Goal: Information Seeking & Learning: Learn about a topic

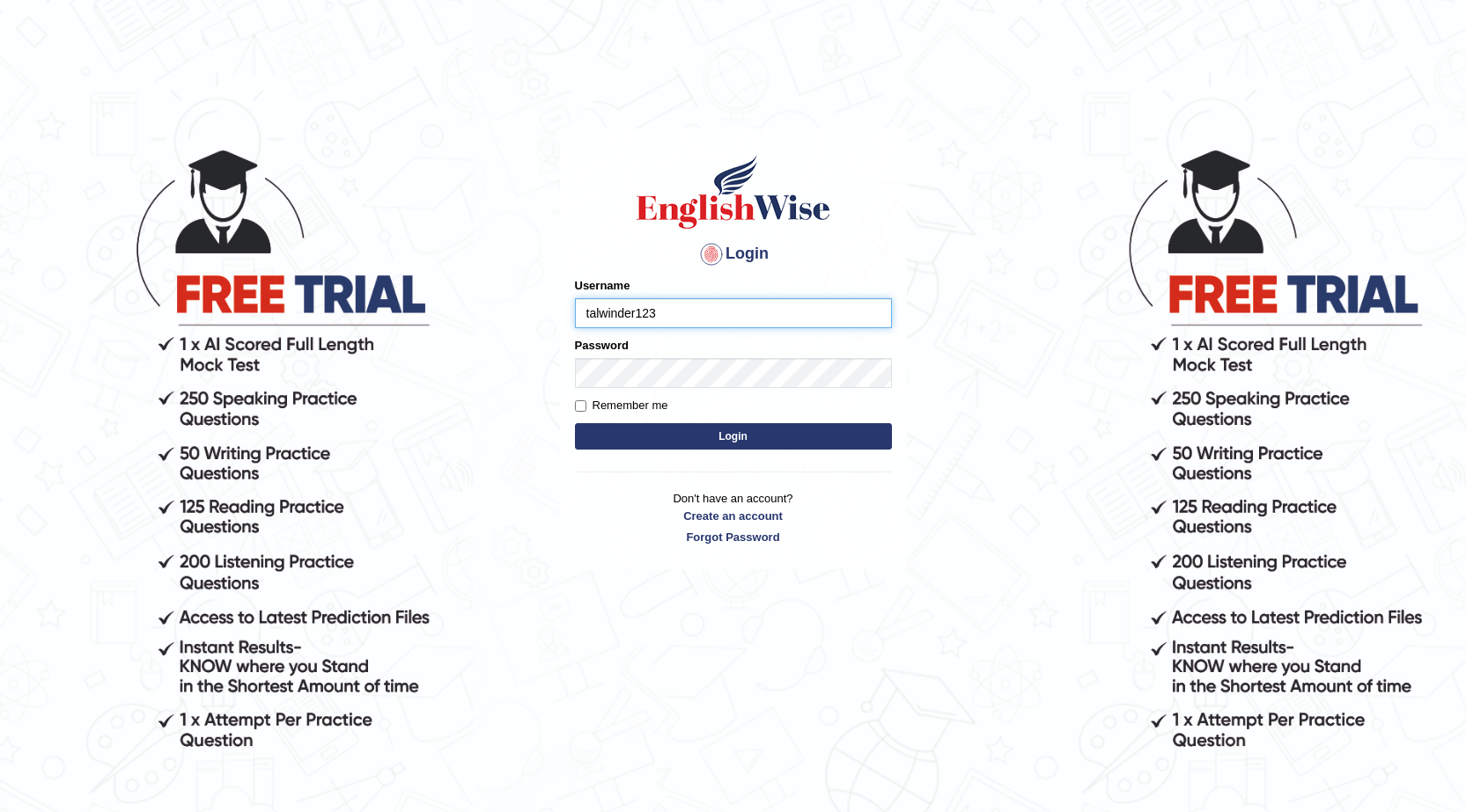
type input "talwinder123"
click at [768, 442] on button "Login" at bounding box center [733, 437] width 317 height 27
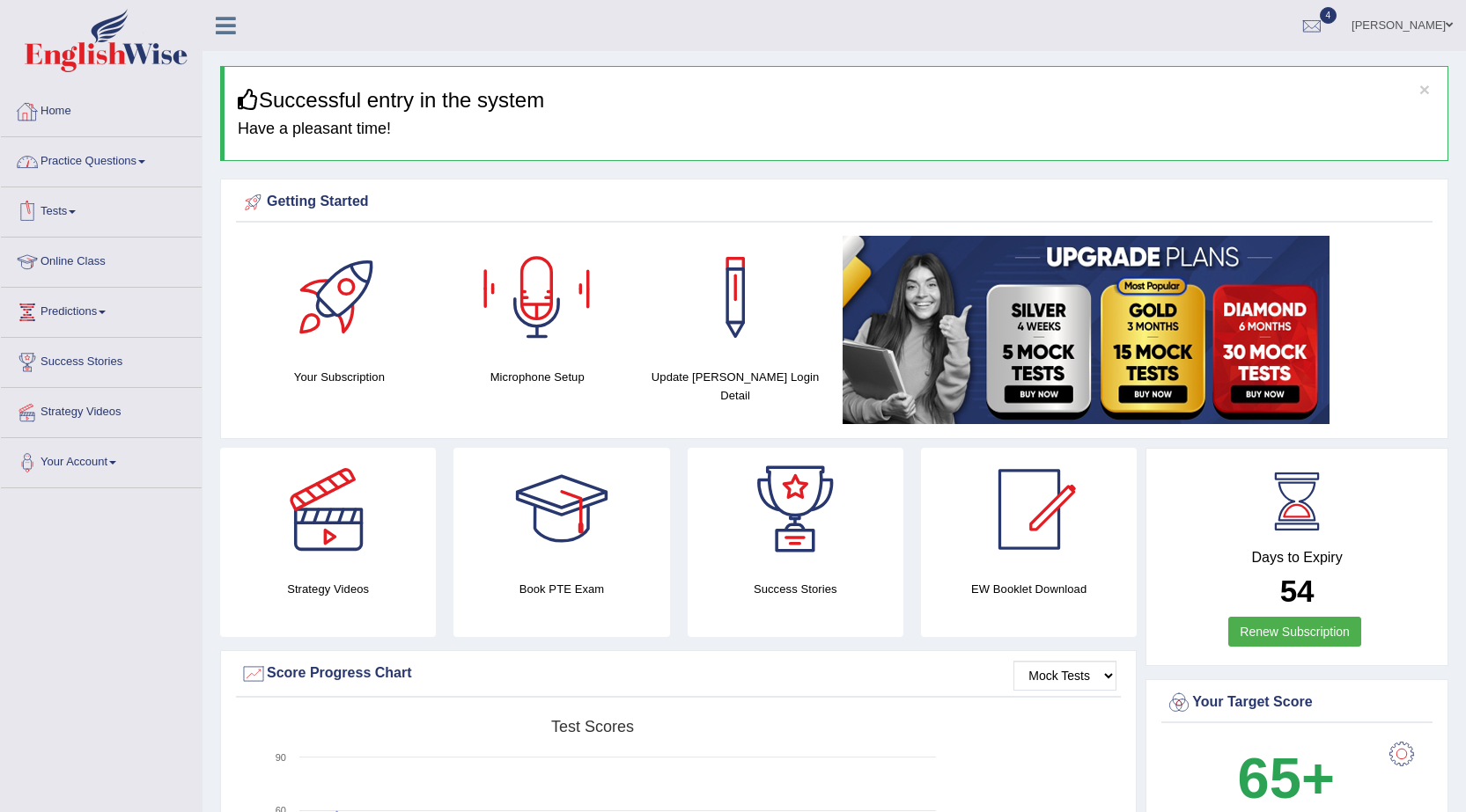
click at [102, 144] on link "Practice Questions" at bounding box center [101, 160] width 200 height 44
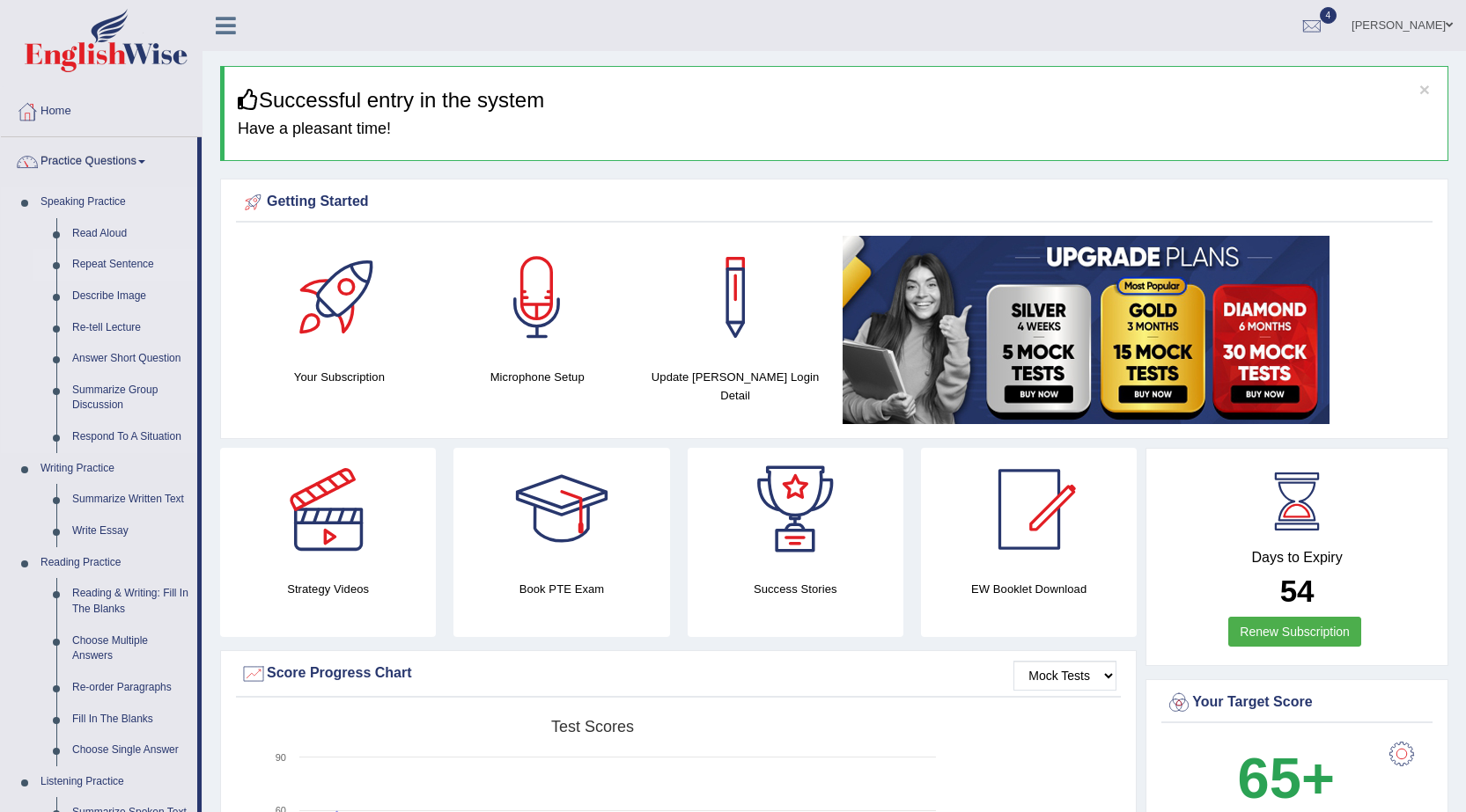
click at [118, 264] on link "Repeat Sentence" at bounding box center [131, 264] width 133 height 31
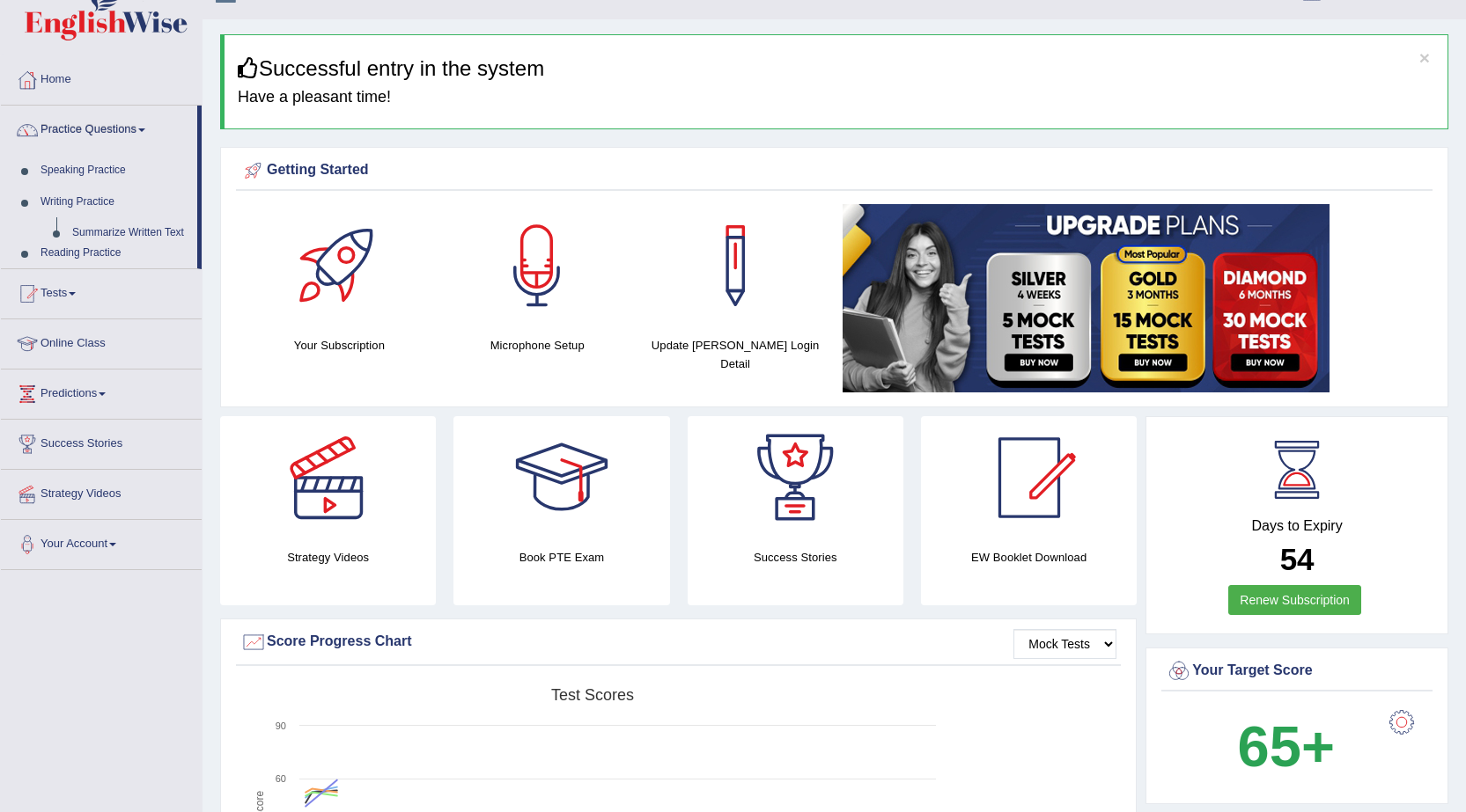
scroll to position [198, 0]
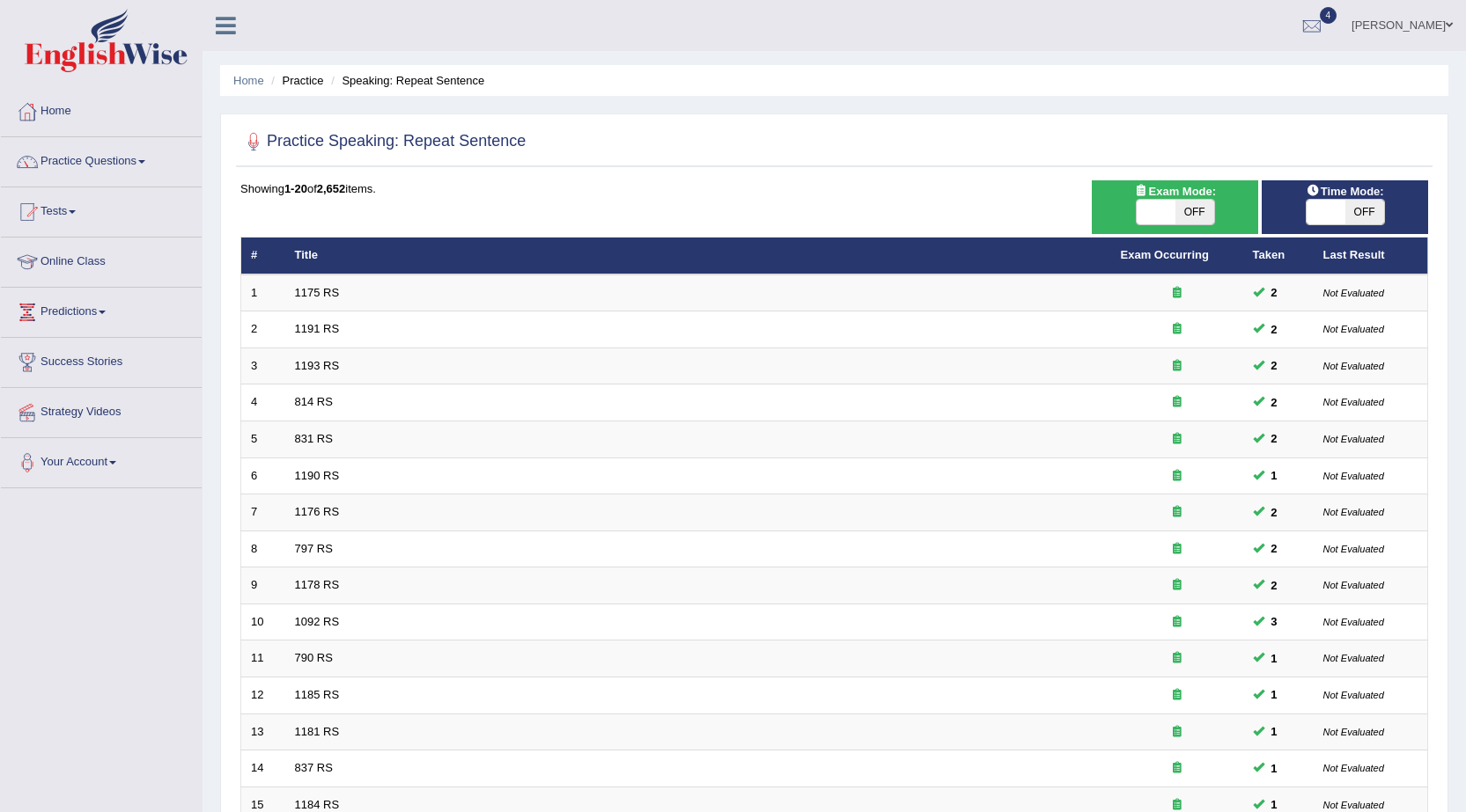
click at [1351, 216] on span "OFF" at bounding box center [1364, 212] width 39 height 25
checkbox input "true"
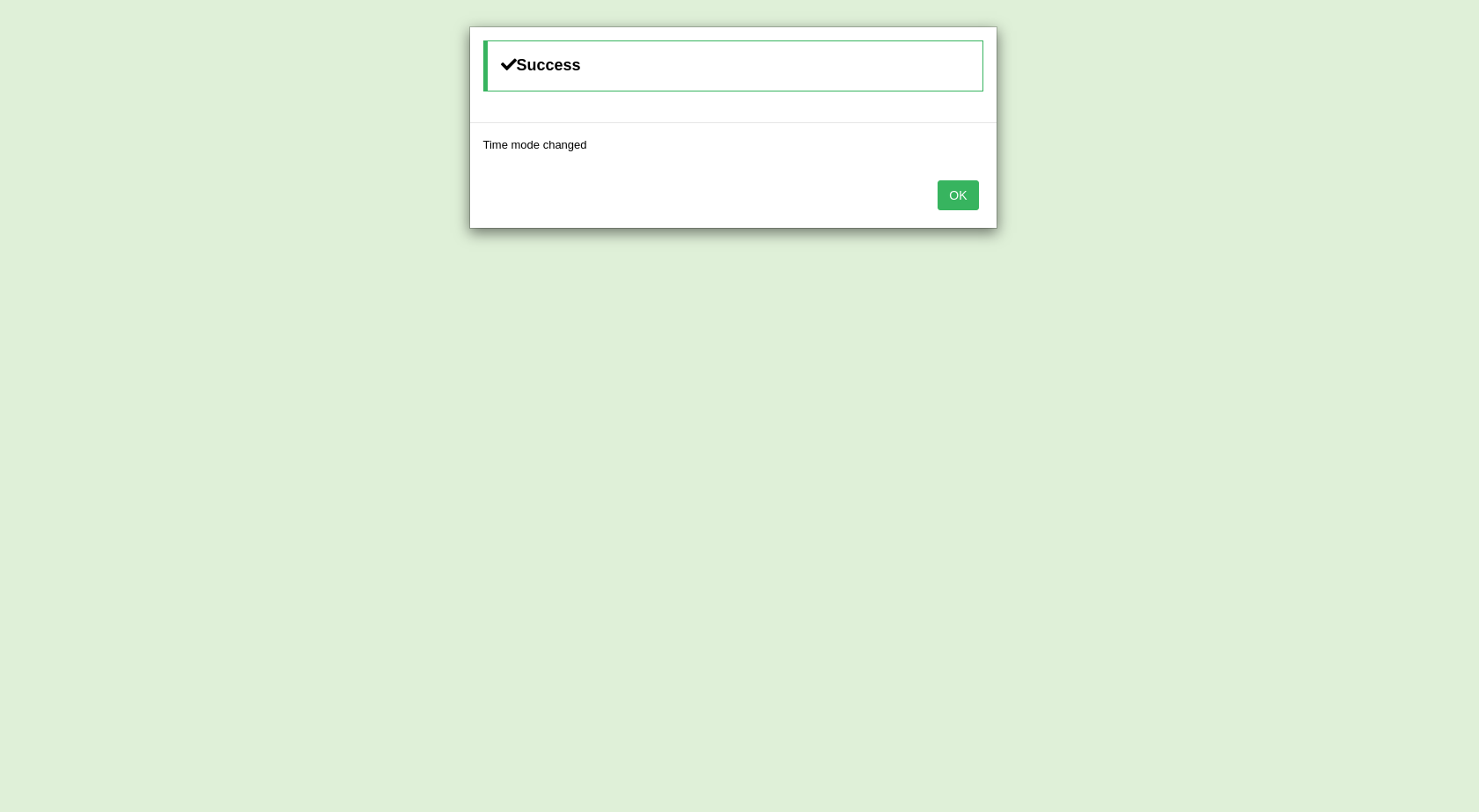
click at [963, 206] on button "OK" at bounding box center [958, 196] width 41 height 30
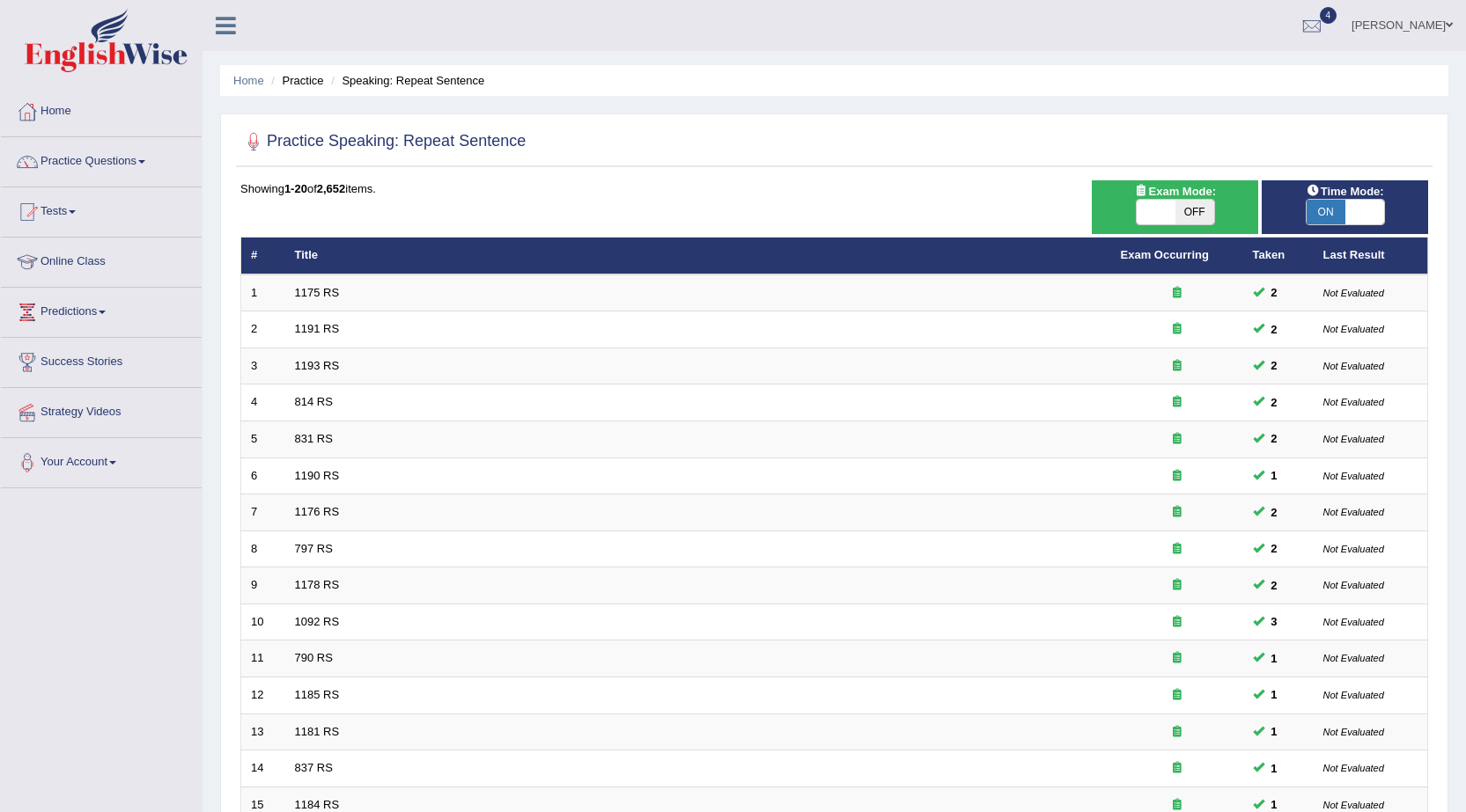
click at [1205, 203] on span "OFF" at bounding box center [1194, 212] width 39 height 25
checkbox input "true"
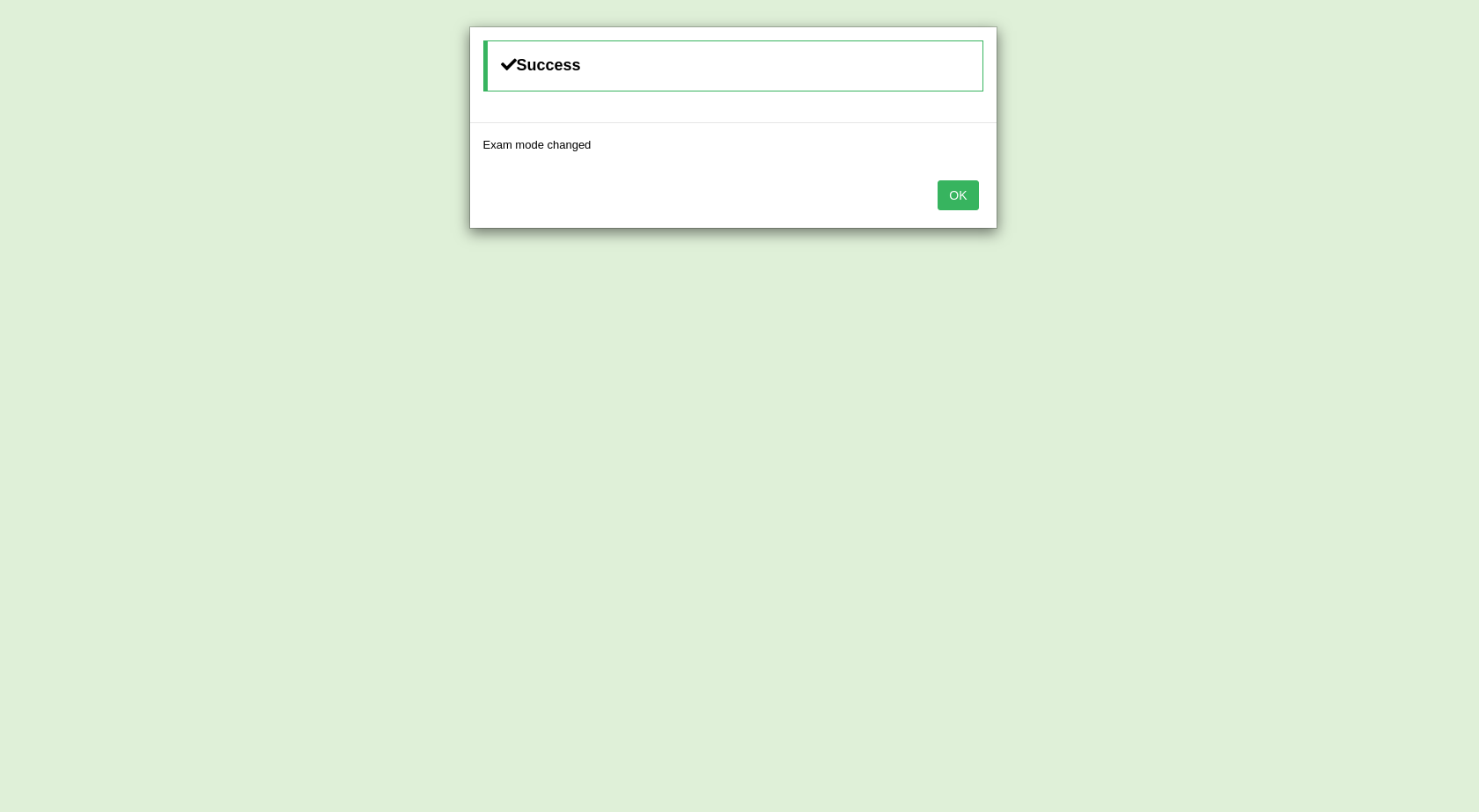
click at [950, 185] on button "OK" at bounding box center [958, 196] width 41 height 30
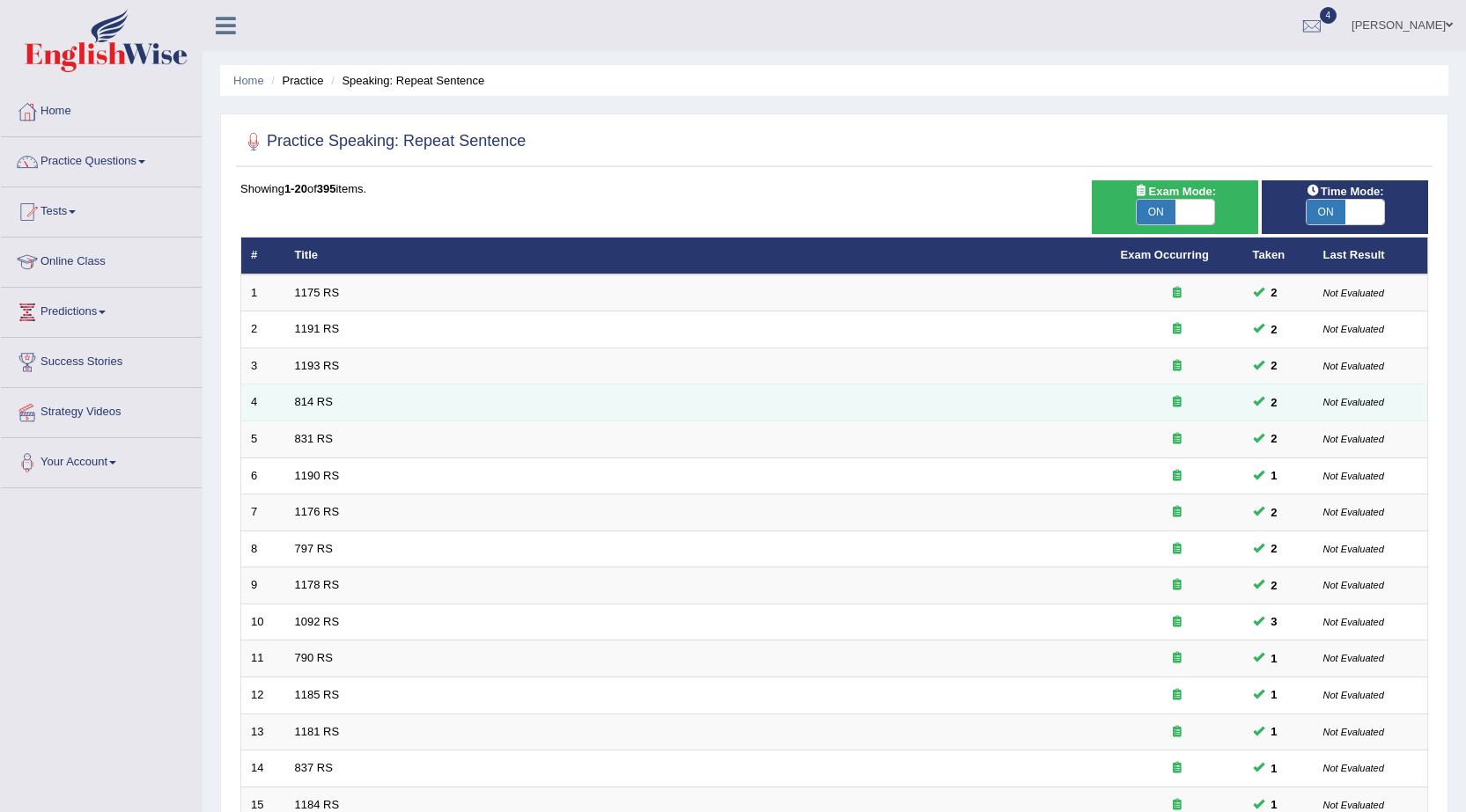
scroll to position [353, 0]
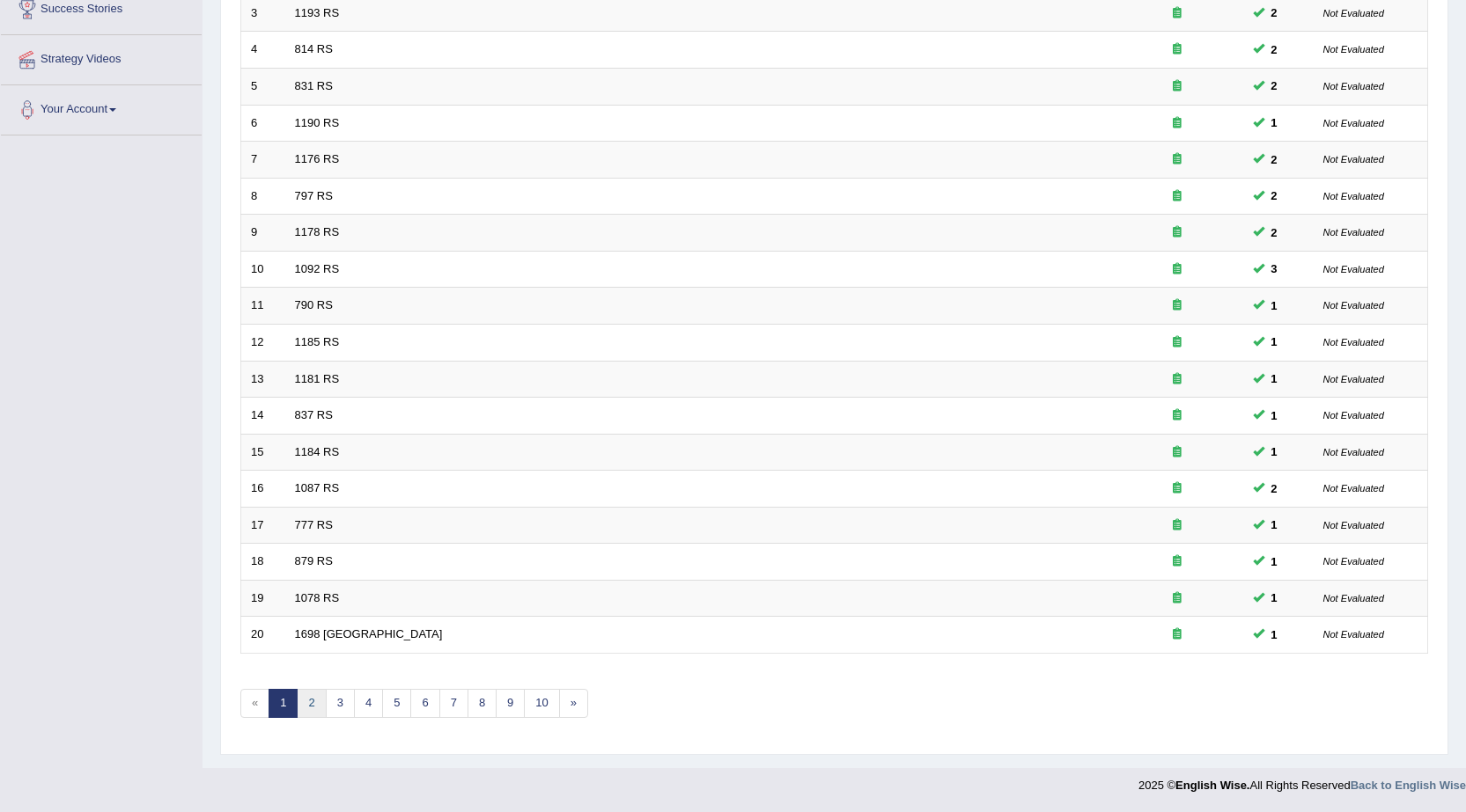
click at [304, 703] on link "2" at bounding box center [311, 703] width 29 height 29
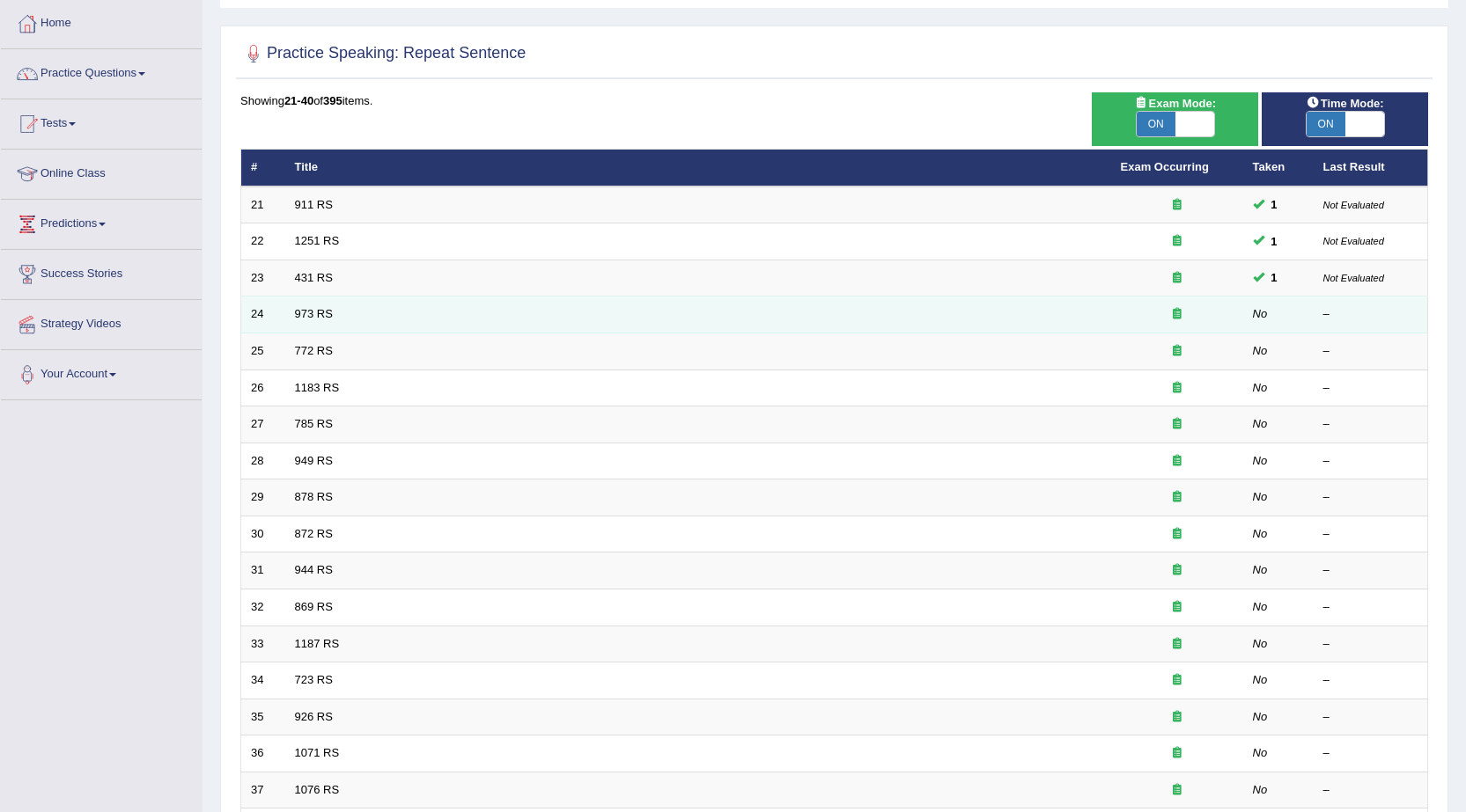
click at [318, 304] on td "973 RS" at bounding box center [697, 314] width 826 height 37
click at [318, 309] on link "973 RS" at bounding box center [314, 313] width 38 height 13
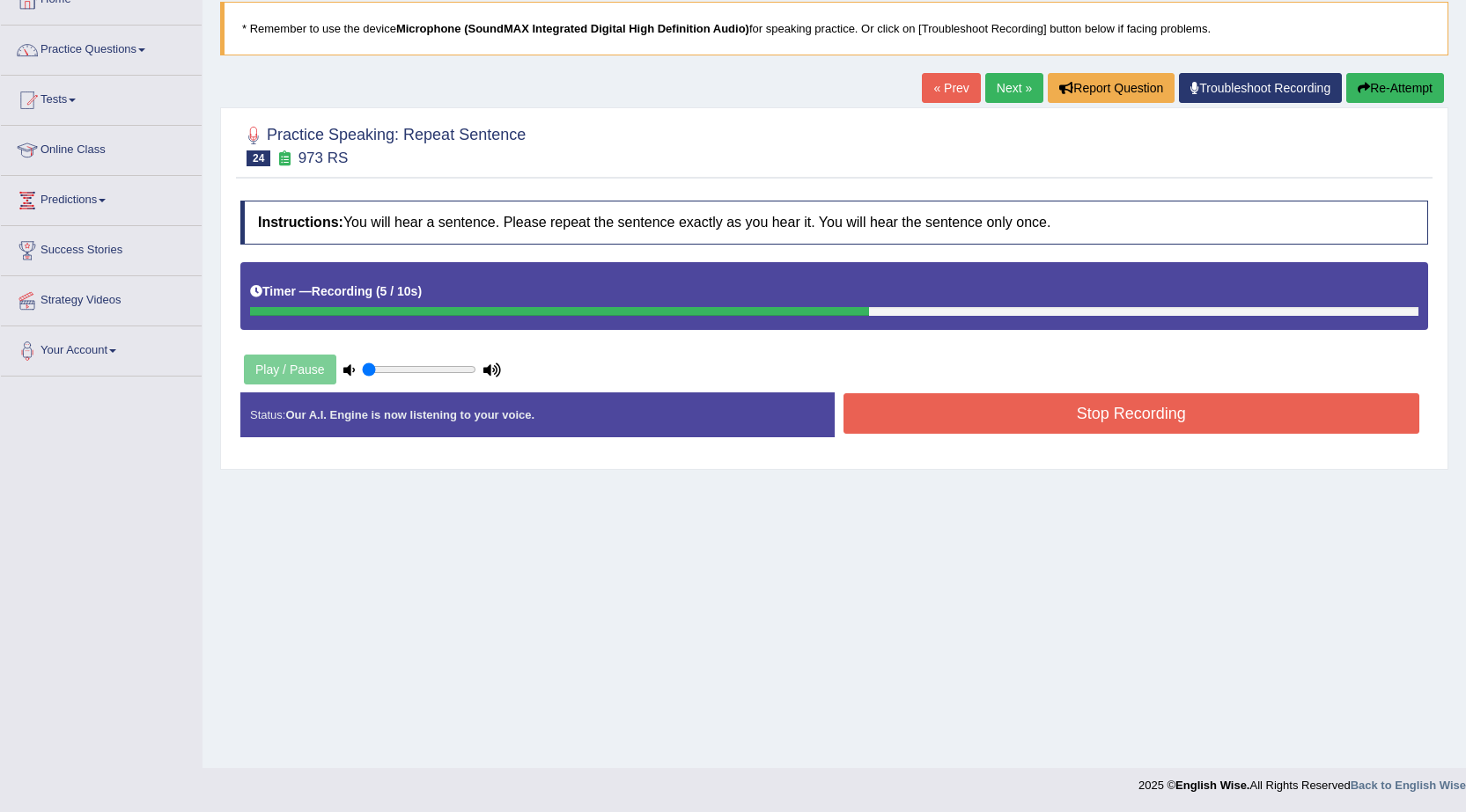
click at [995, 412] on button "Stop Recording" at bounding box center [1132, 413] width 577 height 41
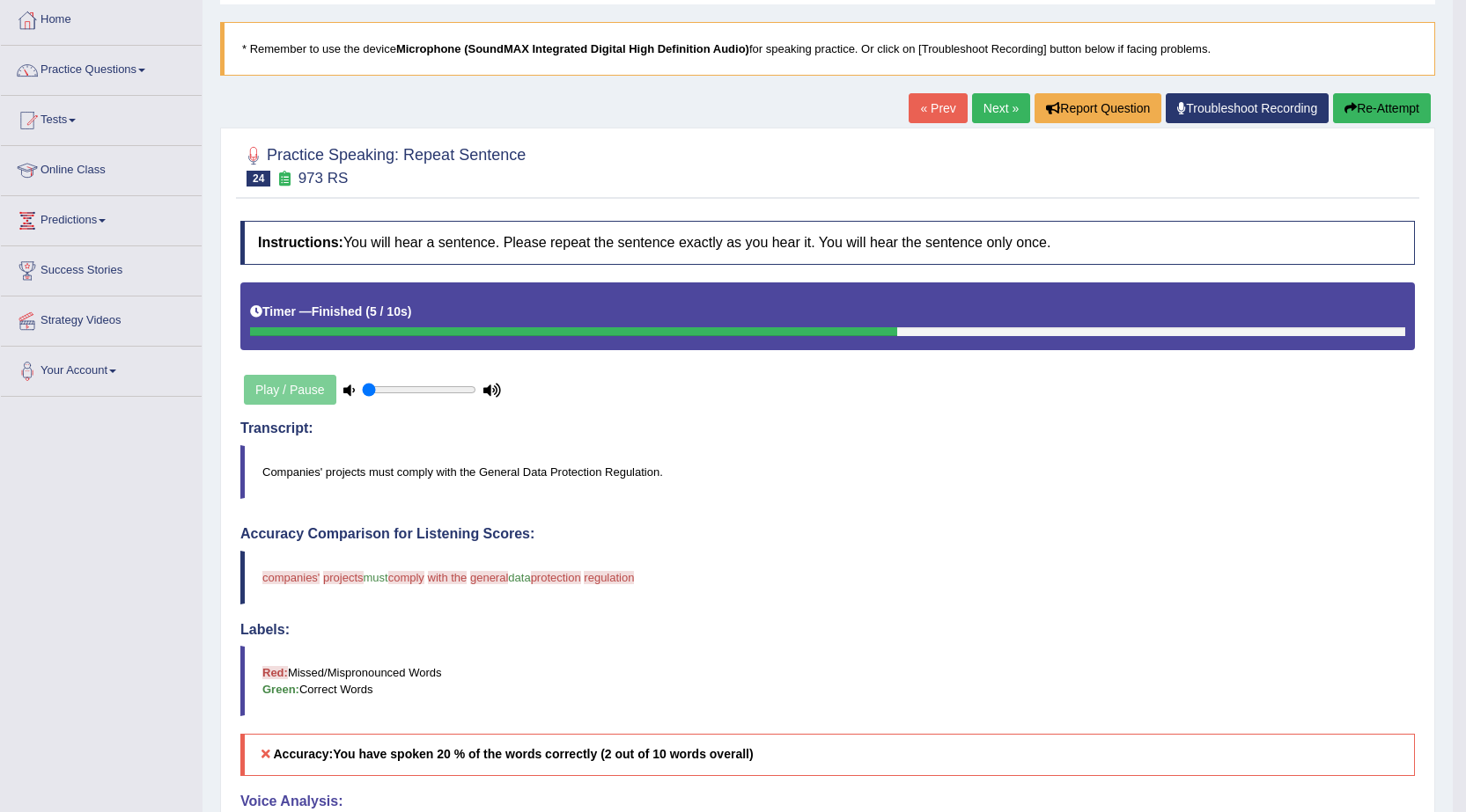
scroll to position [99, 0]
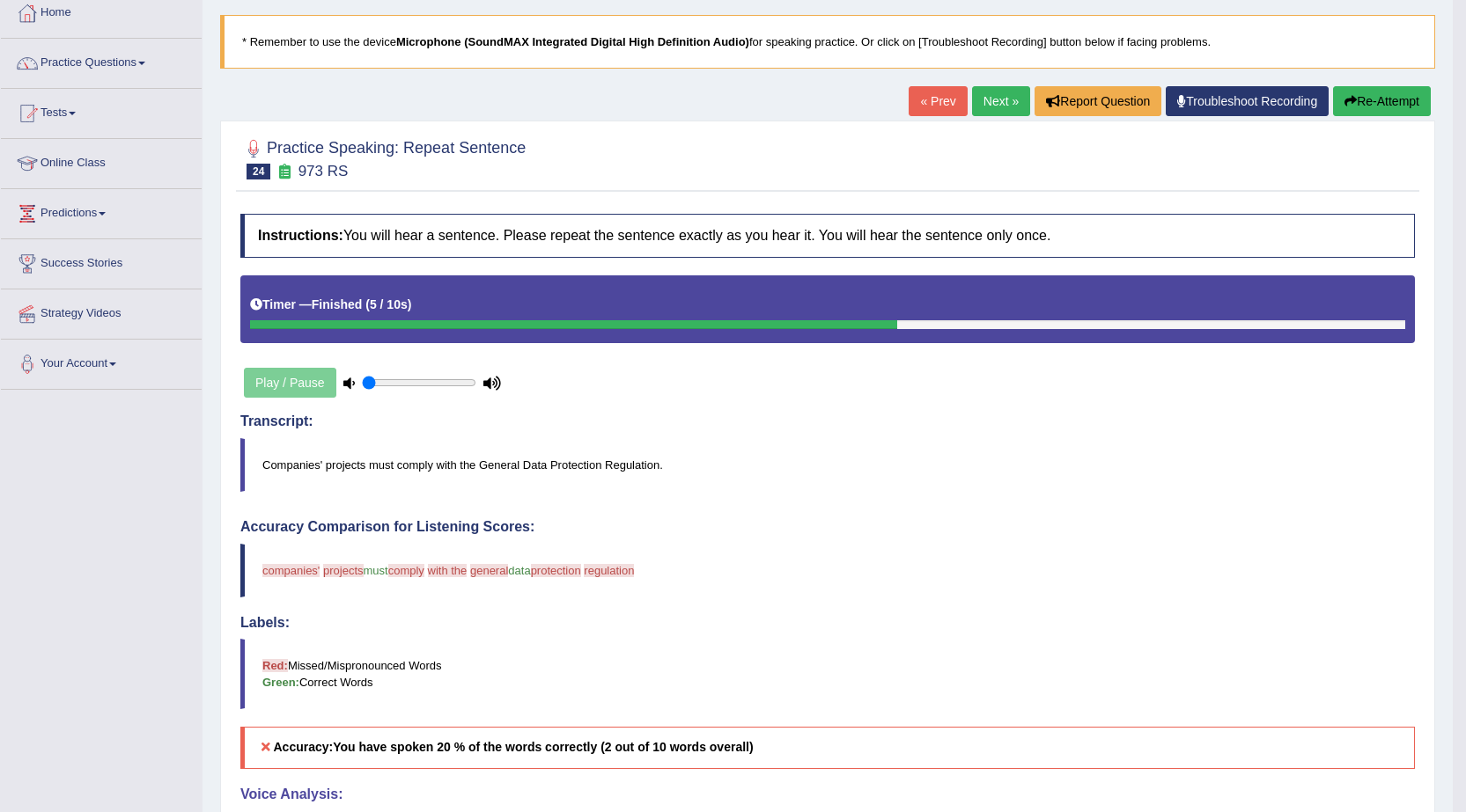
click at [975, 88] on link "Next »" at bounding box center [1000, 102] width 58 height 30
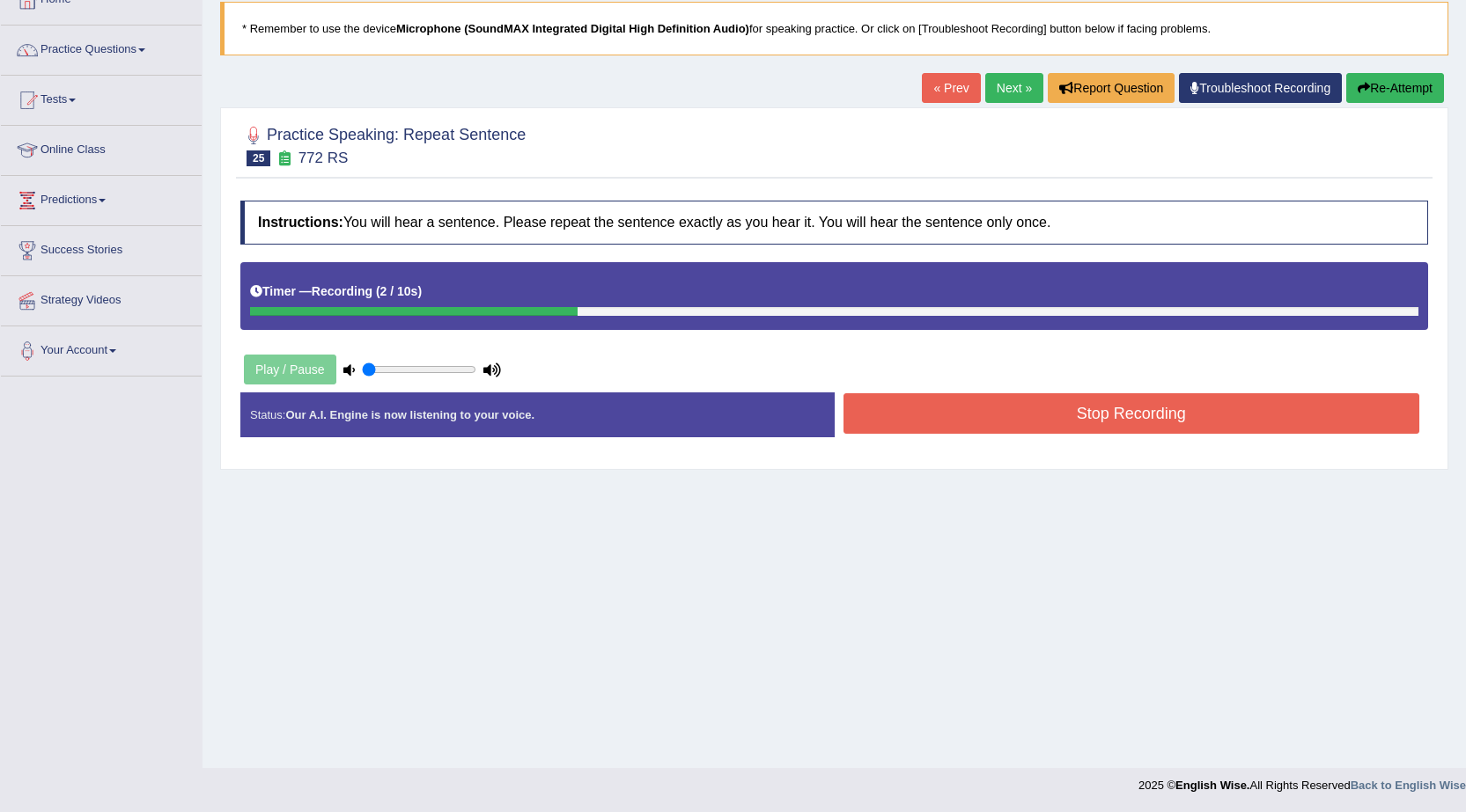
click at [1055, 410] on button "Stop Recording" at bounding box center [1132, 413] width 577 height 41
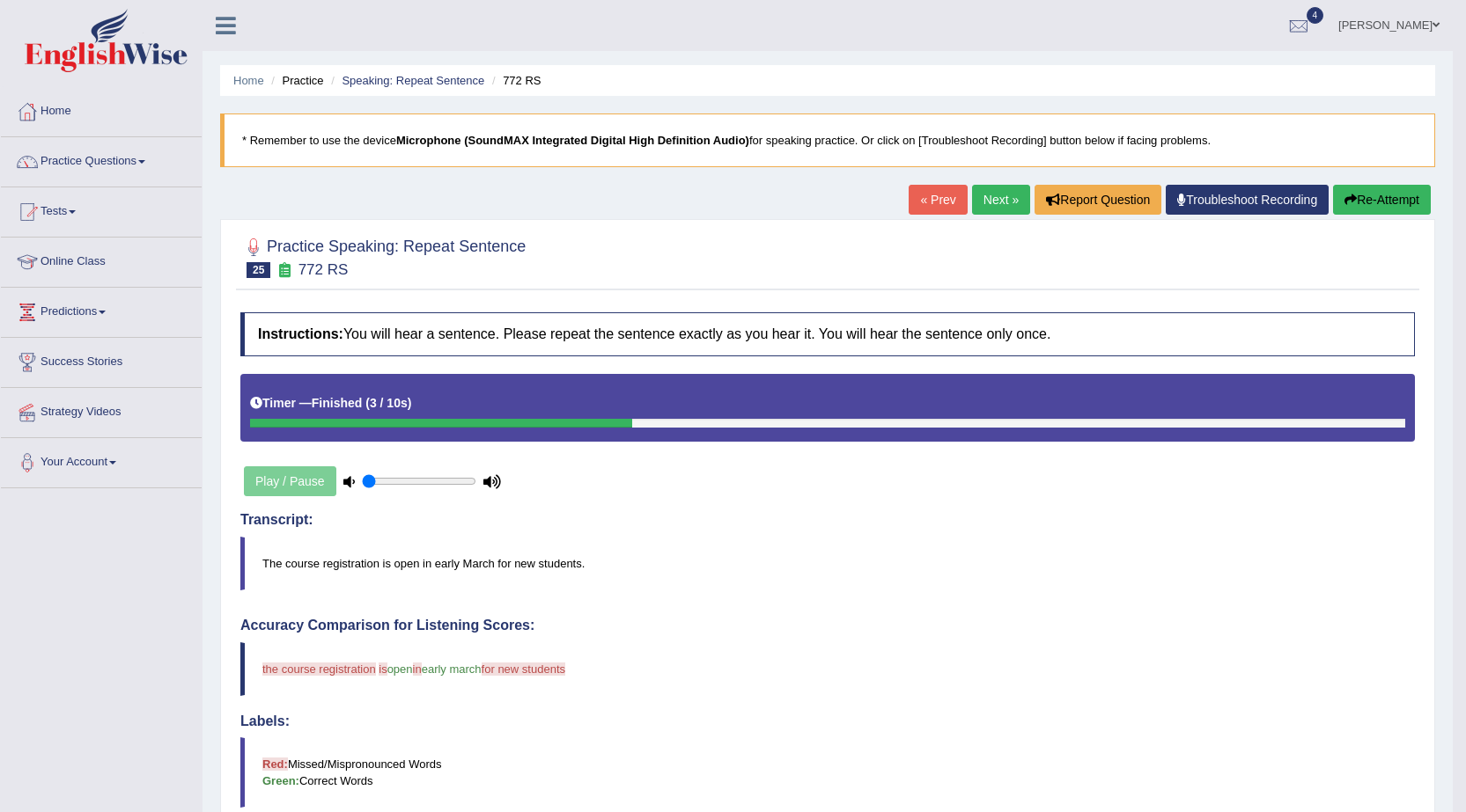
click at [1015, 206] on link "Next »" at bounding box center [1000, 200] width 58 height 30
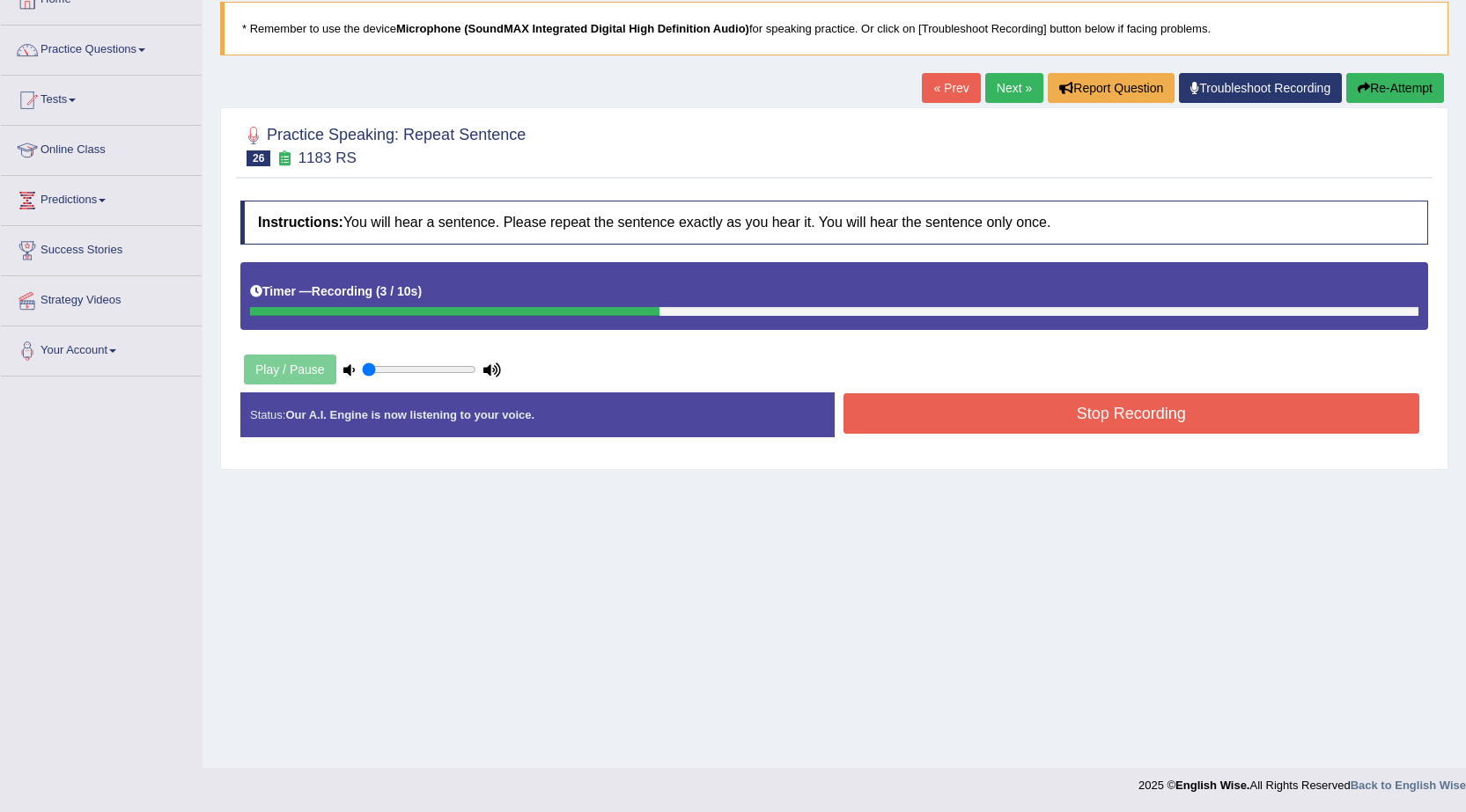
click at [944, 407] on button "Stop Recording" at bounding box center [1132, 413] width 577 height 41
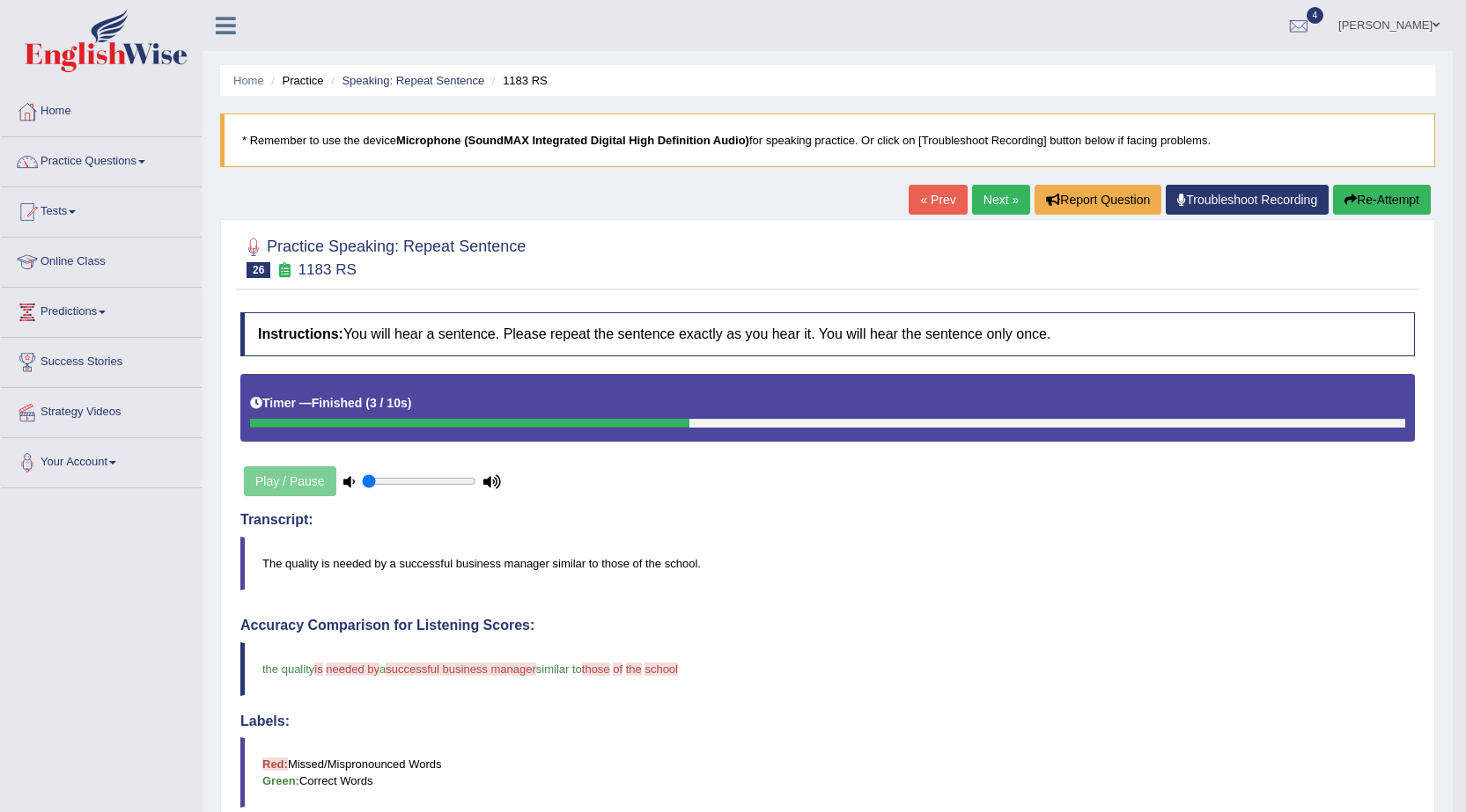
click at [987, 196] on link "Next »" at bounding box center [1000, 200] width 58 height 30
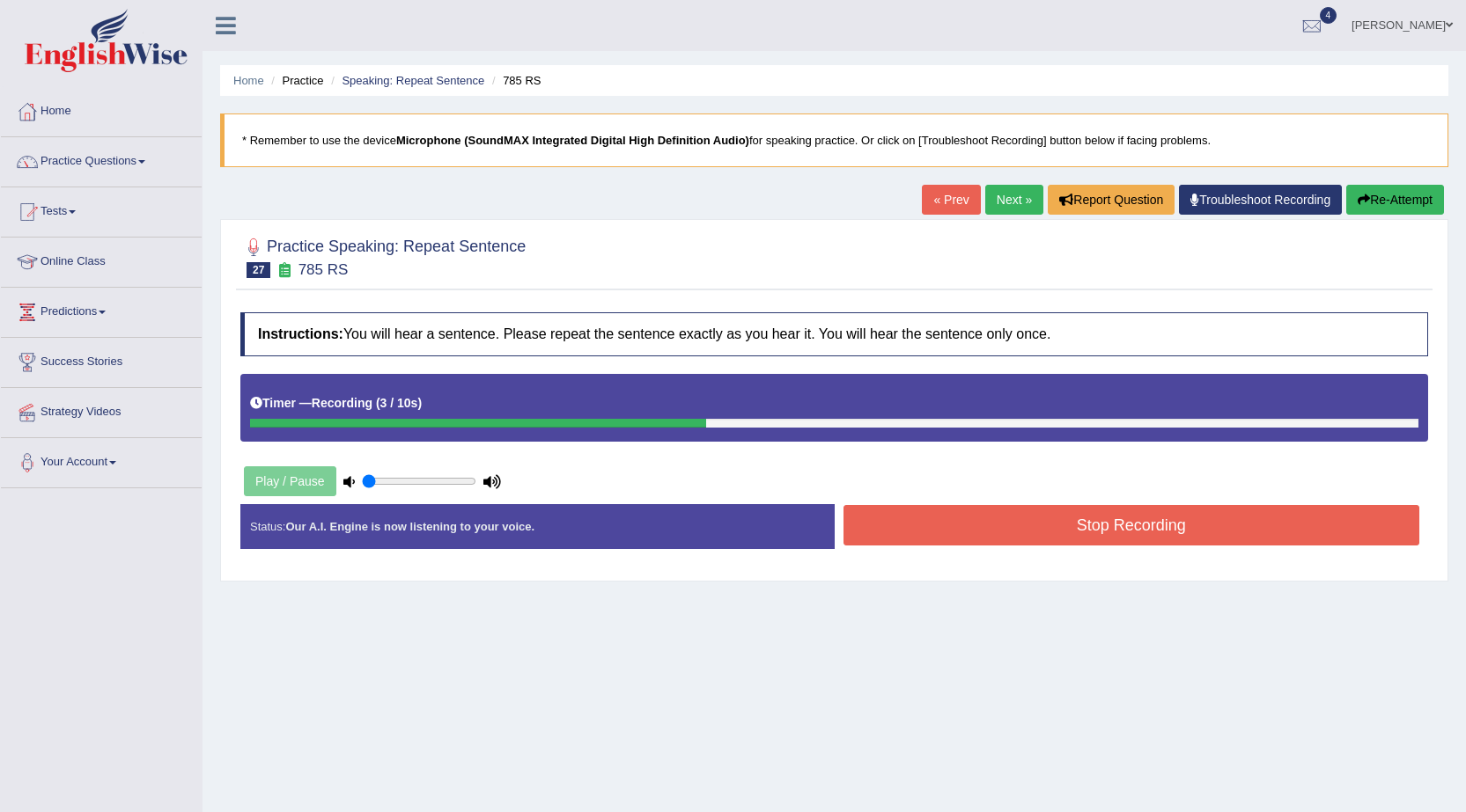
click at [1168, 539] on button "Stop Recording" at bounding box center [1132, 525] width 577 height 41
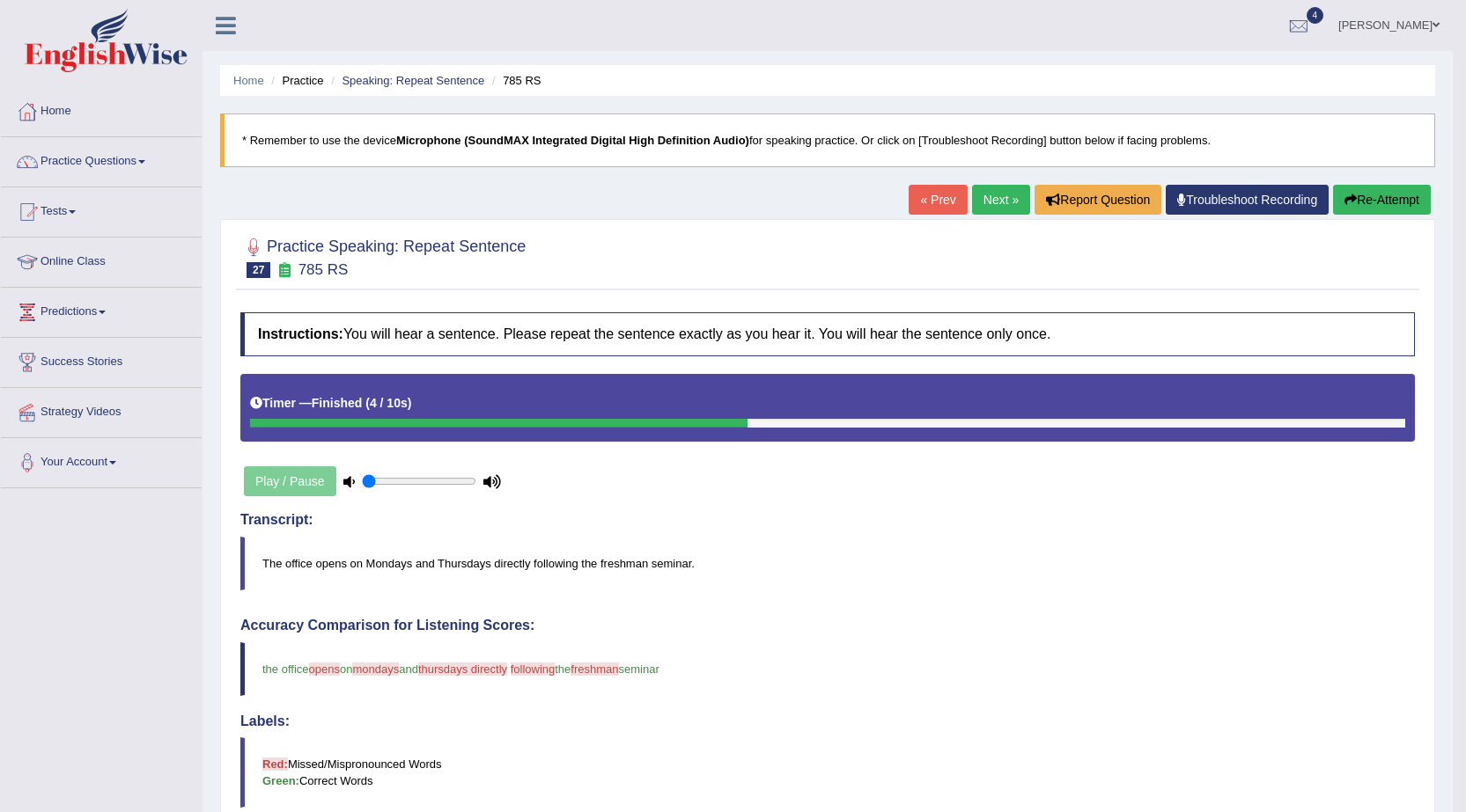
click at [996, 204] on link "Next »" at bounding box center [1000, 200] width 58 height 30
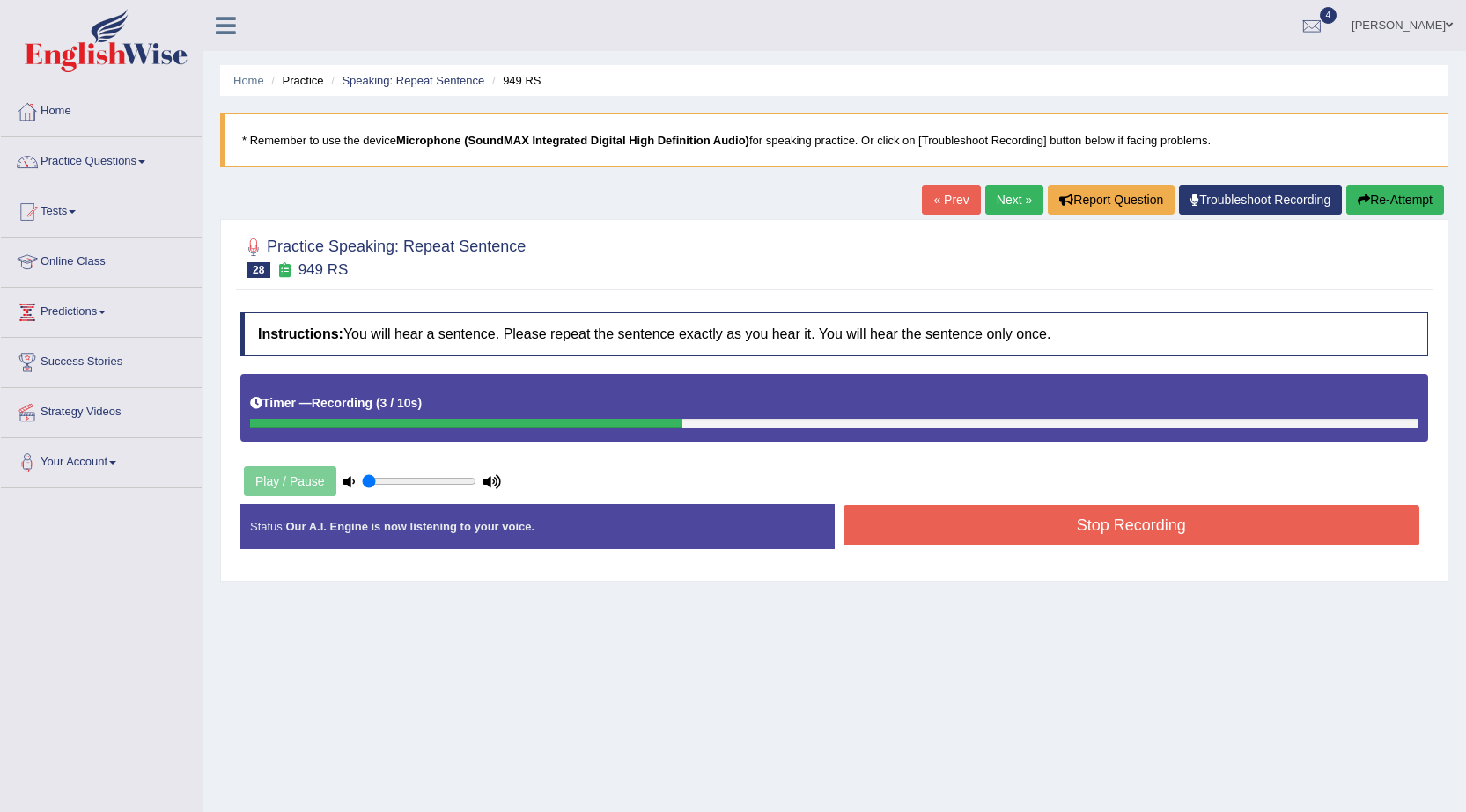
drag, startPoint x: 0, startPoint y: 0, endPoint x: 1019, endPoint y: 548, distance: 1157.0
click at [1019, 548] on div "Stop Recording" at bounding box center [1131, 527] width 594 height 45
click at [1000, 510] on button "Stop Recording" at bounding box center [1132, 525] width 577 height 41
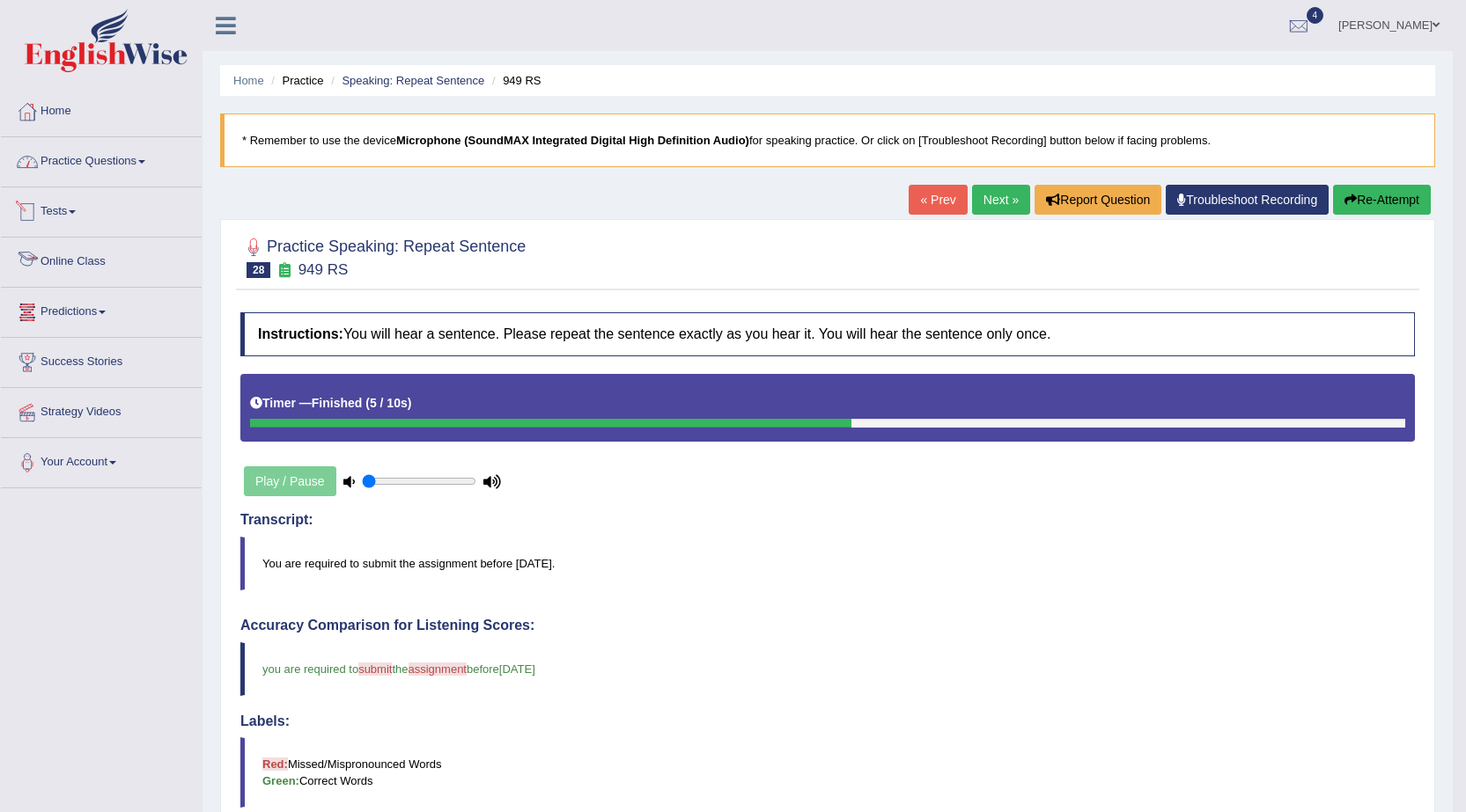
click at [98, 174] on link "Practice Questions" at bounding box center [101, 160] width 200 height 44
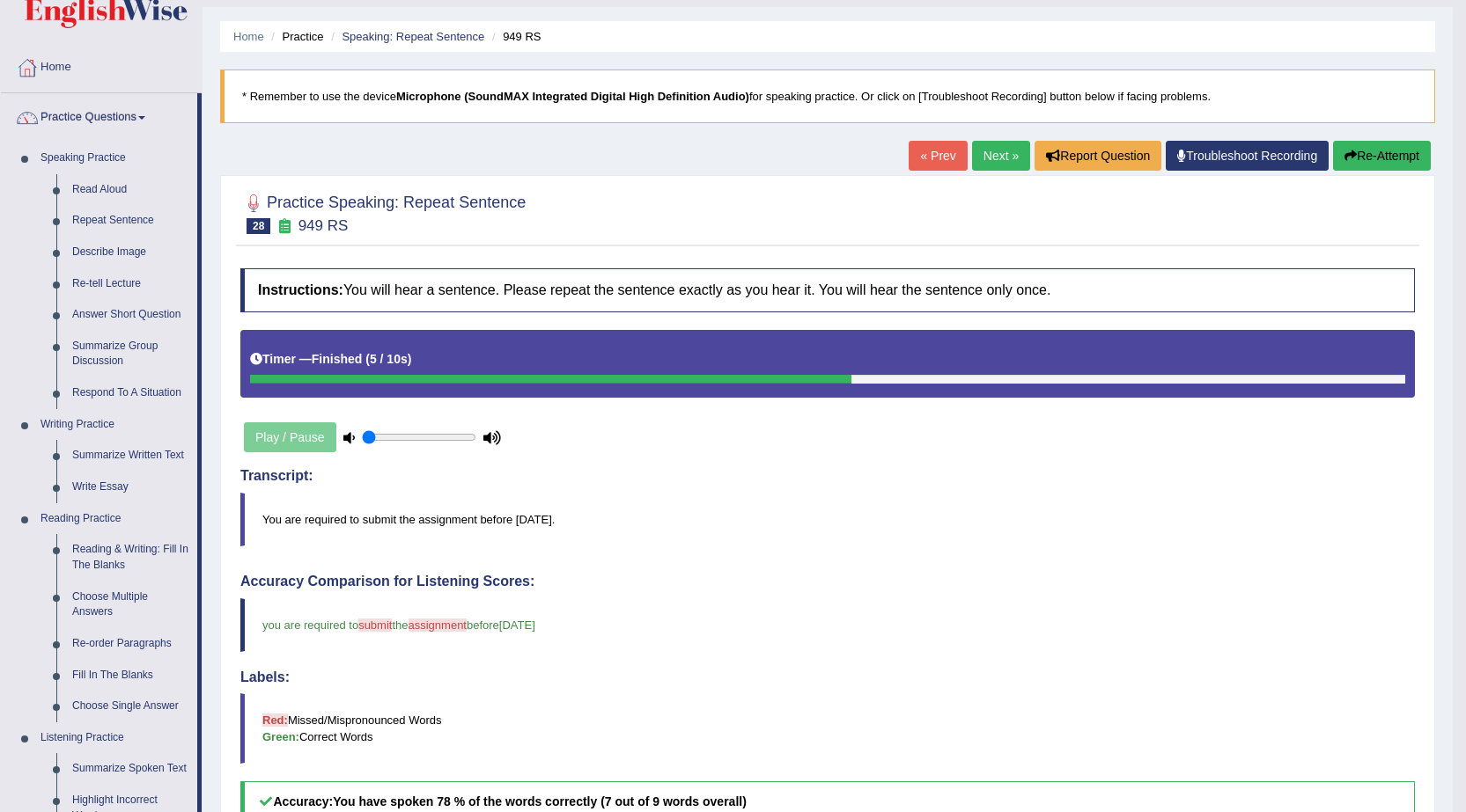
scroll to position [88, 0]
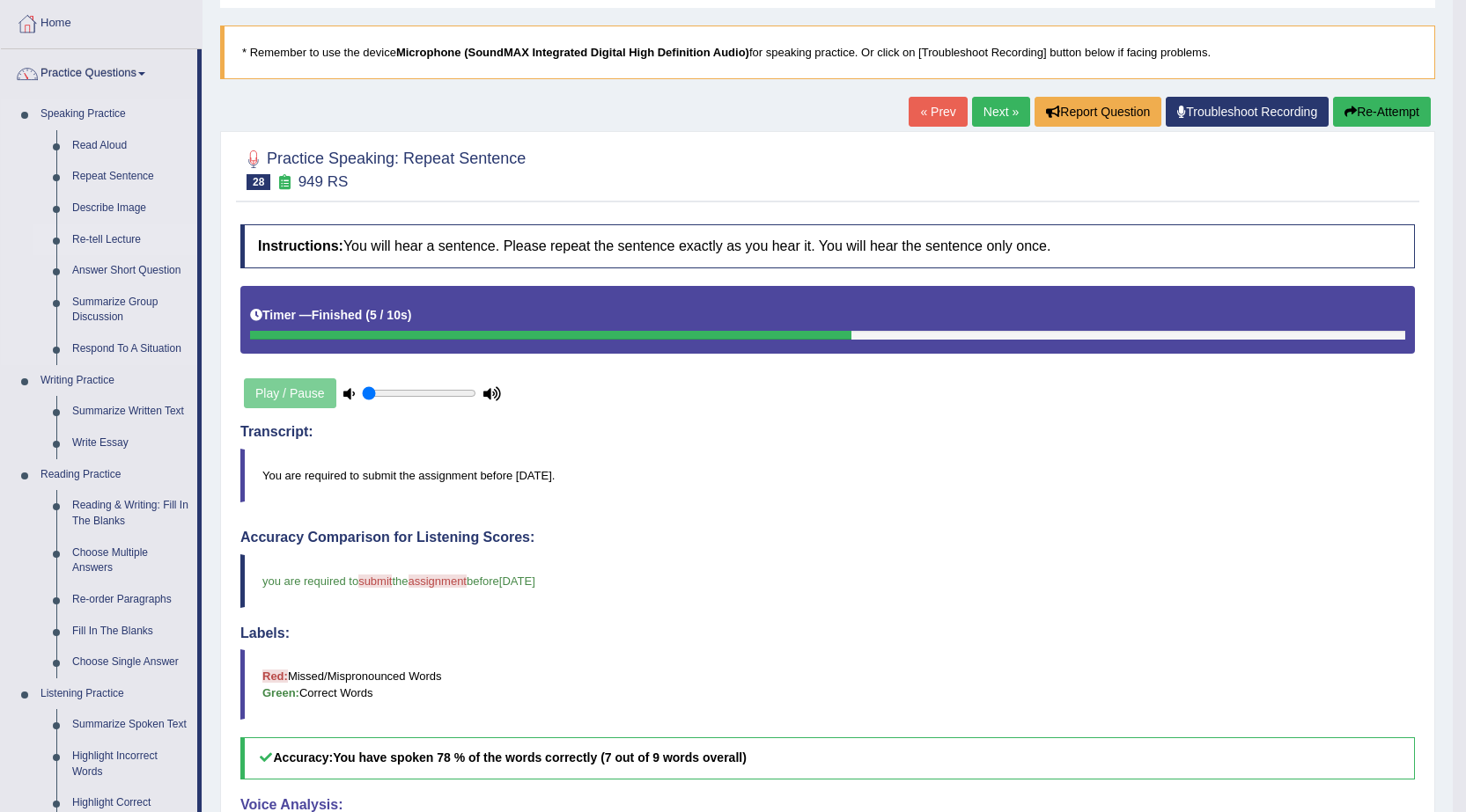
click at [125, 238] on link "Re-tell Lecture" at bounding box center [131, 239] width 133 height 31
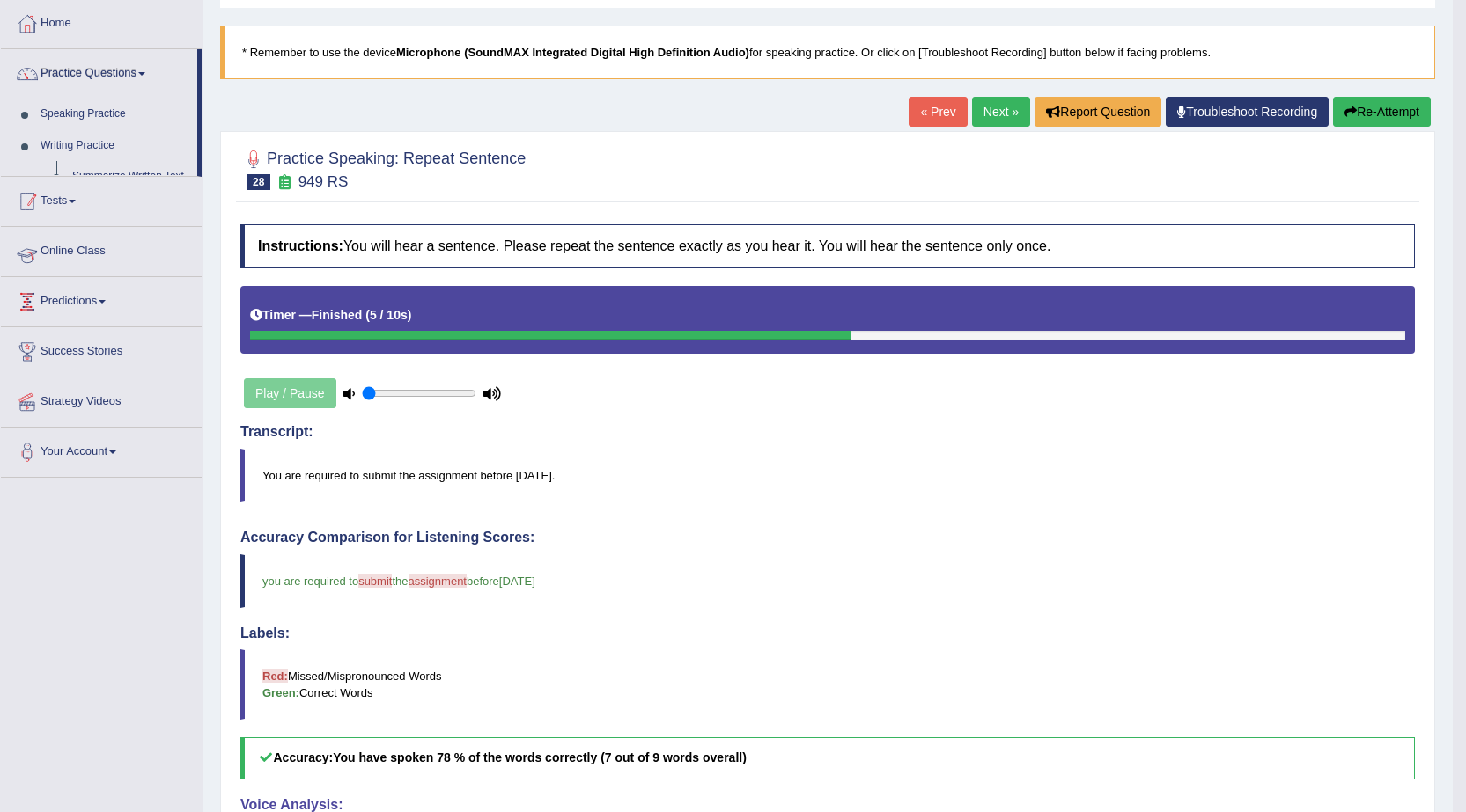
scroll to position [264, 0]
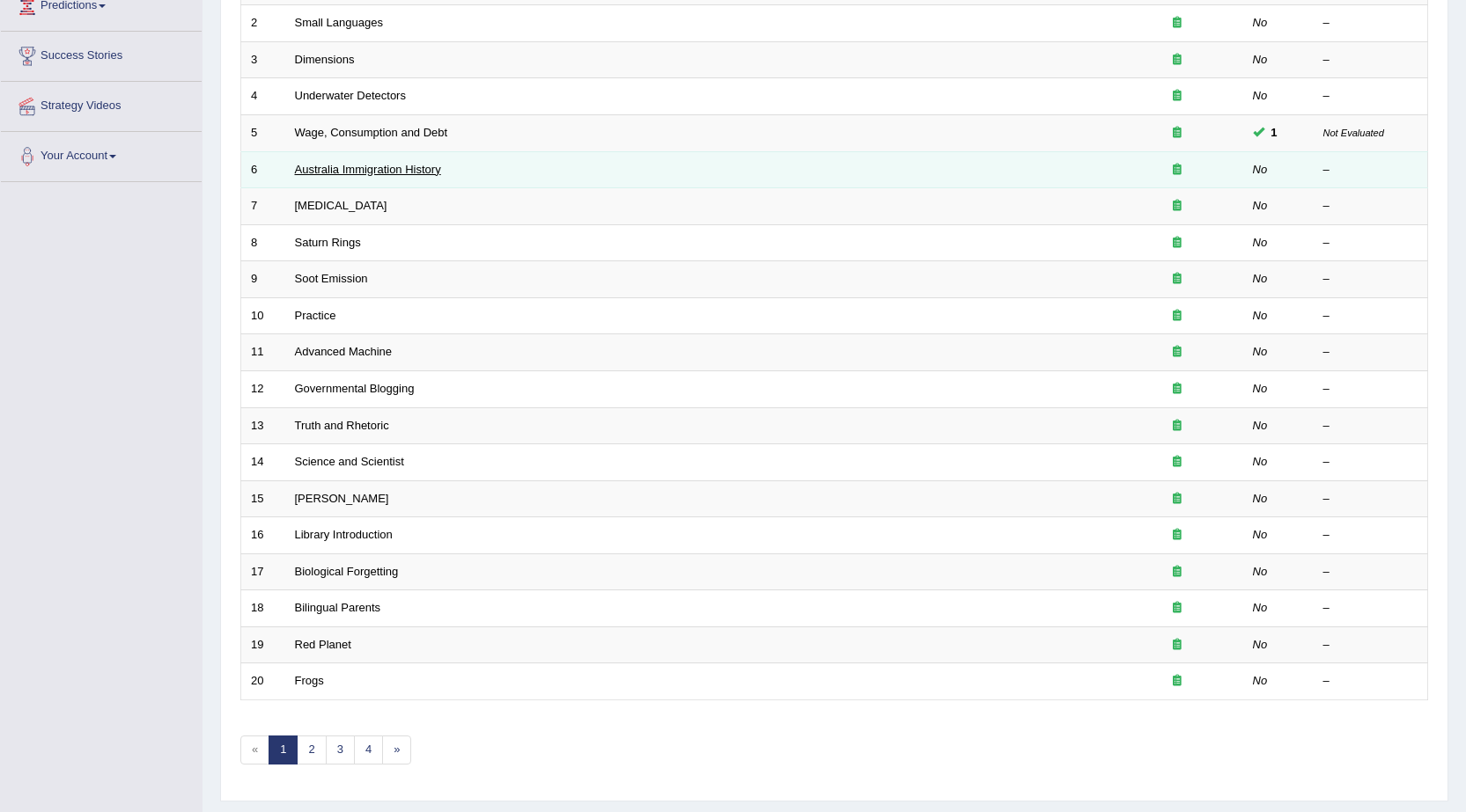
click at [429, 163] on link "Australia Immigration History" at bounding box center [368, 169] width 146 height 13
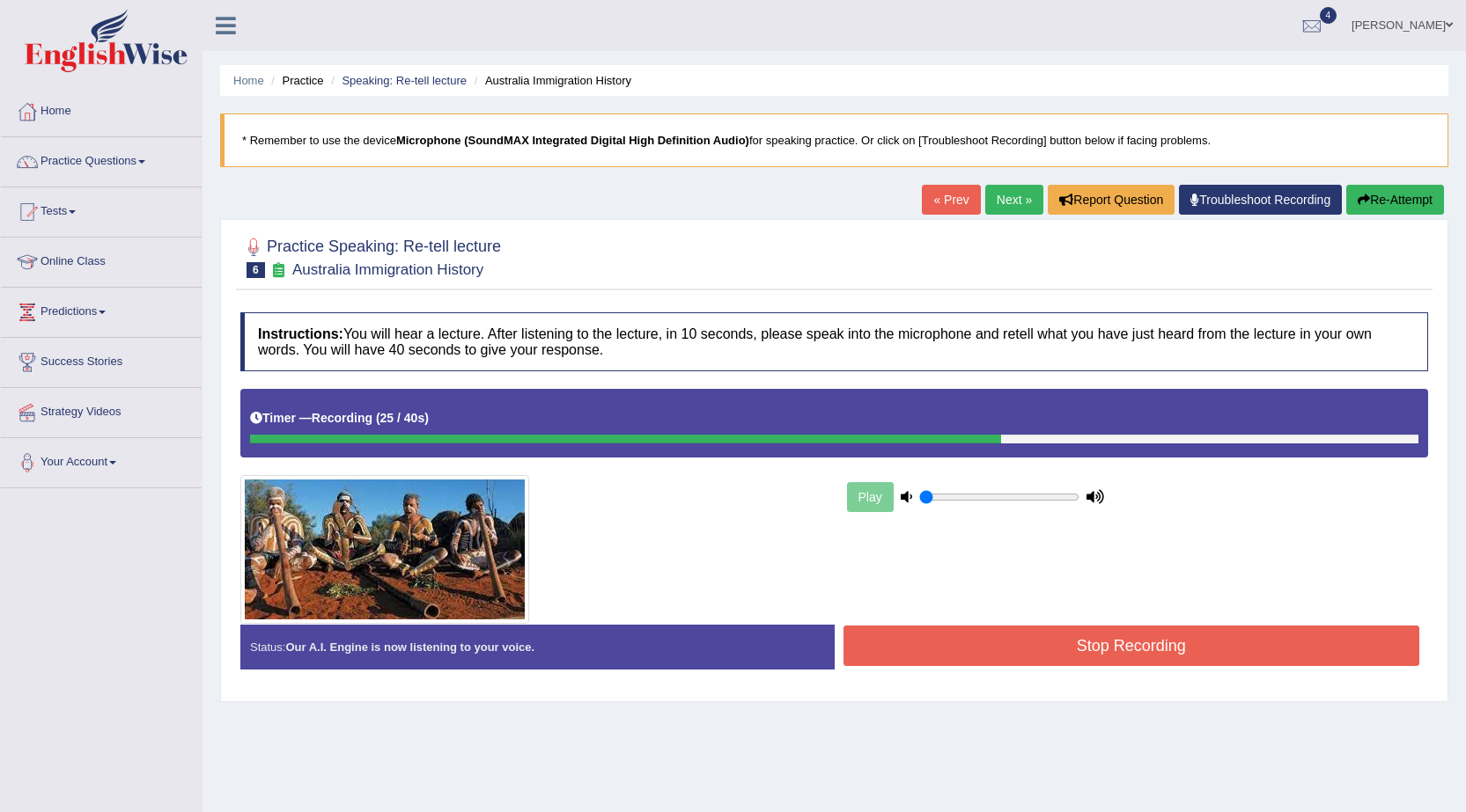
click at [1018, 658] on button "Stop Recording" at bounding box center [1132, 646] width 577 height 41
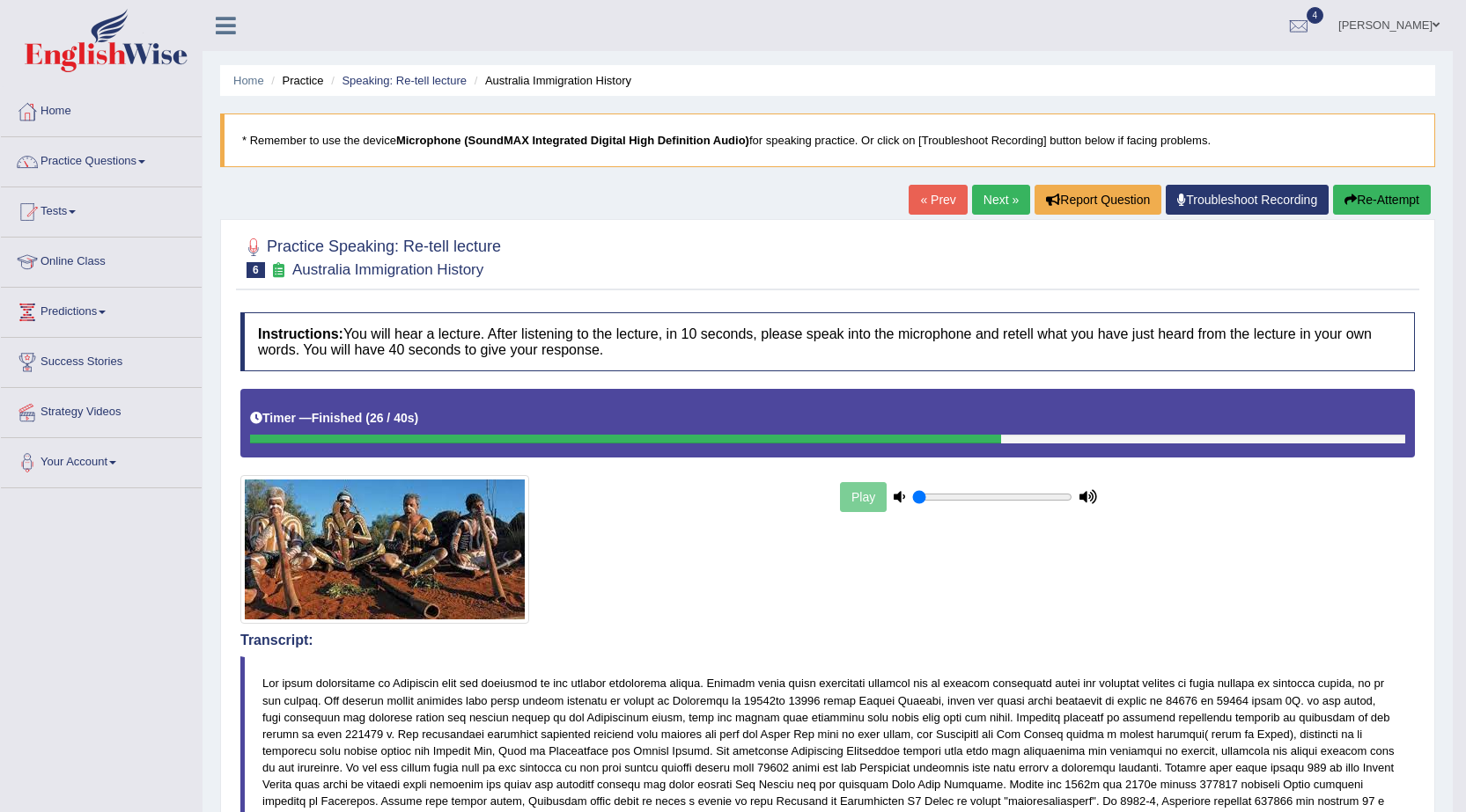
click at [981, 204] on link "Next »" at bounding box center [1000, 200] width 58 height 30
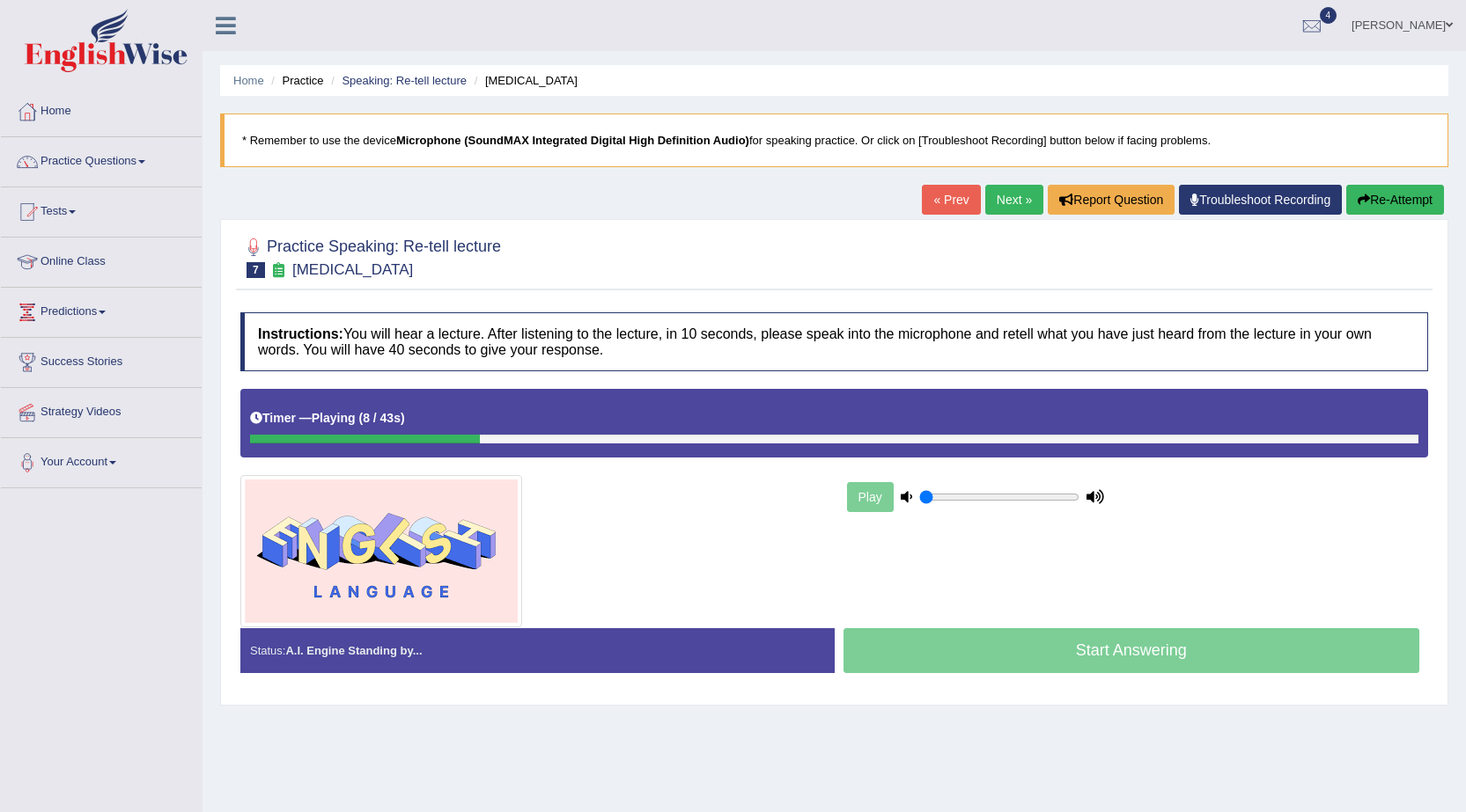
click at [1386, 202] on button "Re-Attempt" at bounding box center [1395, 200] width 98 height 30
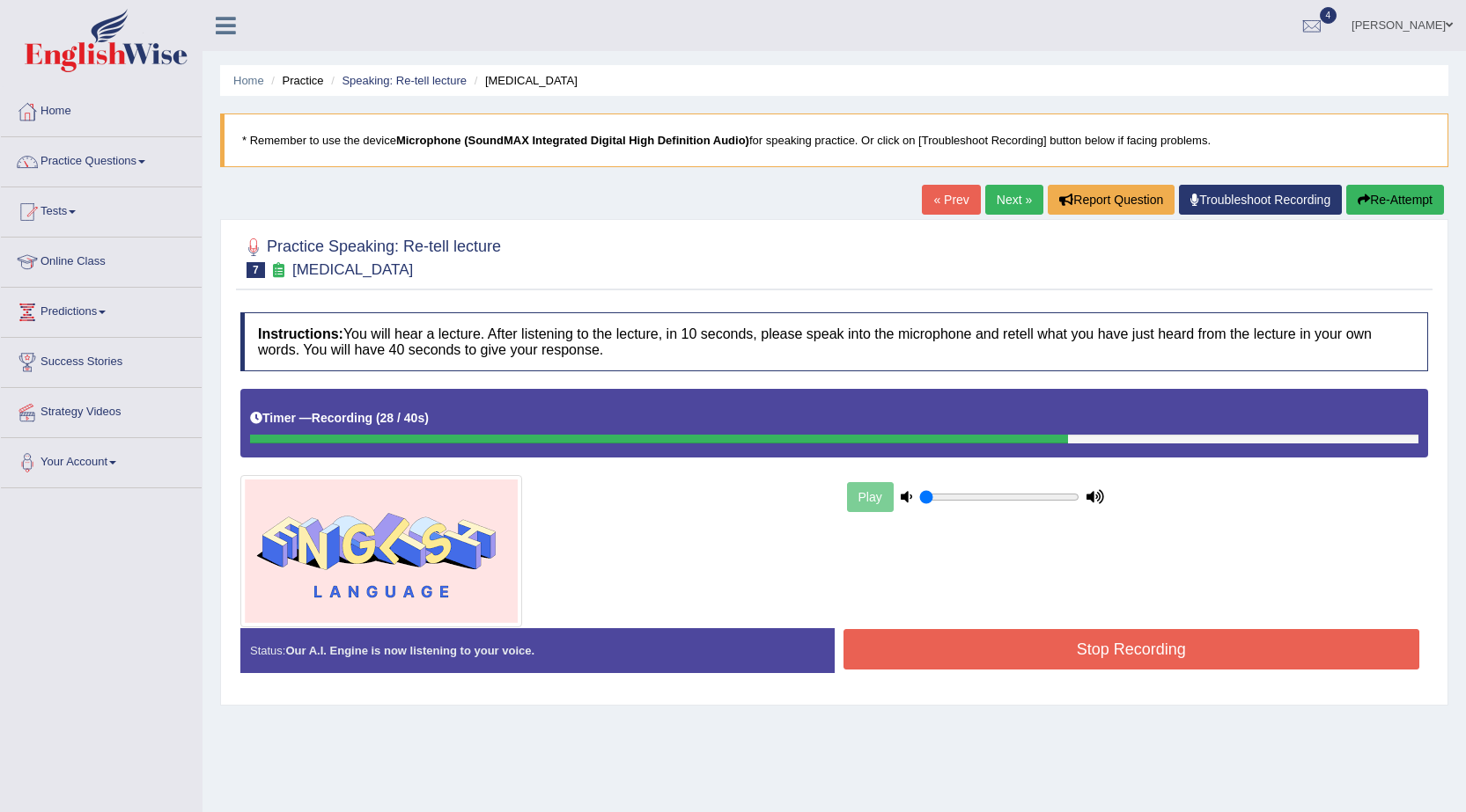
click at [896, 667] on button "Stop Recording" at bounding box center [1132, 649] width 577 height 41
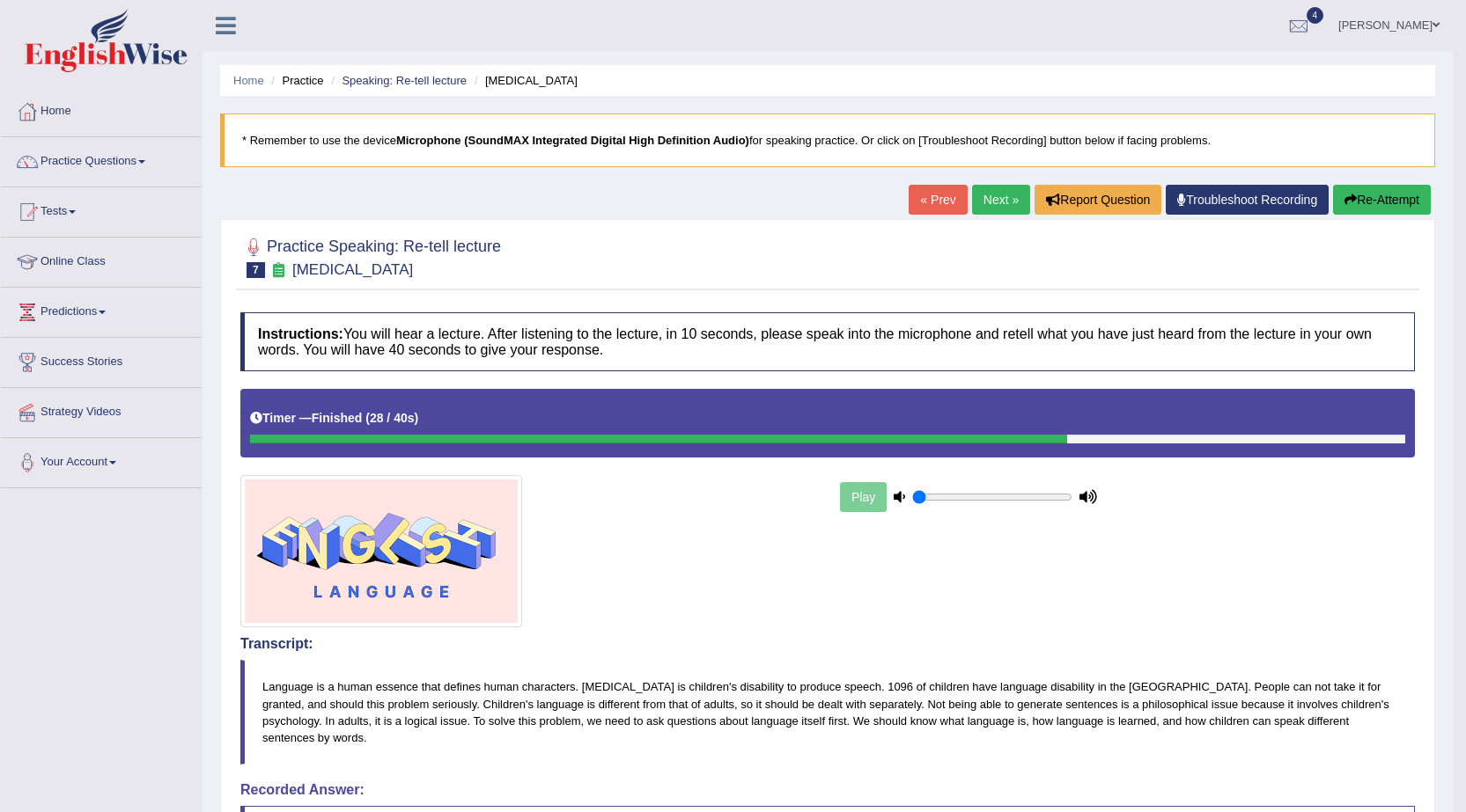
click at [1398, 202] on button "Re-Attempt" at bounding box center [1381, 200] width 98 height 30
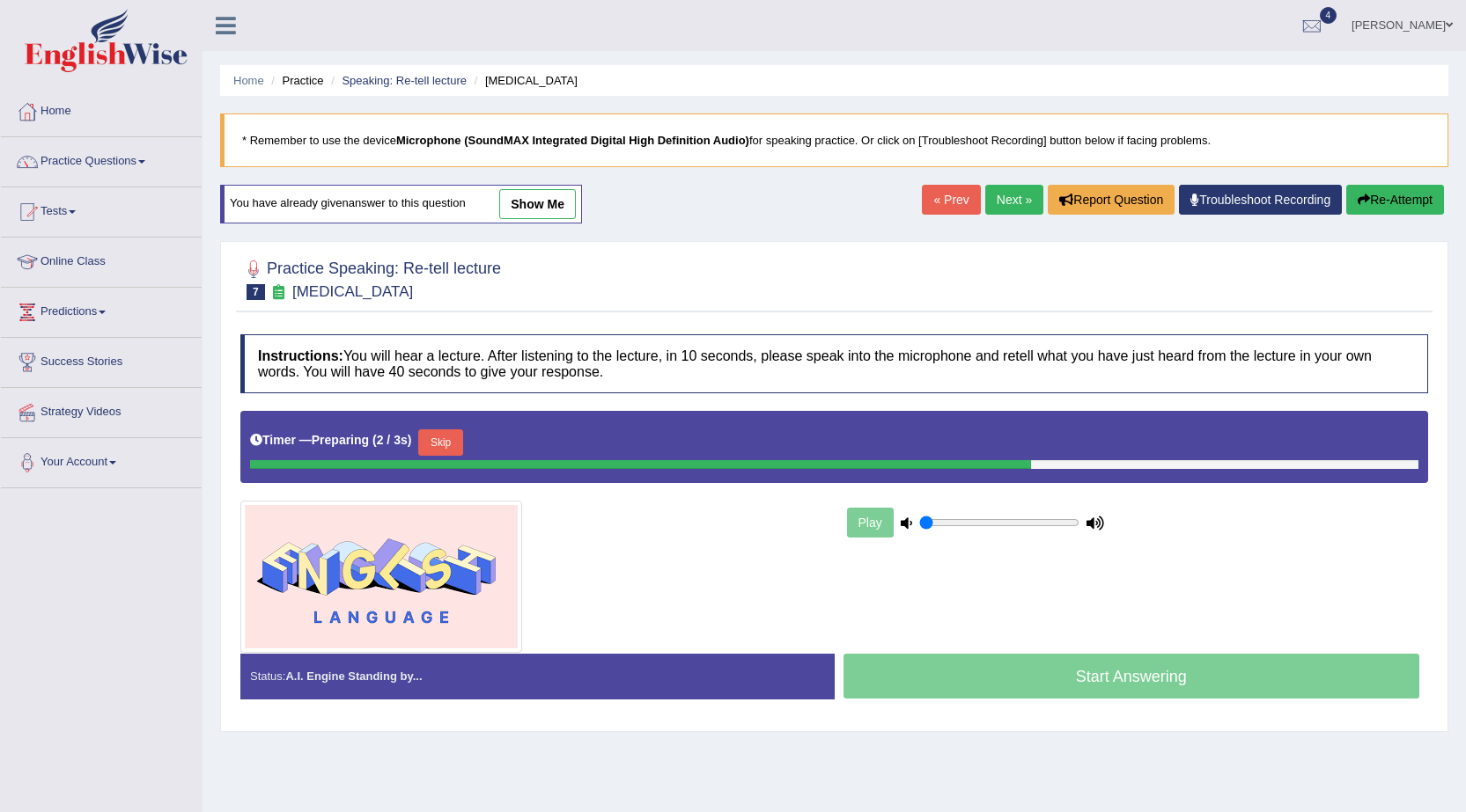
click at [447, 443] on button "Skip" at bounding box center [440, 443] width 44 height 27
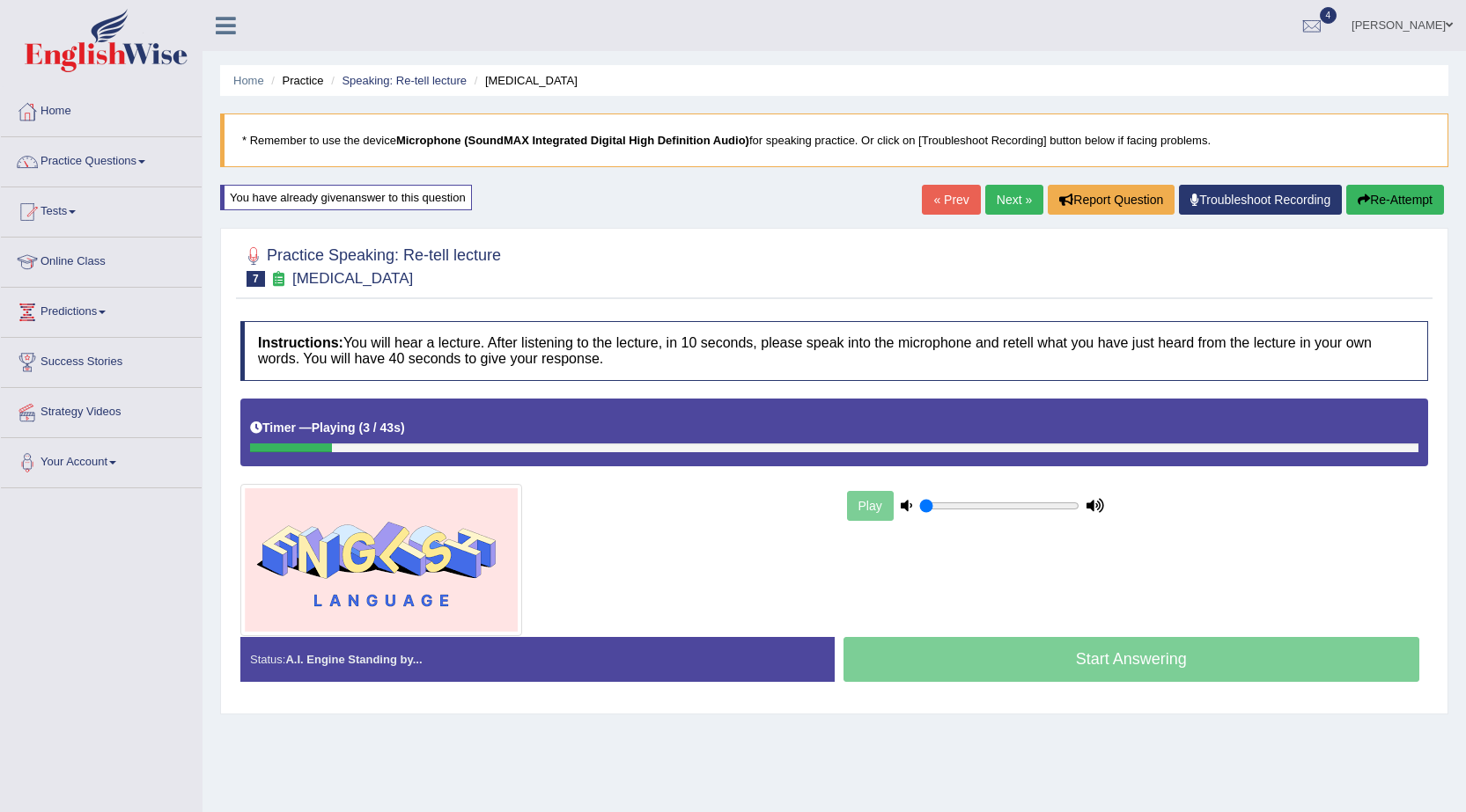
drag, startPoint x: 298, startPoint y: 446, endPoint x: 1258, endPoint y: 396, distance: 961.3
click at [409, 440] on div "Timer — Playing ( 3 / 43s ) Skip" at bounding box center [834, 432] width 1188 height 67
click at [1371, 447] on div at bounding box center [833, 447] width 1168 height 9
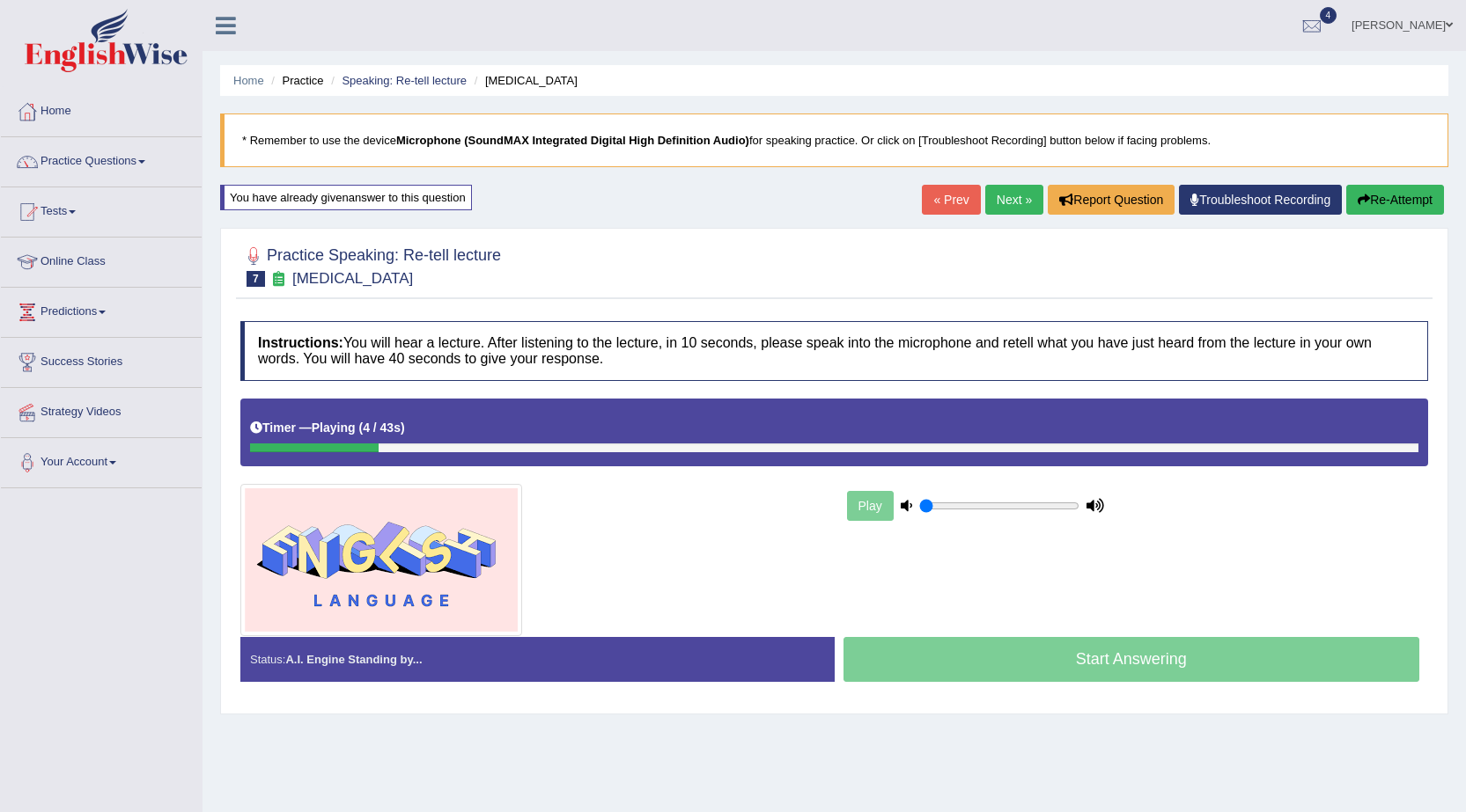
click at [1371, 447] on div at bounding box center [833, 447] width 1168 height 9
click at [1371, 449] on div at bounding box center [833, 447] width 1168 height 9
click at [1368, 452] on div "Timer — Playing ( 6 / 43s ) Skip" at bounding box center [834, 432] width 1188 height 67
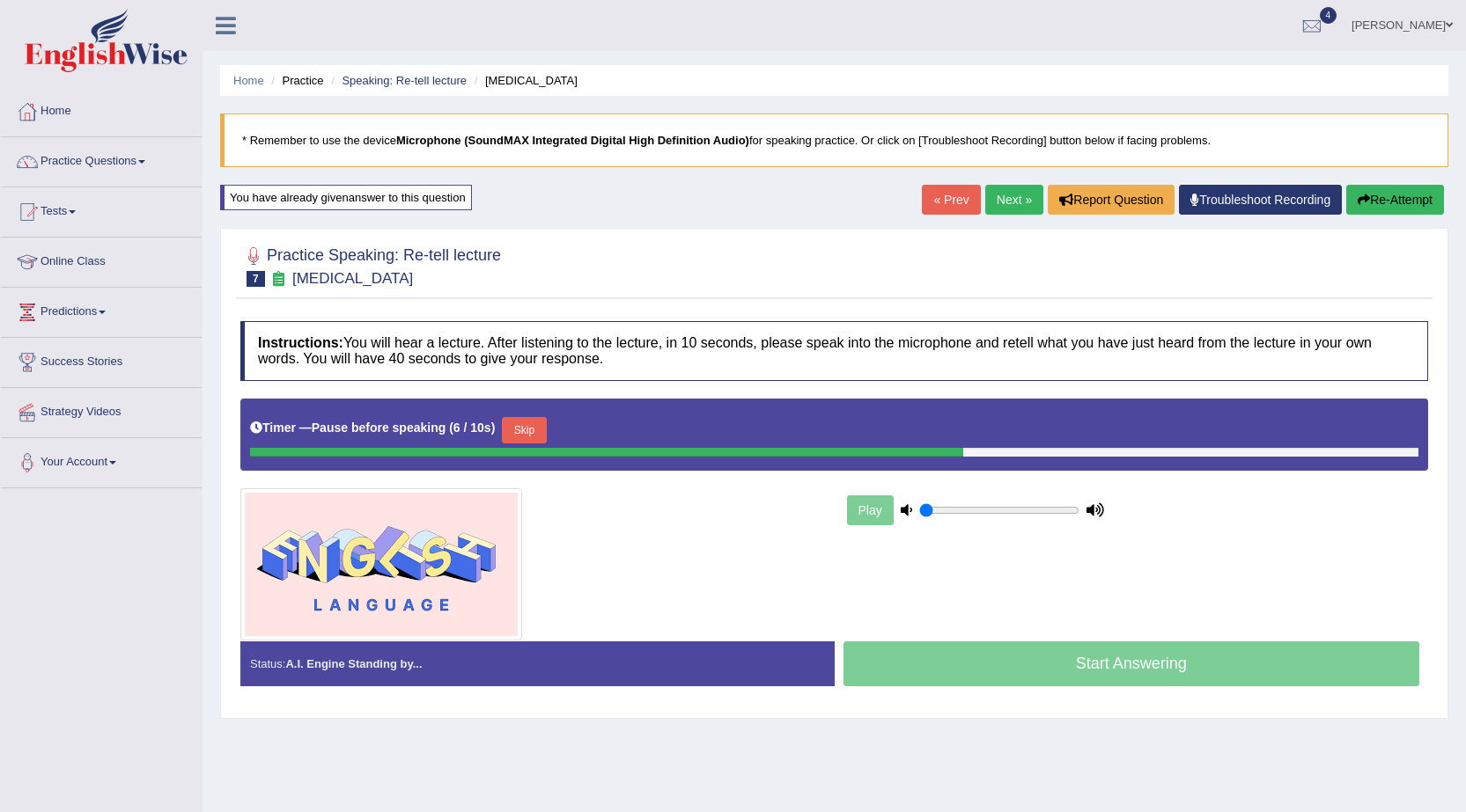
click at [545, 430] on button "Skip" at bounding box center [524, 430] width 44 height 27
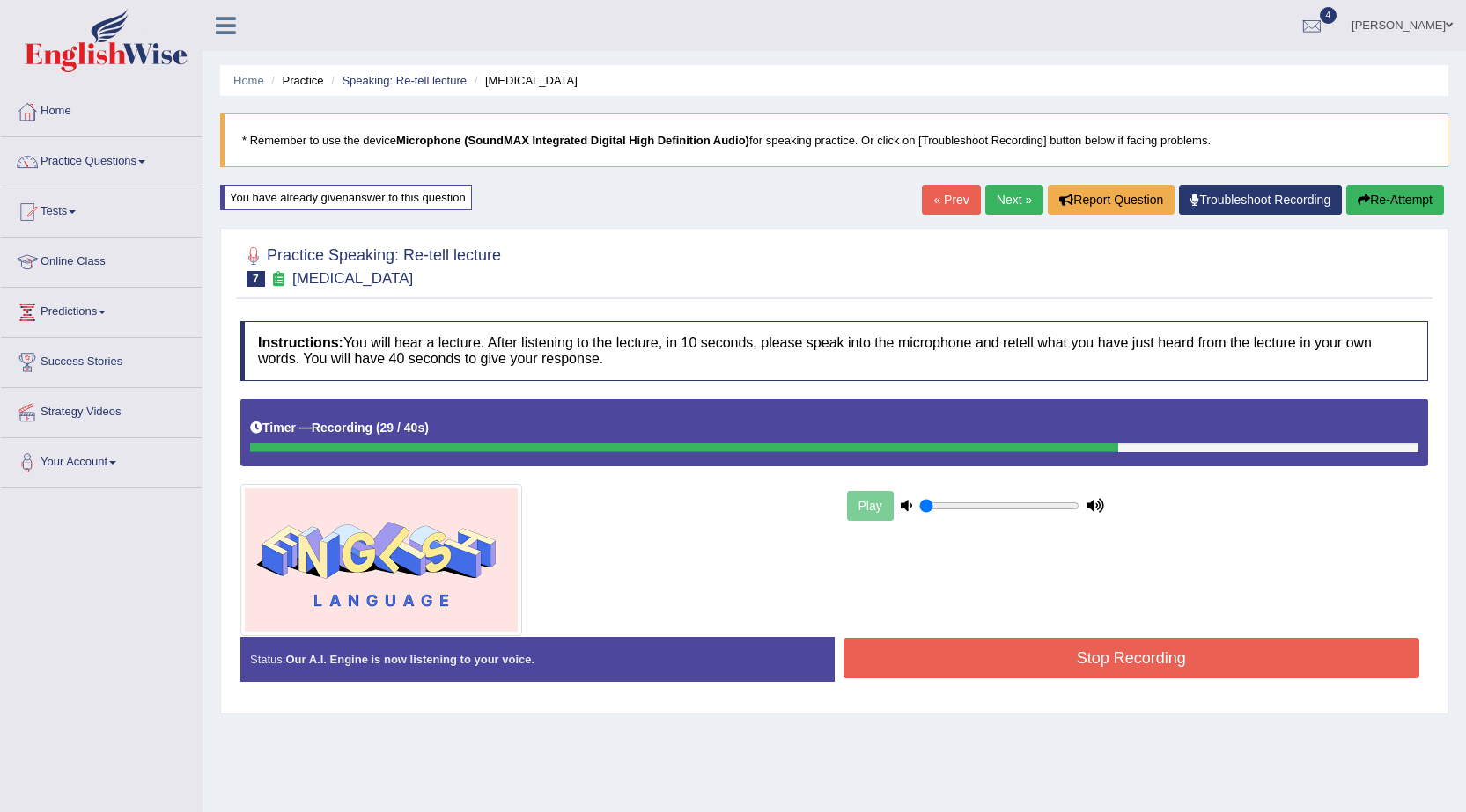
click at [1228, 649] on button "Stop Recording" at bounding box center [1132, 658] width 577 height 41
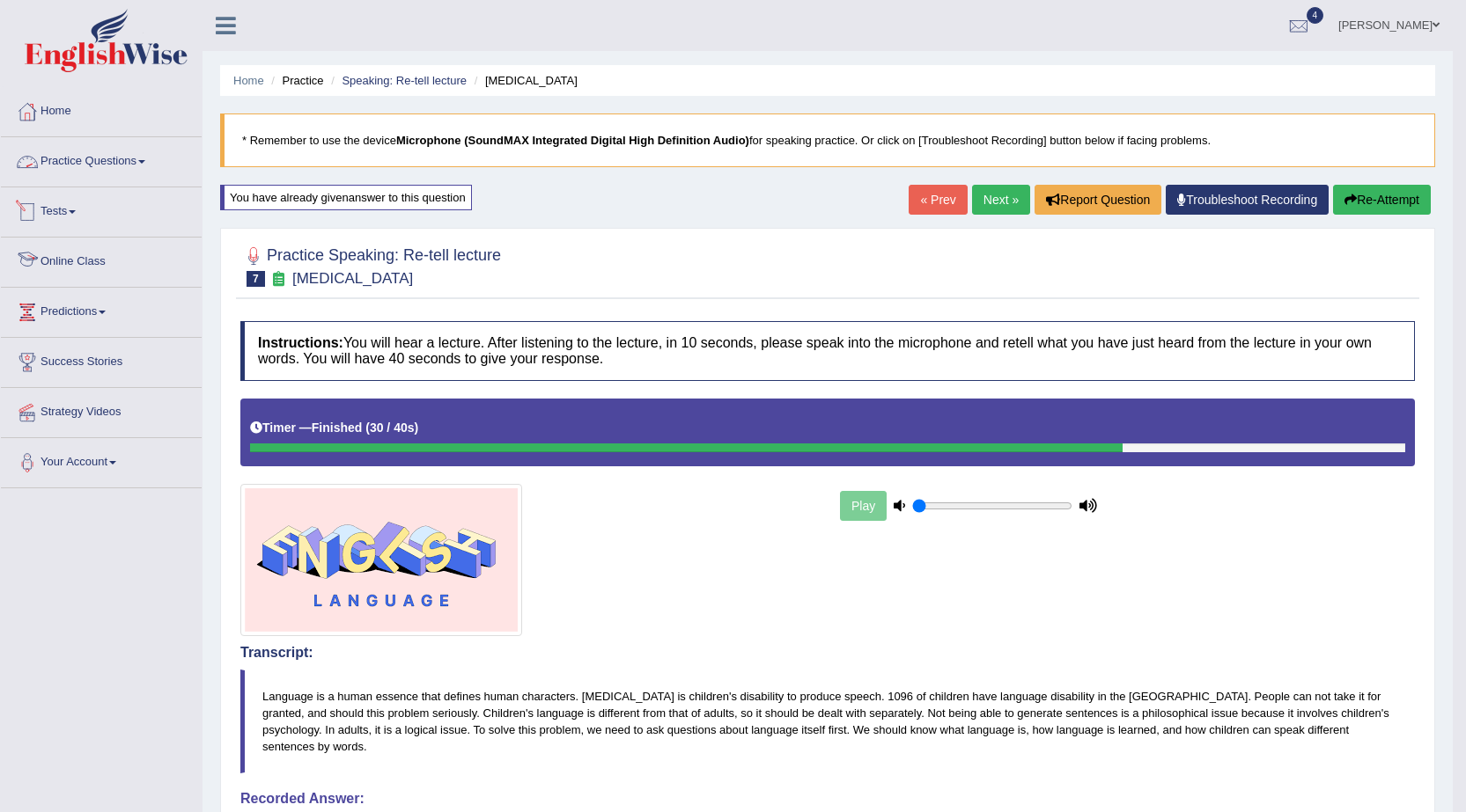
click at [73, 161] on link "Practice Questions" at bounding box center [101, 160] width 200 height 44
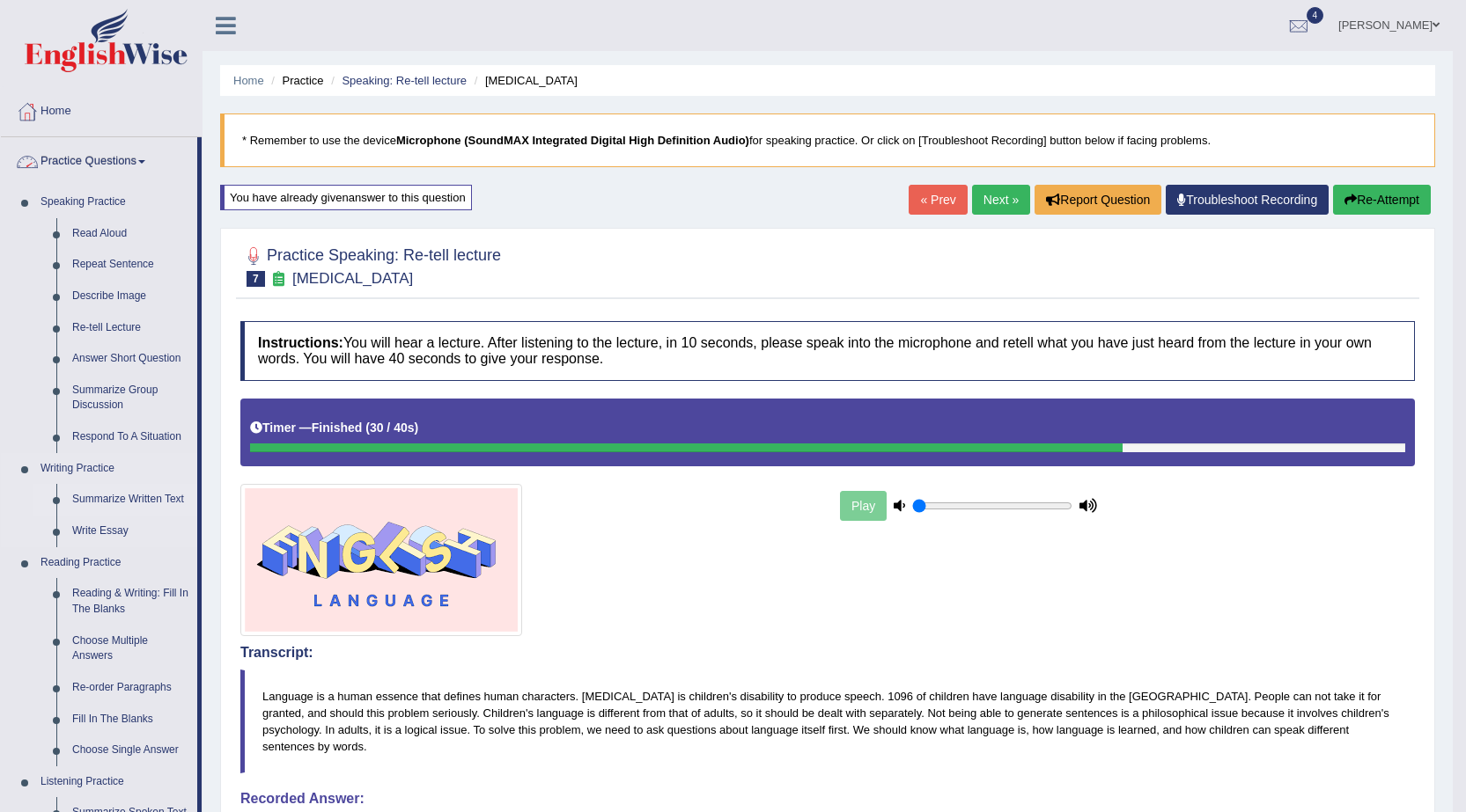
scroll to position [88, 0]
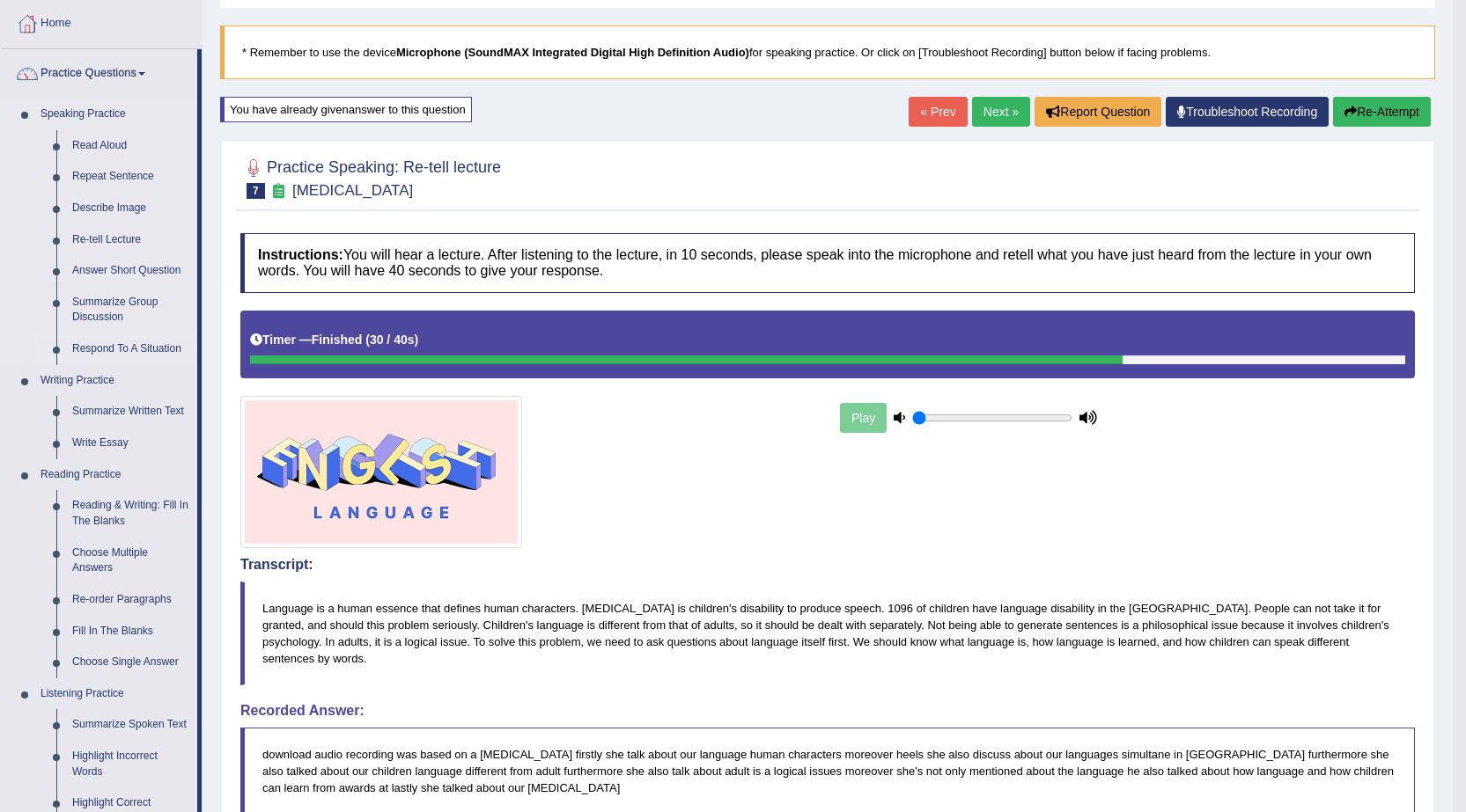
click at [150, 347] on link "Respond To A Situation" at bounding box center [131, 349] width 133 height 31
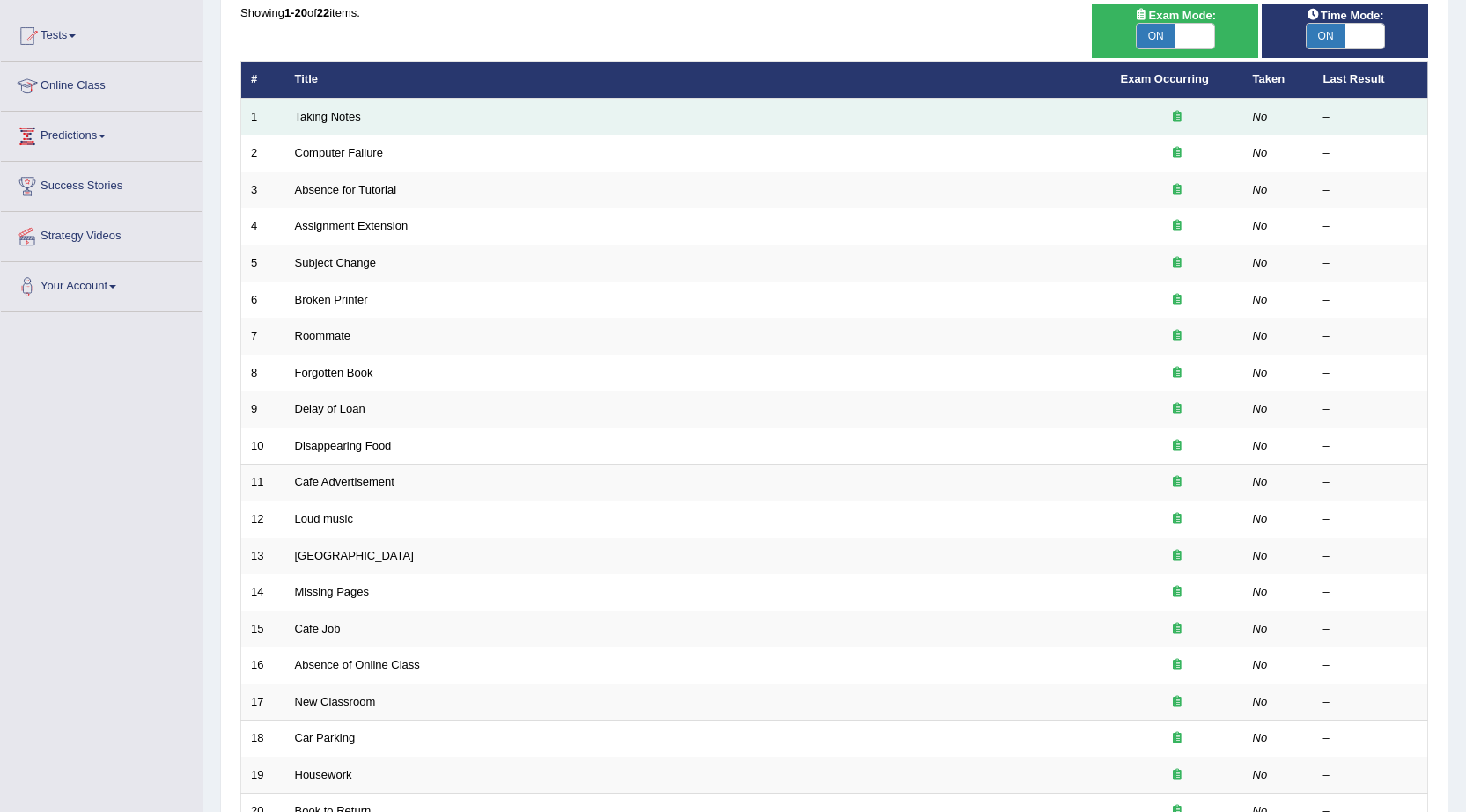
click at [333, 105] on td "Taking Notes" at bounding box center [697, 117] width 826 height 37
click at [333, 107] on td "Taking Notes" at bounding box center [697, 117] width 826 height 37
click at [320, 118] on link "Taking Notes" at bounding box center [327, 117] width 66 height 13
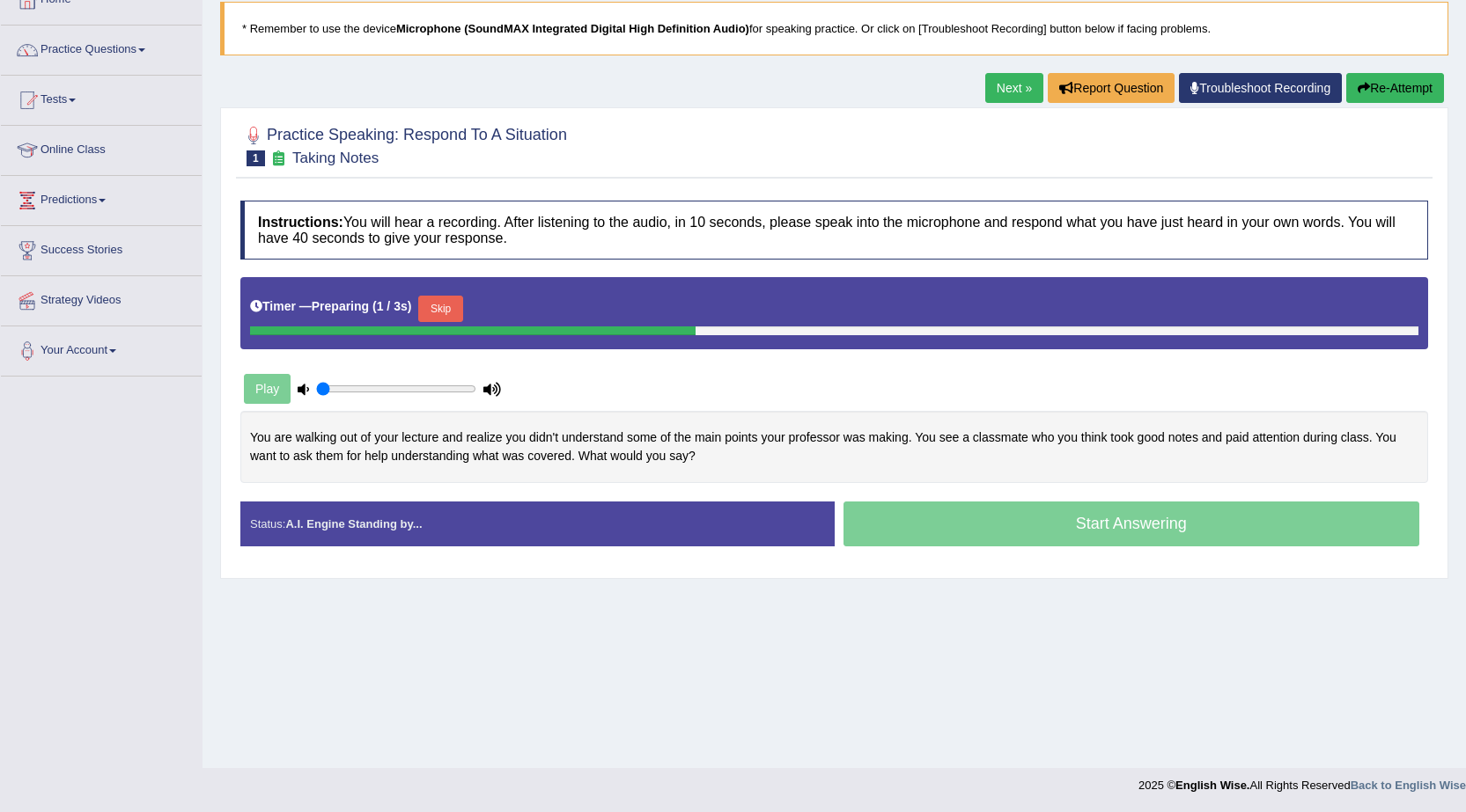
scroll to position [112, 0]
click at [441, 313] on button "Skip" at bounding box center [440, 309] width 44 height 27
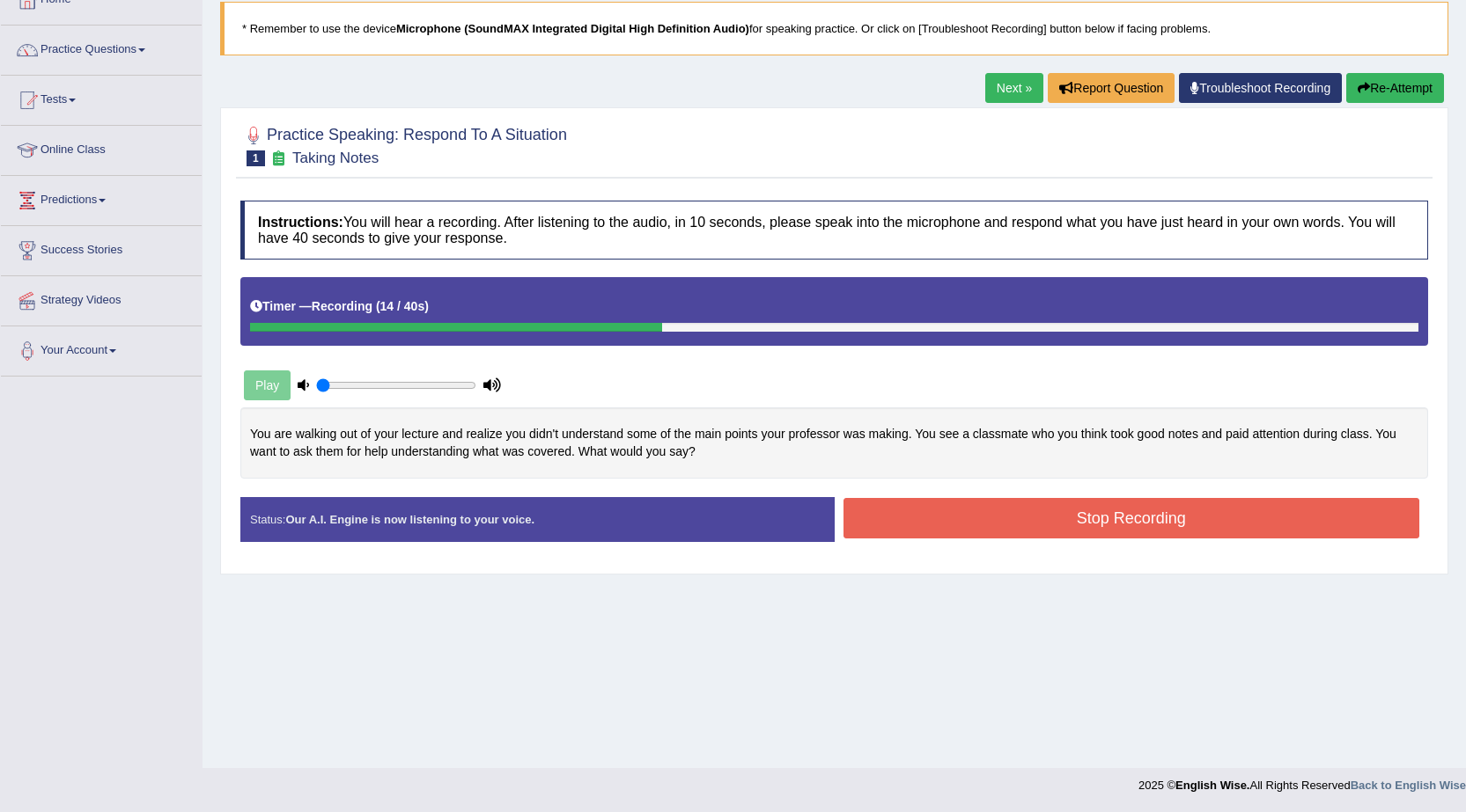
click at [1076, 509] on button "Stop Recording" at bounding box center [1132, 518] width 577 height 41
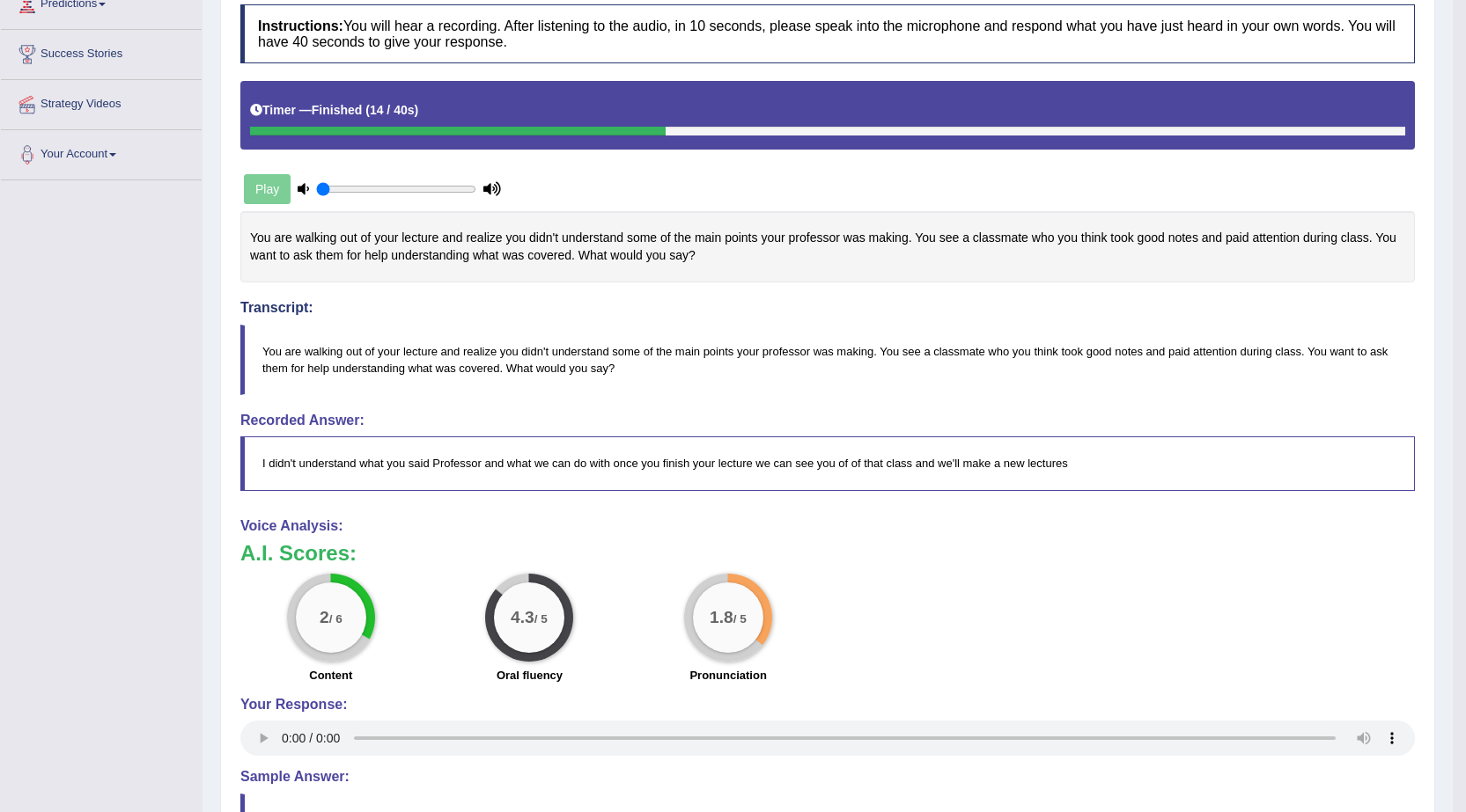
scroll to position [24, 0]
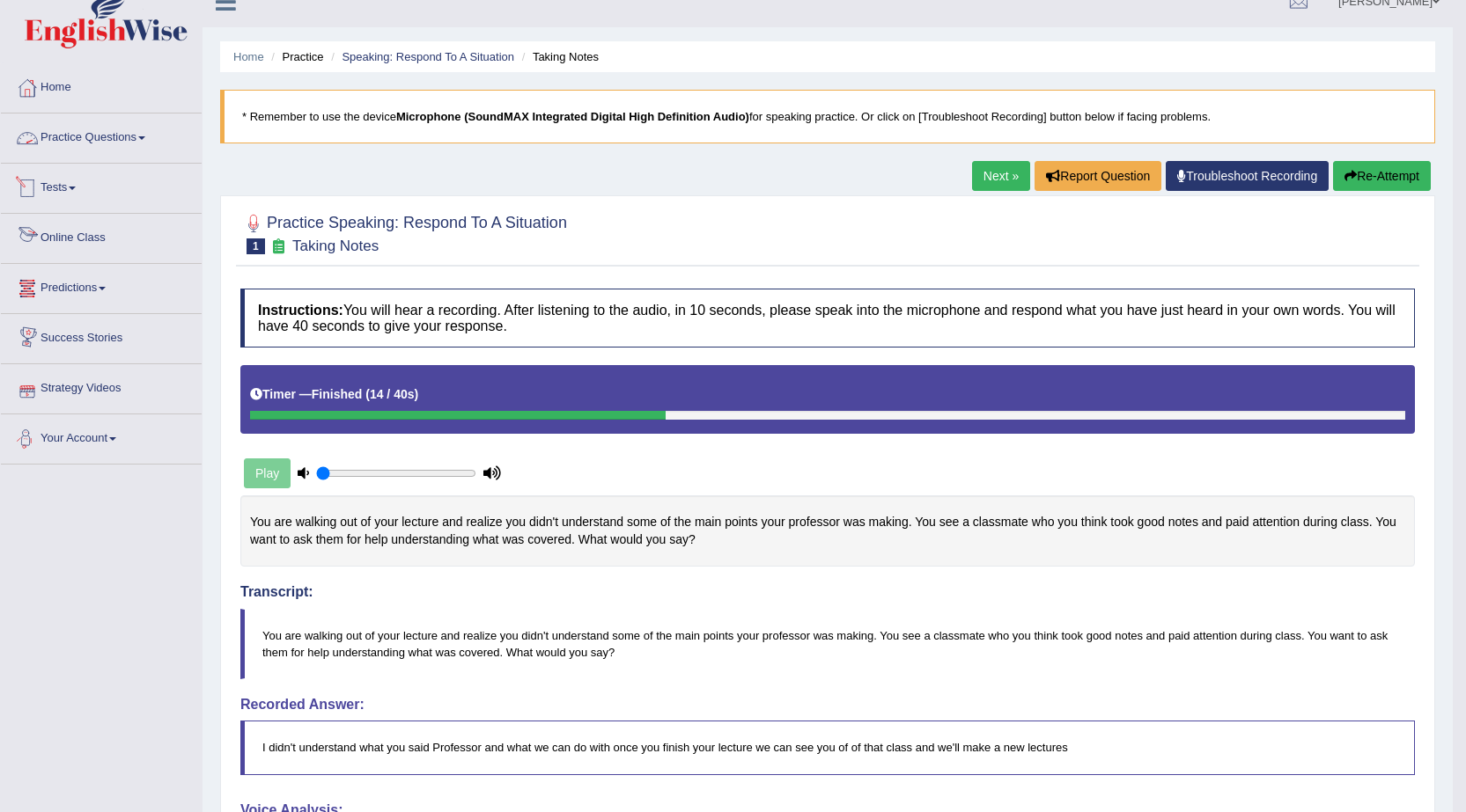
click at [110, 122] on link "Practice Questions" at bounding box center [101, 136] width 200 height 44
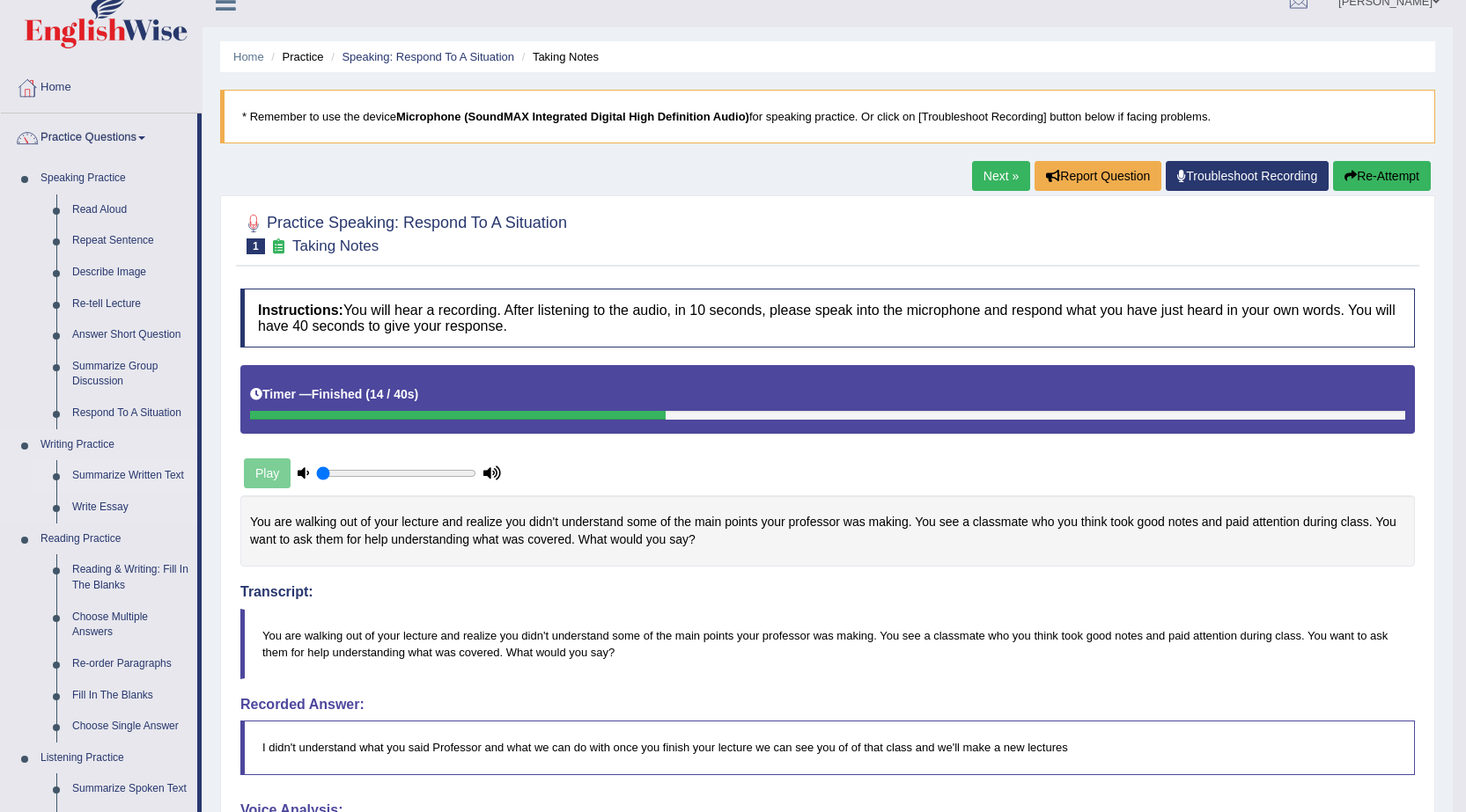
click at [99, 474] on link "Summarize Written Text" at bounding box center [131, 476] width 133 height 31
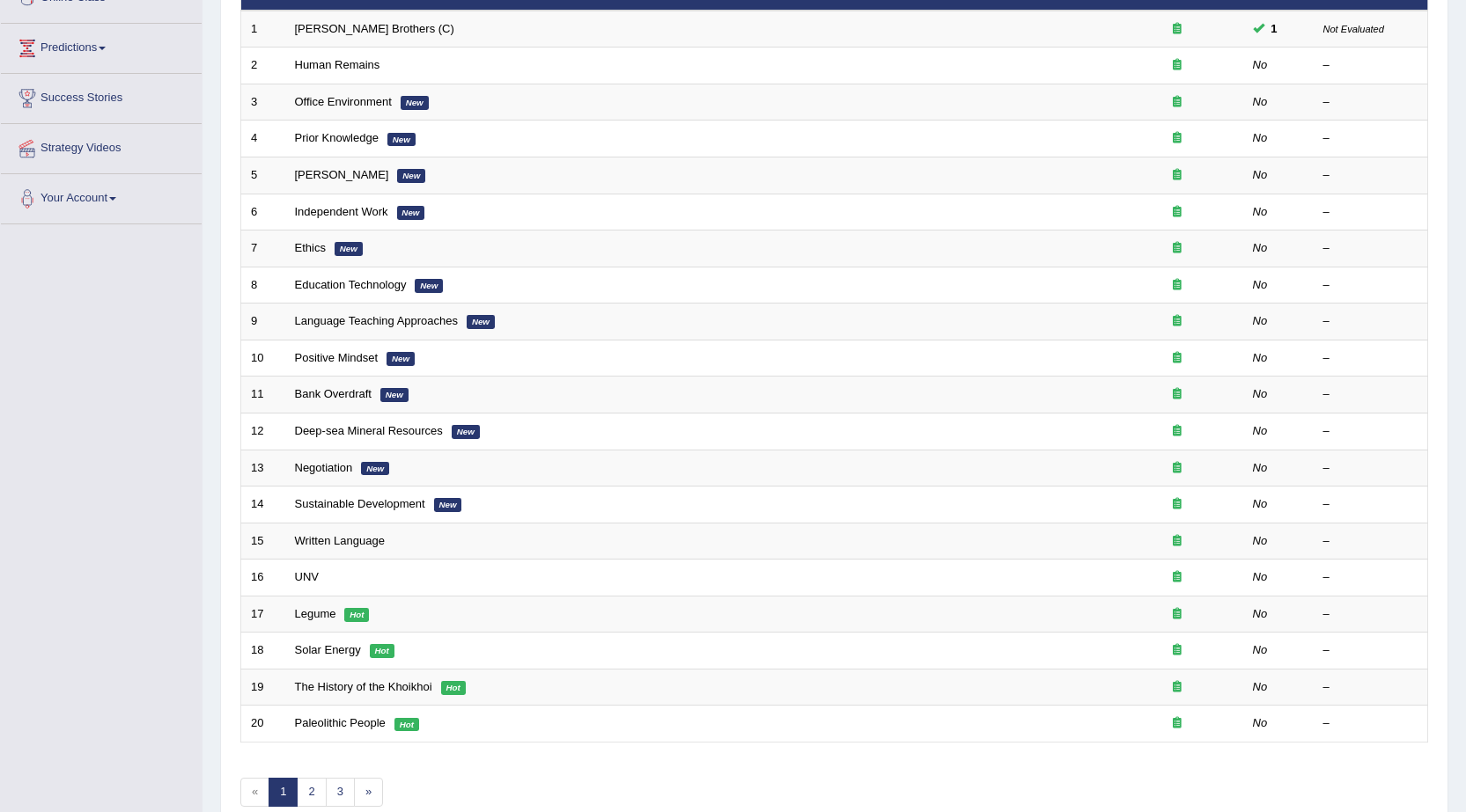
click at [368, 68] on link "Human Remains" at bounding box center [337, 65] width 86 height 13
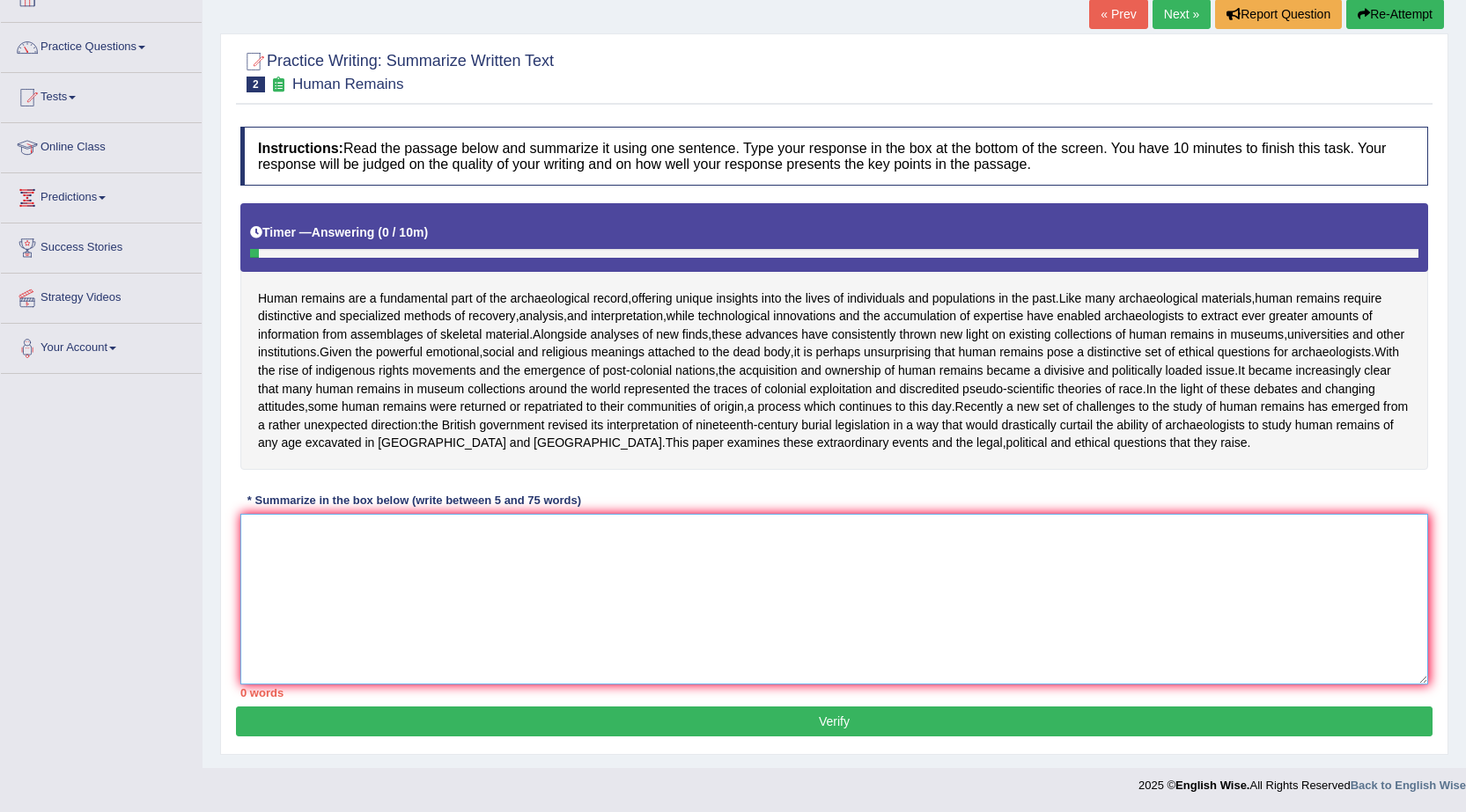
click at [906, 652] on textarea at bounding box center [834, 599] width 1188 height 171
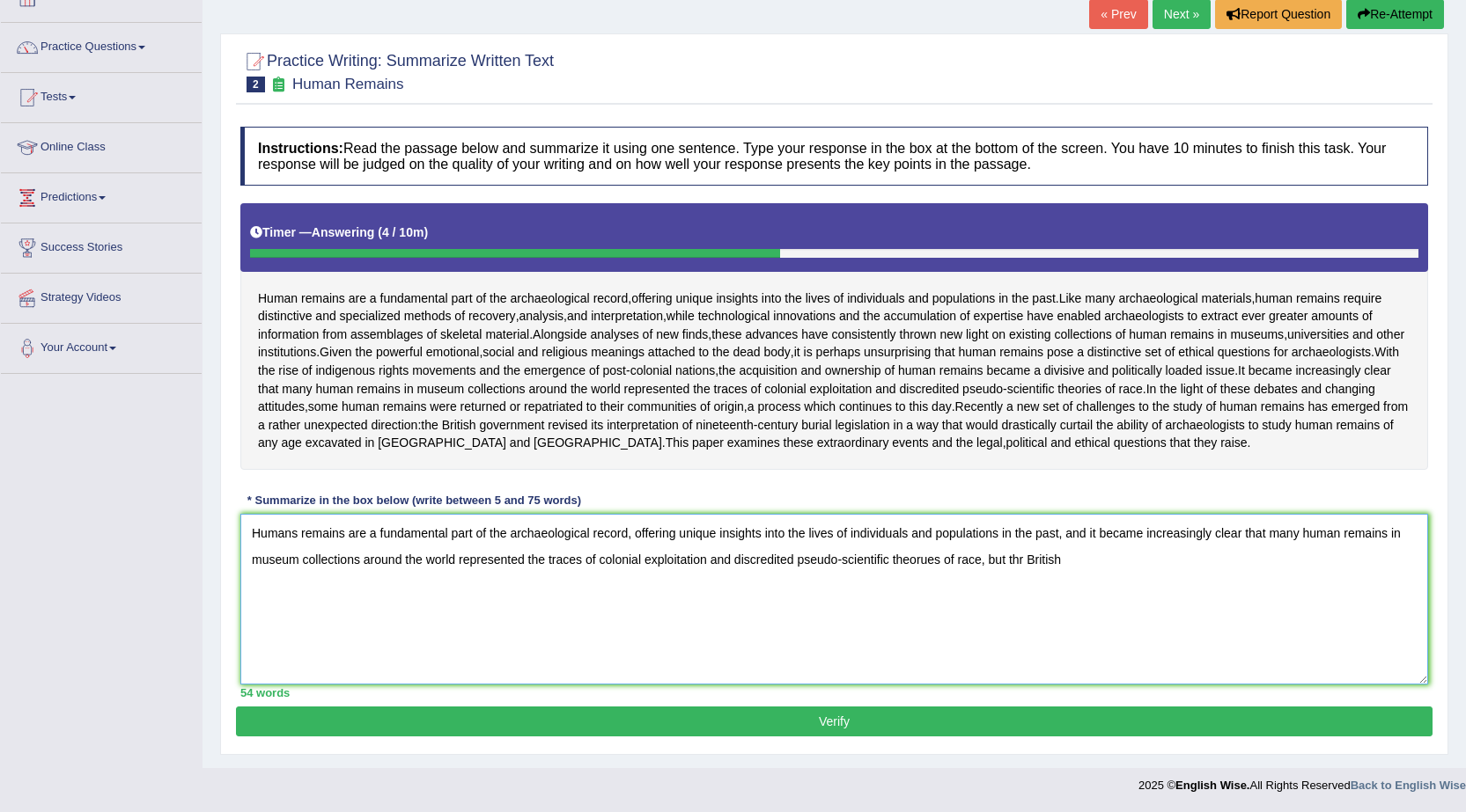
click at [1023, 568] on textarea "Humans remains are a fundamental part of the archaeological record, offering un…" at bounding box center [834, 599] width 1188 height 171
click at [1098, 563] on textarea "Humans remains are a fundamental part of the archaeological record, offering un…" at bounding box center [834, 599] width 1188 height 171
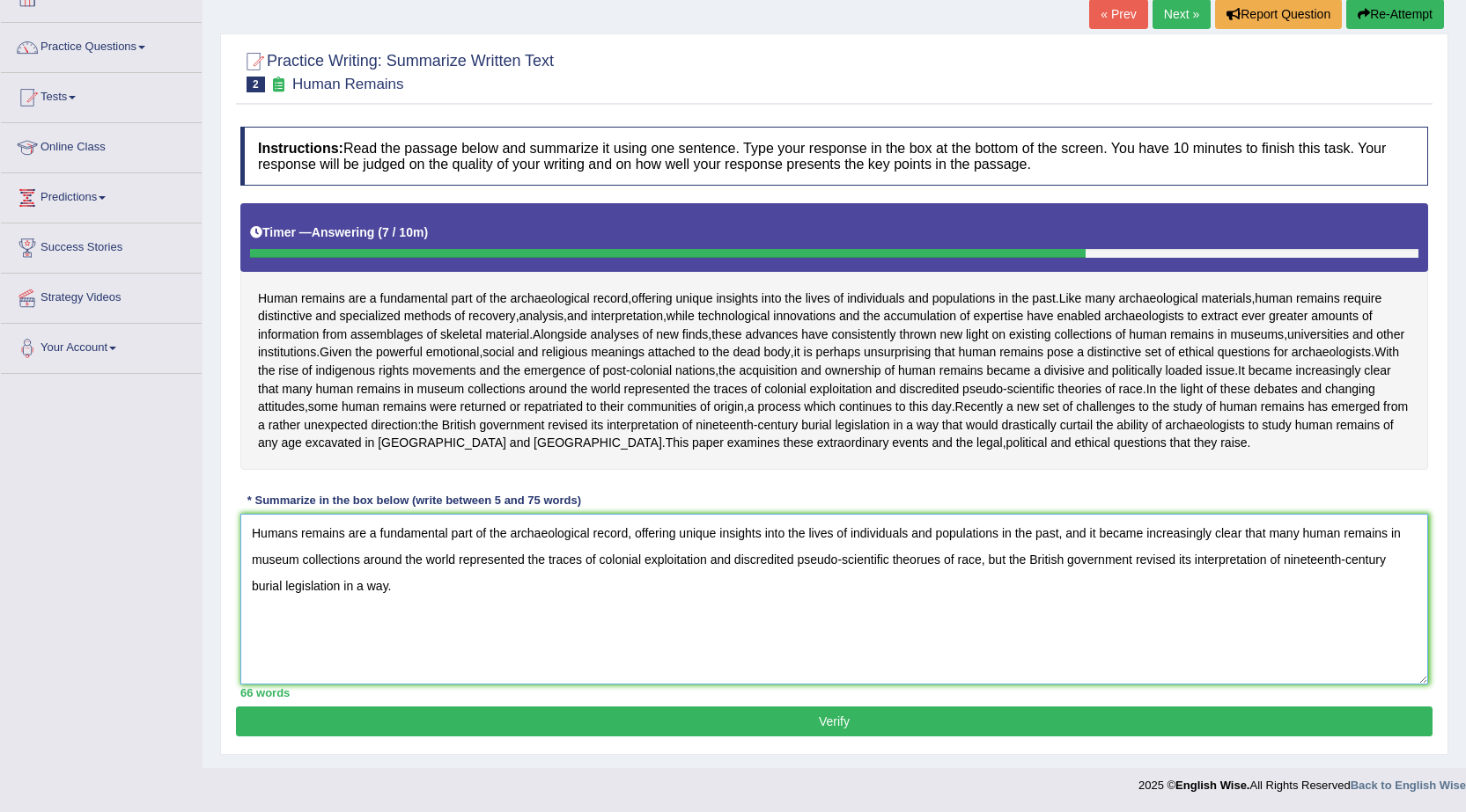
click at [925, 565] on textarea "Humans remains are a fundamental part of the archaeological record, offering un…" at bounding box center [834, 599] width 1188 height 171
type textarea "Humans remains are a fundamental part of the archaeological record, offering un…"
click at [502, 711] on button "Verify" at bounding box center [833, 722] width 1196 height 30
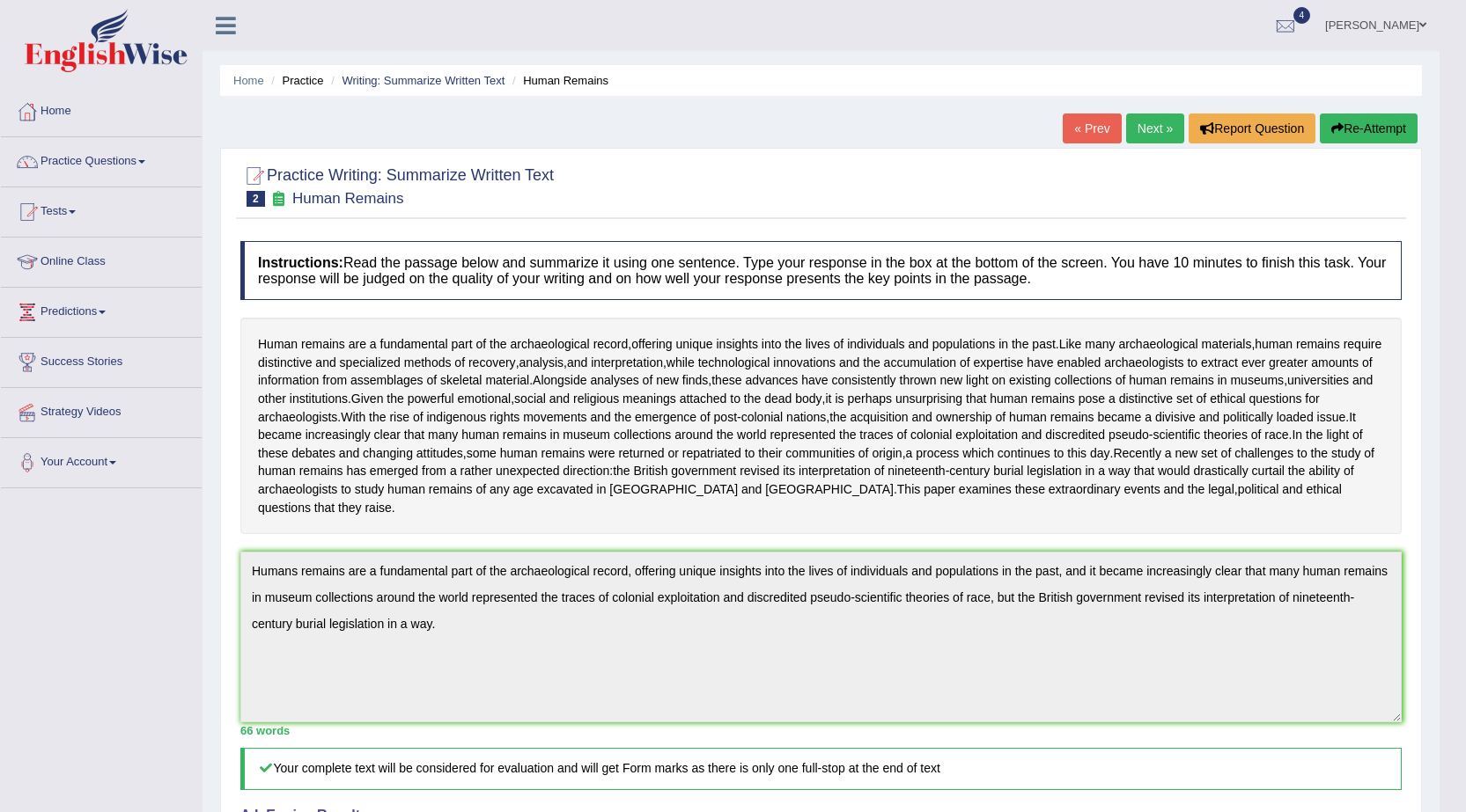
click at [142, 162] on link "Practice Questions" at bounding box center [101, 160] width 200 height 44
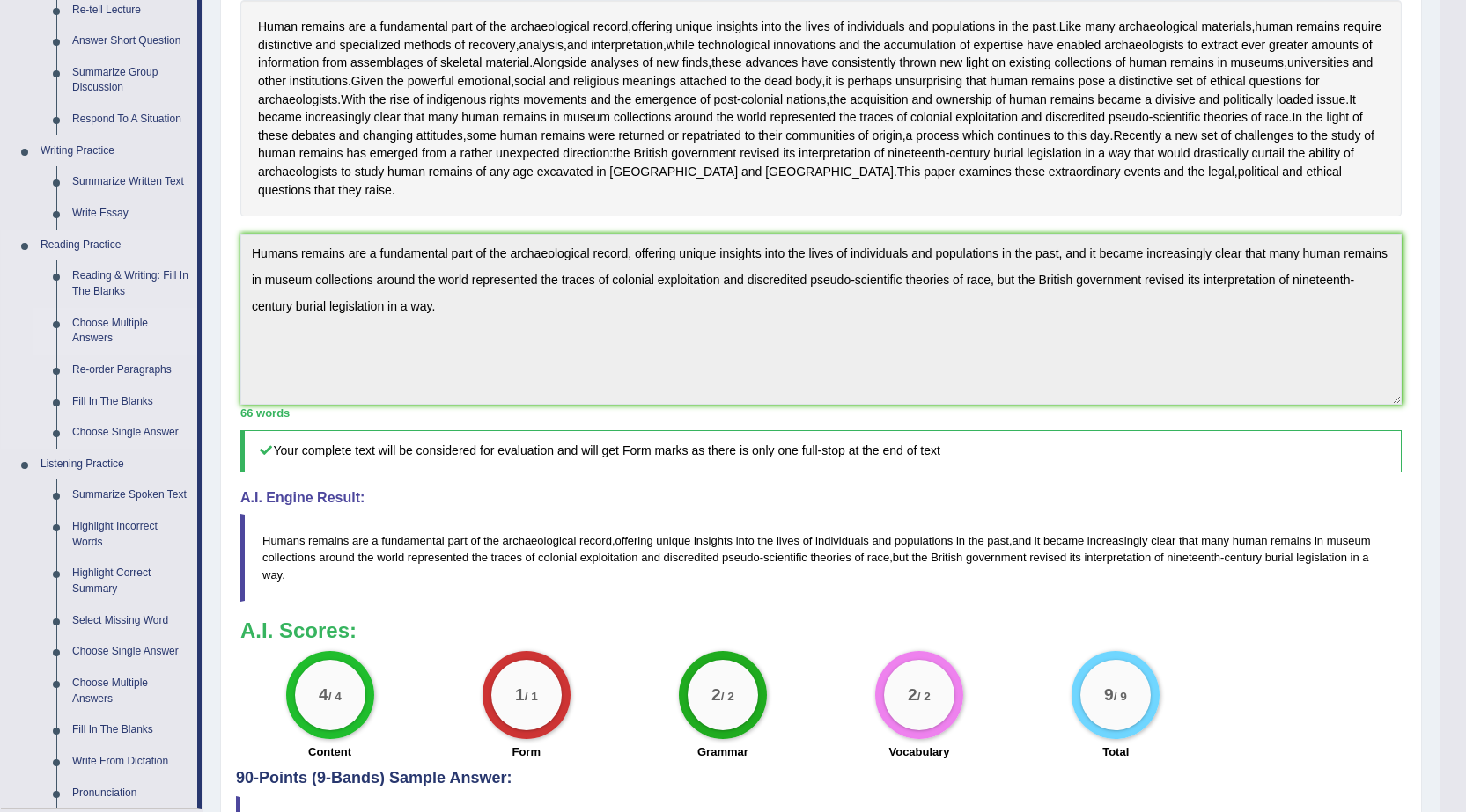
scroll to position [440, 0]
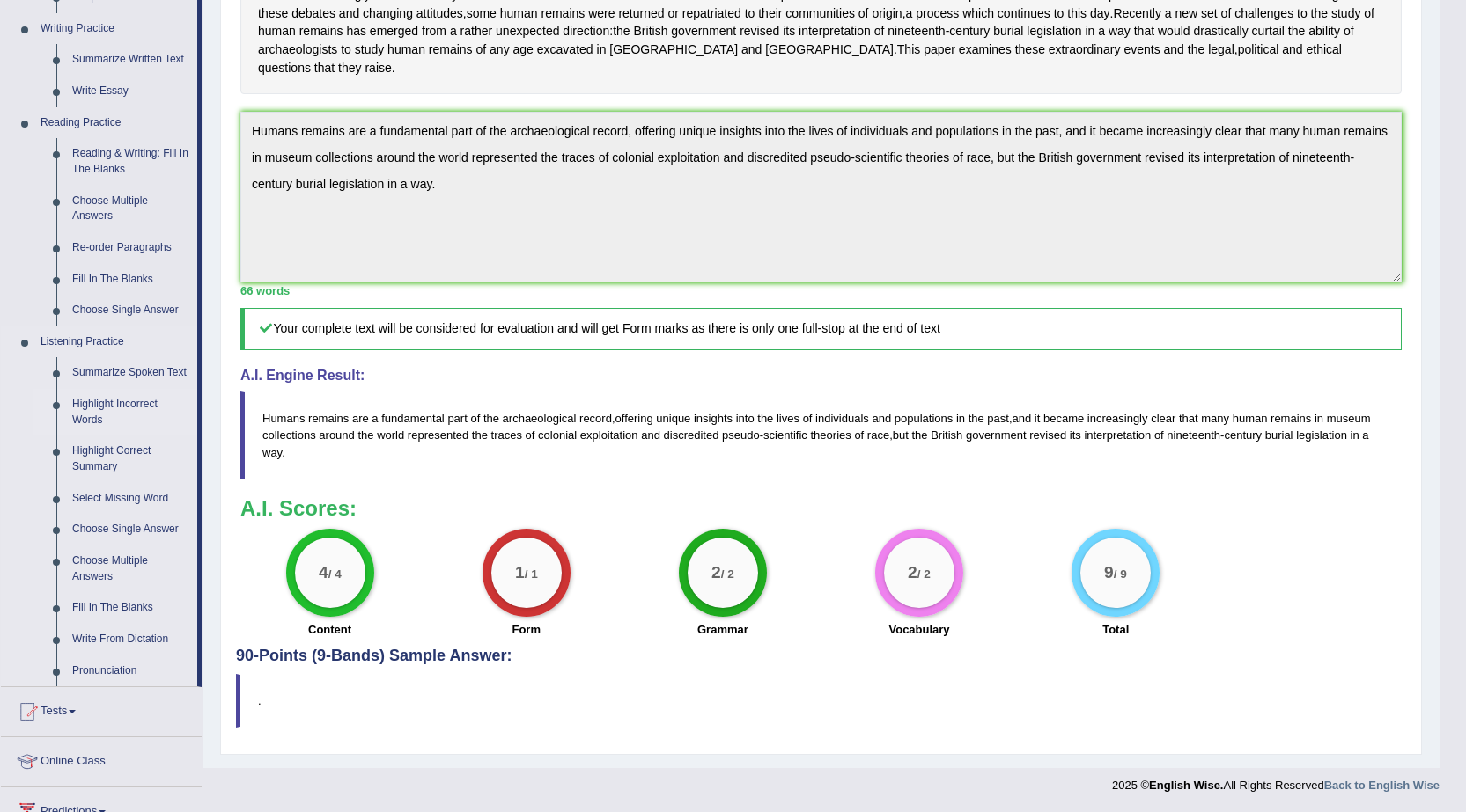
click at [131, 401] on link "Highlight Incorrect Words" at bounding box center [131, 412] width 133 height 47
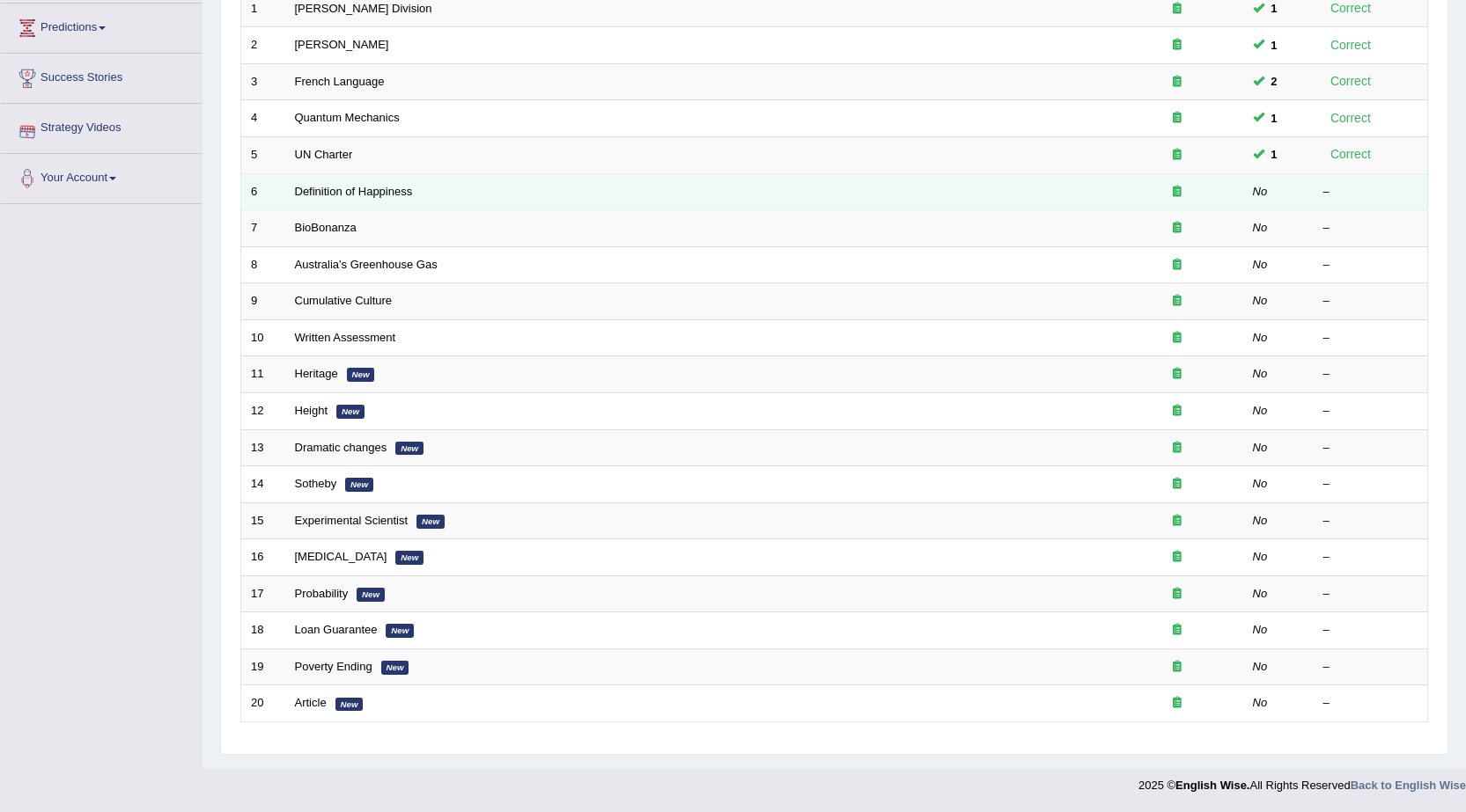
click at [354, 203] on td "Definition of Happiness" at bounding box center [697, 192] width 826 height 37
click at [355, 197] on link "Definition of Happiness" at bounding box center [353, 192] width 118 height 13
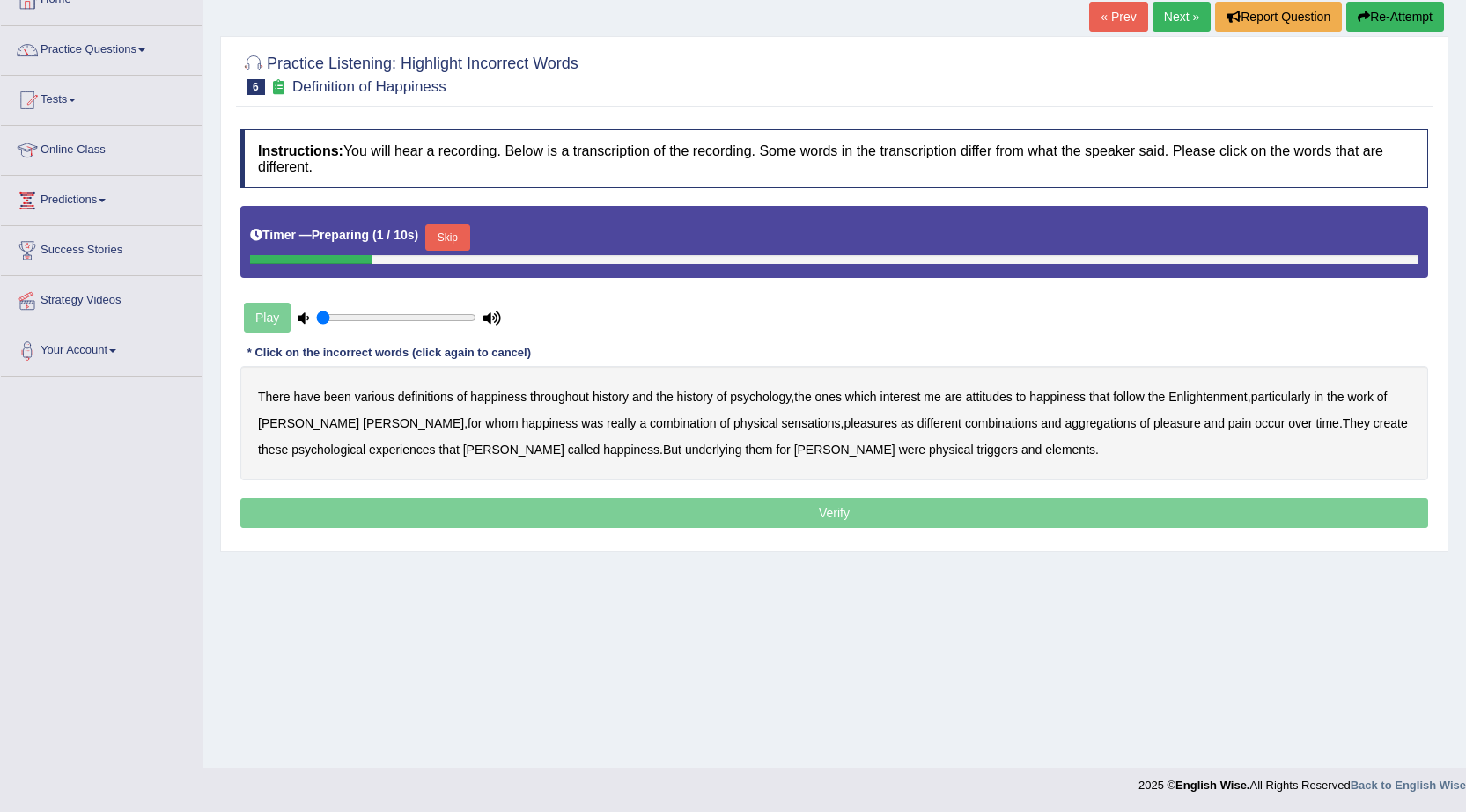
click at [449, 245] on button "Skip" at bounding box center [447, 237] width 44 height 27
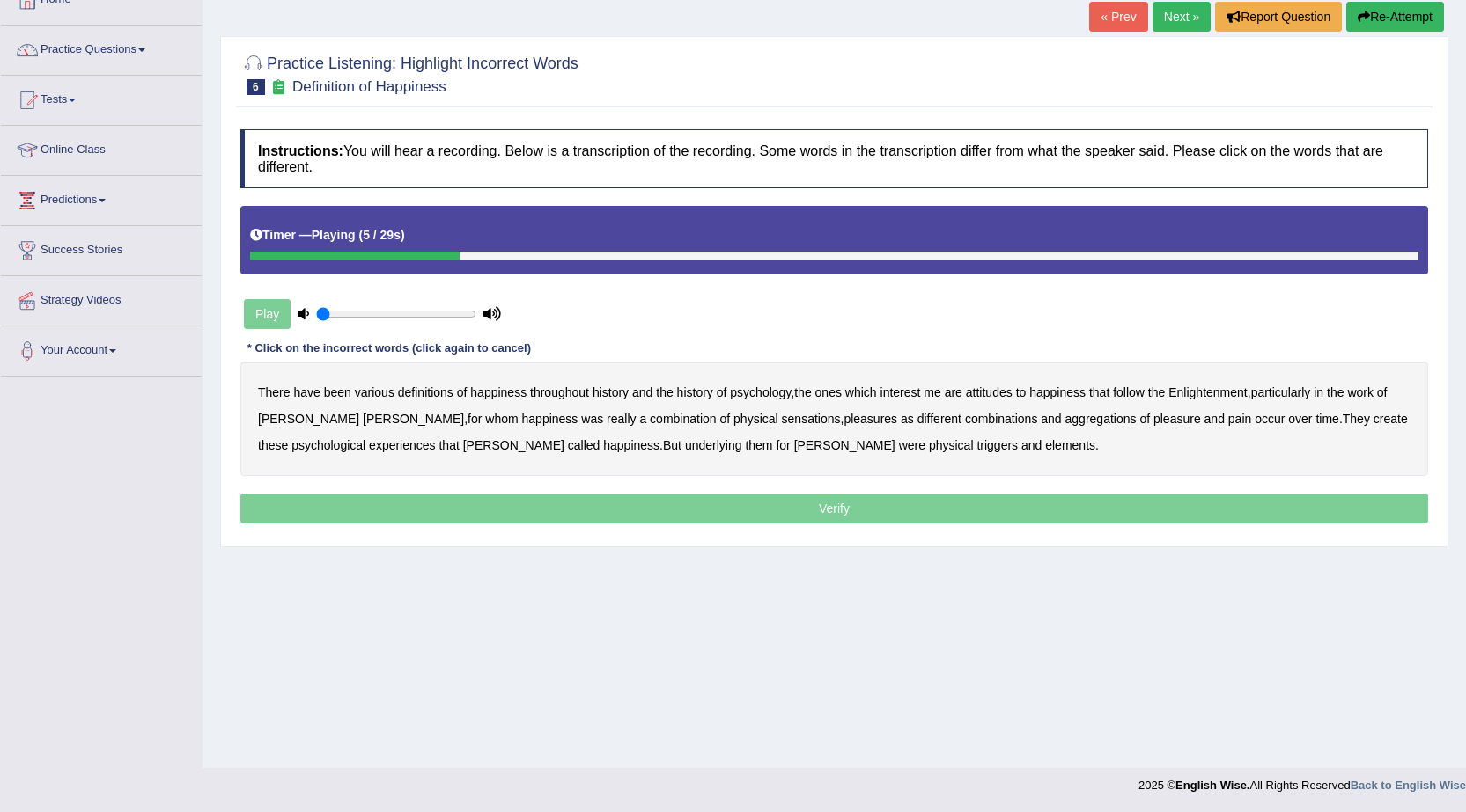
click at [743, 397] on b "psychology" at bounding box center [760, 392] width 61 height 14
click at [1001, 400] on b "attitudes" at bounding box center [988, 392] width 47 height 14
click at [782, 425] on b "sensations" at bounding box center [811, 419] width 59 height 14
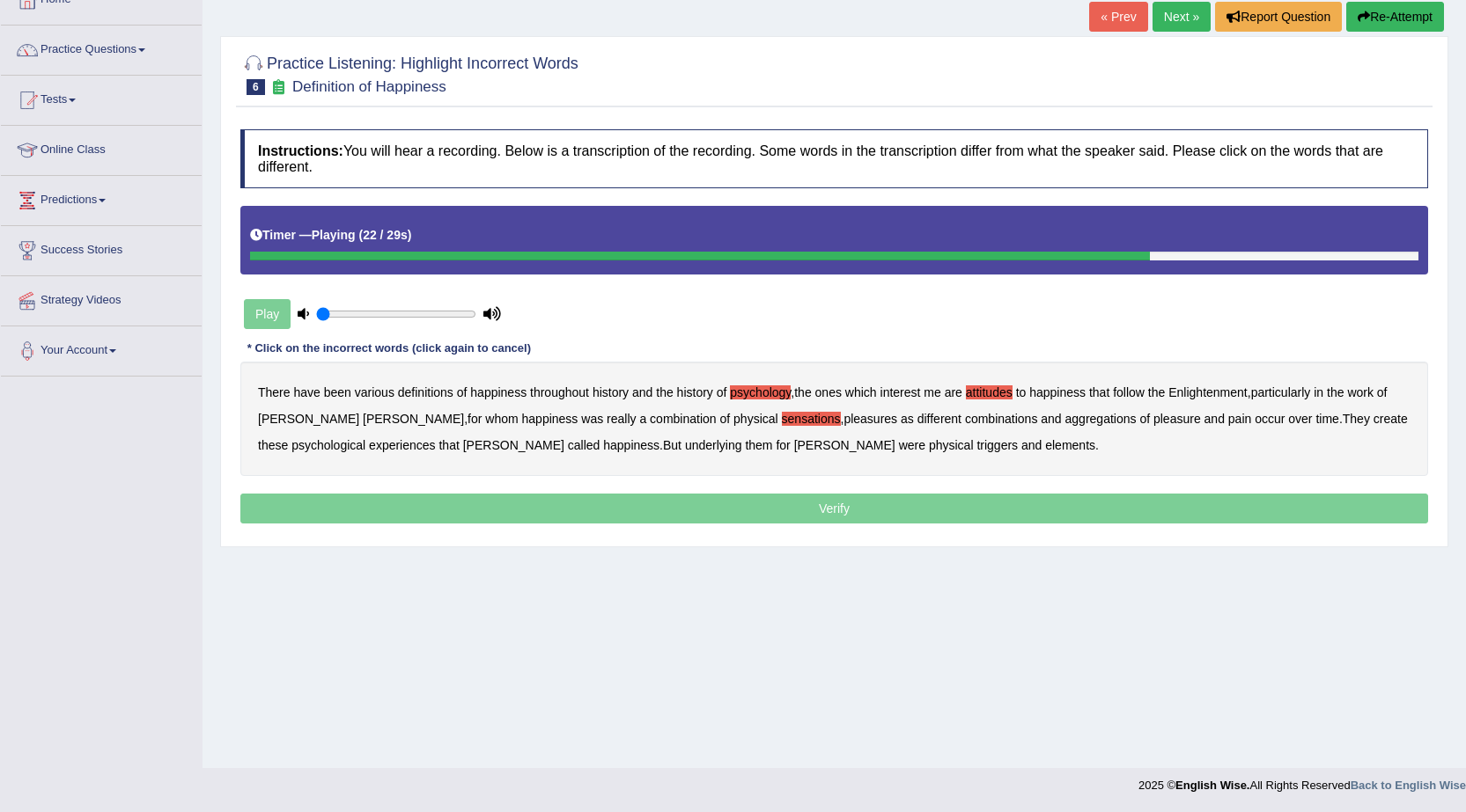
click at [1373, 424] on b "create" at bounding box center [1390, 419] width 34 height 14
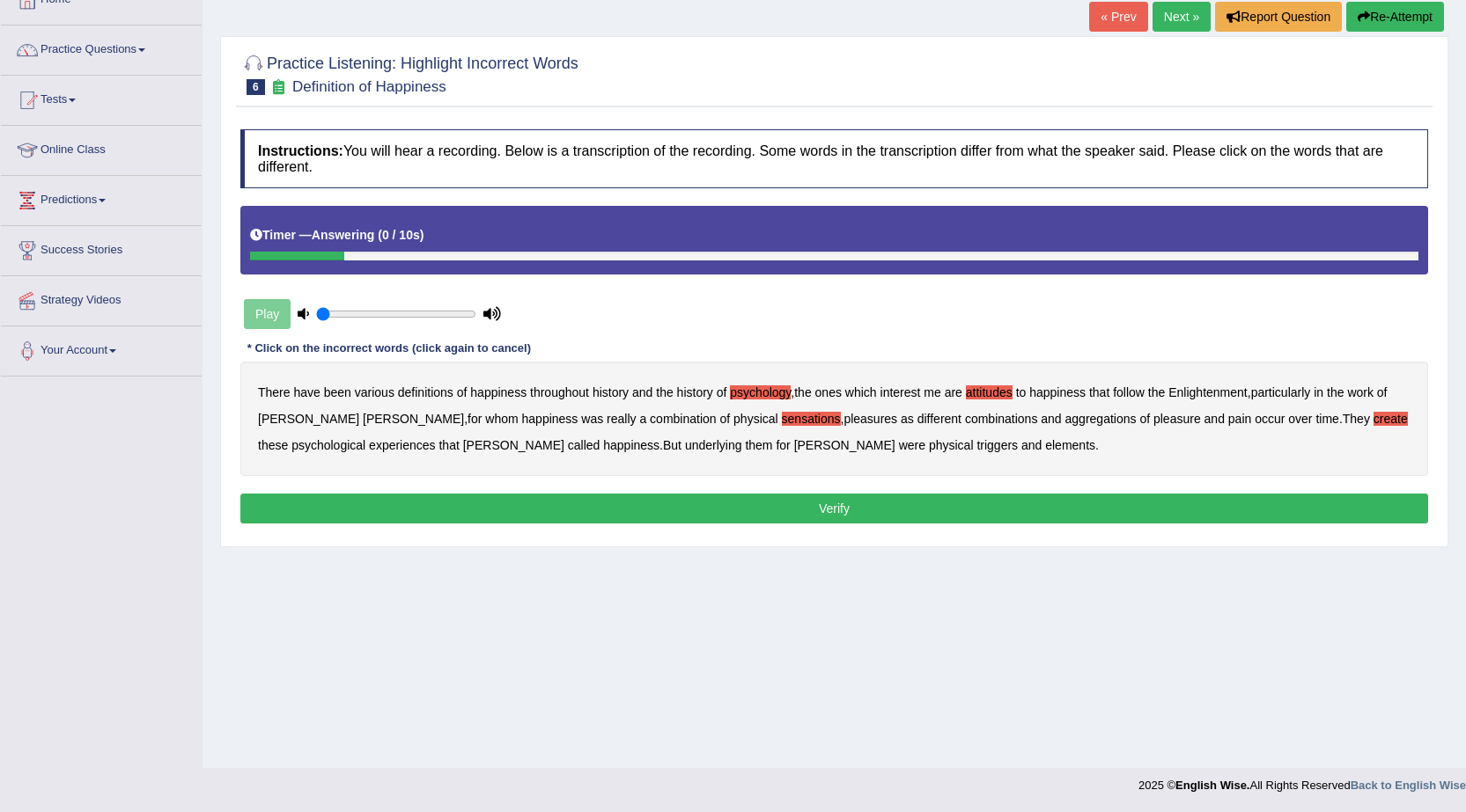
click at [1045, 451] on b "elements" at bounding box center [1070, 444] width 50 height 14
click at [893, 507] on button "Verify" at bounding box center [834, 509] width 1188 height 30
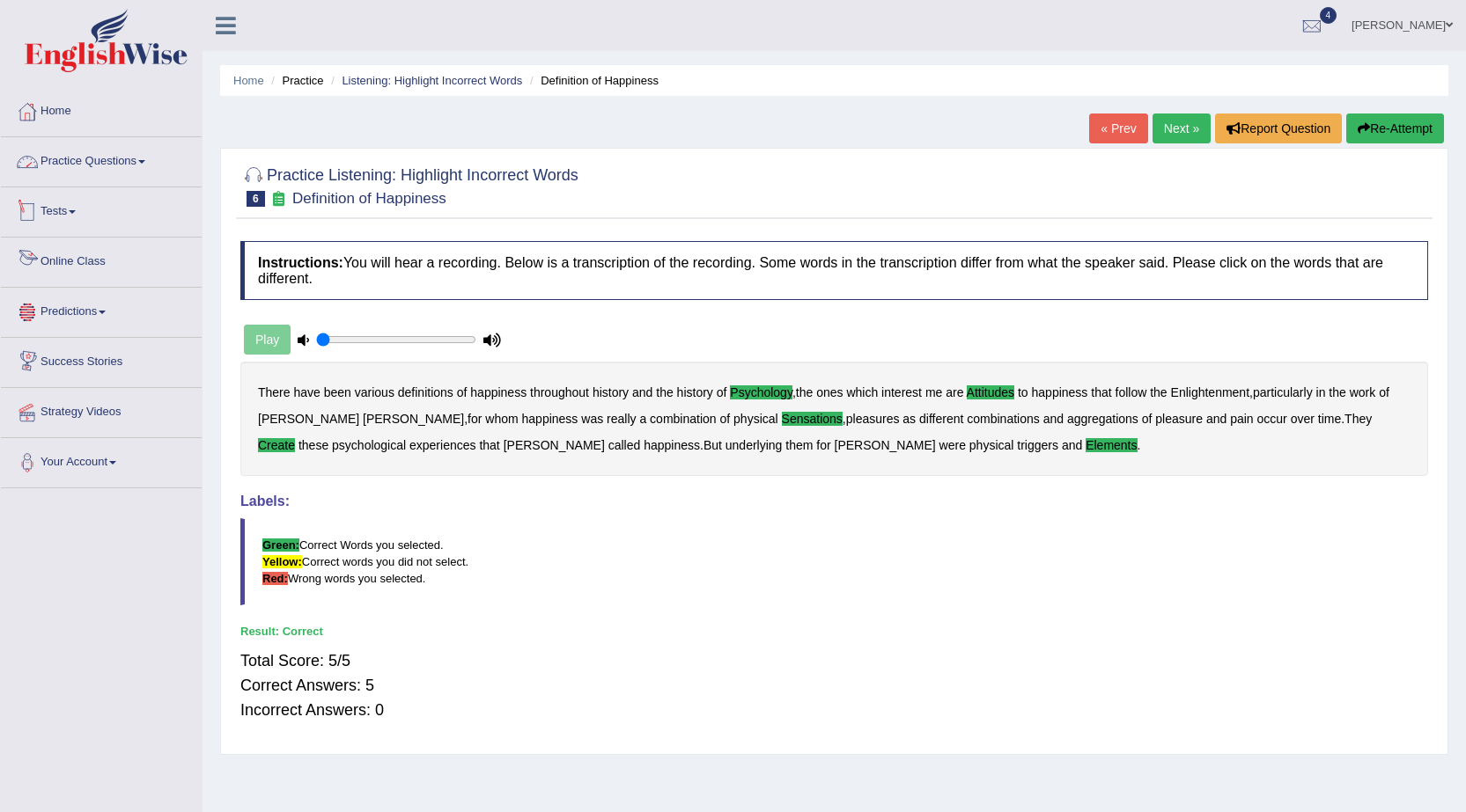
click at [82, 145] on link "Practice Questions" at bounding box center [101, 160] width 200 height 44
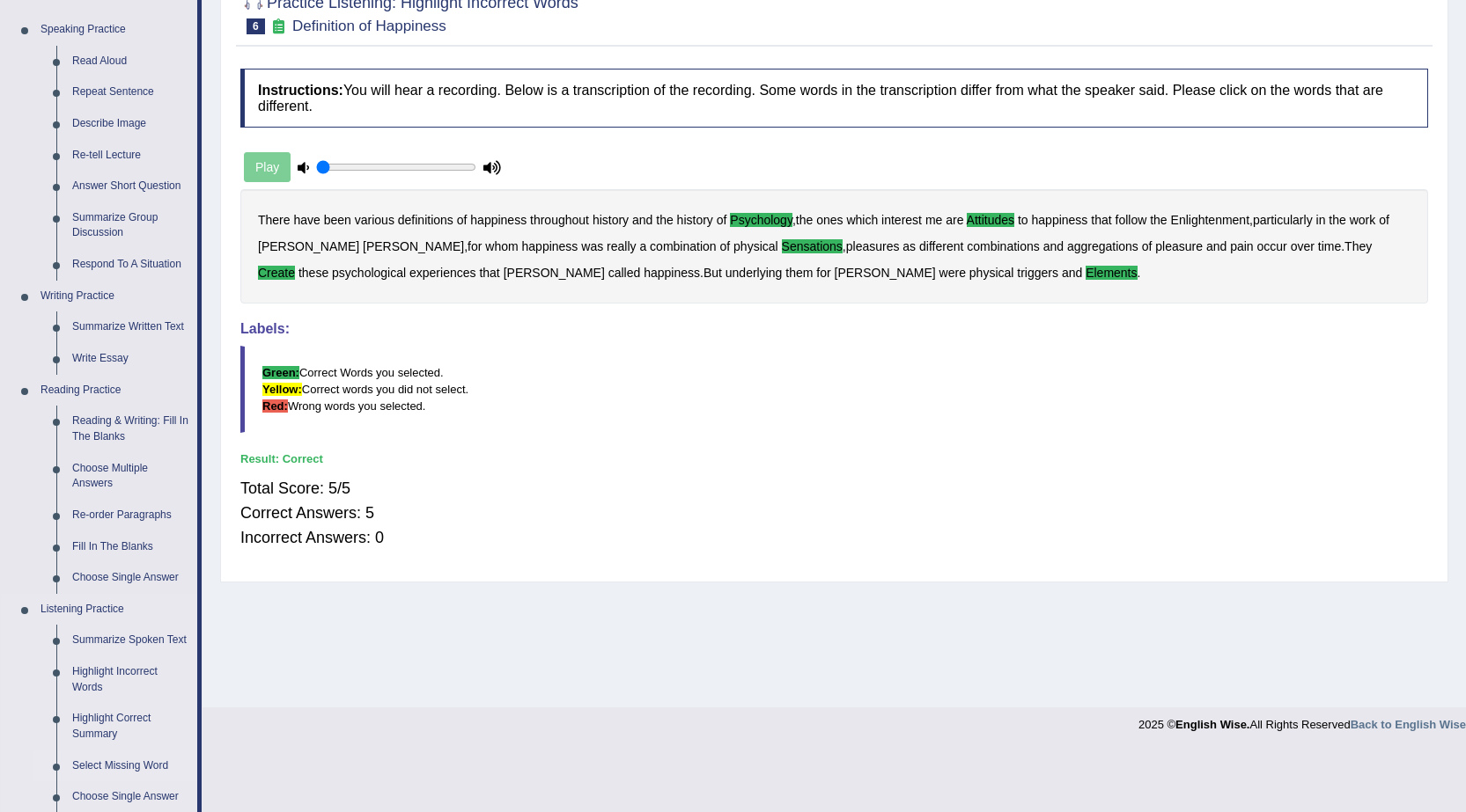
scroll to position [176, 0]
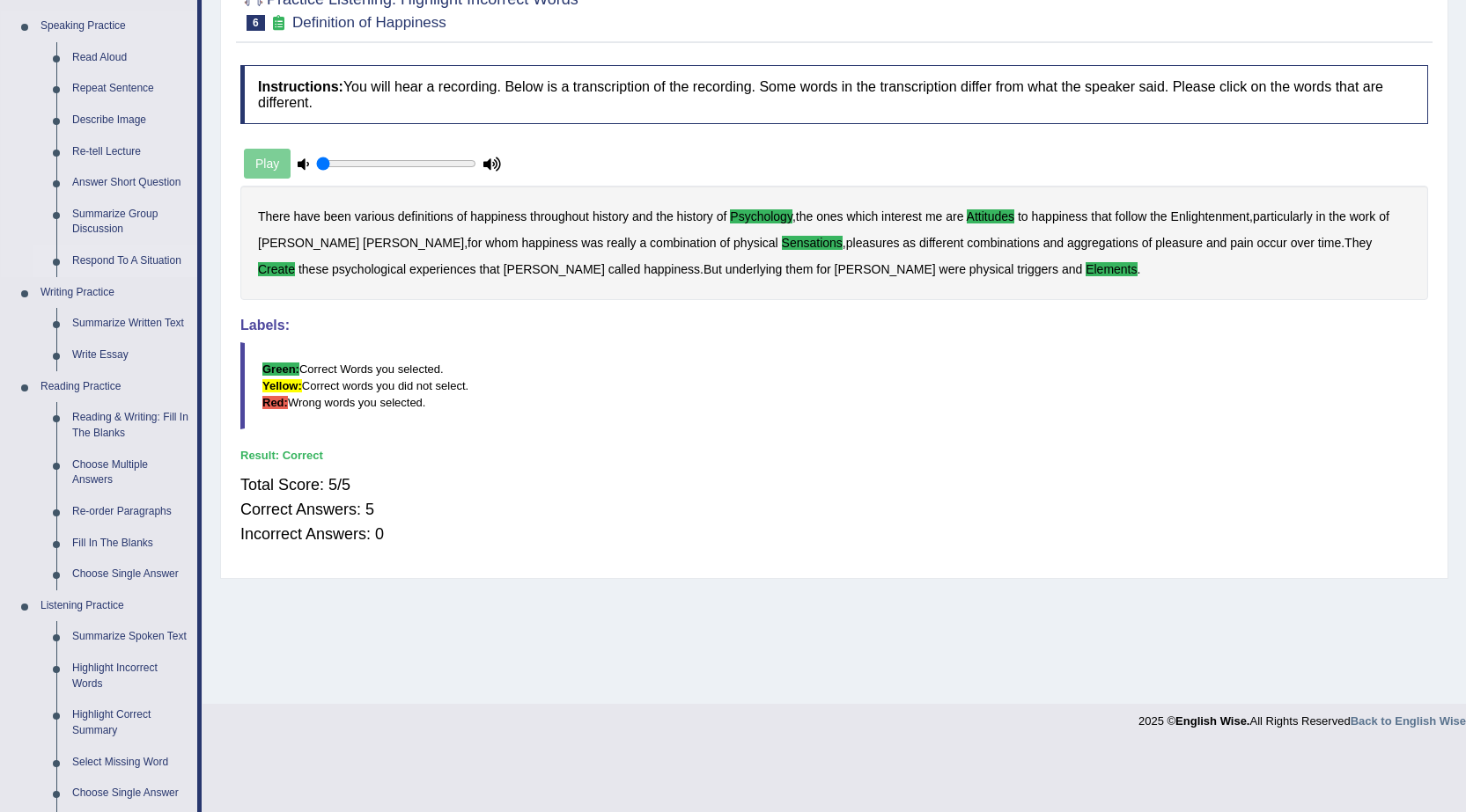
click at [161, 263] on link "Respond To A Situation" at bounding box center [131, 260] width 133 height 31
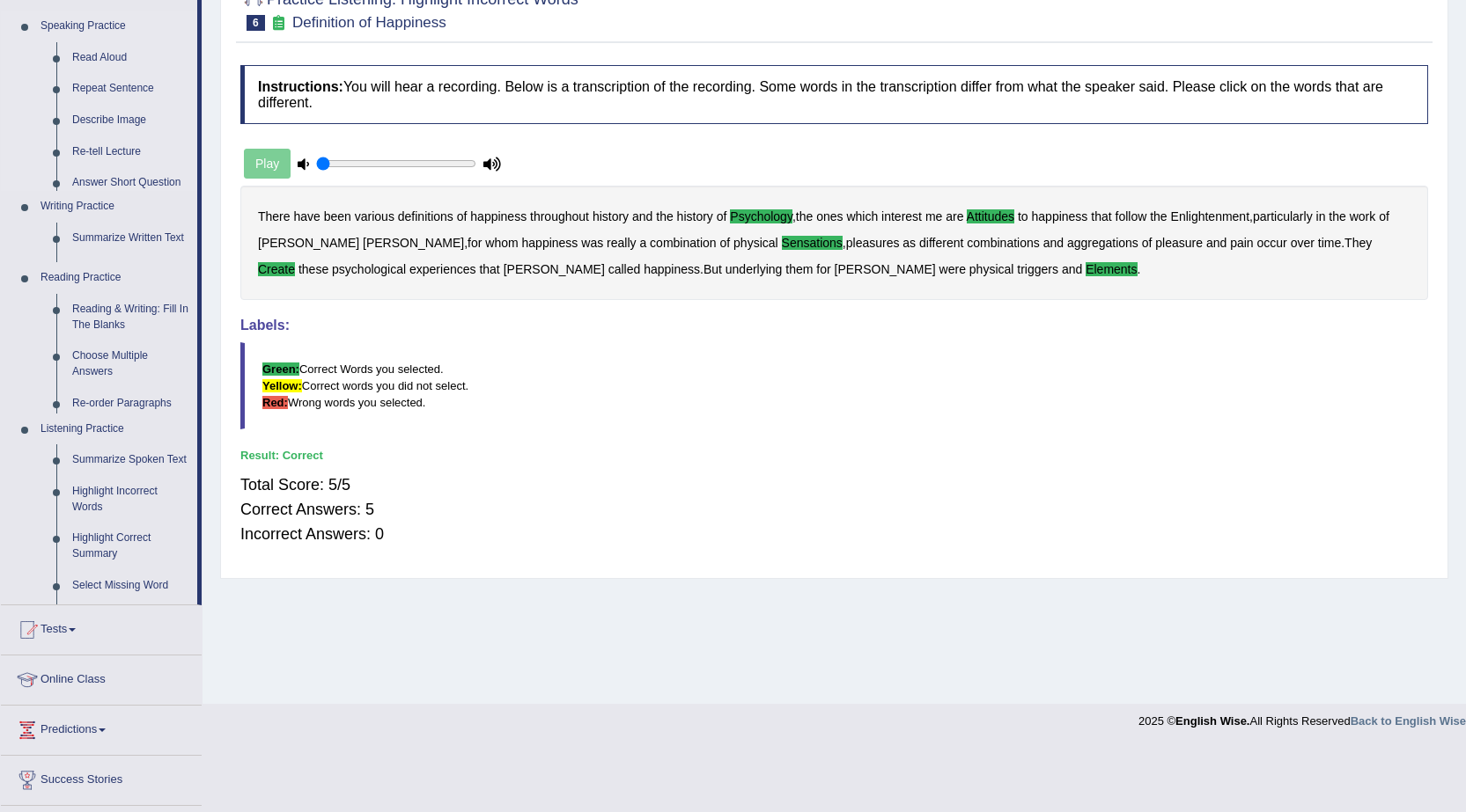
scroll to position [112, 0]
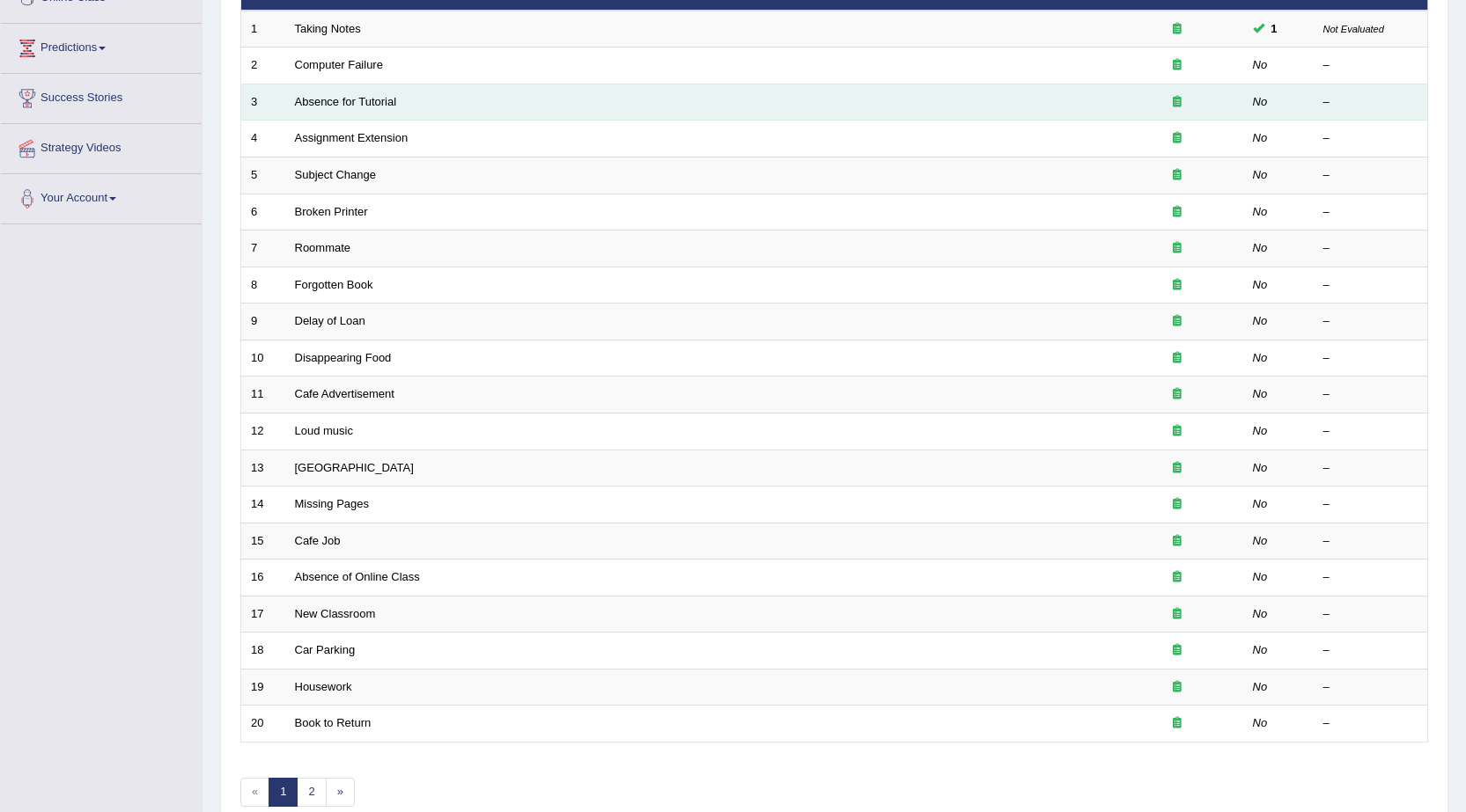
click at [384, 93] on td "Absence for Tutorial" at bounding box center [697, 102] width 826 height 37
click at [379, 104] on link "Absence for Tutorial" at bounding box center [345, 102] width 102 height 13
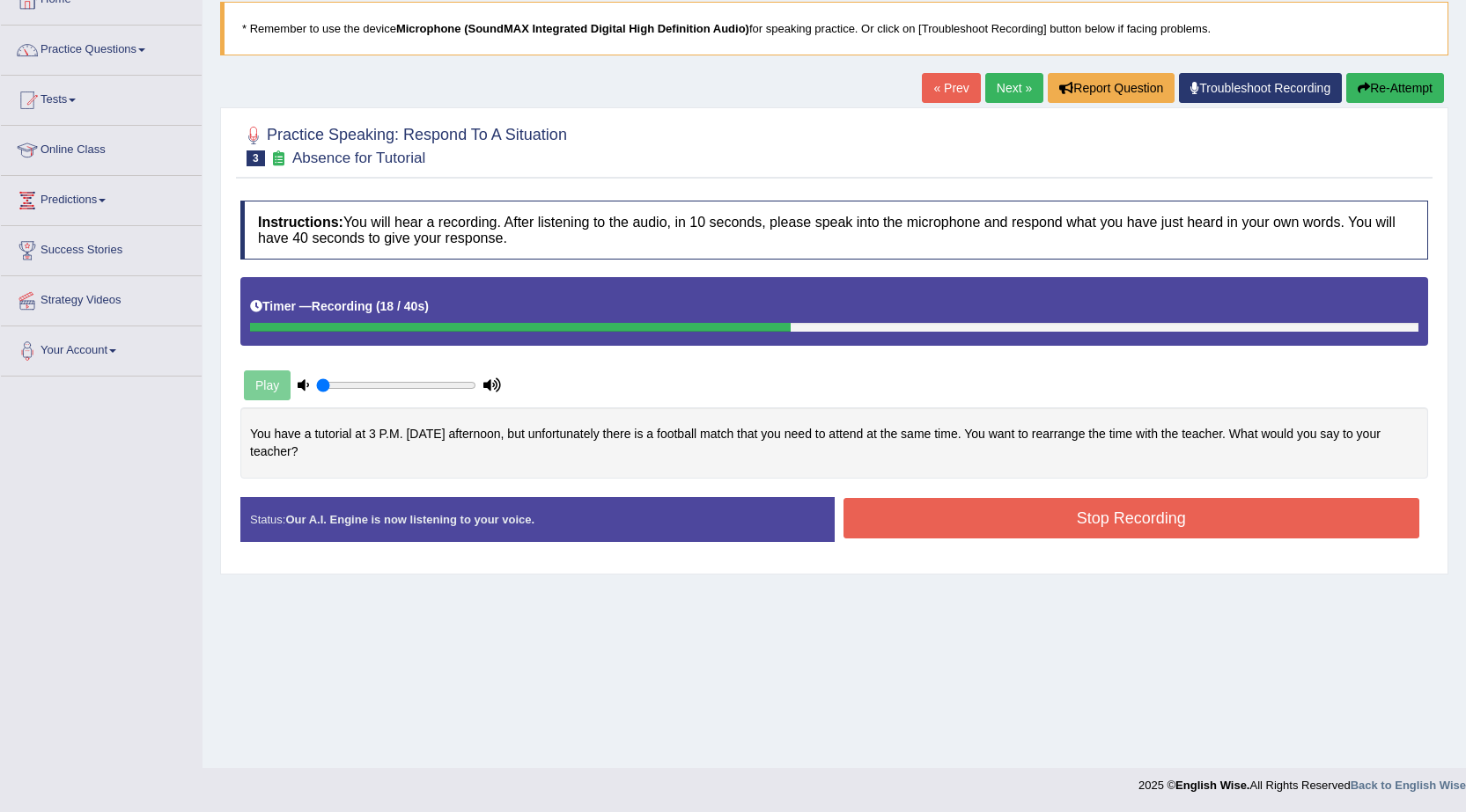
click at [966, 517] on button "Stop Recording" at bounding box center [1132, 518] width 577 height 41
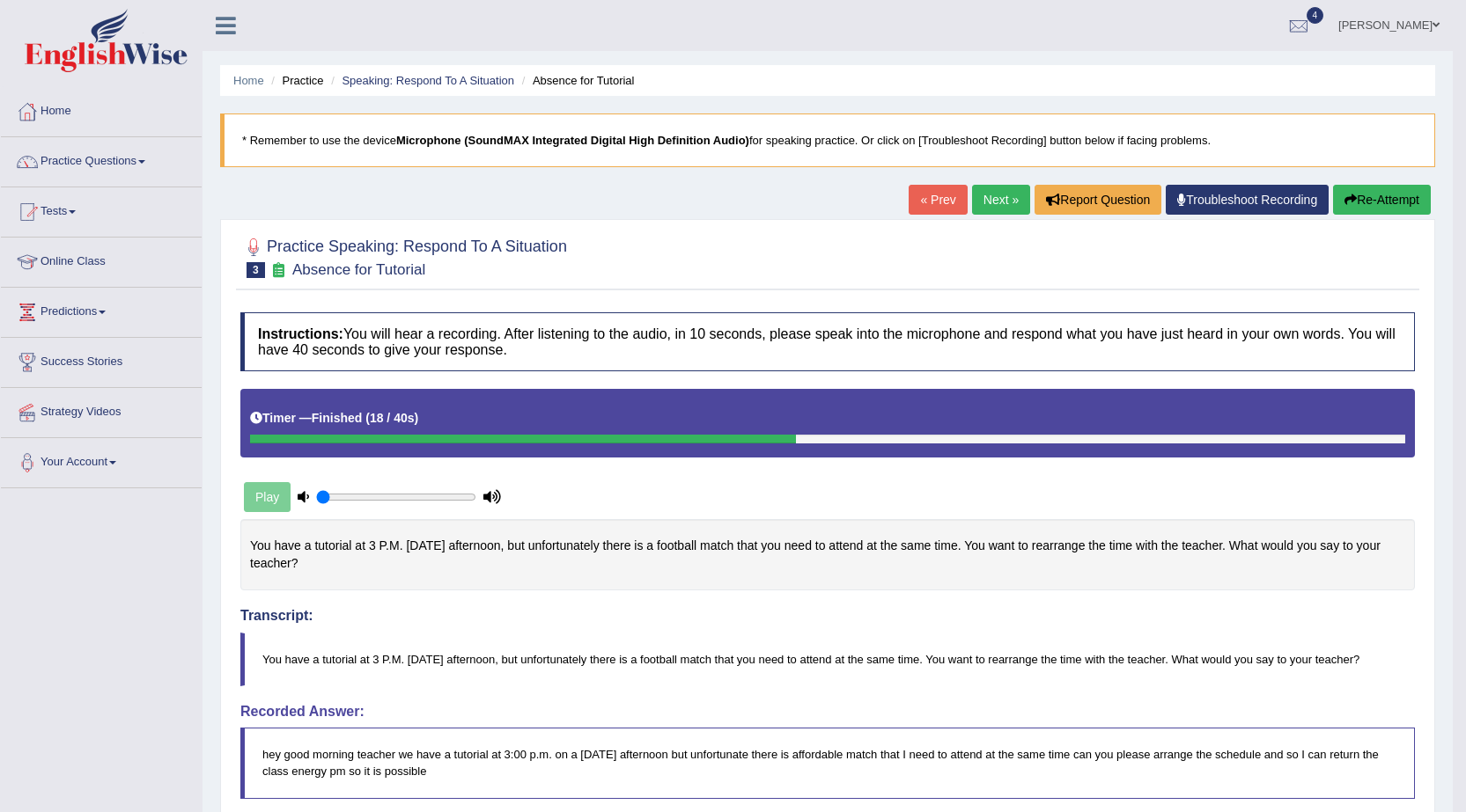
click at [137, 168] on link "Practice Questions" at bounding box center [101, 160] width 200 height 44
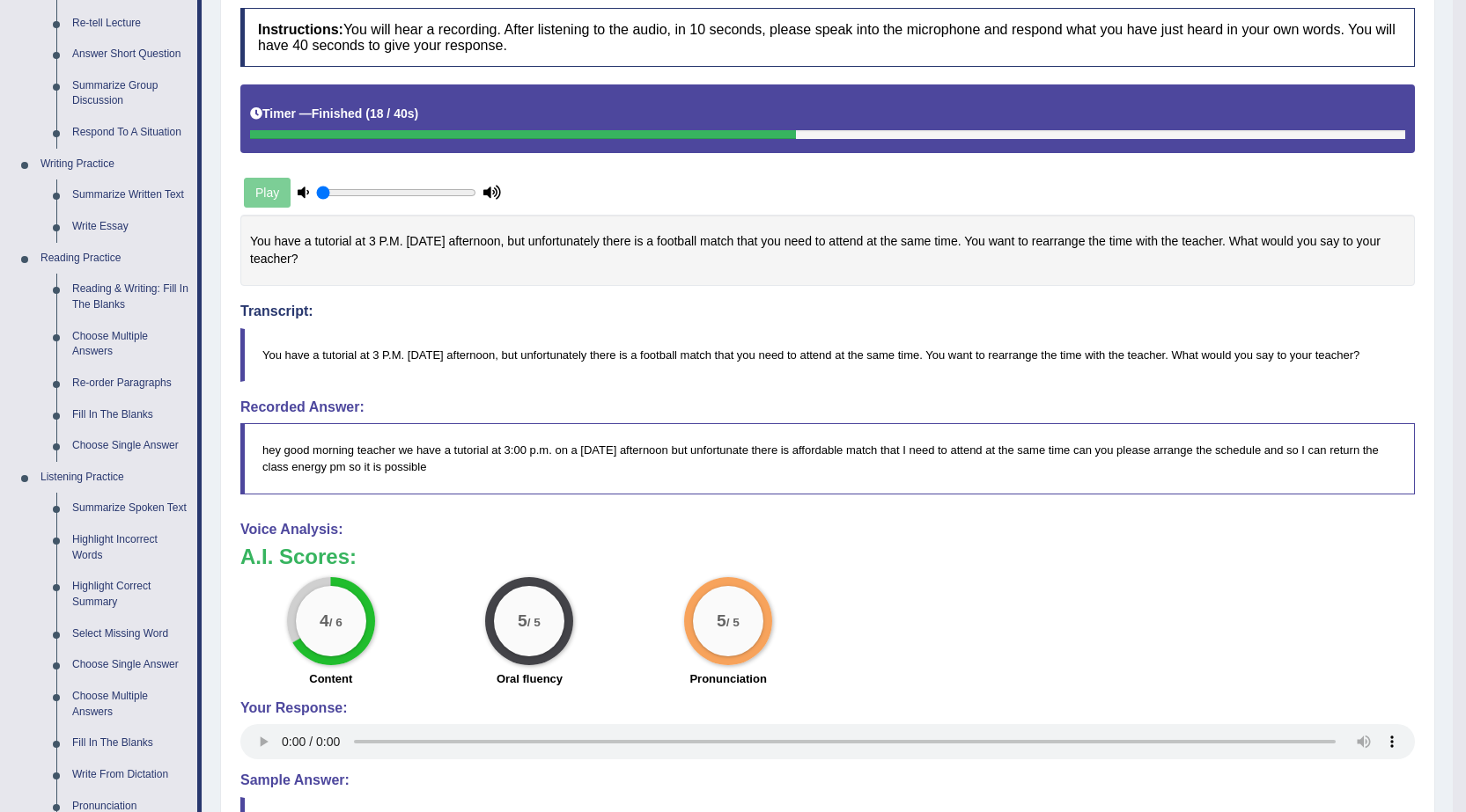
scroll to position [88, 0]
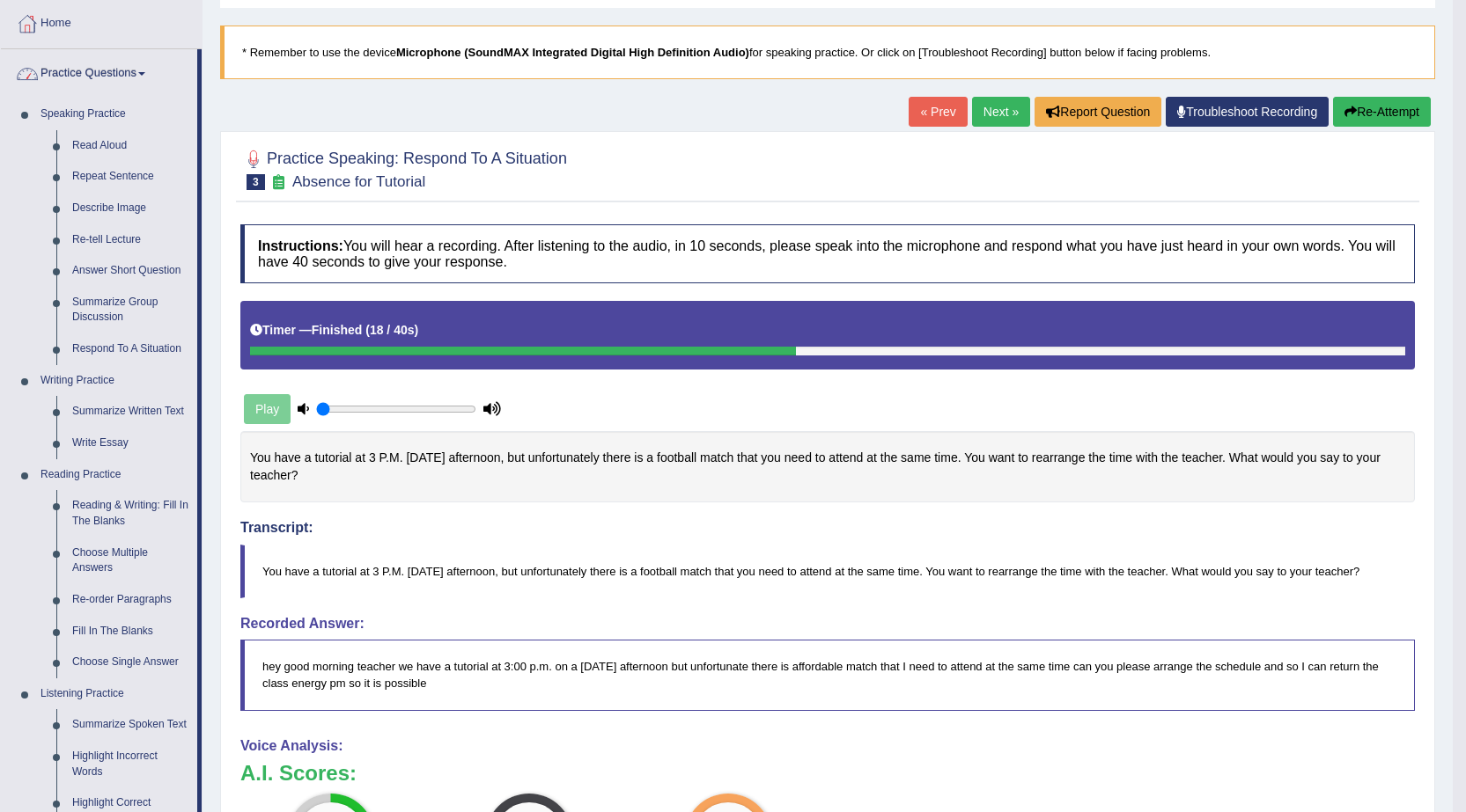
click at [145, 73] on span at bounding box center [141, 74] width 7 height 4
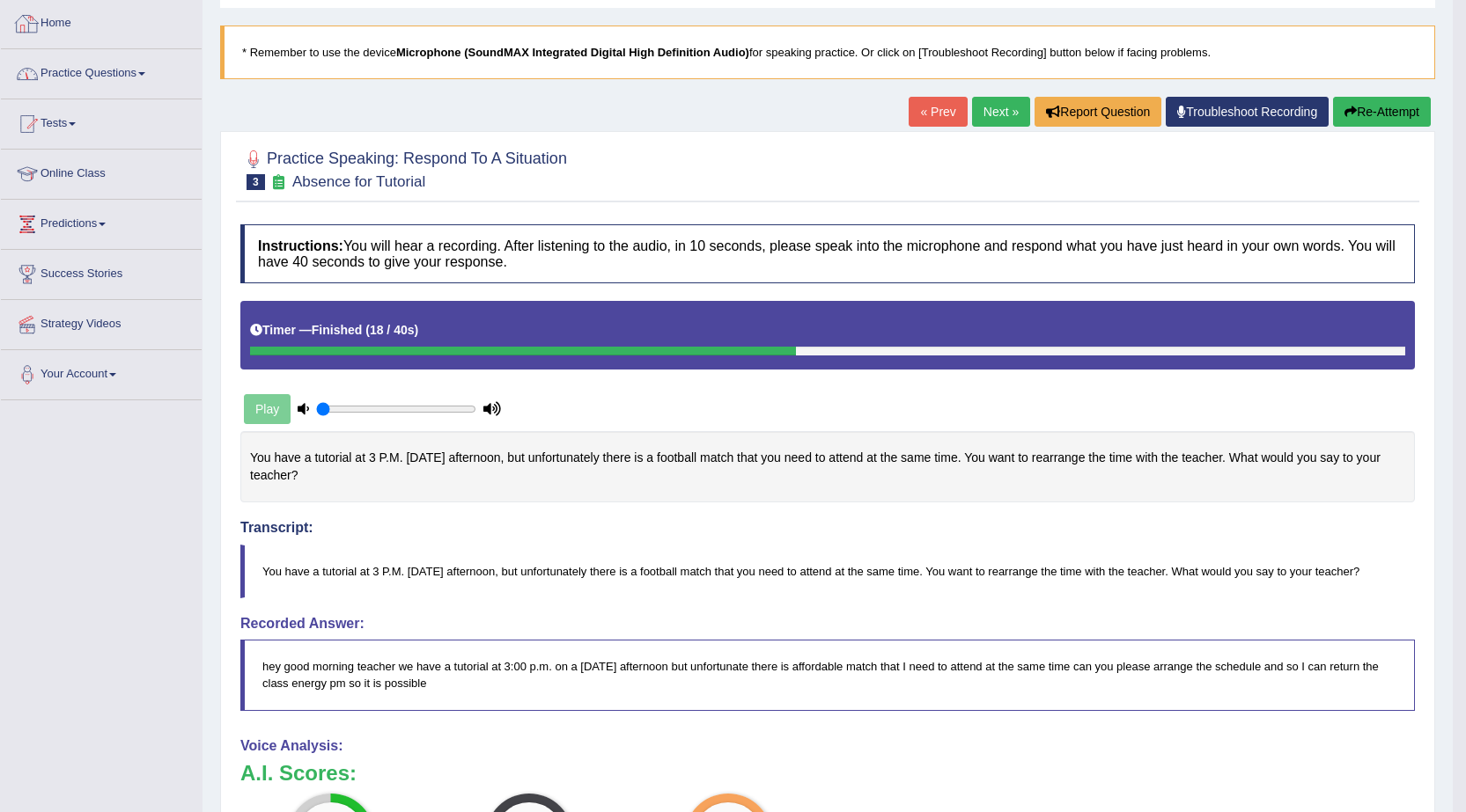
click at [42, 29] on link "Home" at bounding box center [101, 21] width 200 height 44
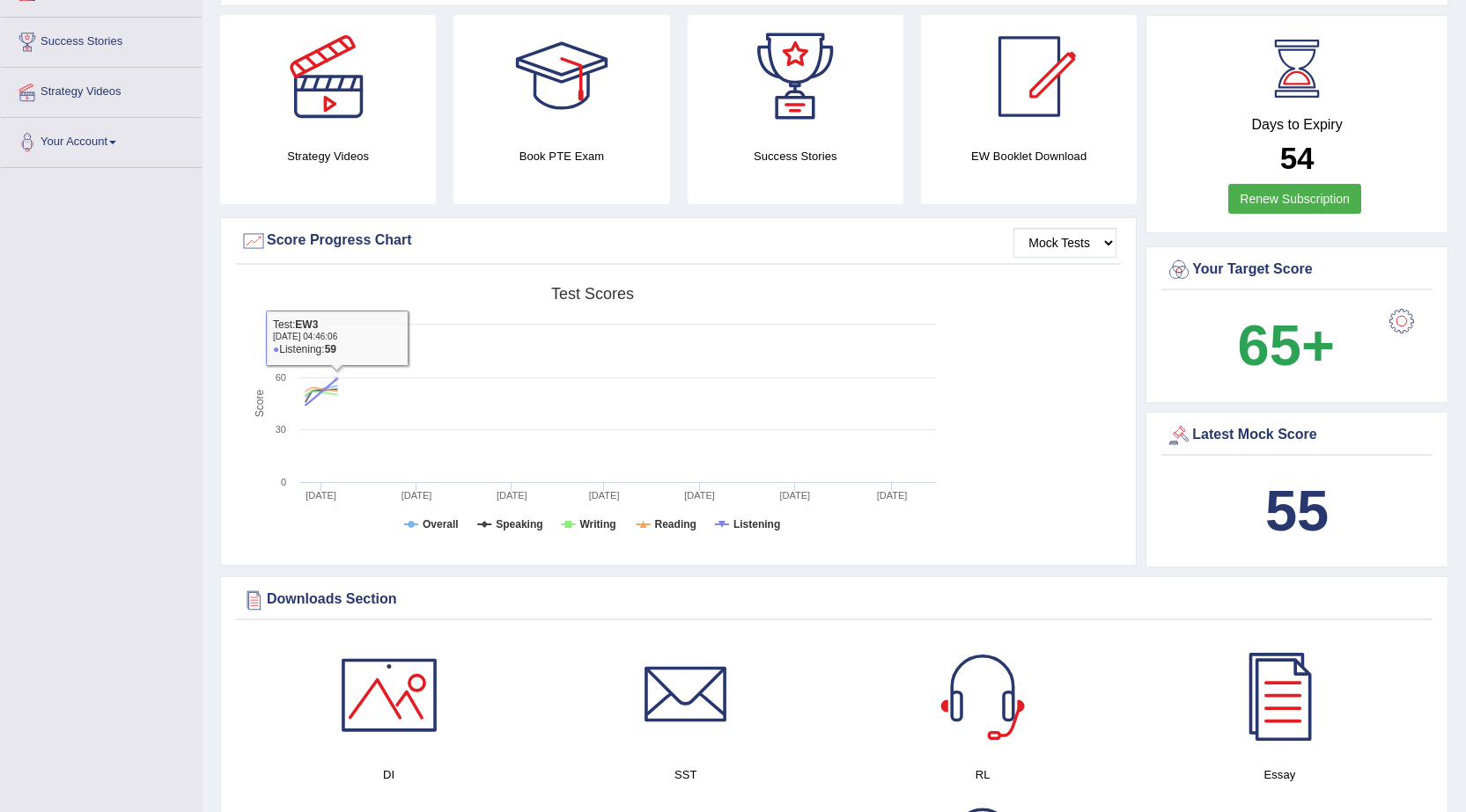
scroll to position [352, 0]
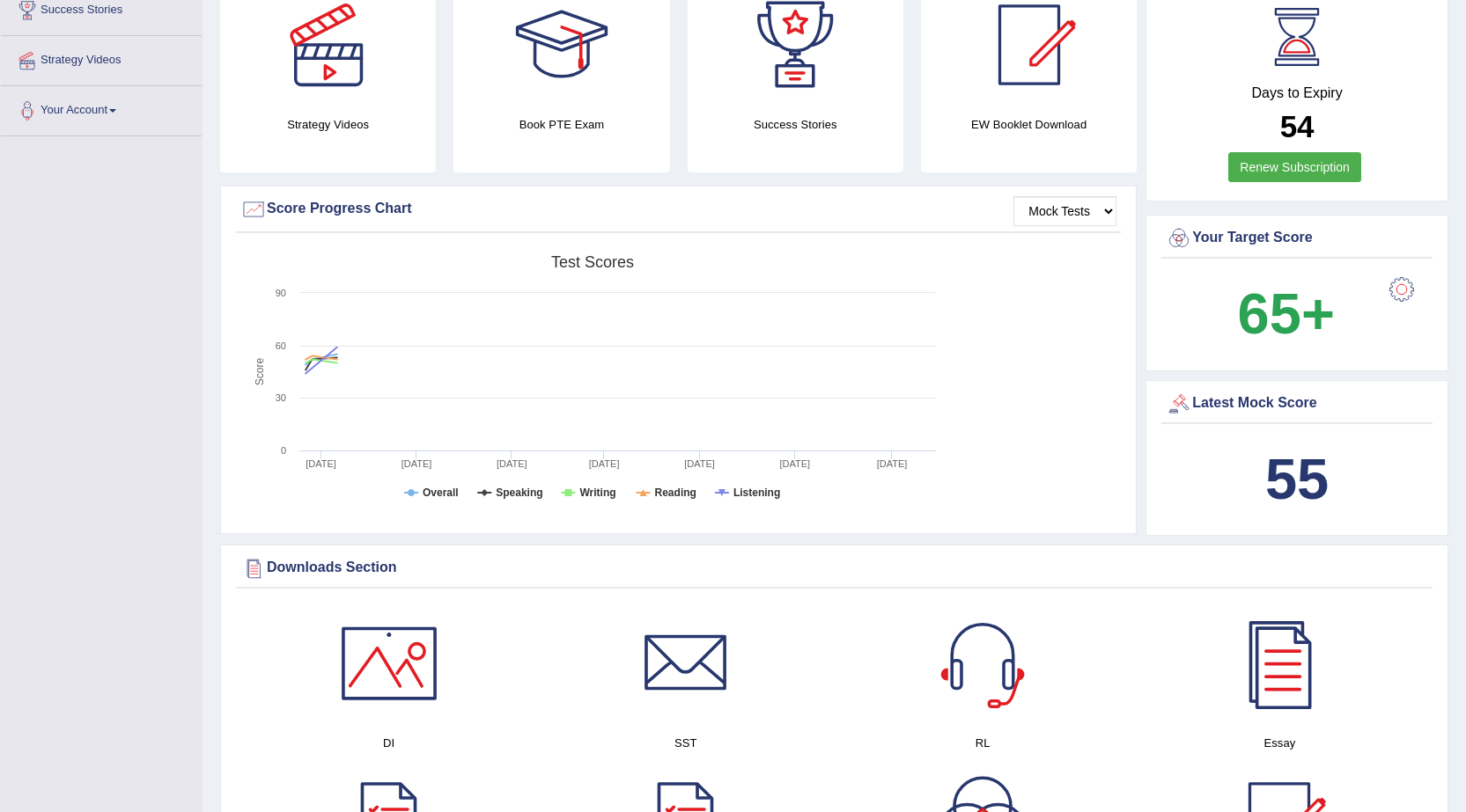
click at [1235, 406] on div "Latest Mock Score" at bounding box center [1297, 404] width 262 height 27
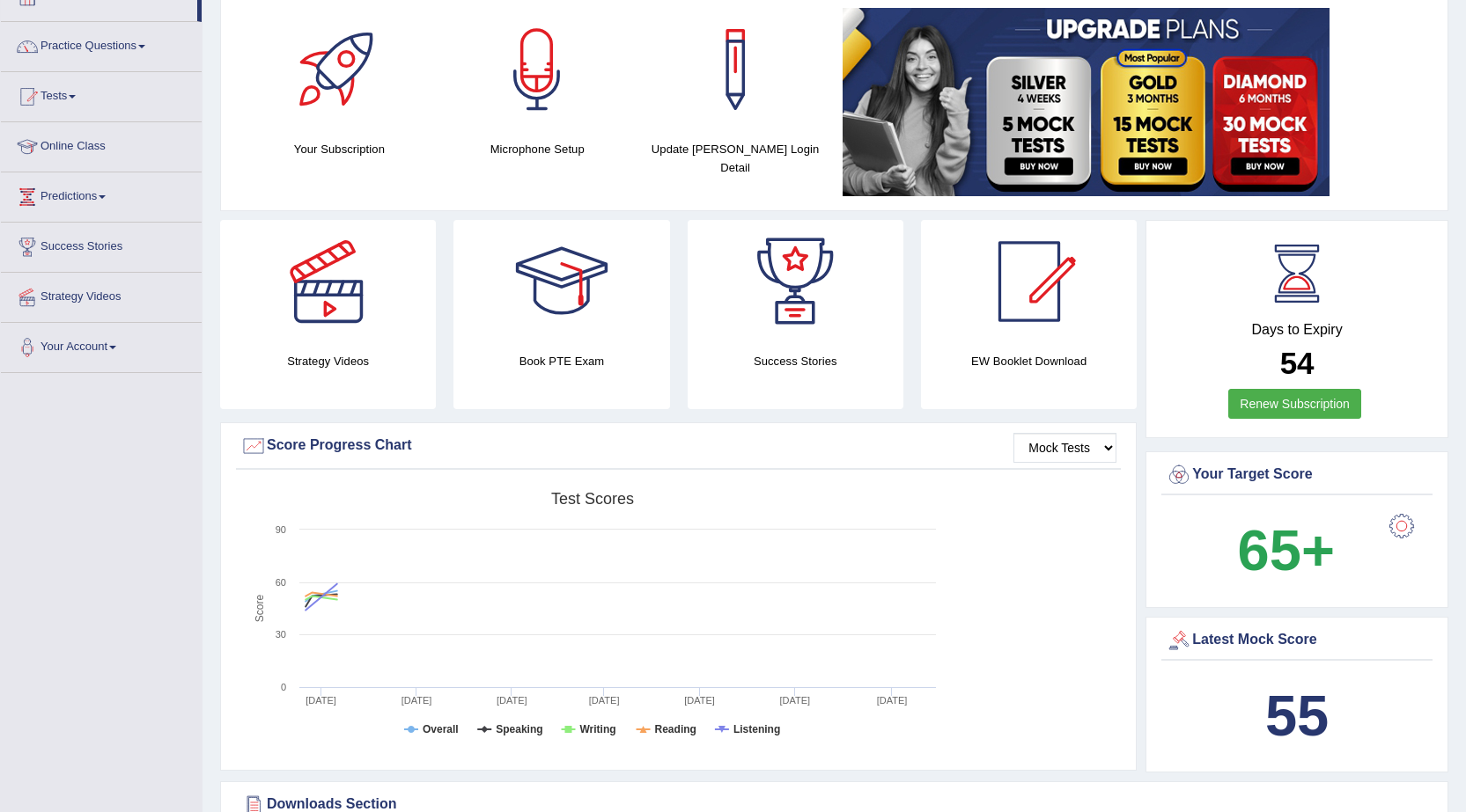
scroll to position [0, 0]
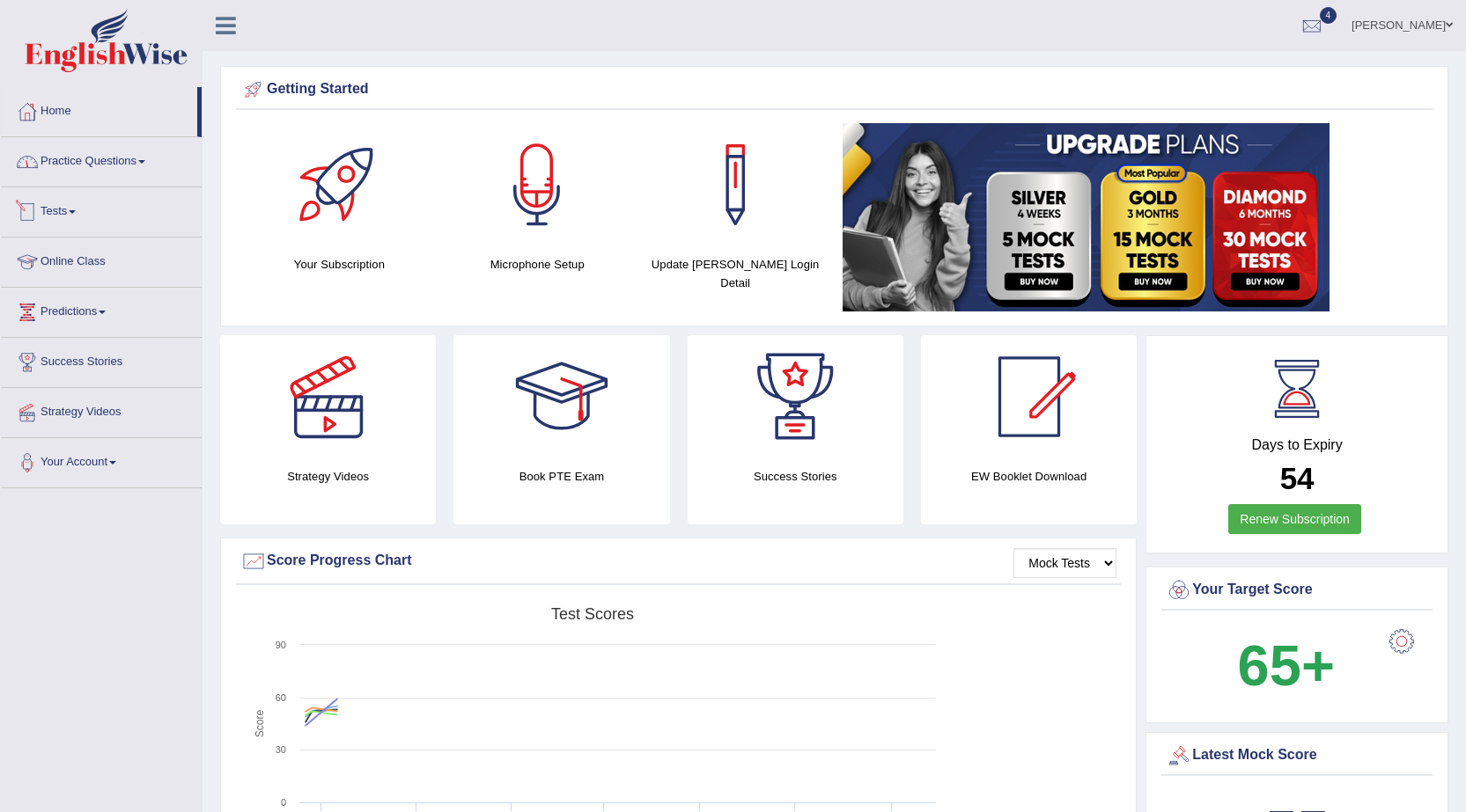
click at [75, 215] on link "Tests" at bounding box center [101, 209] width 200 height 44
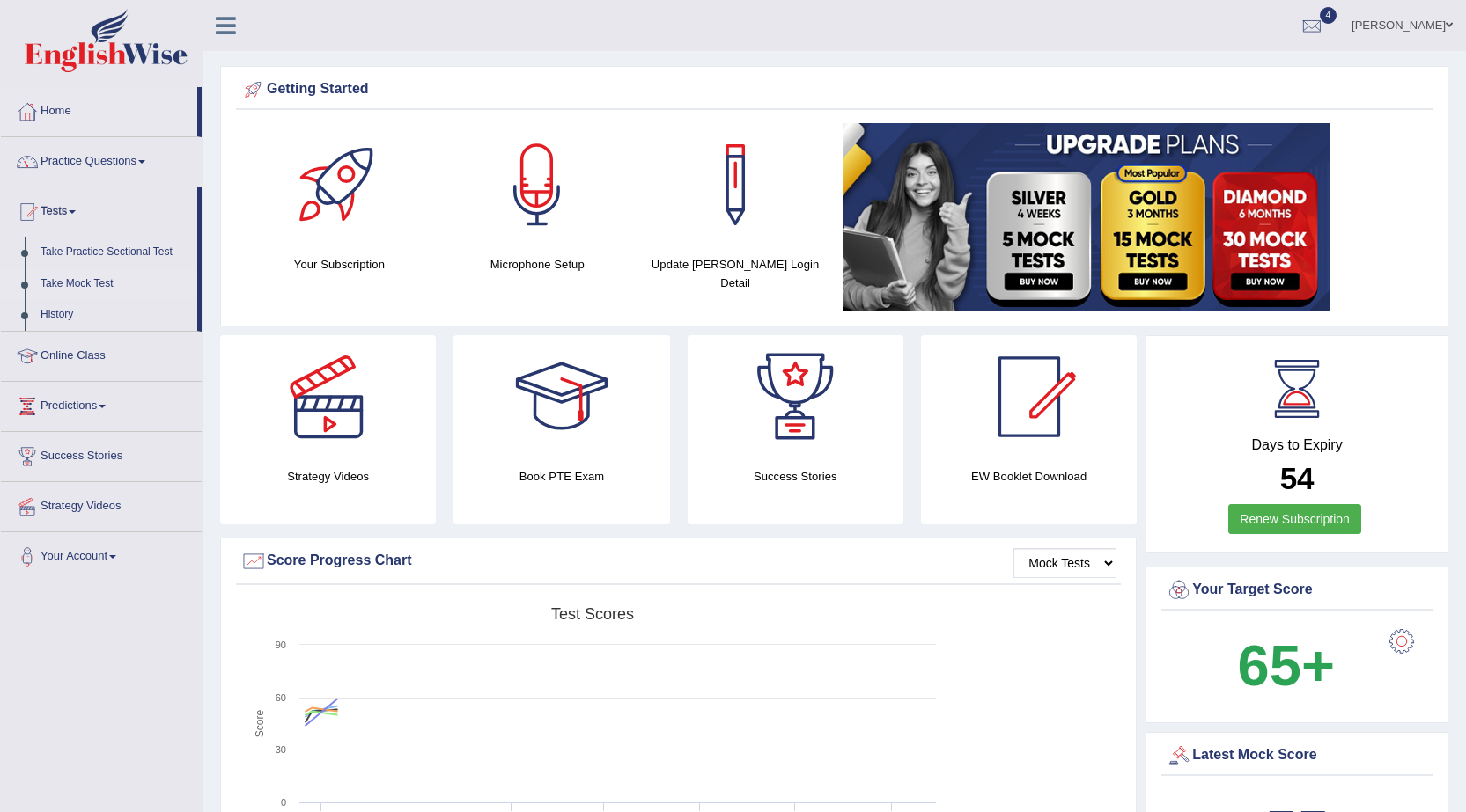
click at [98, 281] on link "Take Mock Test" at bounding box center [114, 284] width 164 height 31
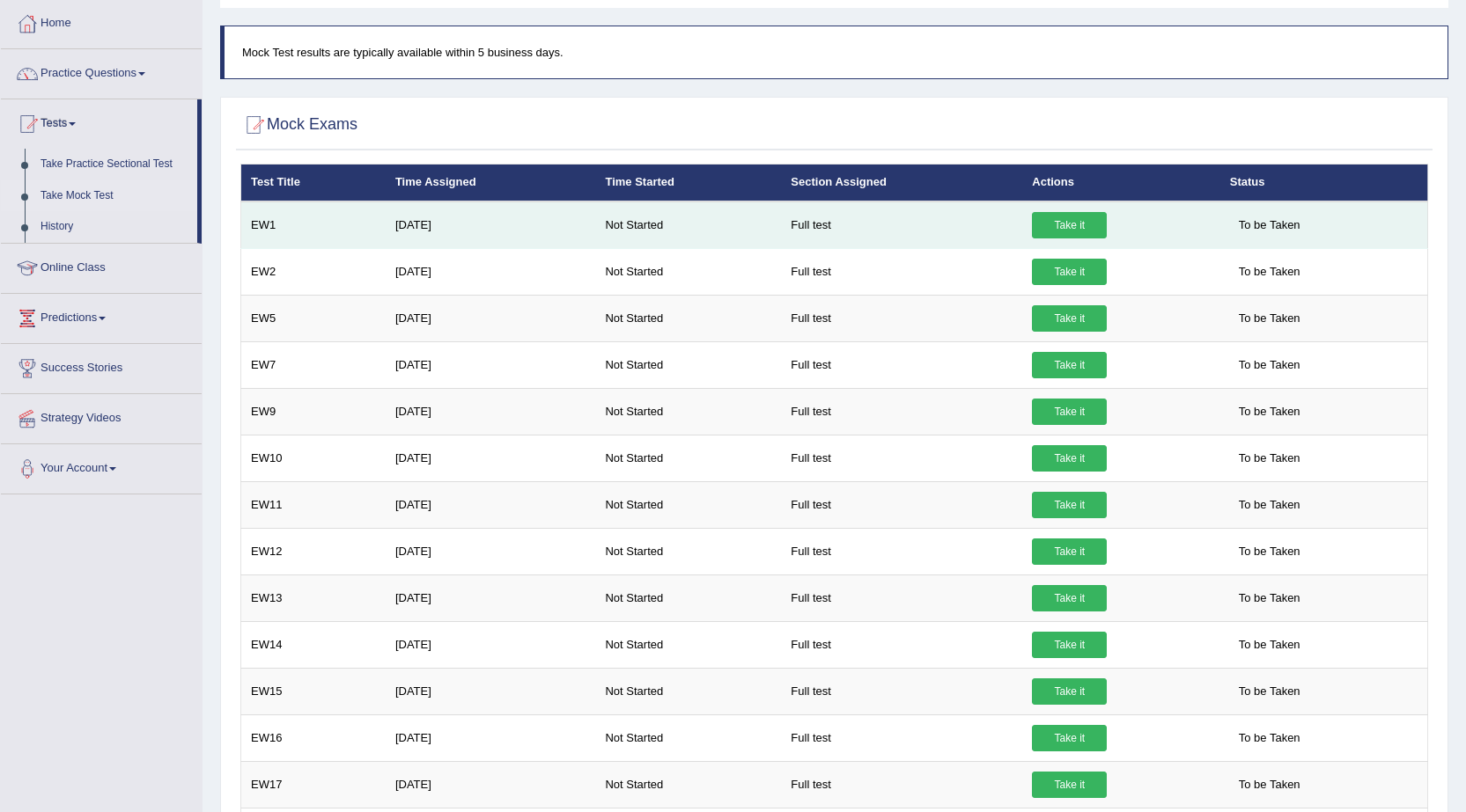
click at [1078, 218] on link "Take it" at bounding box center [1069, 225] width 75 height 27
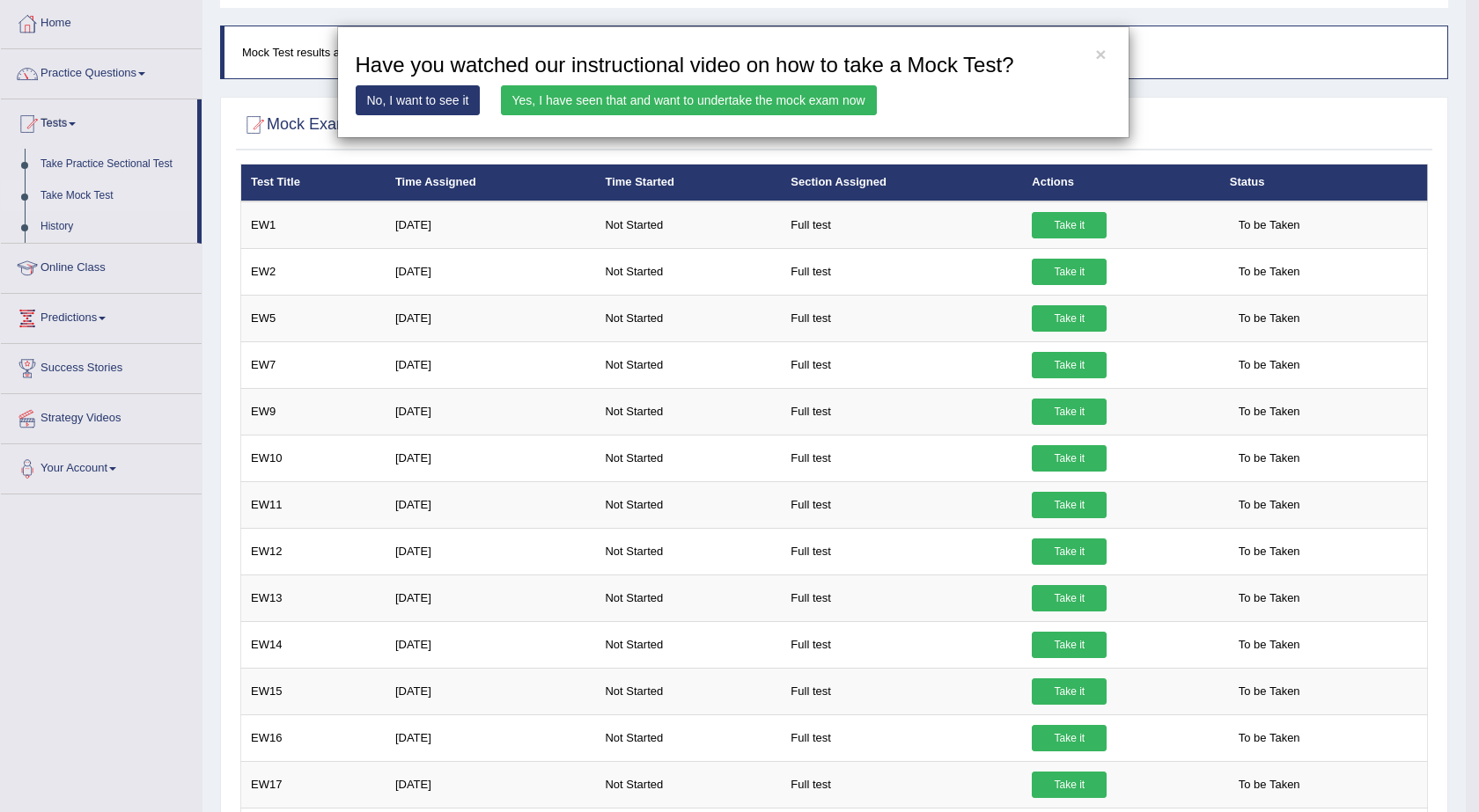
click at [780, 100] on link "Yes, I have seen that and want to undertake the mock exam now" at bounding box center [689, 101] width 376 height 30
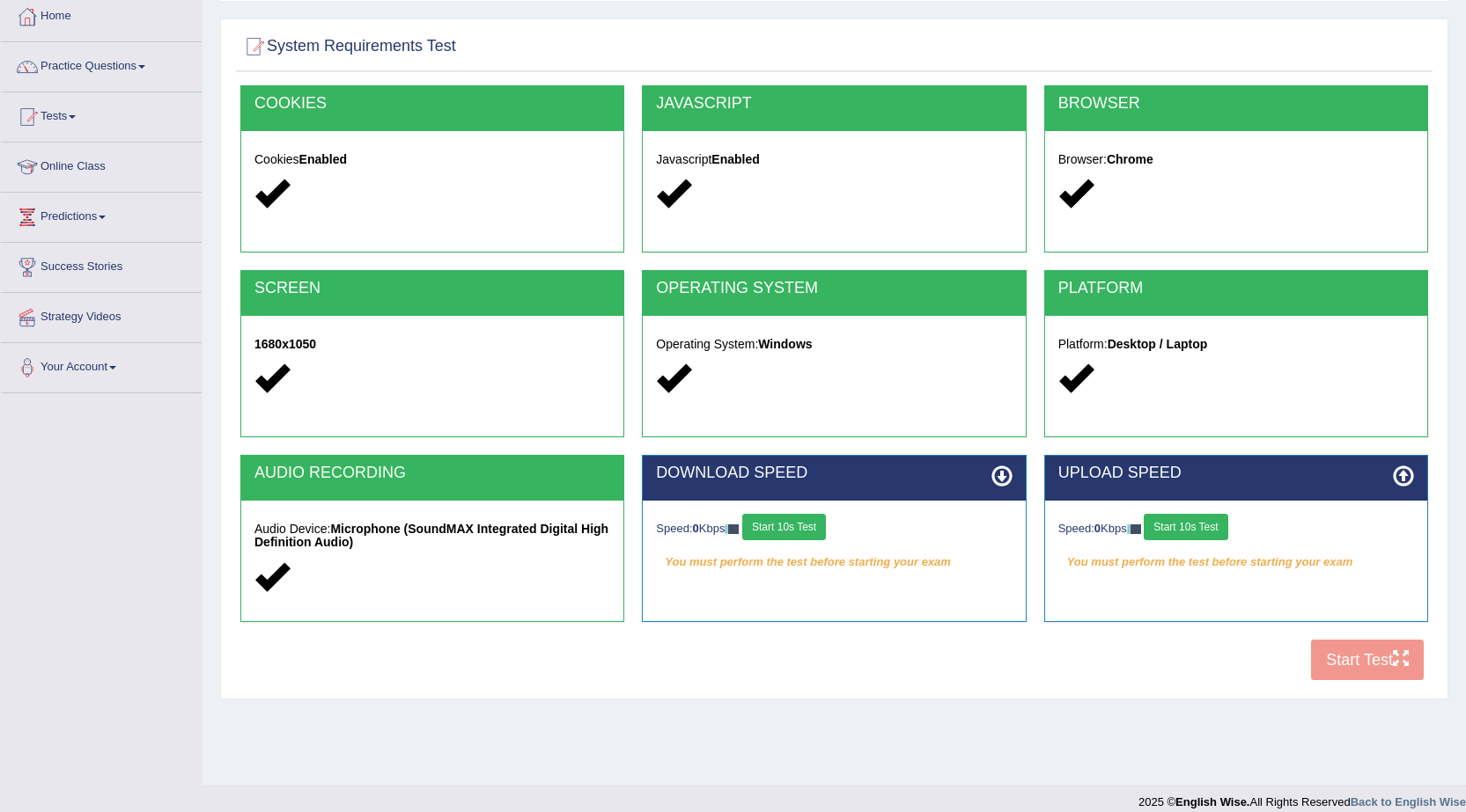
scroll to position [112, 0]
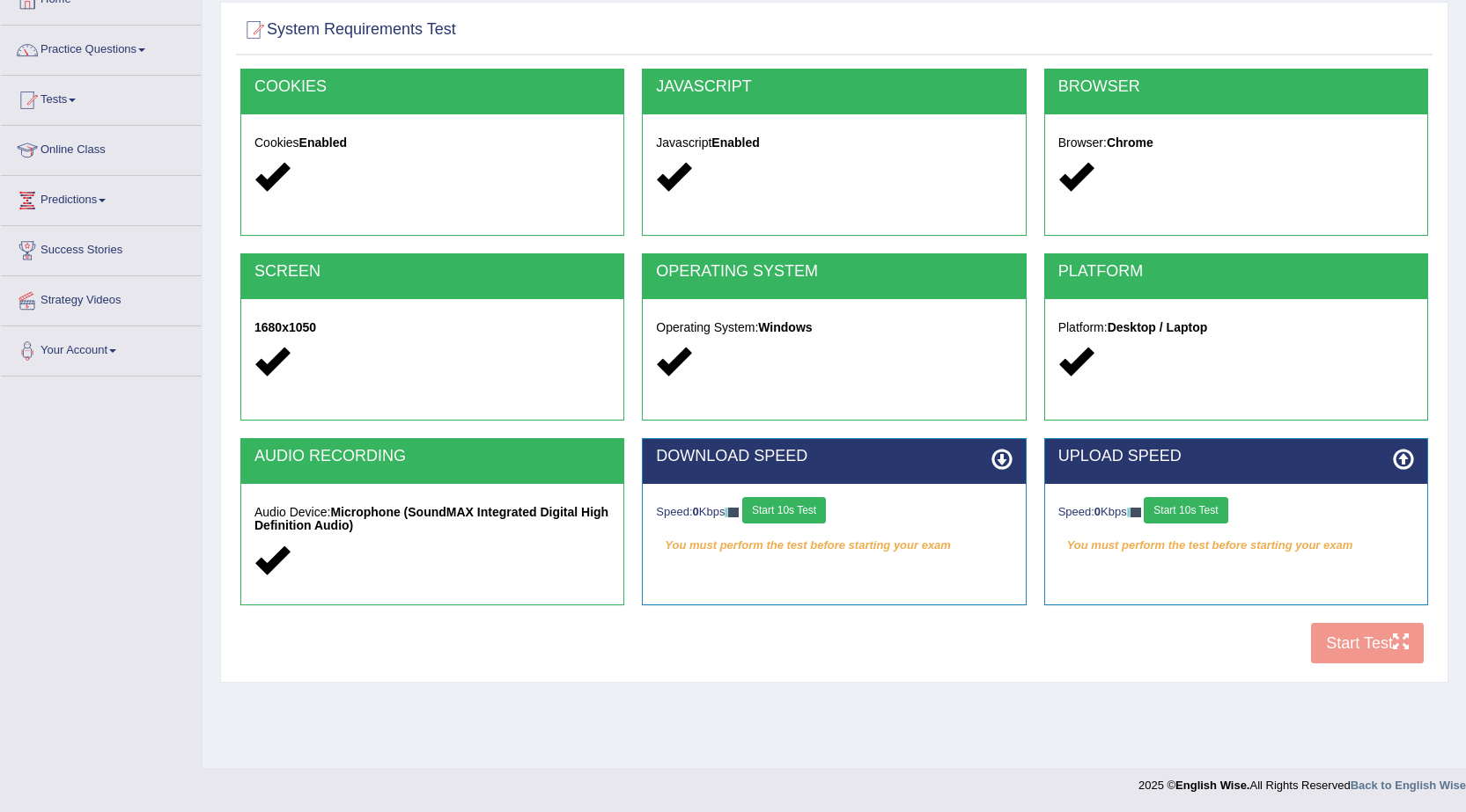
click at [1331, 652] on div "COOKIES Cookies Enabled JAVASCRIPT Javascript Enabled BROWSER Browser: Chrome S…" at bounding box center [833, 370] width 1196 height 605
click at [712, 503] on div "Speed: 0 Kbps Start 10s Test" at bounding box center [833, 512] width 355 height 30
click at [796, 500] on button "Start 10s Test" at bounding box center [784, 510] width 84 height 27
click at [1209, 519] on button "Start 10s Test" at bounding box center [1186, 510] width 84 height 27
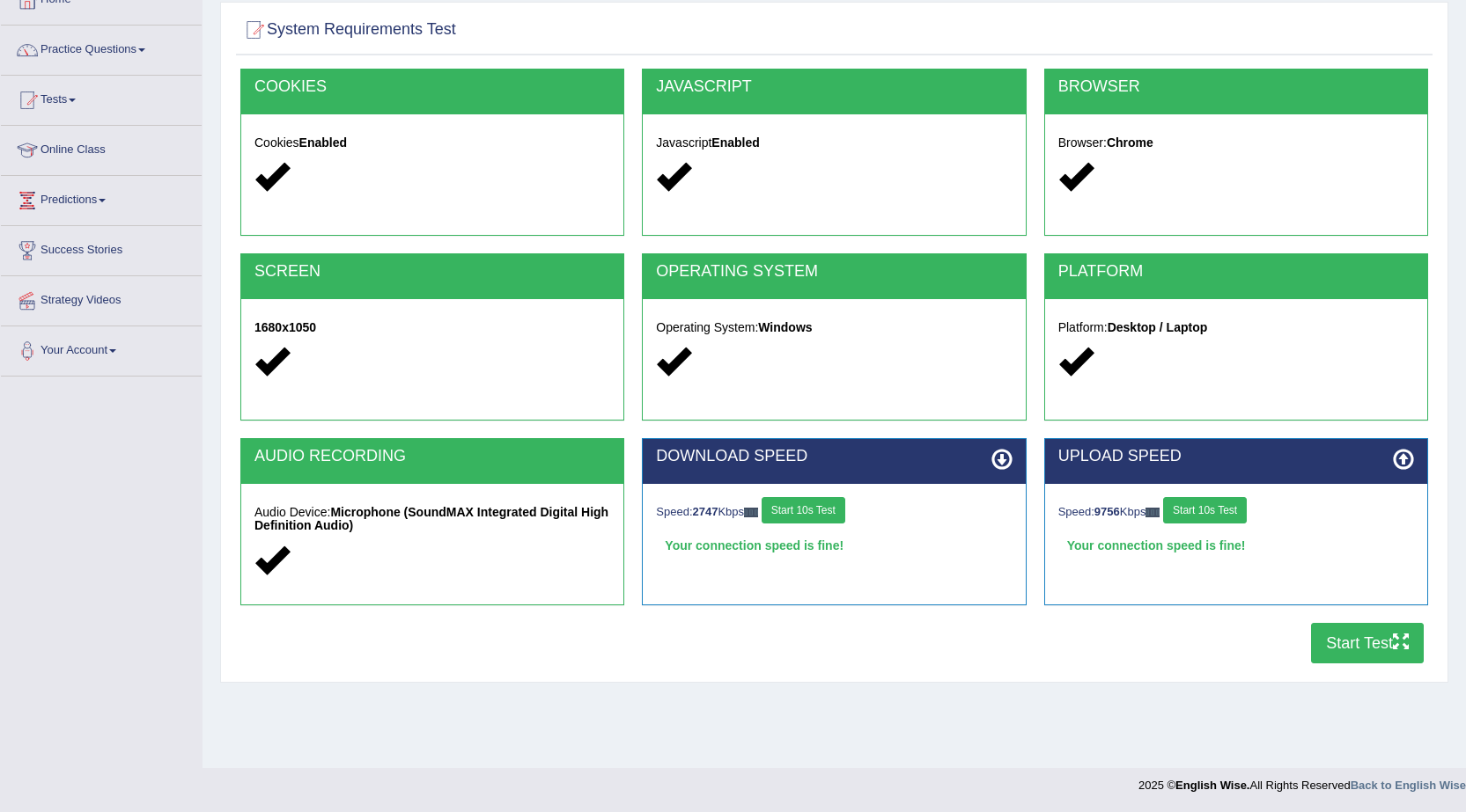
click at [1347, 633] on button "Start Test" at bounding box center [1367, 643] width 113 height 41
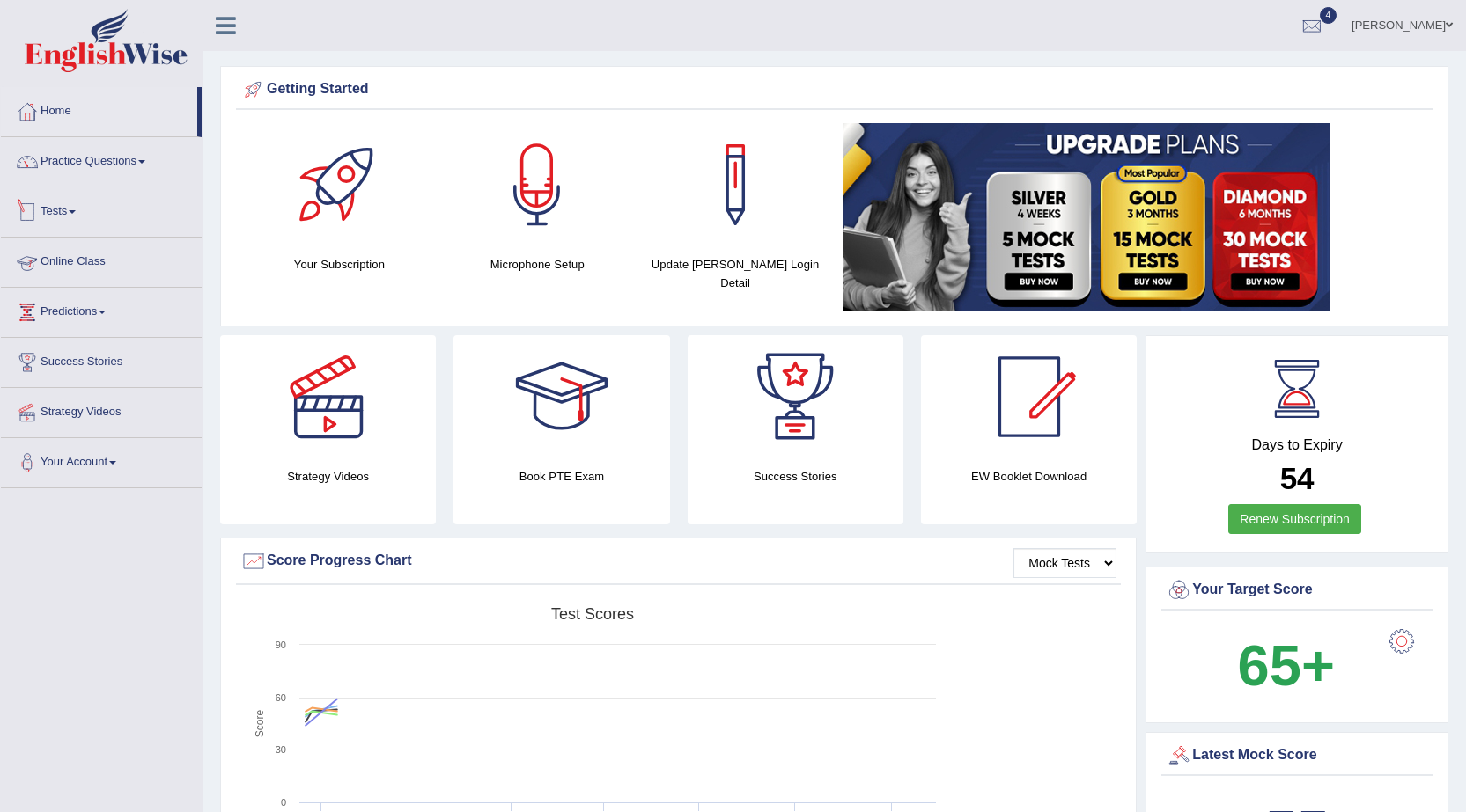
click at [58, 219] on link "Tests" at bounding box center [101, 209] width 200 height 44
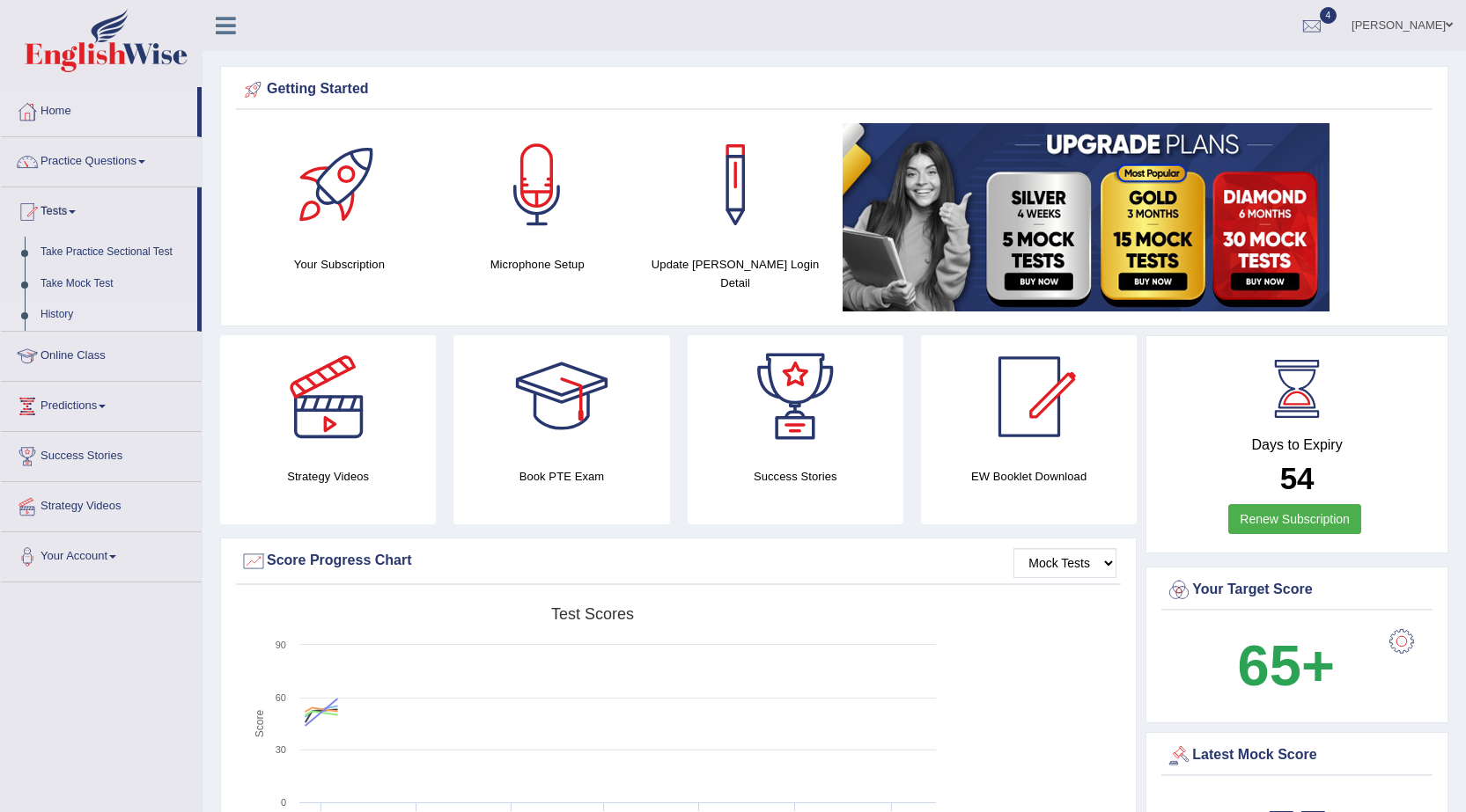
click at [54, 310] on link "History" at bounding box center [114, 314] width 164 height 31
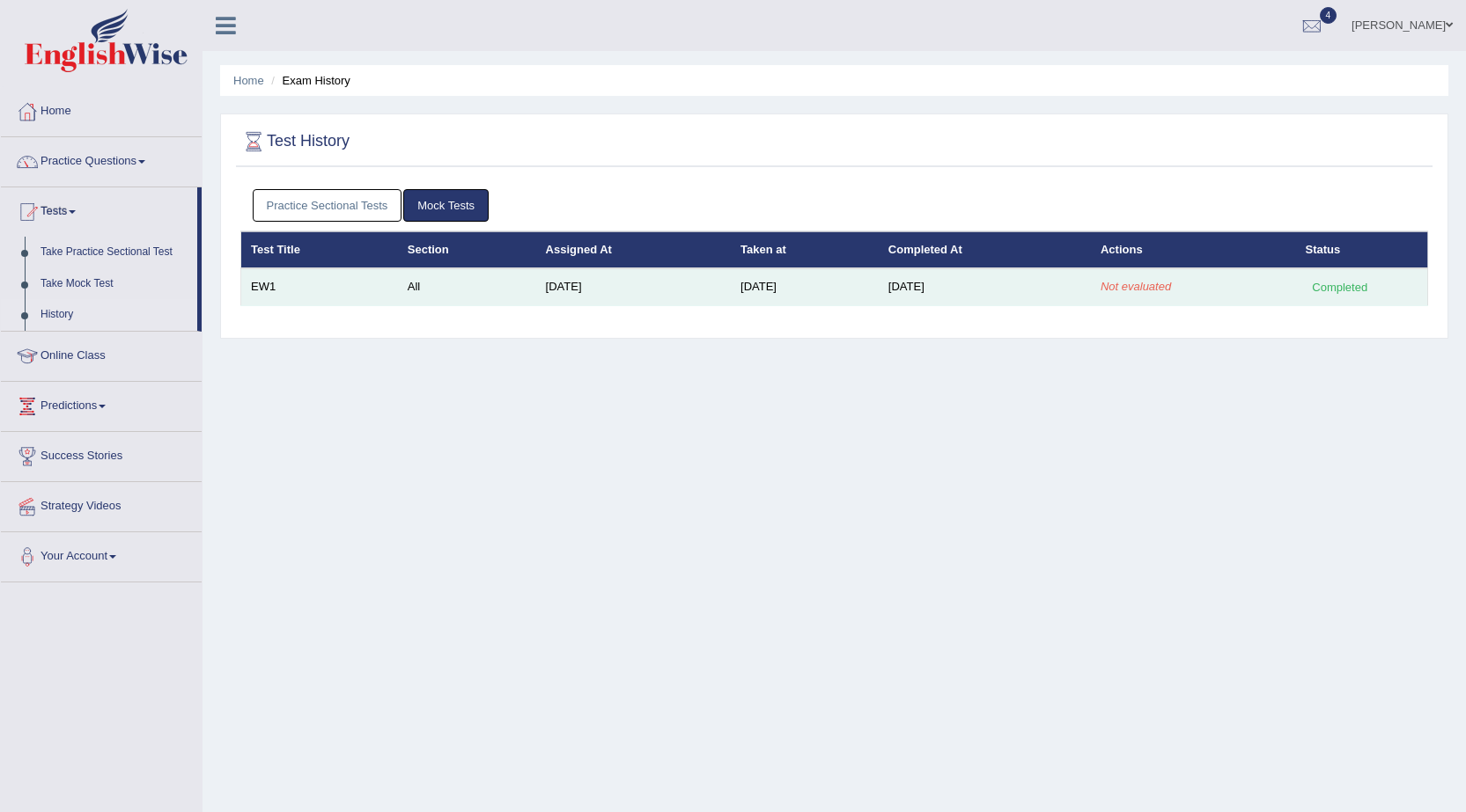
click at [1138, 285] on em "Not evaluated" at bounding box center [1135, 287] width 70 height 13
click at [988, 300] on td "[DATE]" at bounding box center [984, 287] width 212 height 37
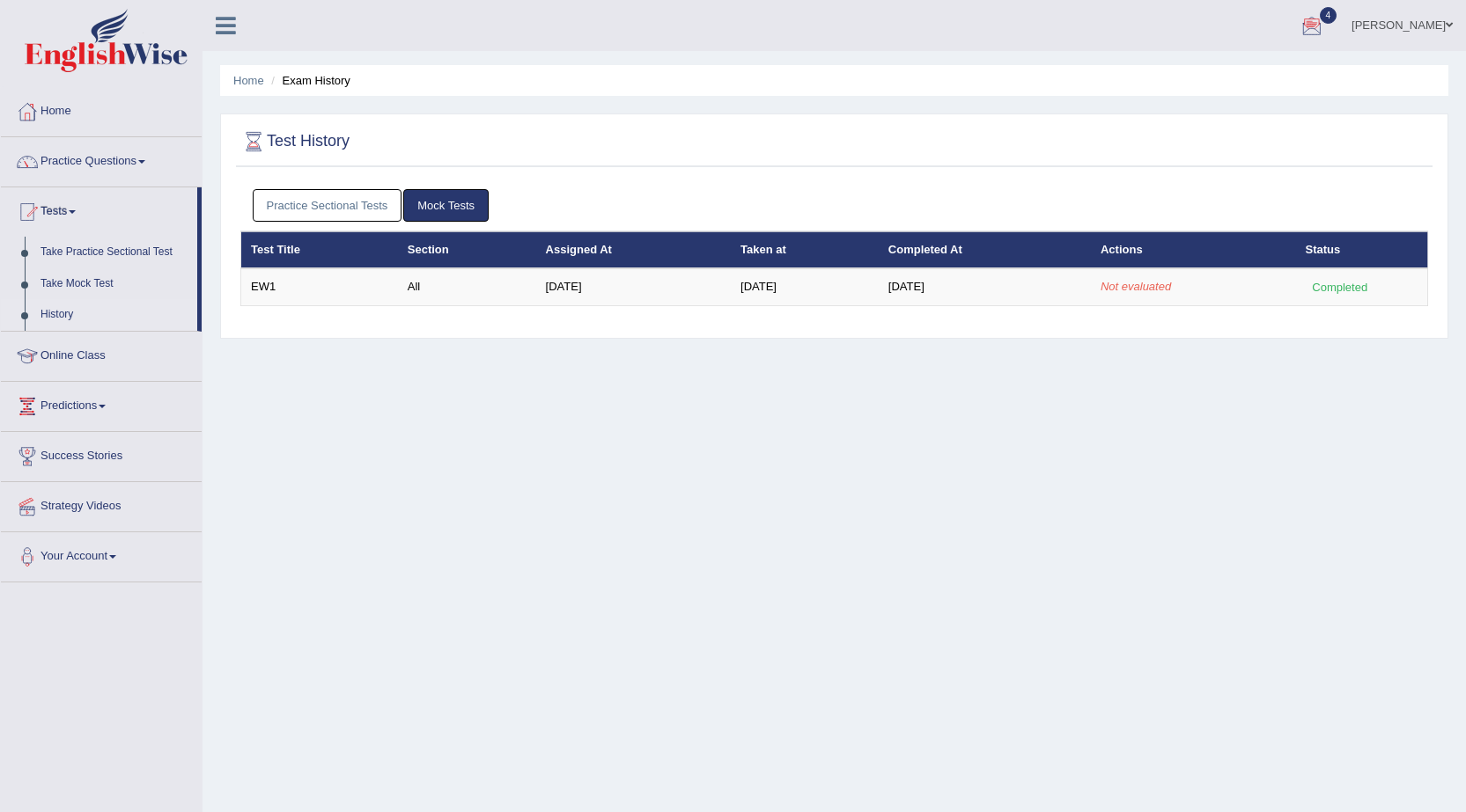
click at [1323, 32] on div at bounding box center [1312, 27] width 27 height 27
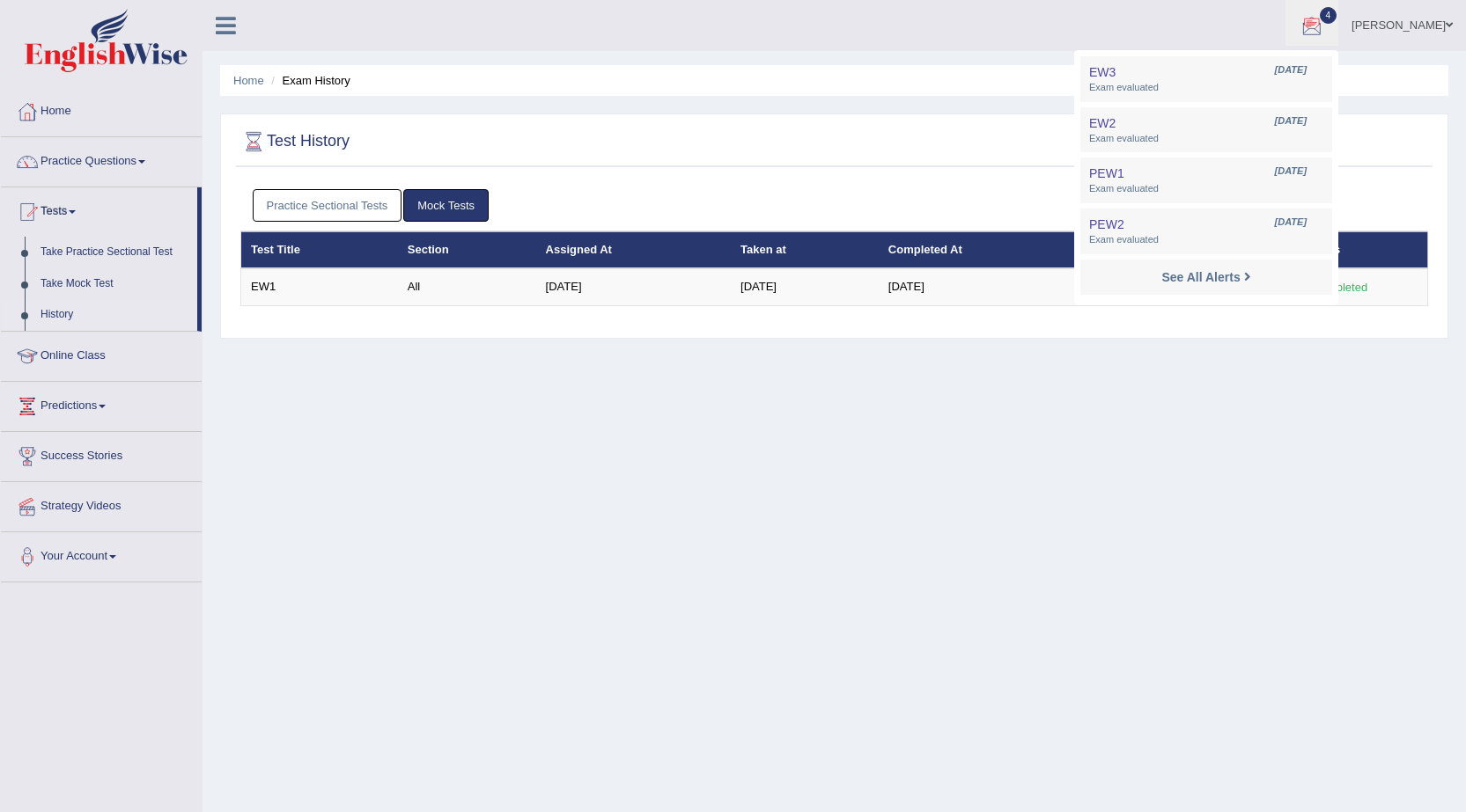
click at [455, 500] on div "Home Exam History Test History Practice Sectional Tests Mock Tests Test Title S…" at bounding box center [834, 440] width 1264 height 880
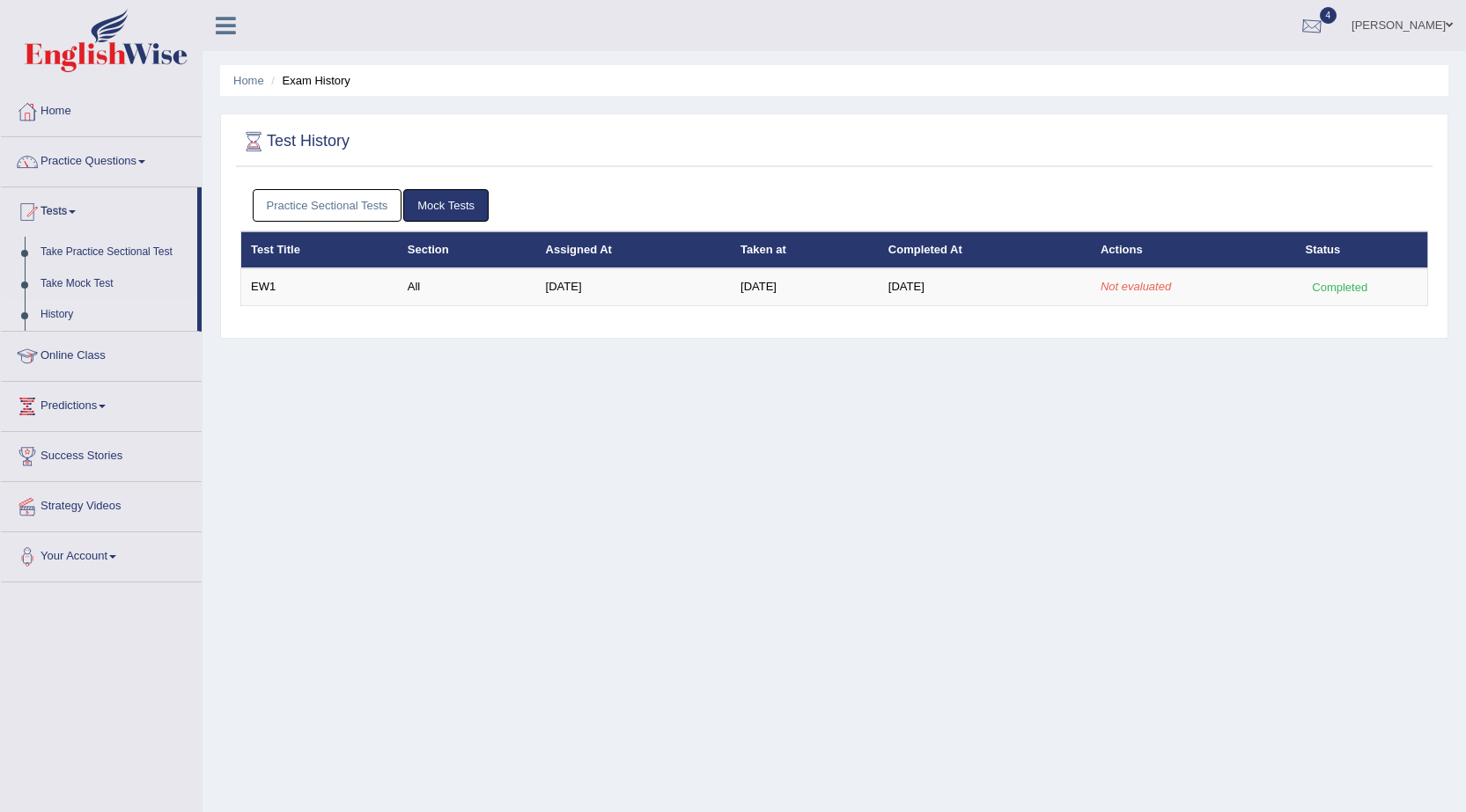
click at [1324, 37] on div at bounding box center [1312, 27] width 27 height 27
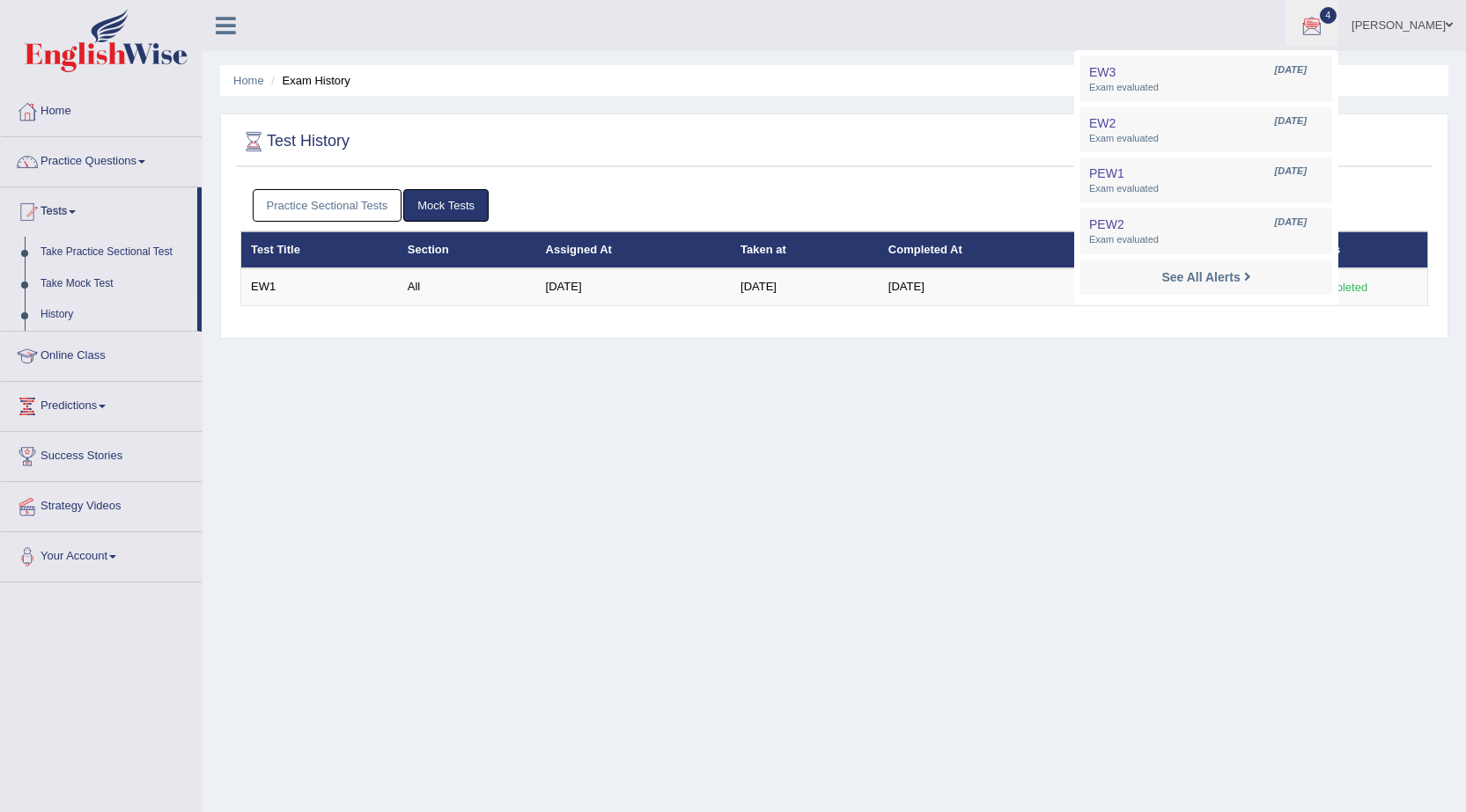
drag, startPoint x: 836, startPoint y: 210, endPoint x: 853, endPoint y: 213, distance: 17.3
click at [853, 213] on ul "Practice Sectional Tests Mock Tests" at bounding box center [834, 205] width 1164 height 32
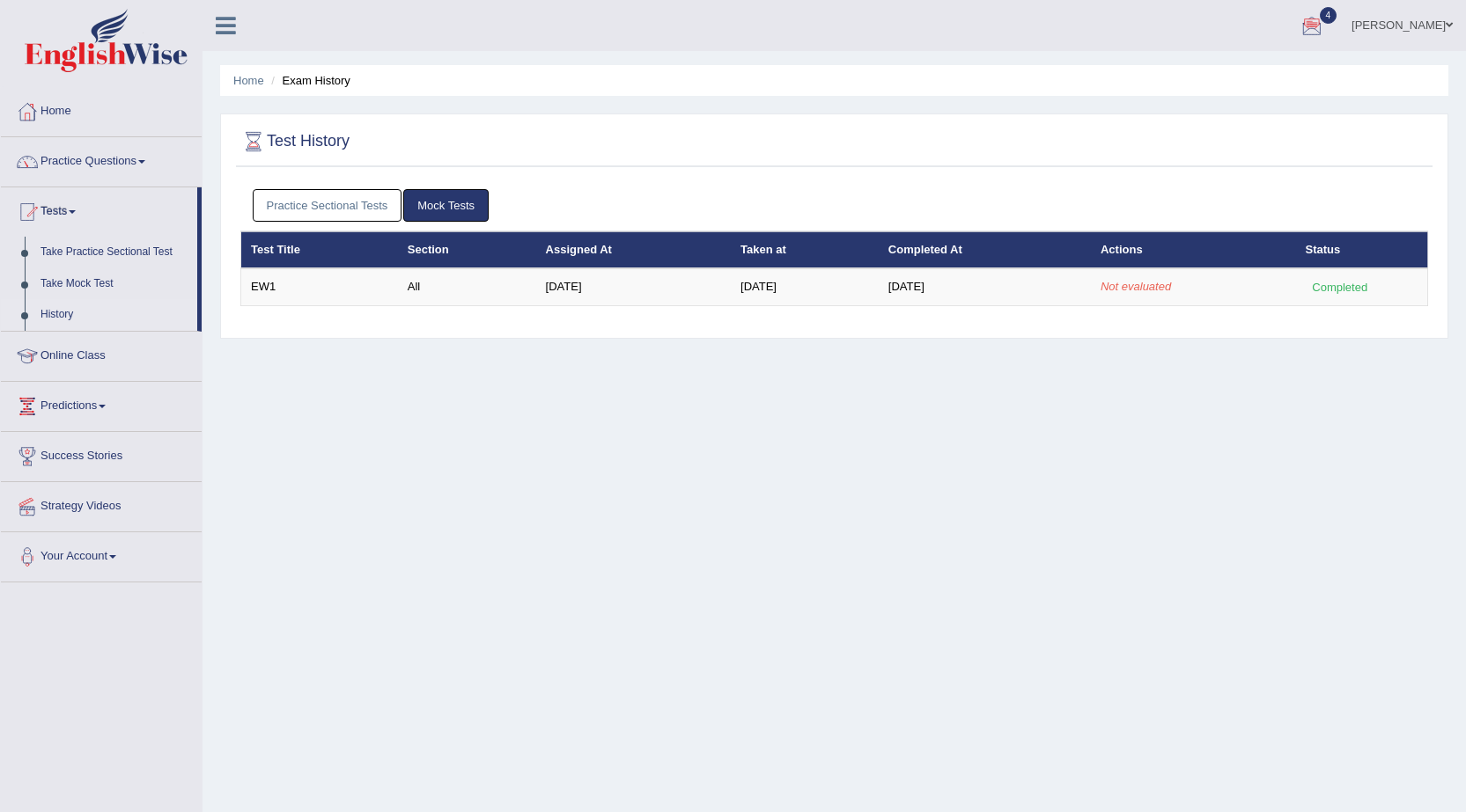
click at [46, 309] on link "History" at bounding box center [114, 314] width 164 height 31
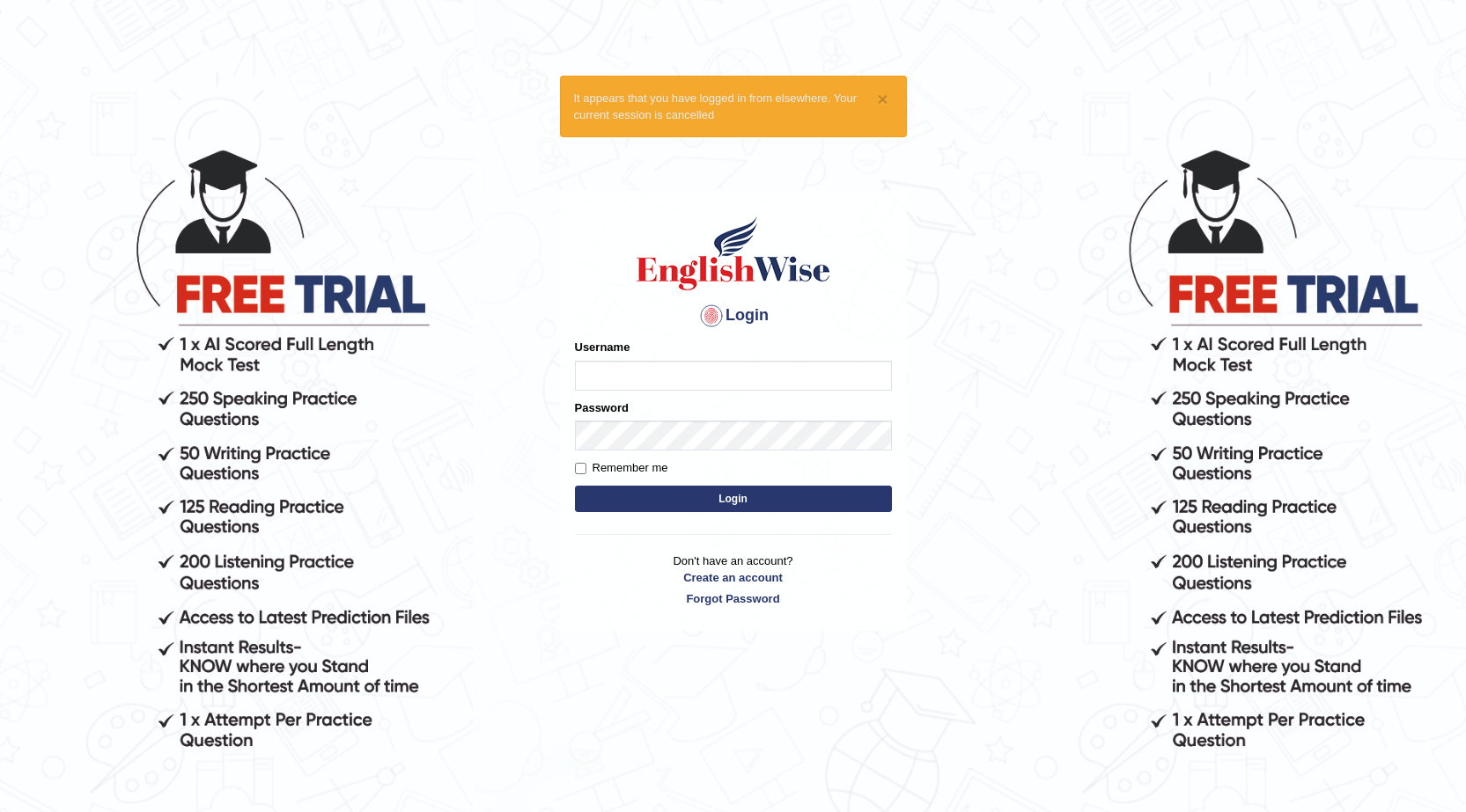
click at [623, 377] on input "Username" at bounding box center [733, 376] width 317 height 30
type input "talwinder123"
click at [793, 489] on button "Login" at bounding box center [733, 499] width 317 height 27
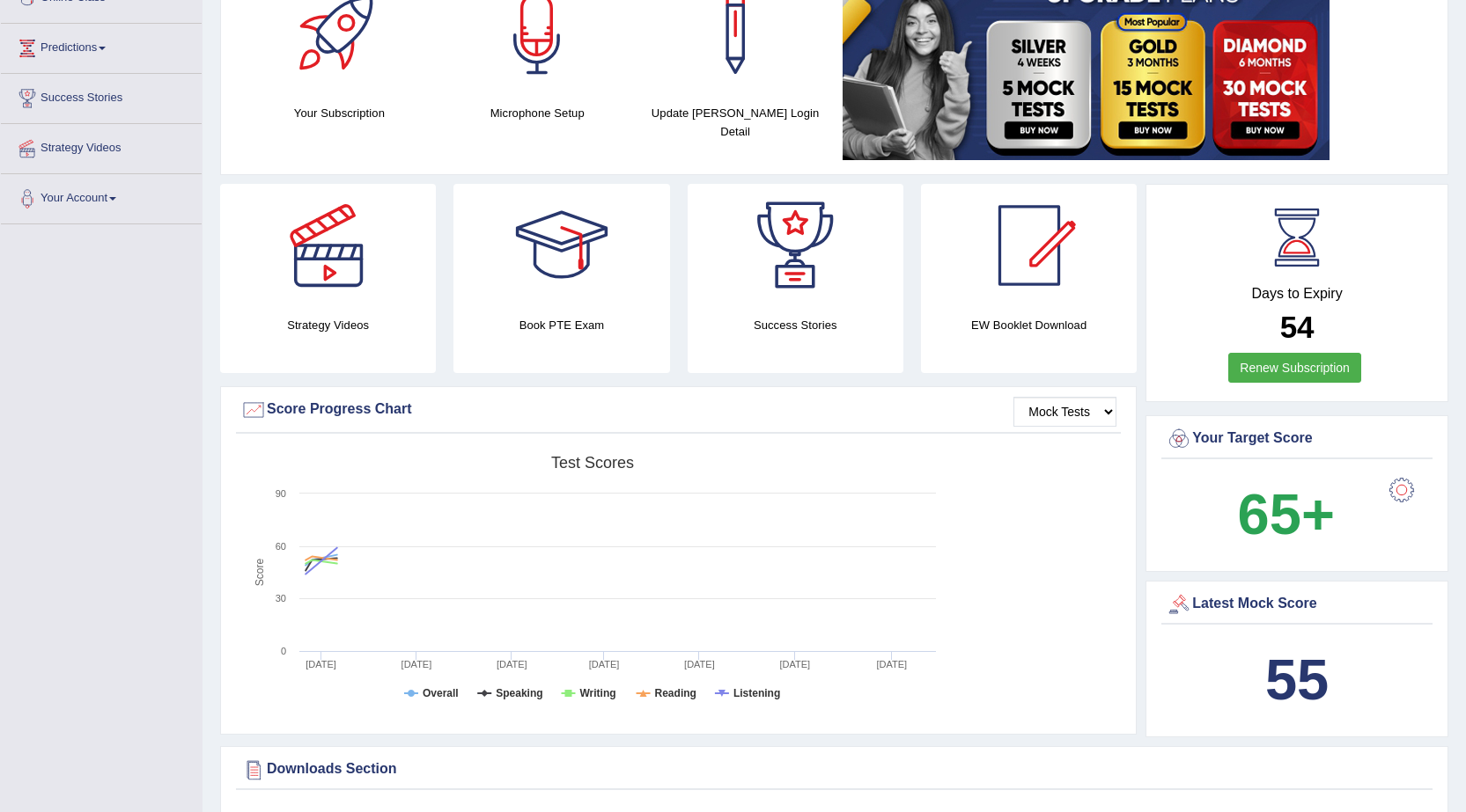
click at [1263, 606] on div "Latest Mock Score" at bounding box center [1297, 605] width 262 height 27
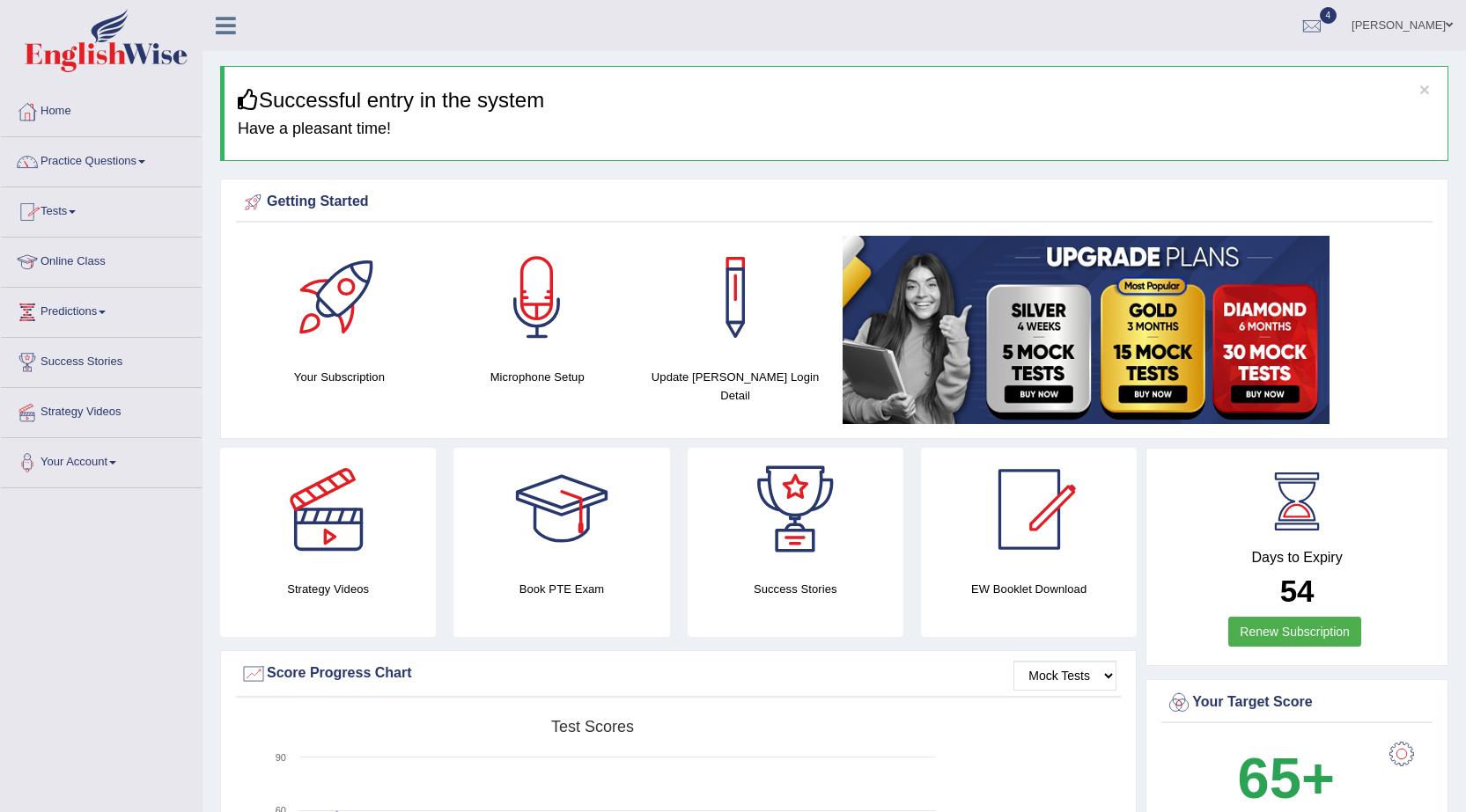
click at [81, 218] on link "Tests" at bounding box center [101, 209] width 200 height 44
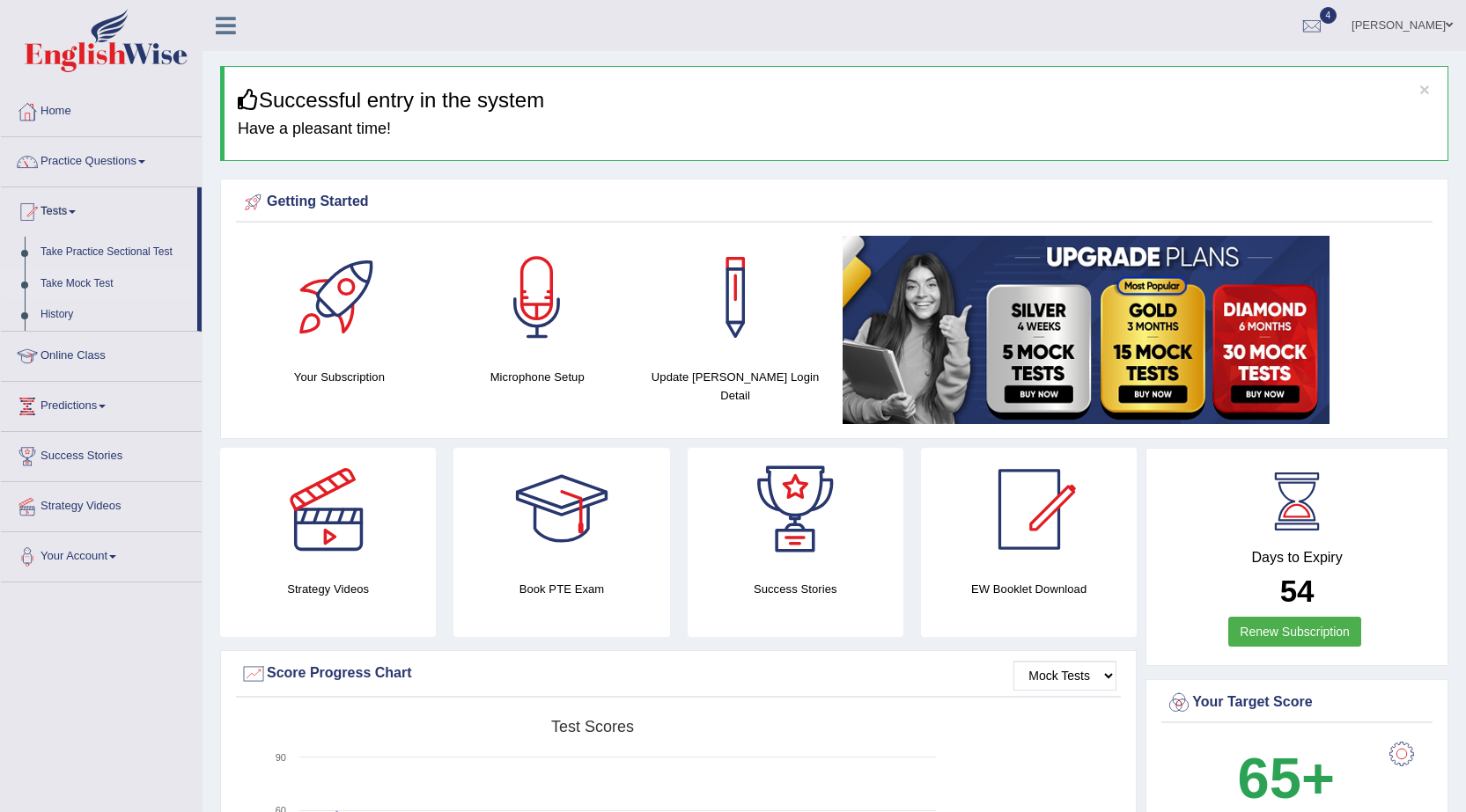
click at [97, 276] on link "Take Mock Test" at bounding box center [114, 284] width 164 height 31
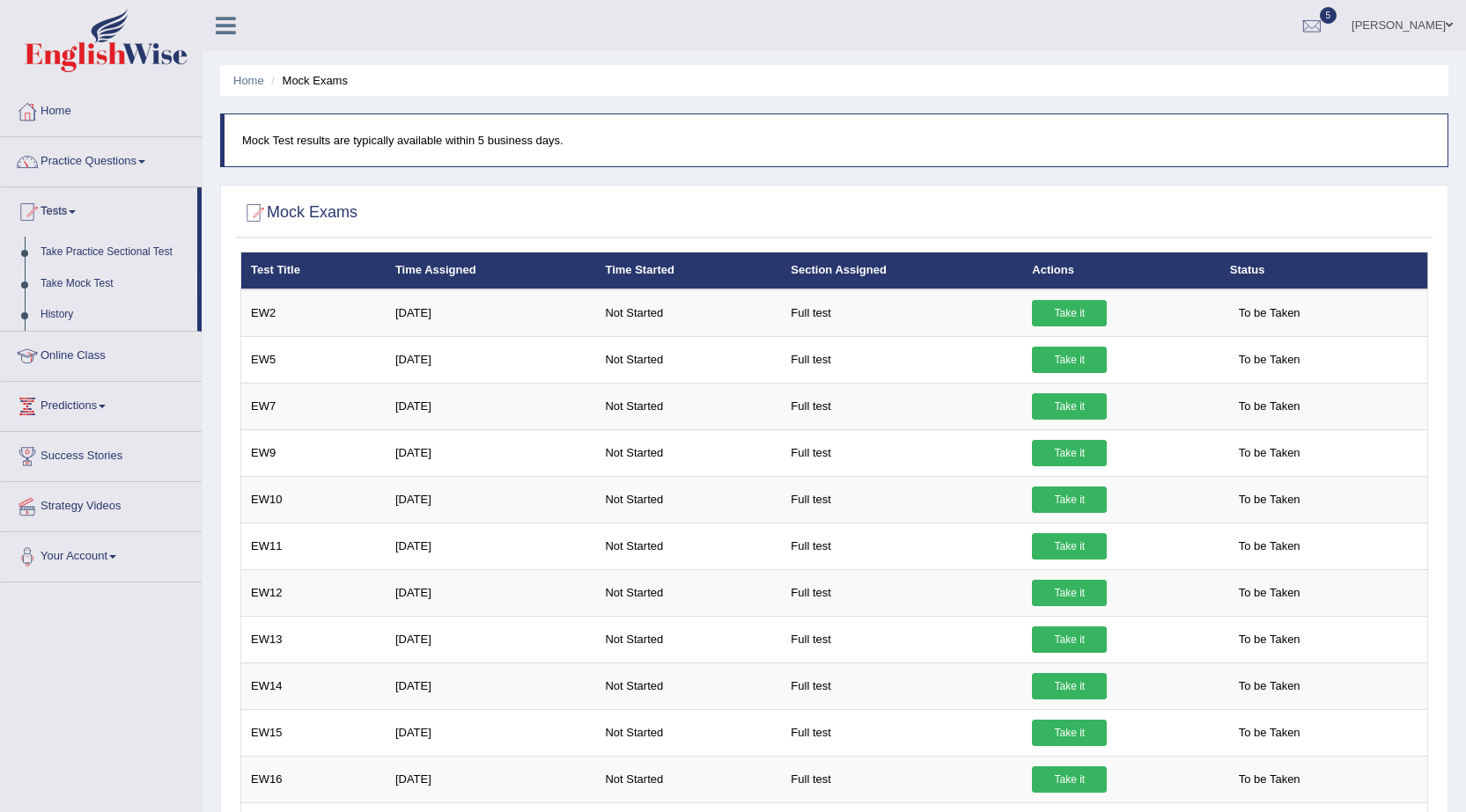
click at [65, 308] on link "History" at bounding box center [114, 314] width 164 height 31
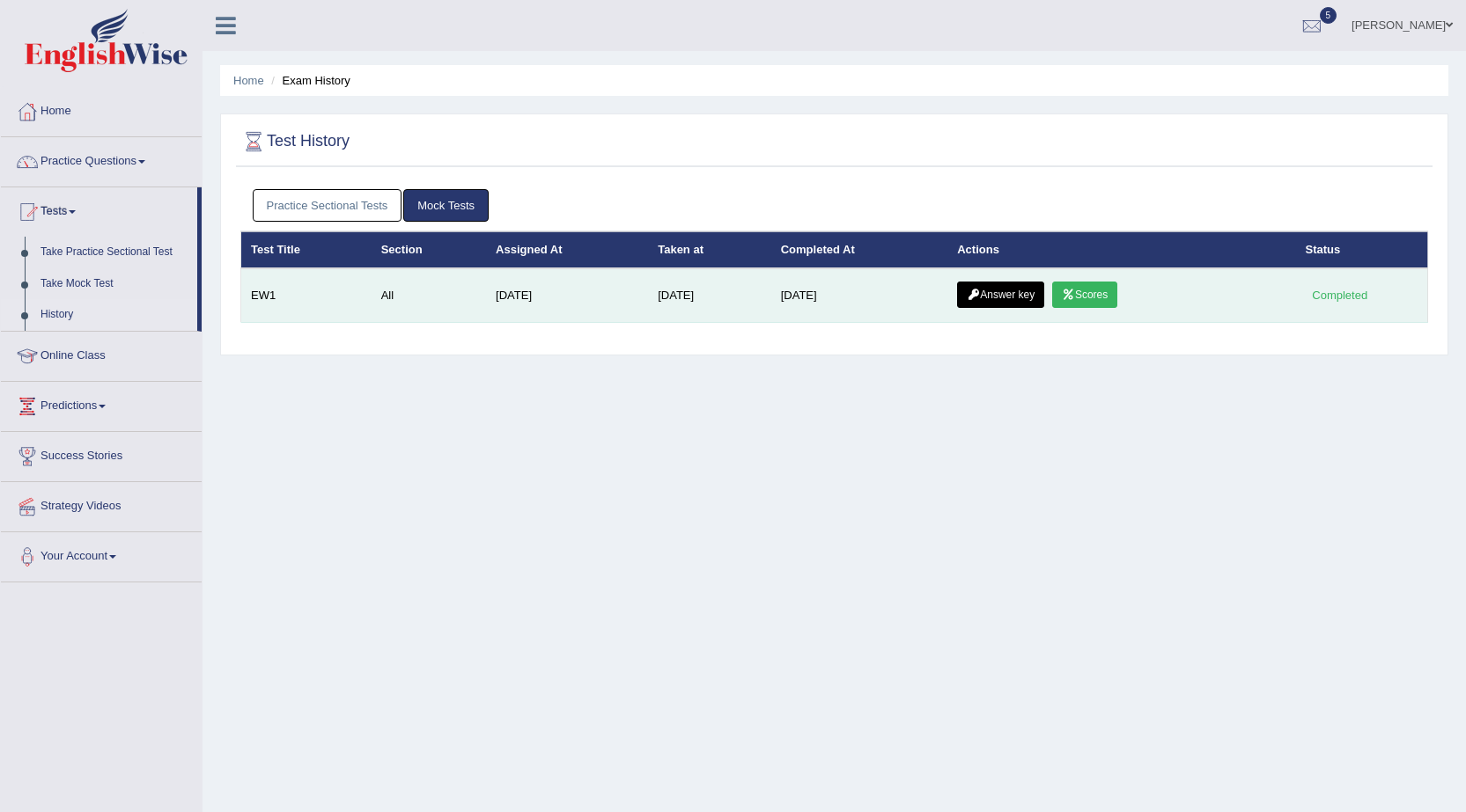
click at [1106, 291] on link "Scores" at bounding box center [1084, 294] width 66 height 27
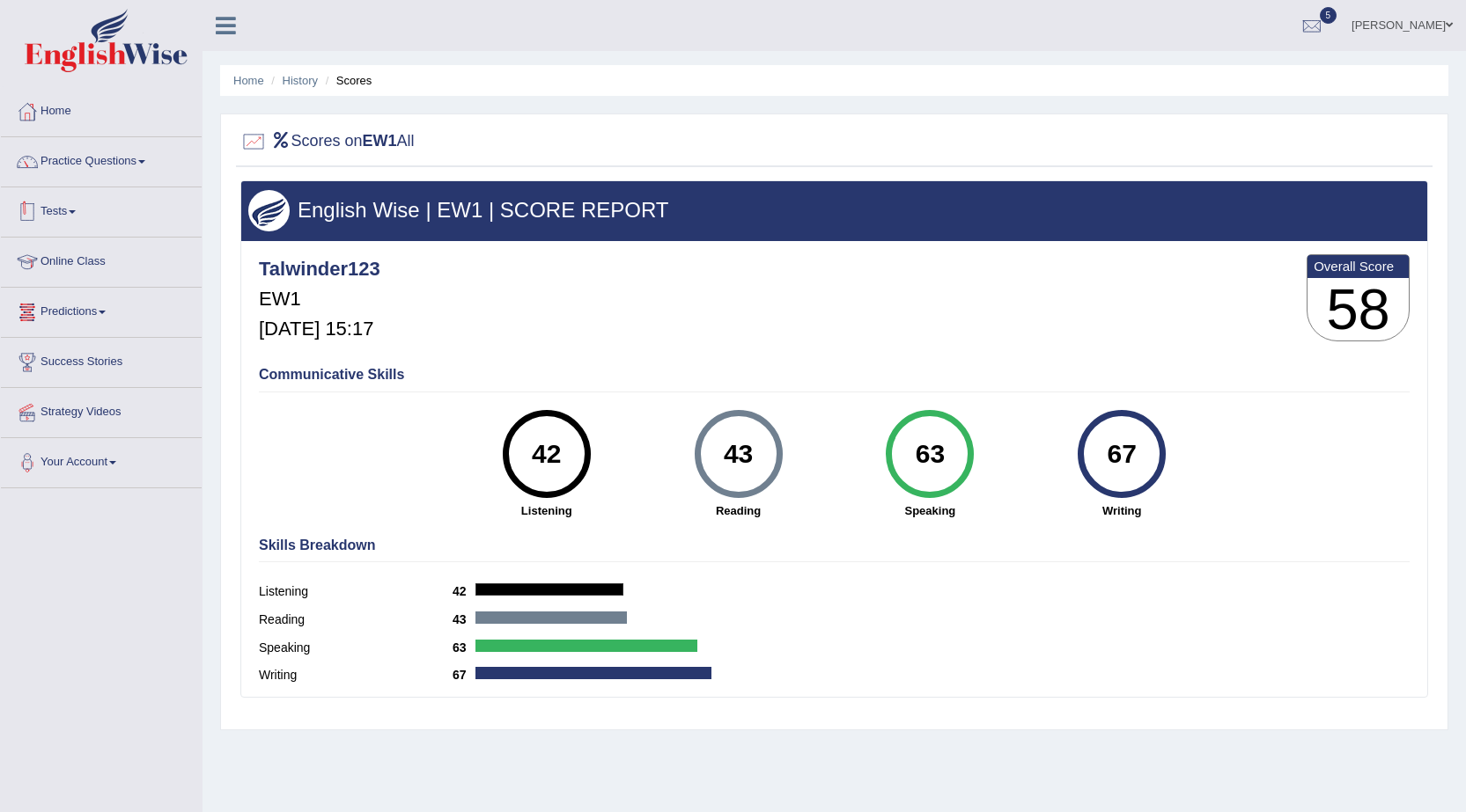
click at [86, 218] on link "Tests" at bounding box center [101, 209] width 200 height 44
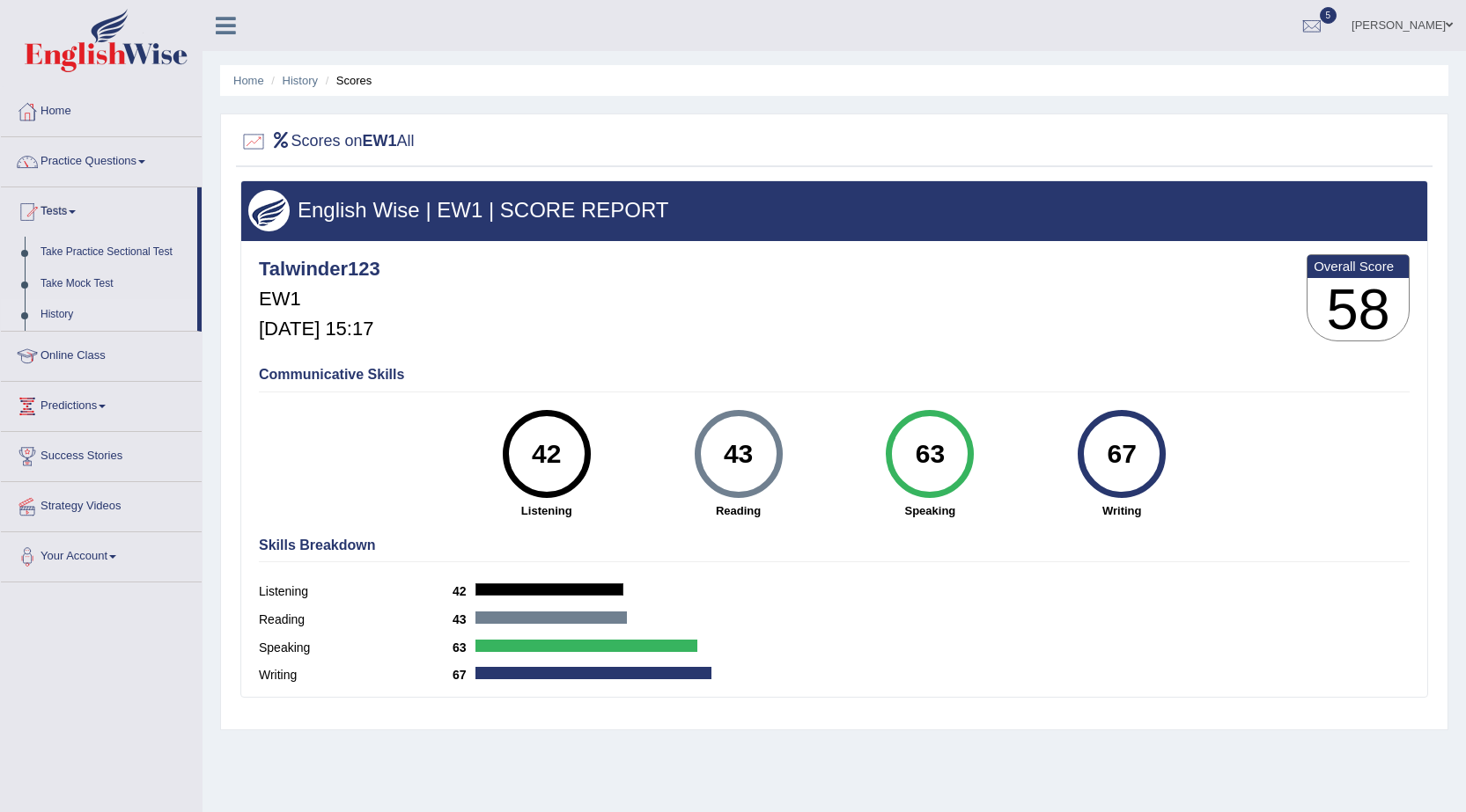
click at [69, 307] on link "History" at bounding box center [114, 314] width 164 height 31
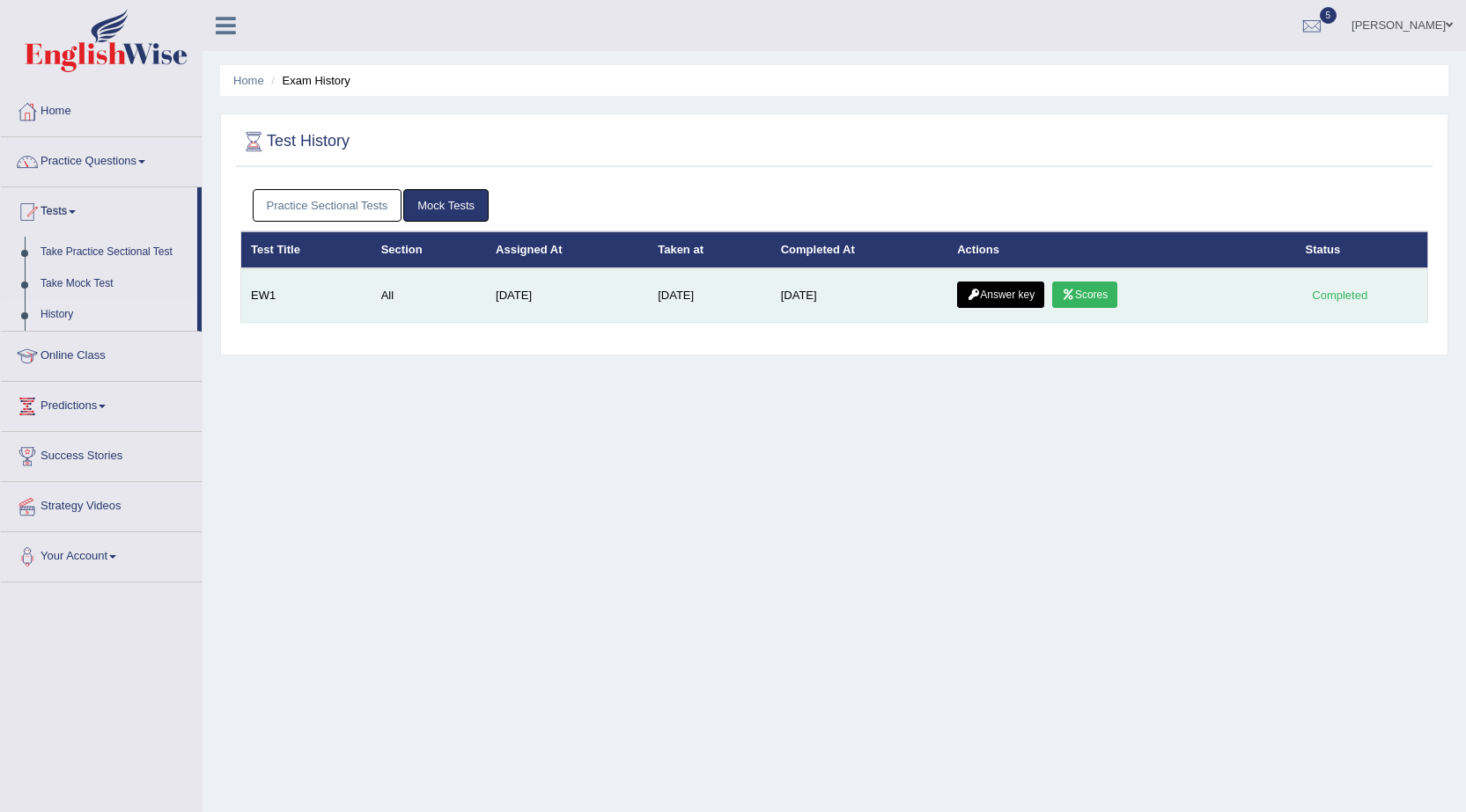
click at [980, 292] on icon at bounding box center [973, 294] width 13 height 10
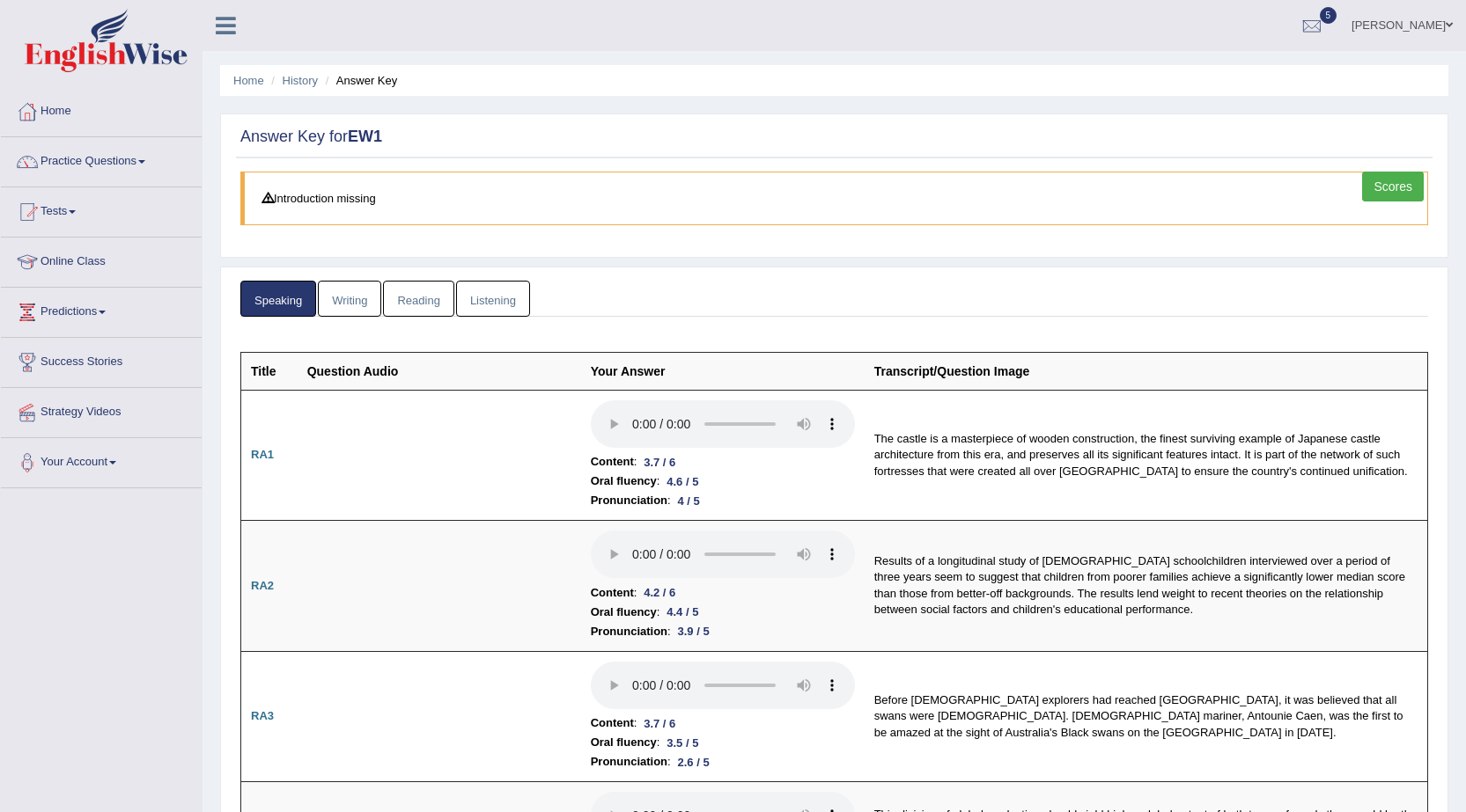
click at [329, 294] on link "Writing" at bounding box center [349, 299] width 64 height 36
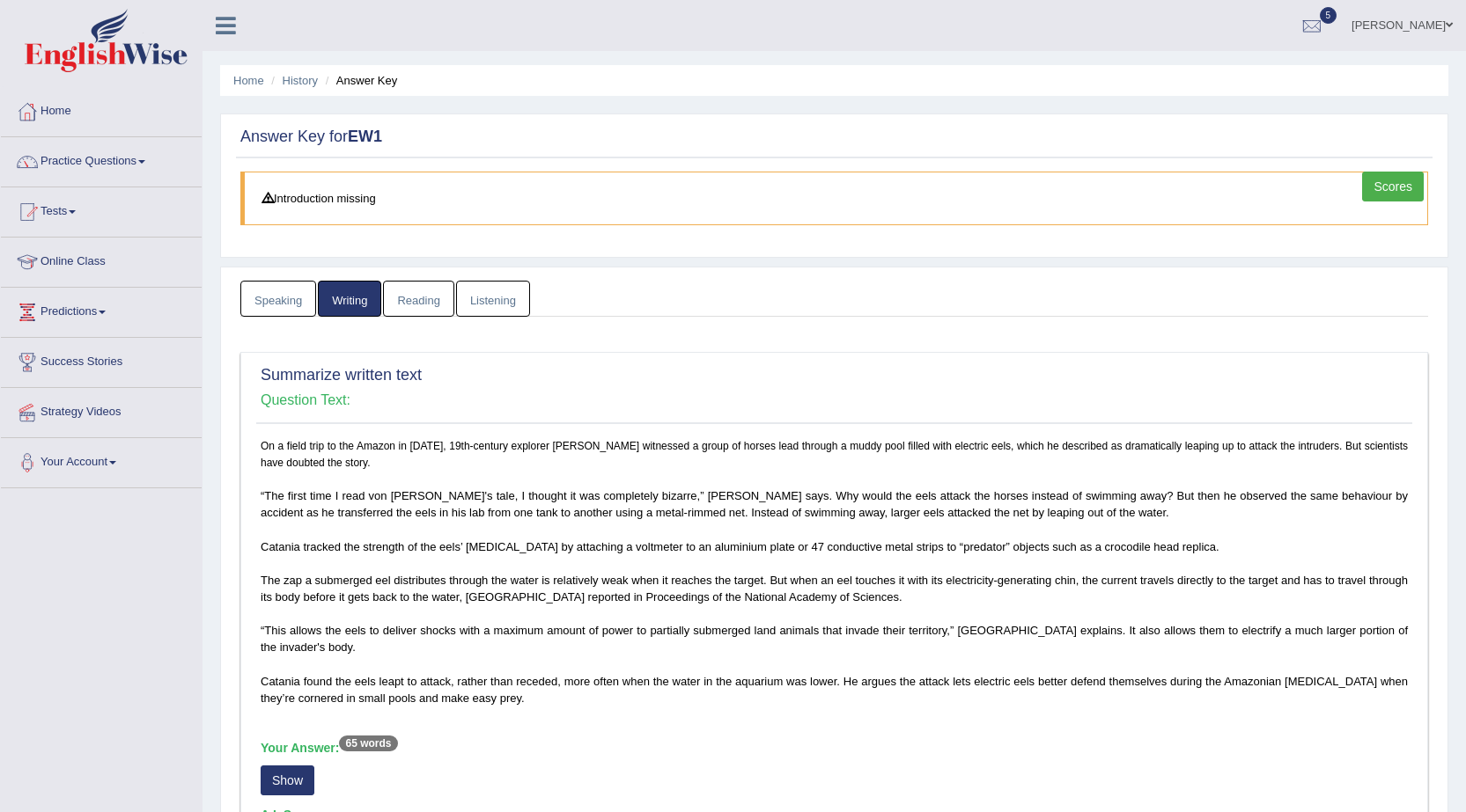
click at [428, 305] on link "Reading" at bounding box center [418, 299] width 70 height 36
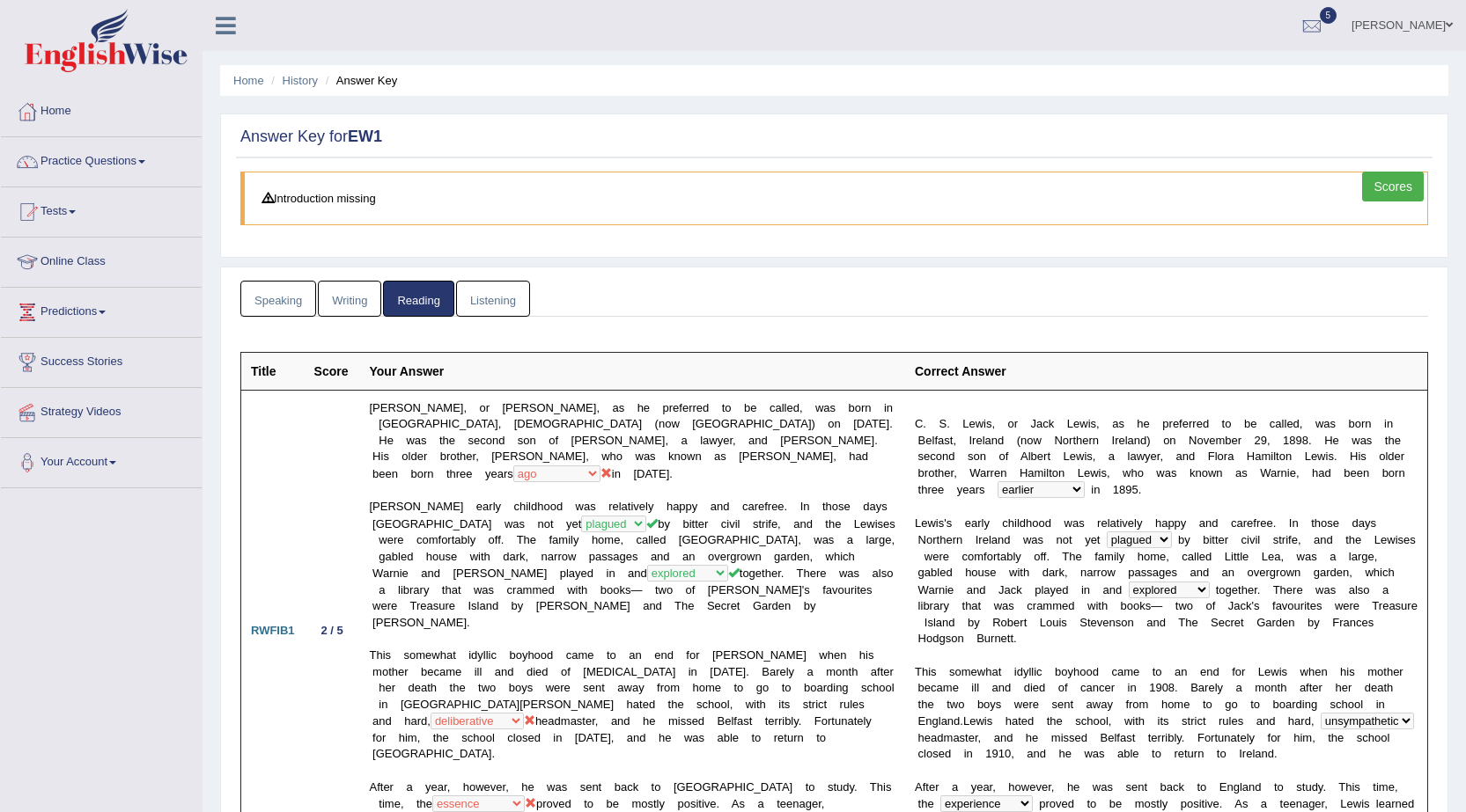
click at [496, 298] on link "Listening" at bounding box center [493, 299] width 74 height 36
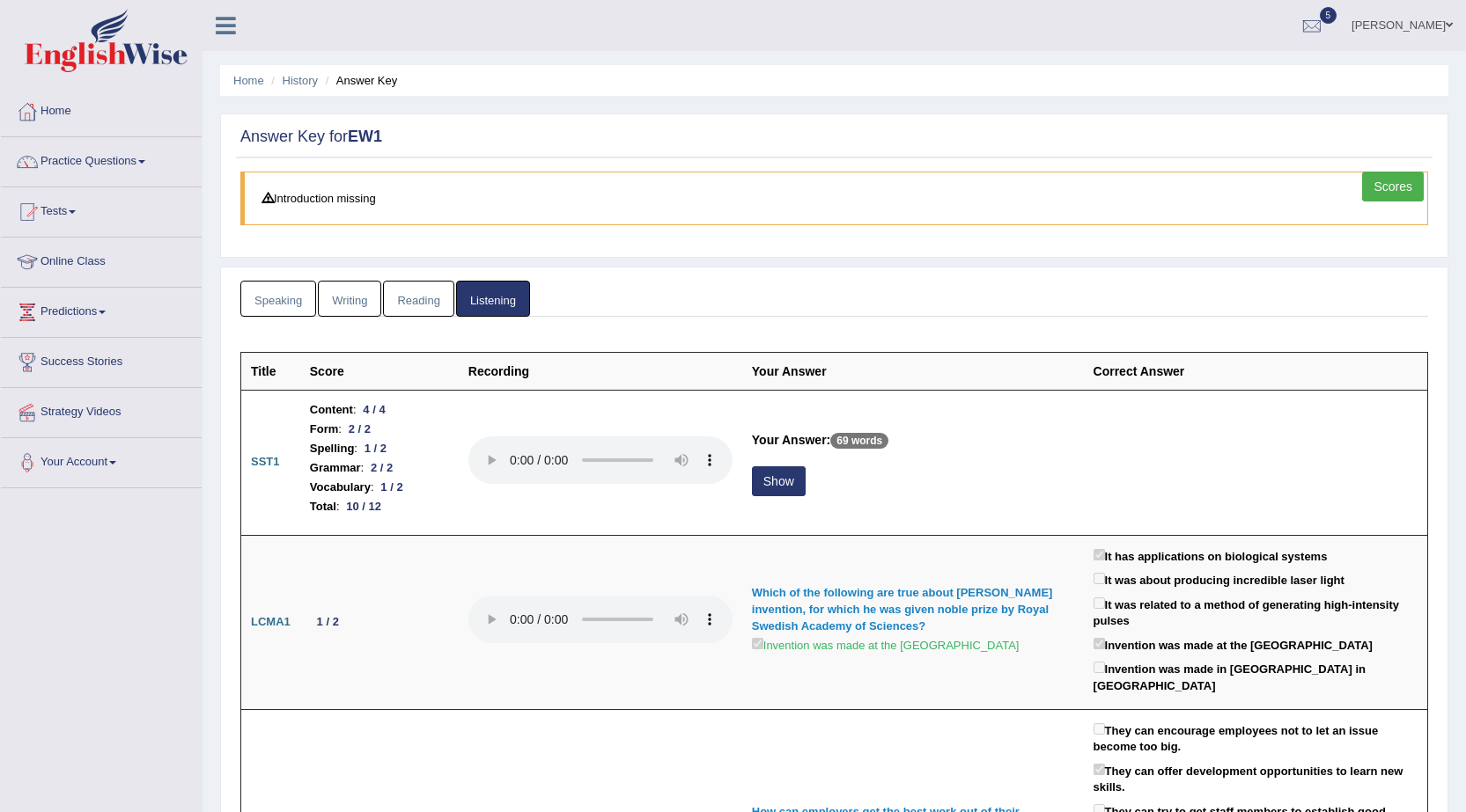
click at [1403, 193] on link "Scores" at bounding box center [1392, 187] width 62 height 30
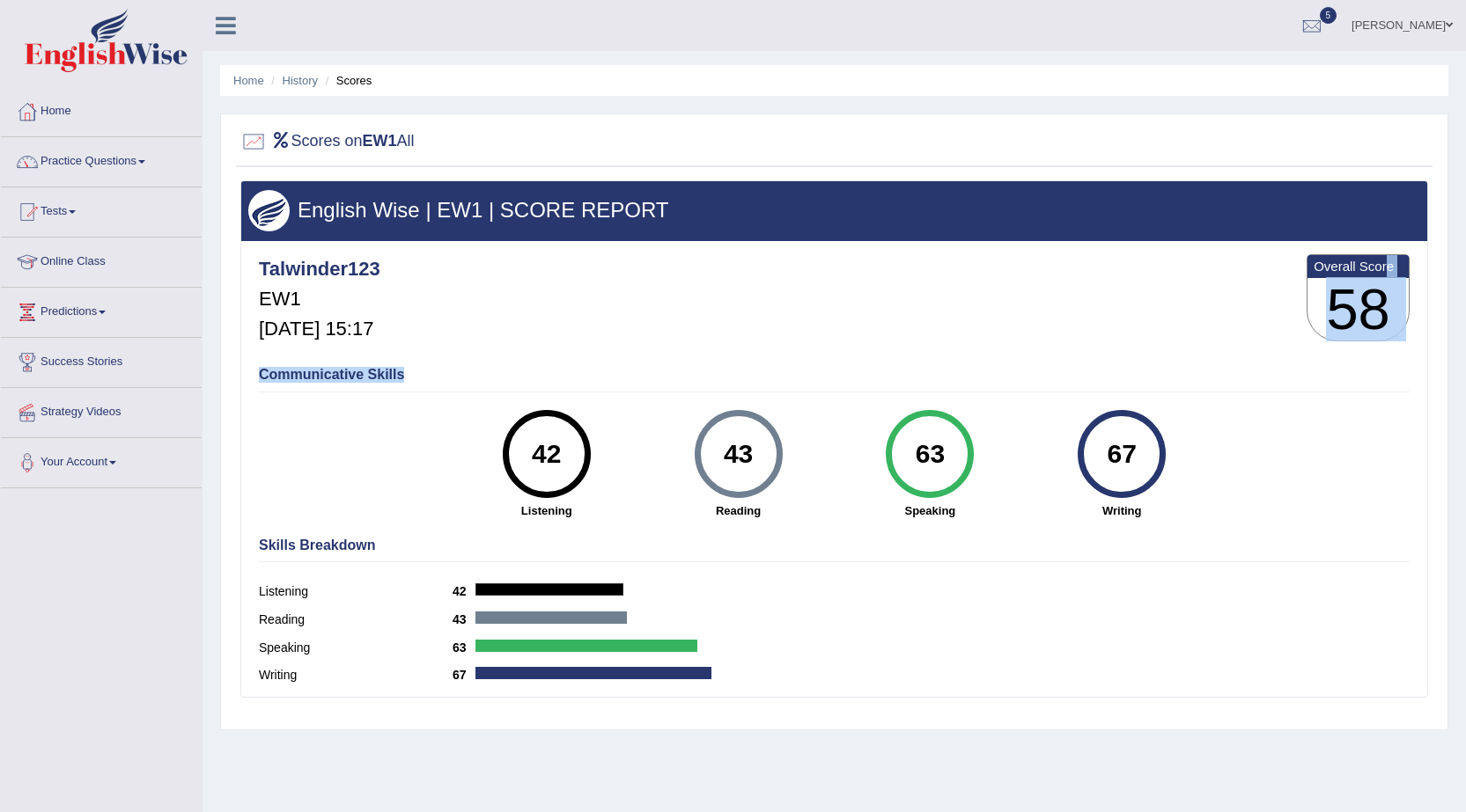
click at [1304, 250] on div "Talwinder123 EW1 [DATE] 15:17 Overall Score 58 Communicative Skills 42 Listenin…" at bounding box center [834, 245] width 1186 height 9
click at [1300, 467] on div "Communicative Skills 42 Listening 43 Reading 63 Speaking 67 Writing" at bounding box center [834, 441] width 1159 height 166
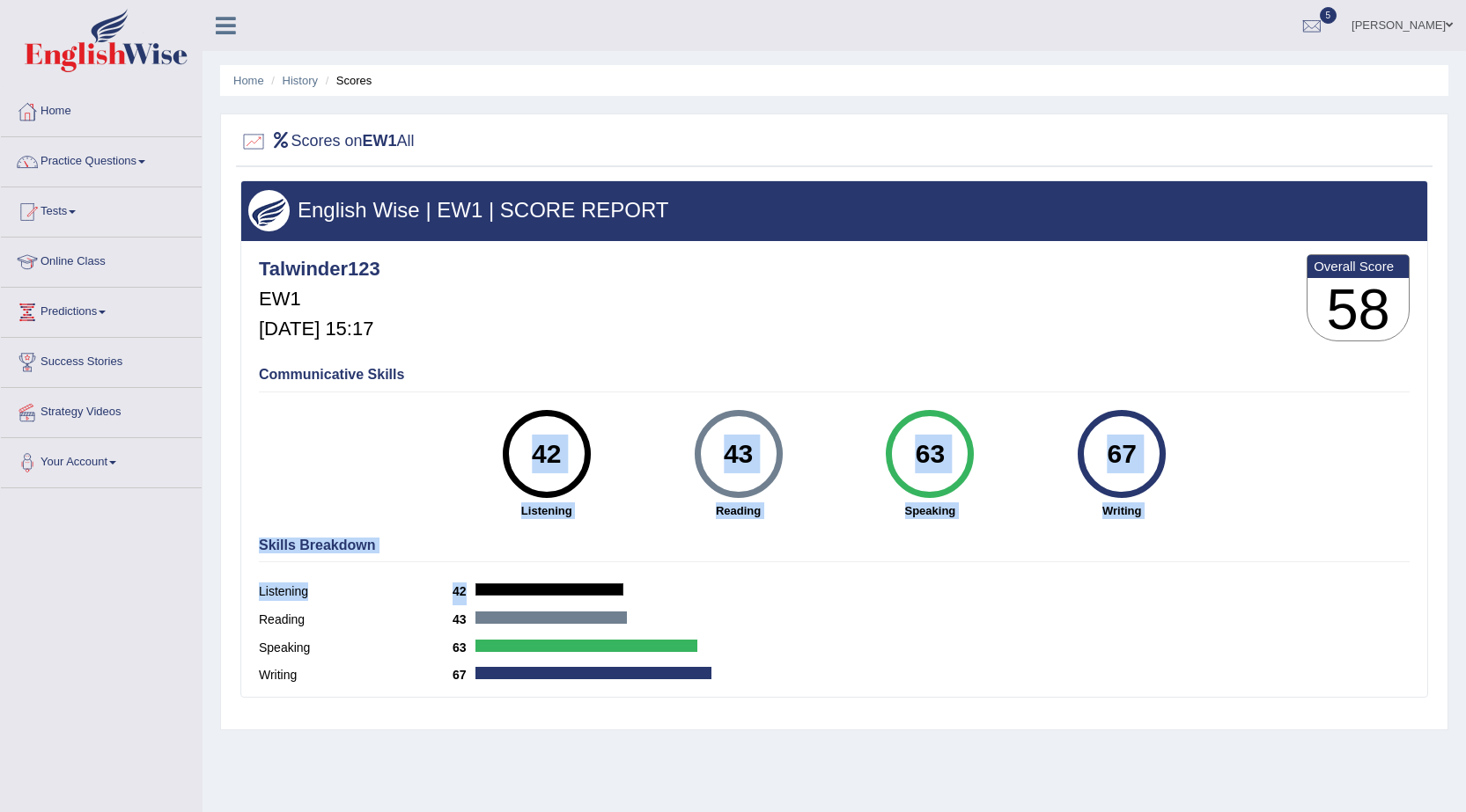
drag, startPoint x: 1144, startPoint y: 405, endPoint x: 949, endPoint y: 584, distance: 264.7
click at [947, 250] on div "Talwinder123 EW1 Sep 29, 2025, 15:17 Overall Score 58 Communicative Skills 42 L…" at bounding box center [834, 245] width 1186 height 9
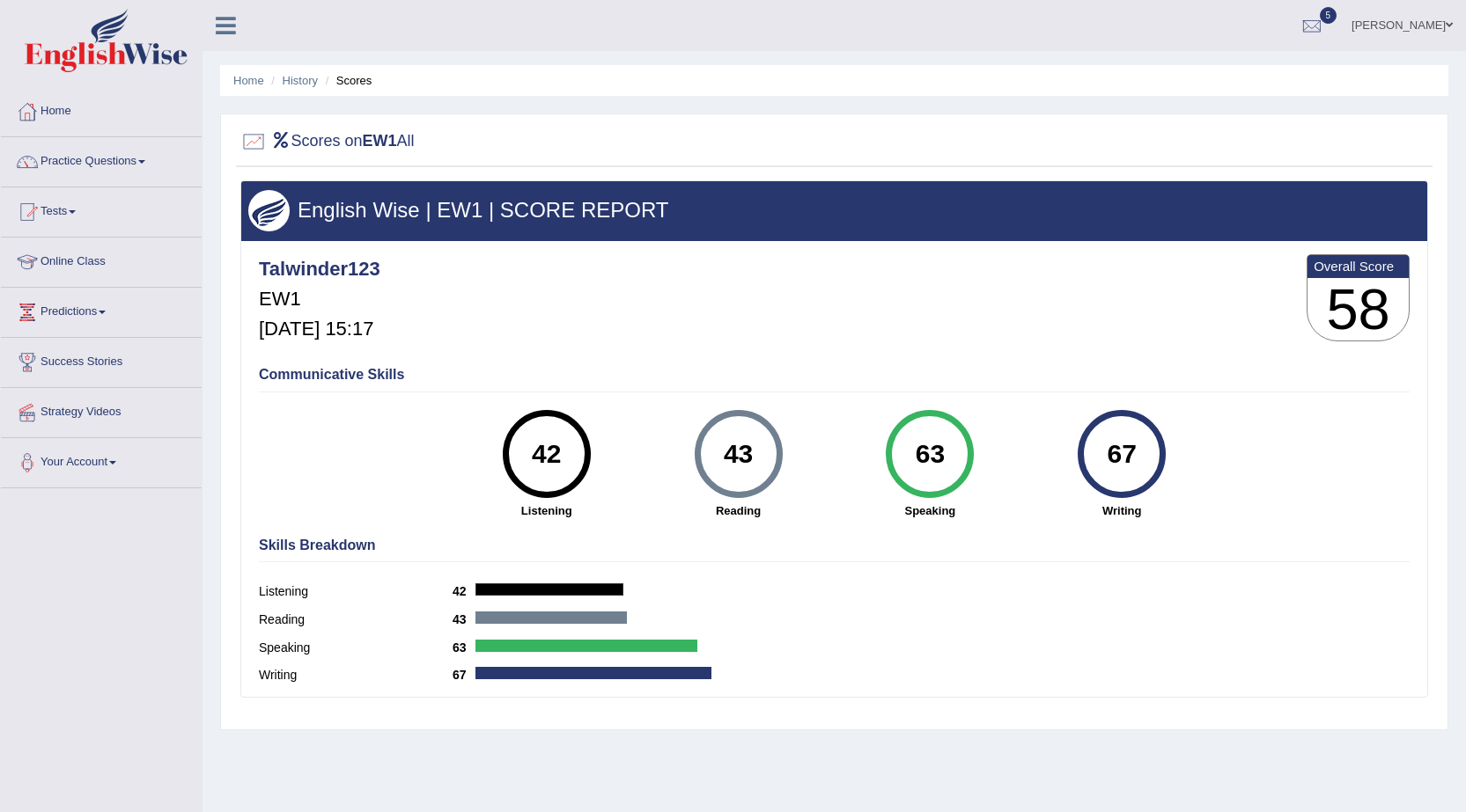
click at [946, 616] on div "Reading 43" at bounding box center [833, 622] width 1151 height 28
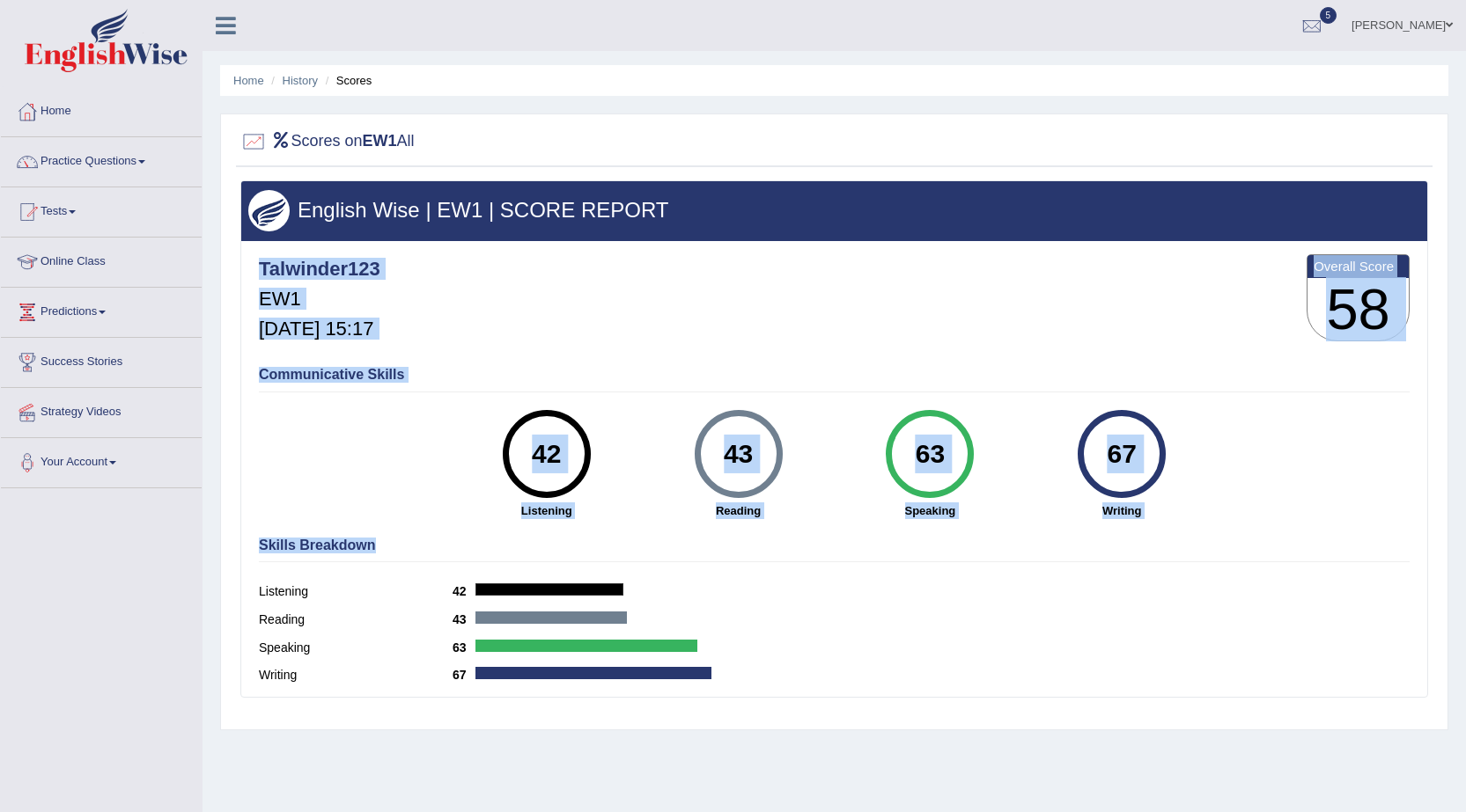
drag, startPoint x: 728, startPoint y: 330, endPoint x: 893, endPoint y: 528, distance: 257.7
click at [893, 250] on div "Talwinder123 EW1 Sep 29, 2025, 15:17 Overall Score 58 Communicative Skills 42 L…" at bounding box center [834, 245] width 1186 height 9
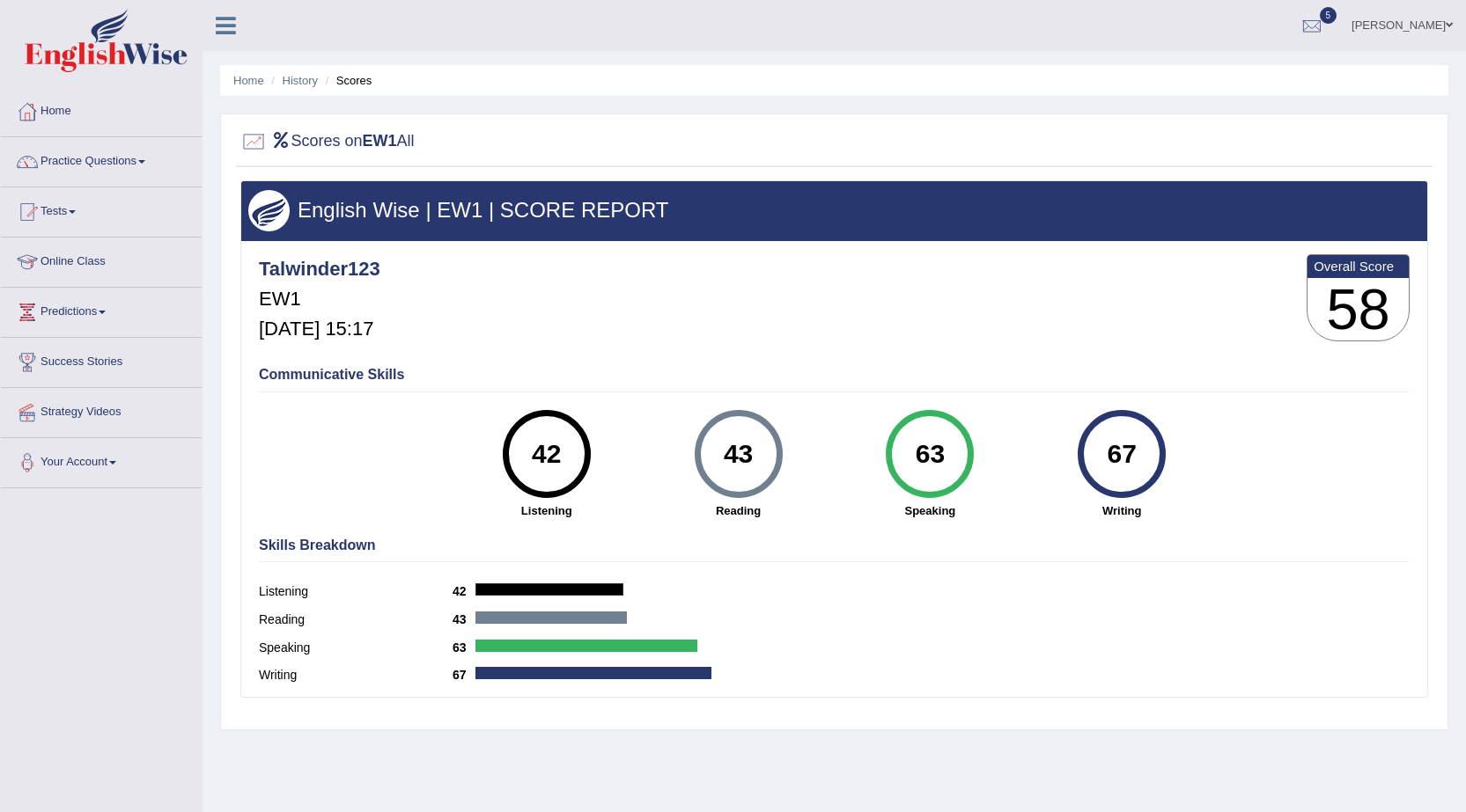
click at [860, 594] on div "Listening 42" at bounding box center [833, 595] width 1151 height 28
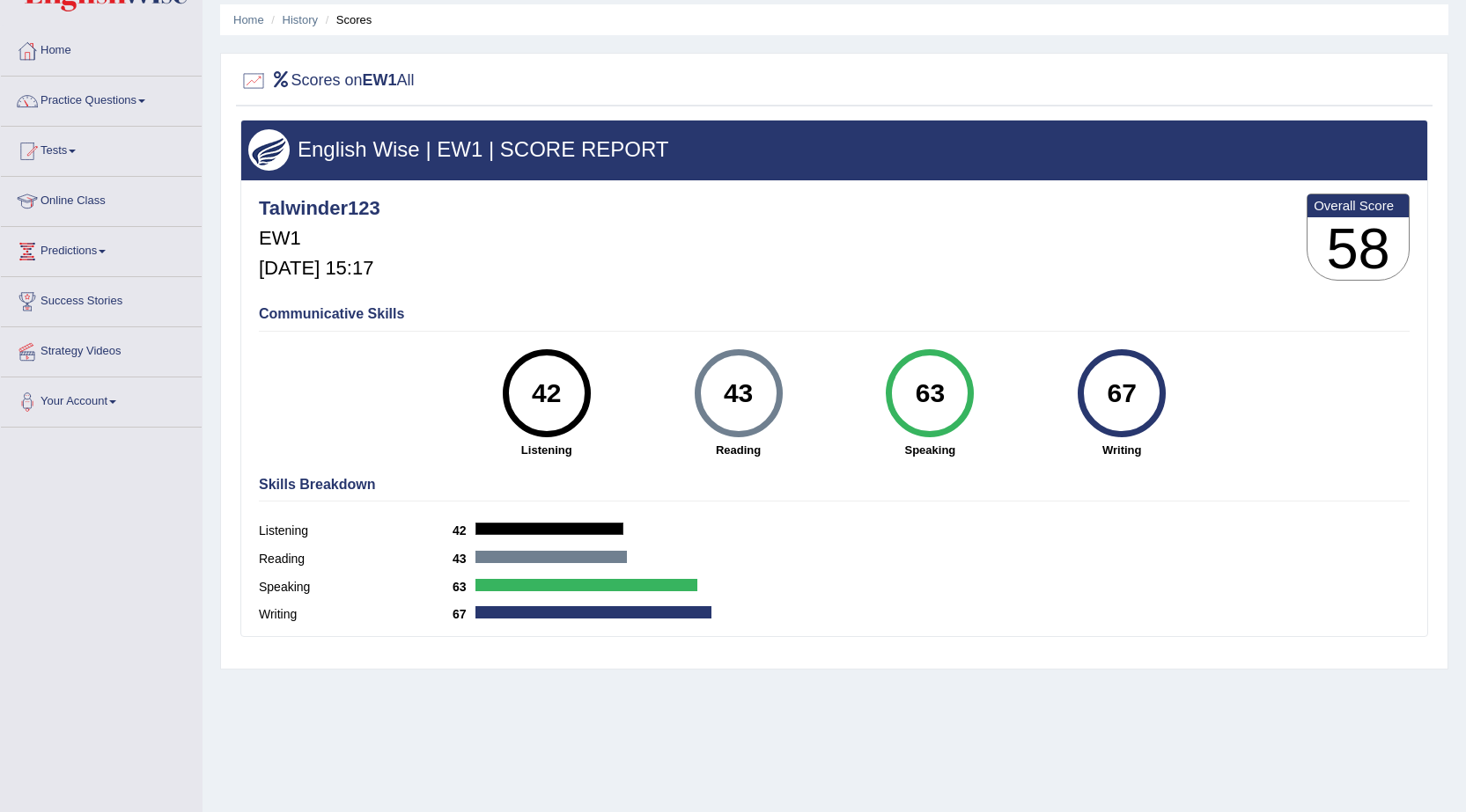
scroll to position [88, 0]
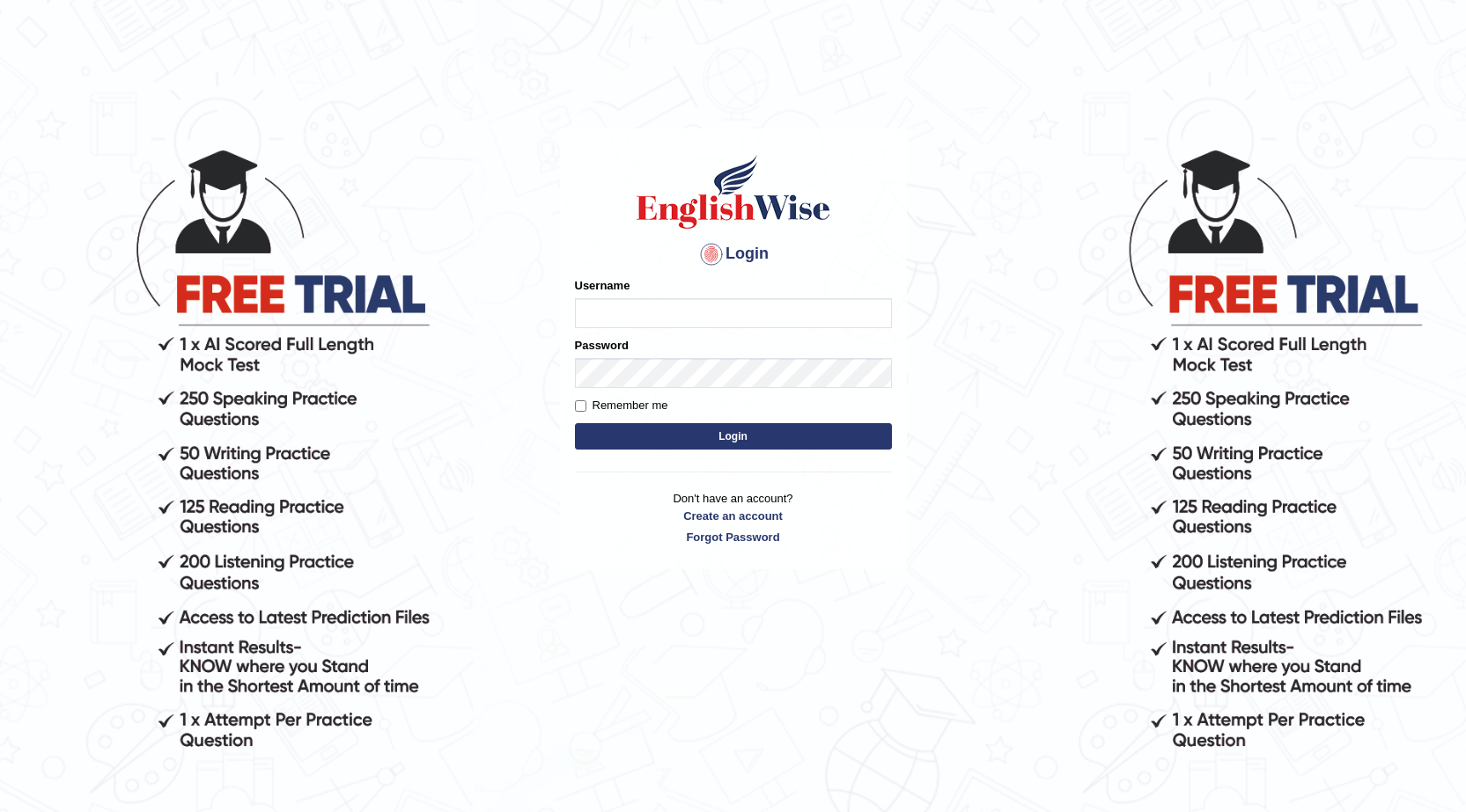
click at [904, 567] on div "Login Please fix the following errors: Username Password Remember me Login Don'…" at bounding box center [733, 349] width 347 height 441
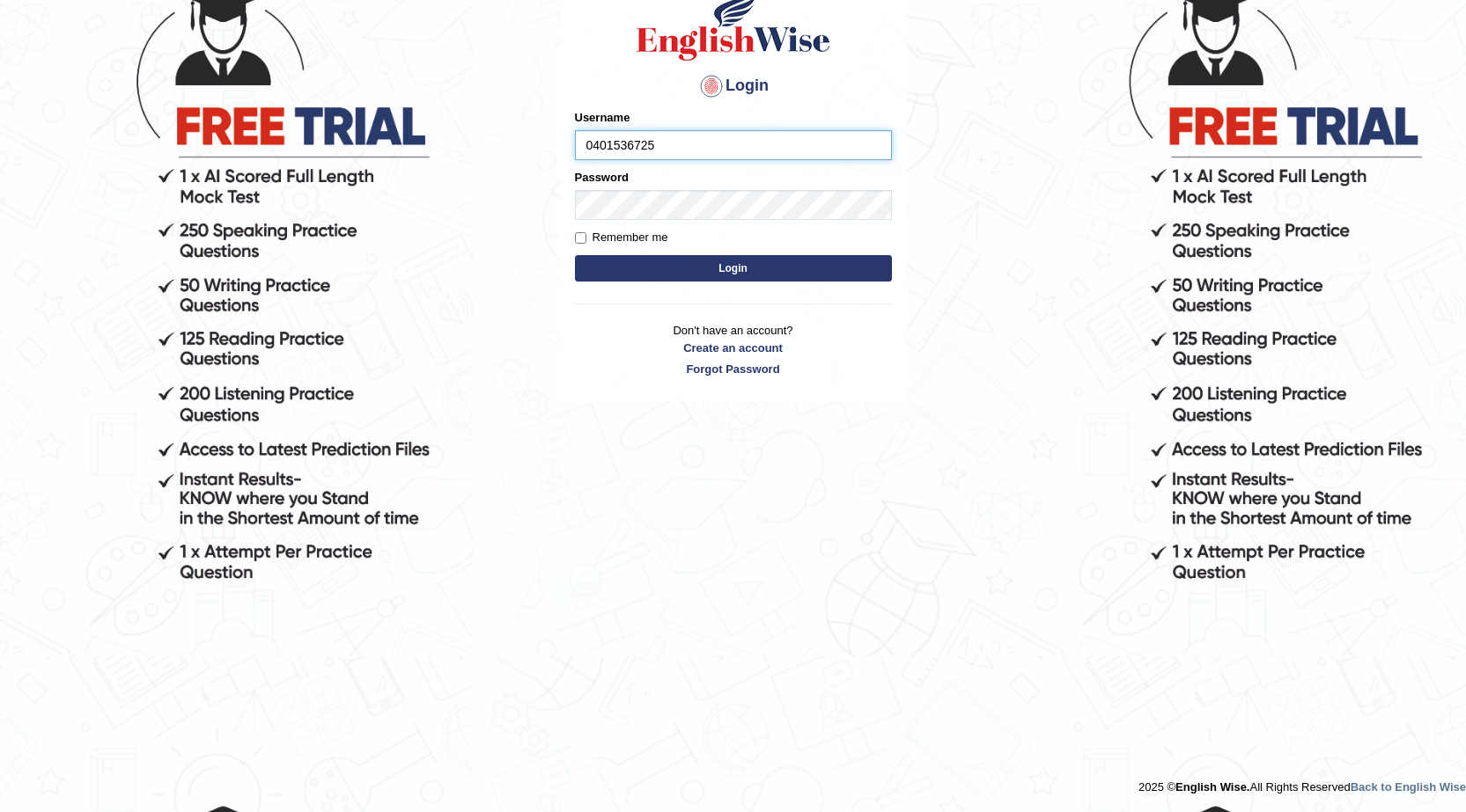
drag, startPoint x: 584, startPoint y: 147, endPoint x: 672, endPoint y: 151, distance: 88.1
click at [672, 151] on input "0401536725" at bounding box center [733, 145] width 317 height 30
type input "0401536725"
click at [773, 266] on button "Login" at bounding box center [733, 269] width 317 height 27
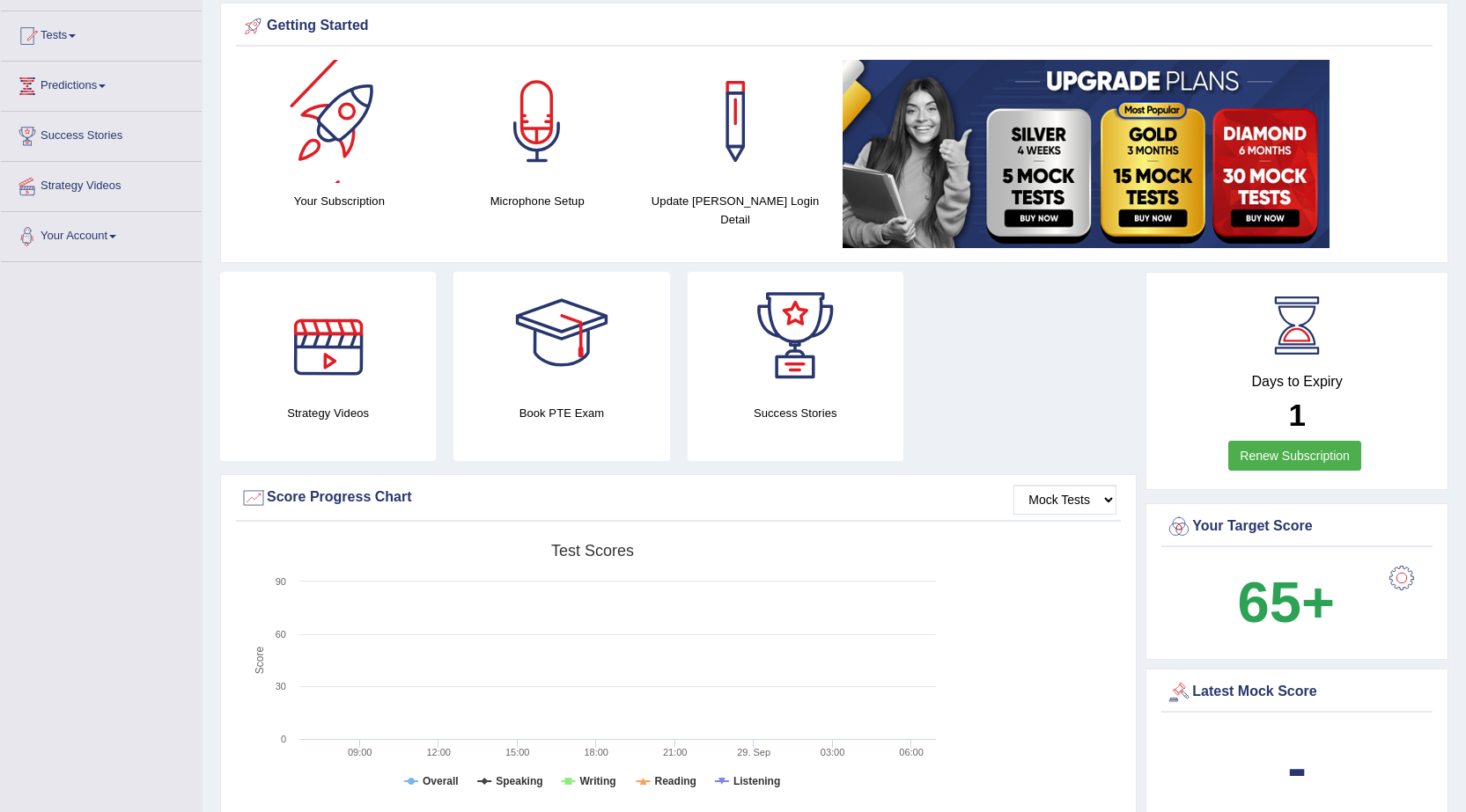
scroll to position [88, 0]
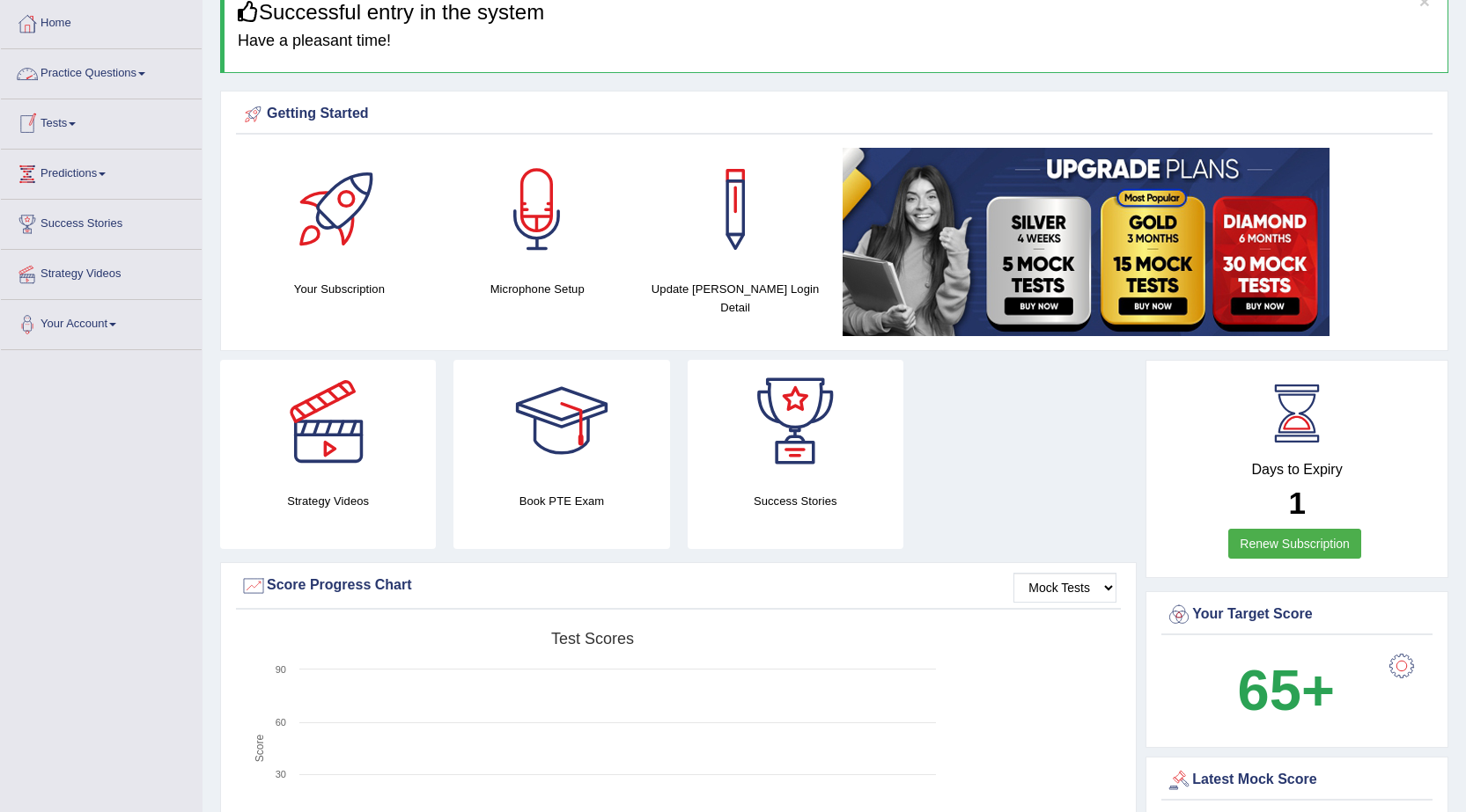
click at [141, 63] on link "Practice Questions" at bounding box center [101, 71] width 200 height 44
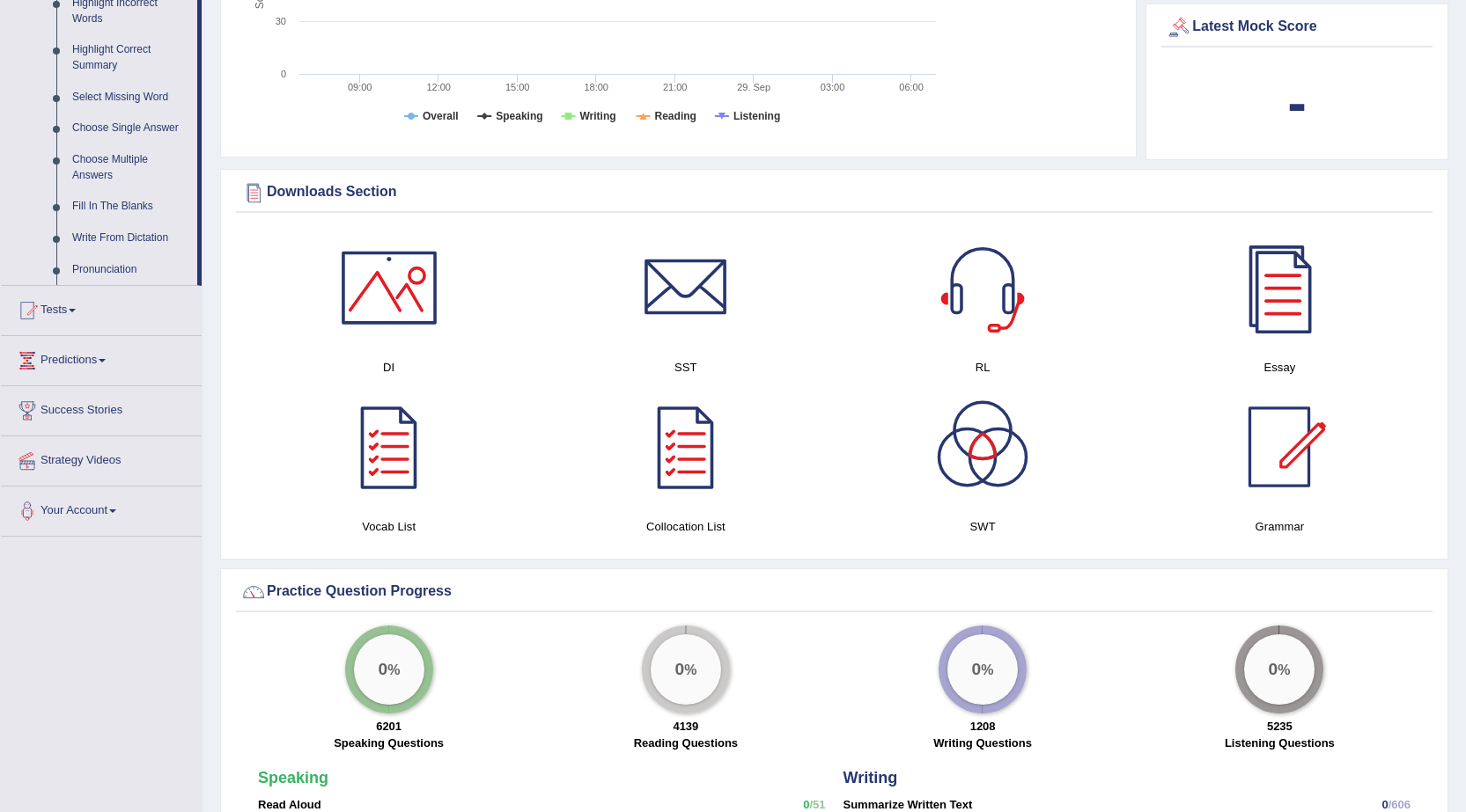
scroll to position [880, 0]
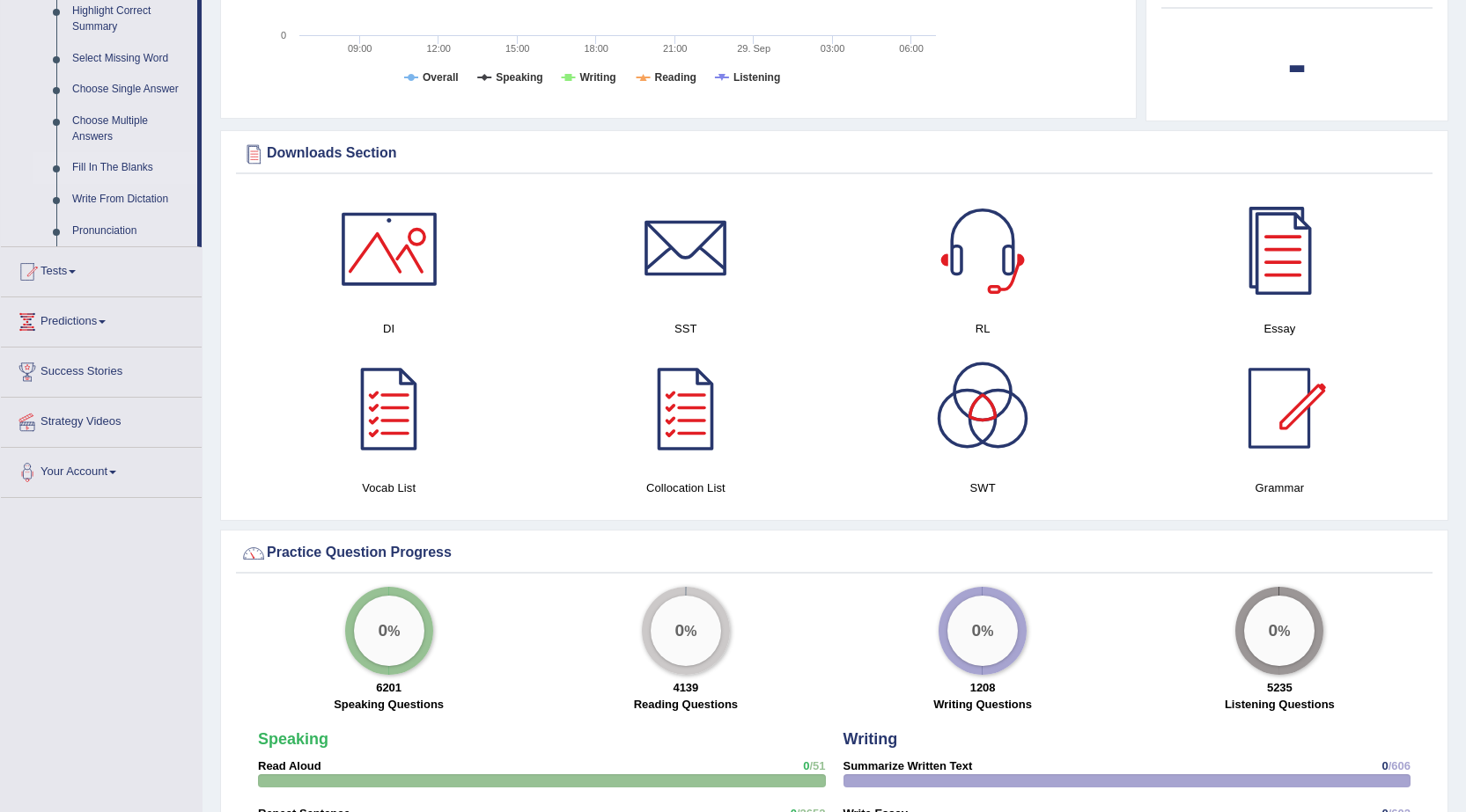
click at [170, 168] on link "Fill In The Blanks" at bounding box center [131, 167] width 133 height 31
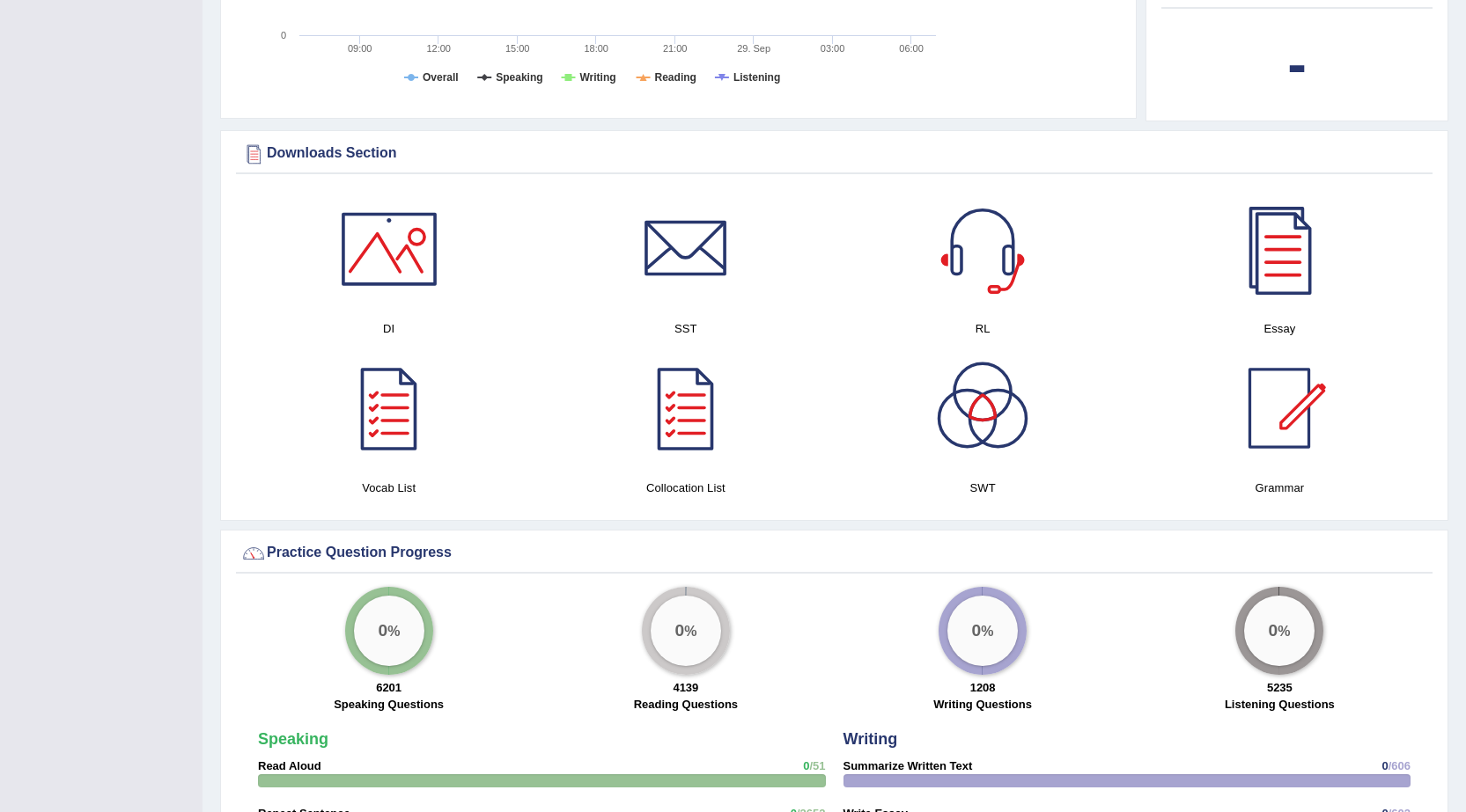
scroll to position [300, 0]
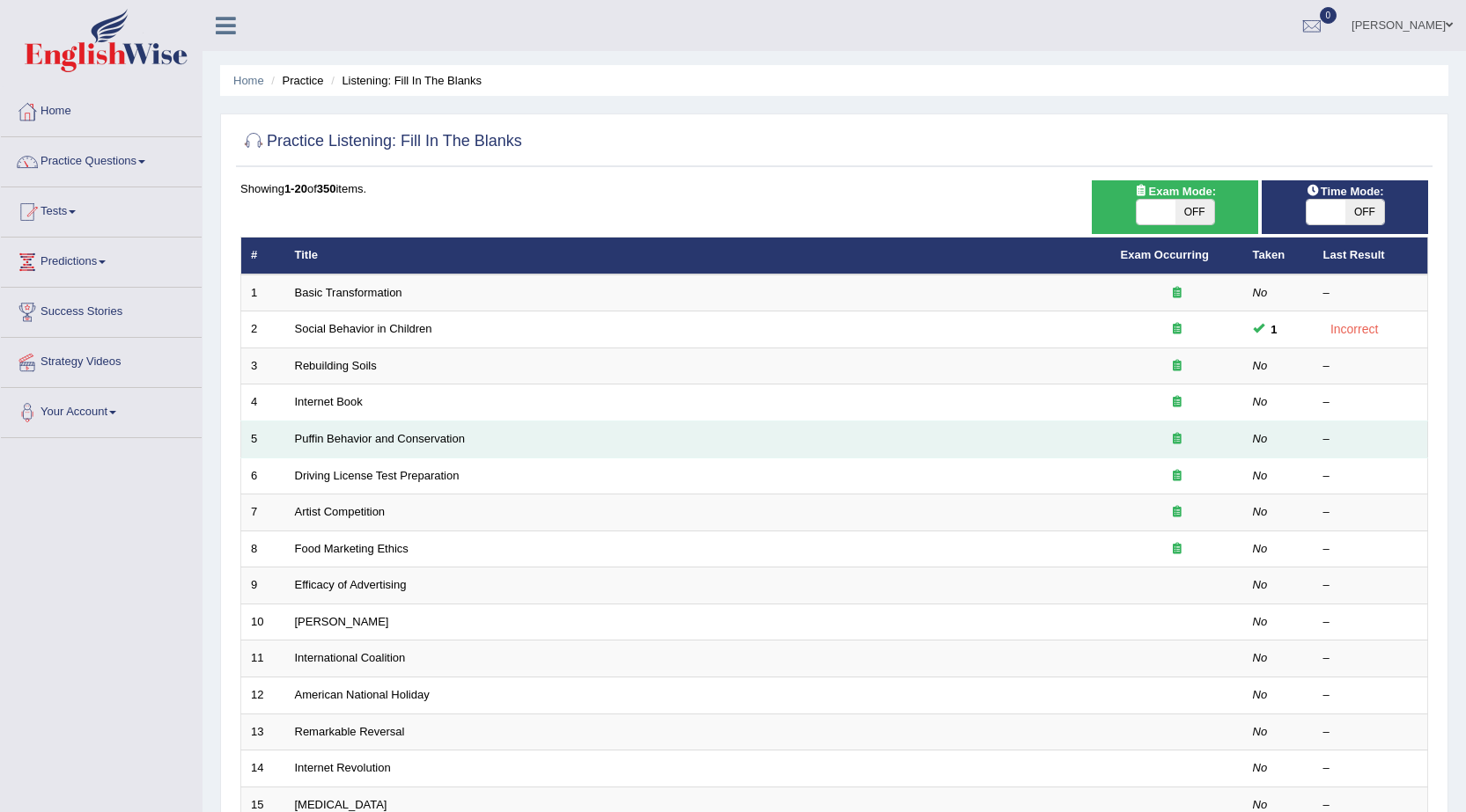
click at [419, 449] on td "Puffin Behavior and Conservation" at bounding box center [697, 440] width 826 height 37
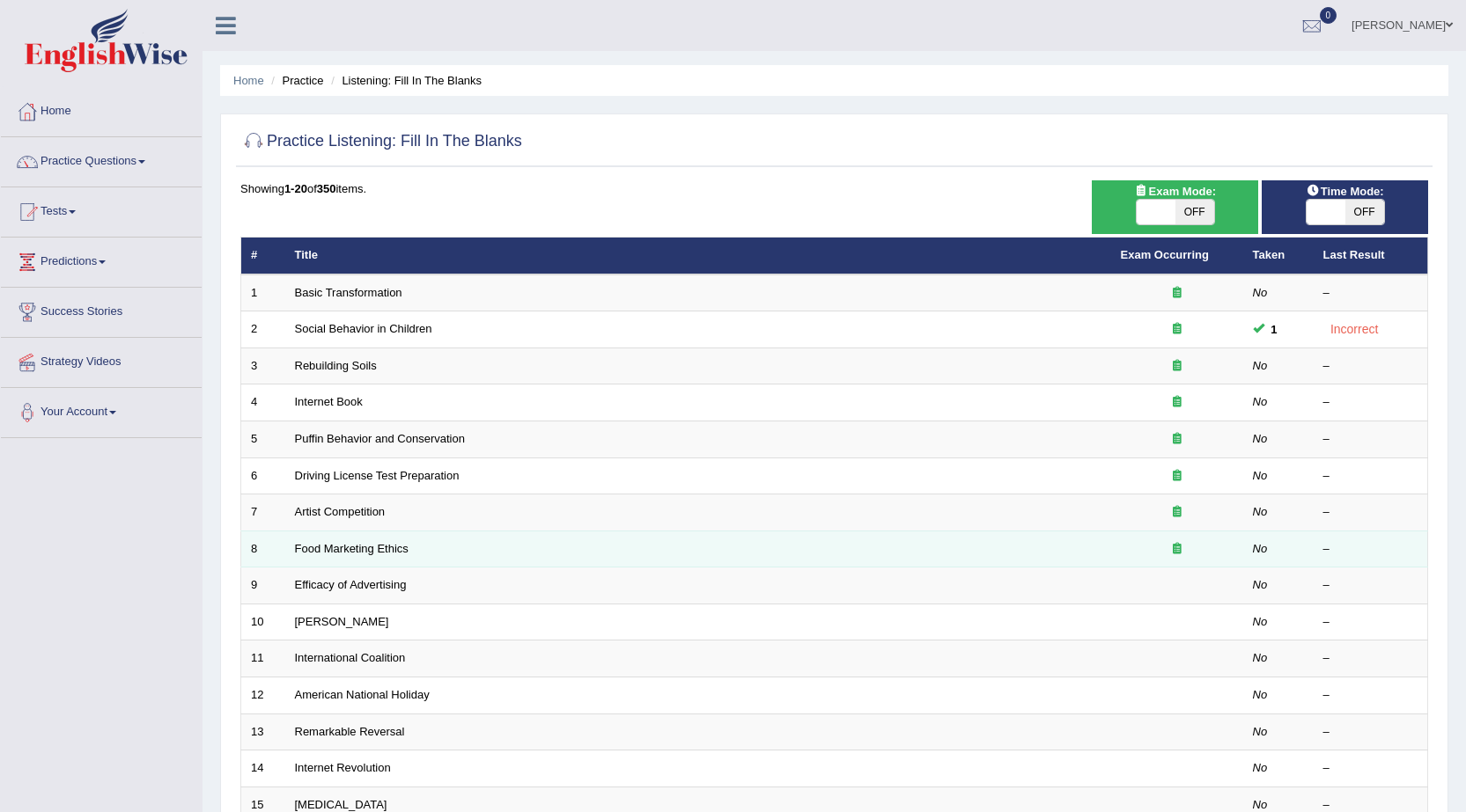
click at [541, 548] on td "Food Marketing Ethics" at bounding box center [697, 549] width 826 height 37
click at [358, 552] on link "Food Marketing Ethics" at bounding box center [352, 549] width 114 height 13
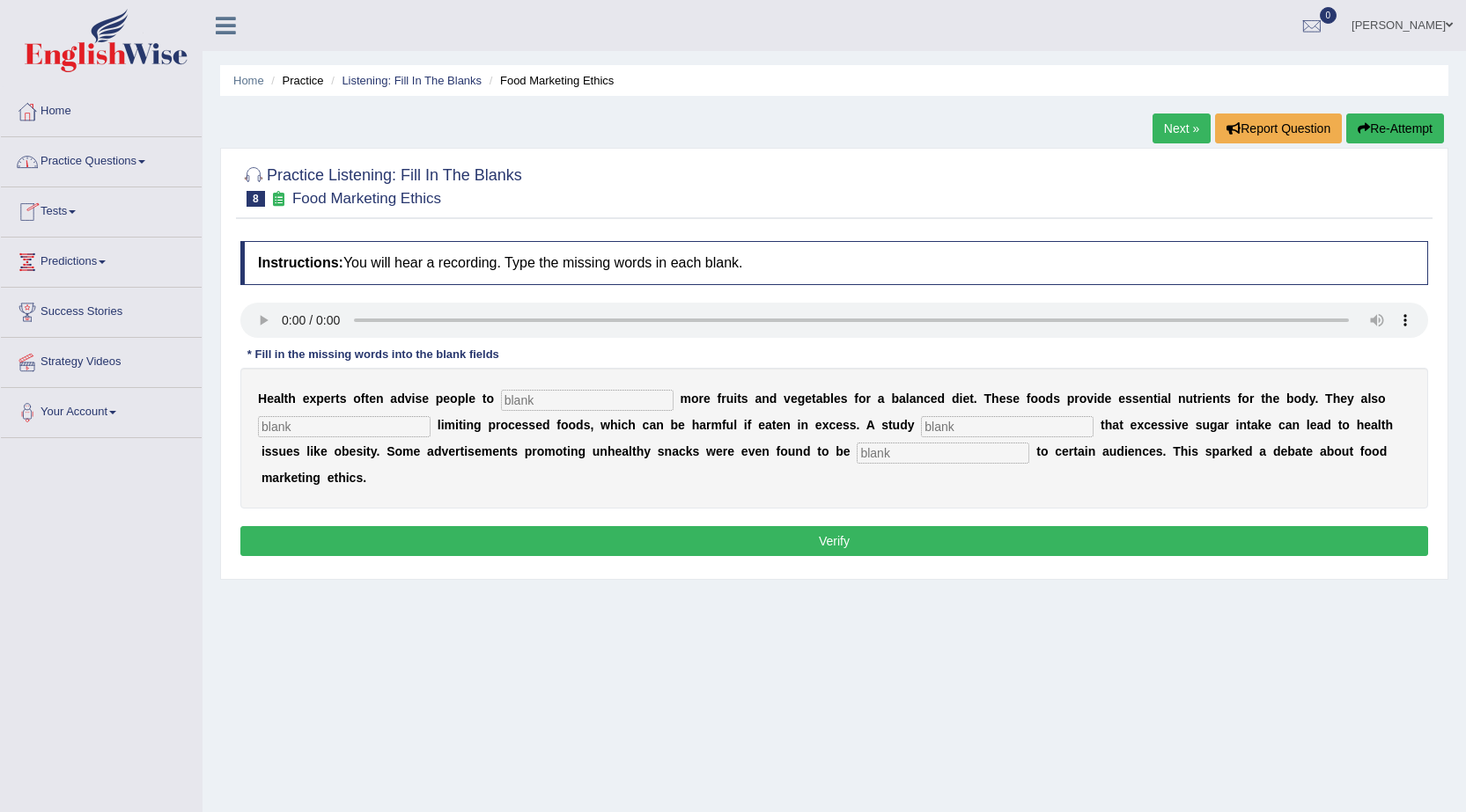
click at [89, 174] on link "Practice Questions" at bounding box center [101, 160] width 200 height 44
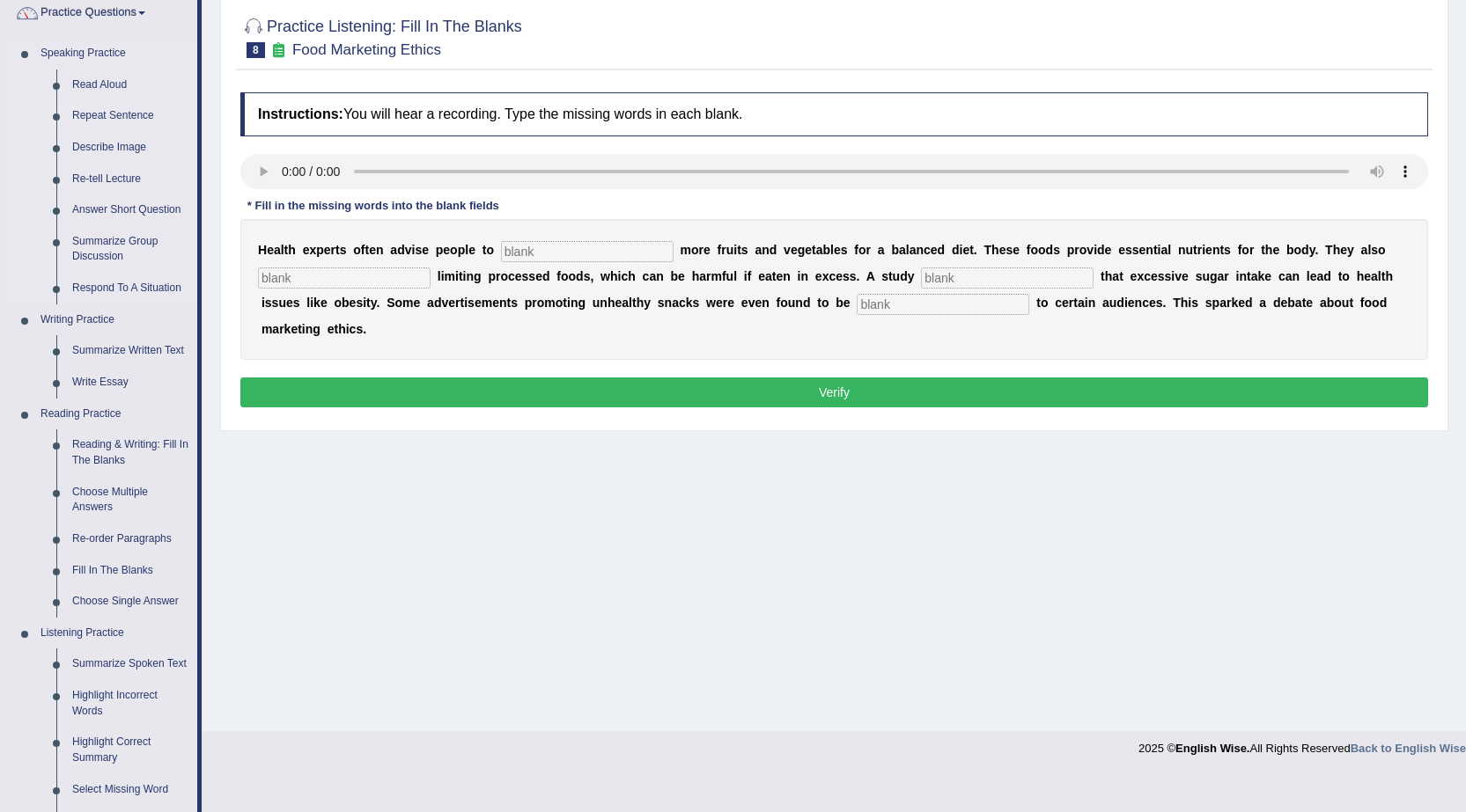
scroll to position [176, 0]
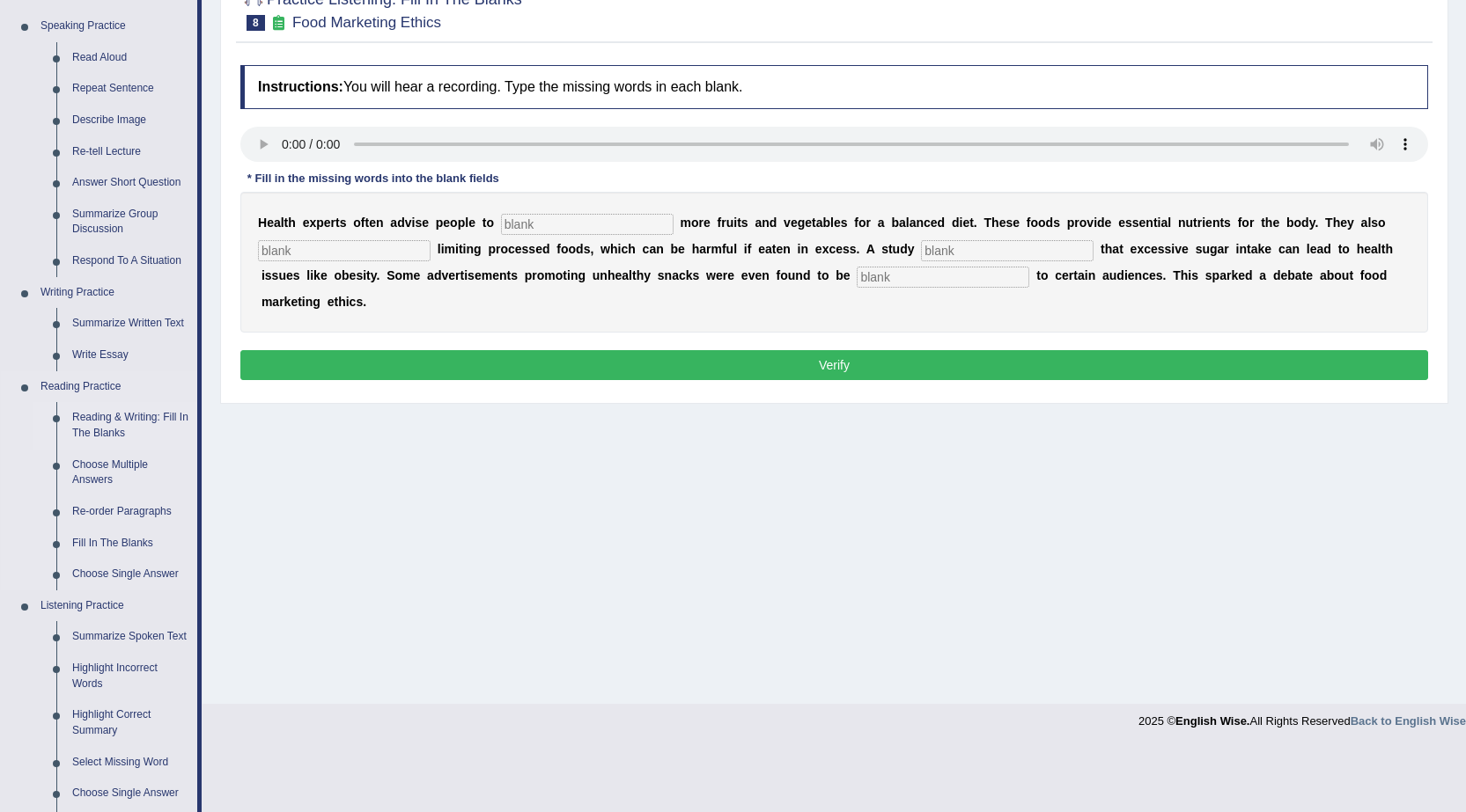
click at [139, 425] on link "Reading & Writing: Fill In The Blanks" at bounding box center [131, 425] width 133 height 47
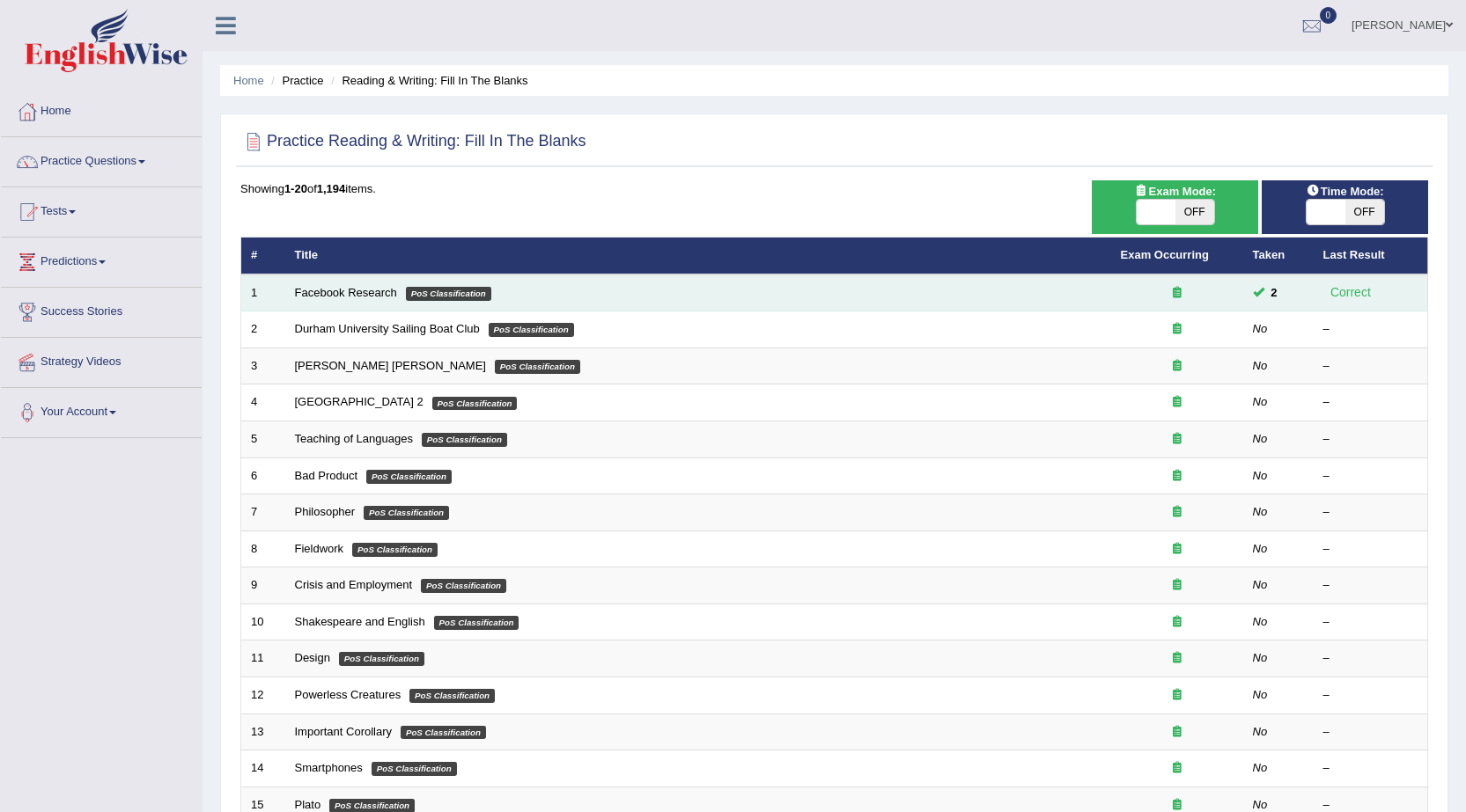
click at [333, 284] on td "Facebook Research PoS Classification" at bounding box center [697, 293] width 826 height 37
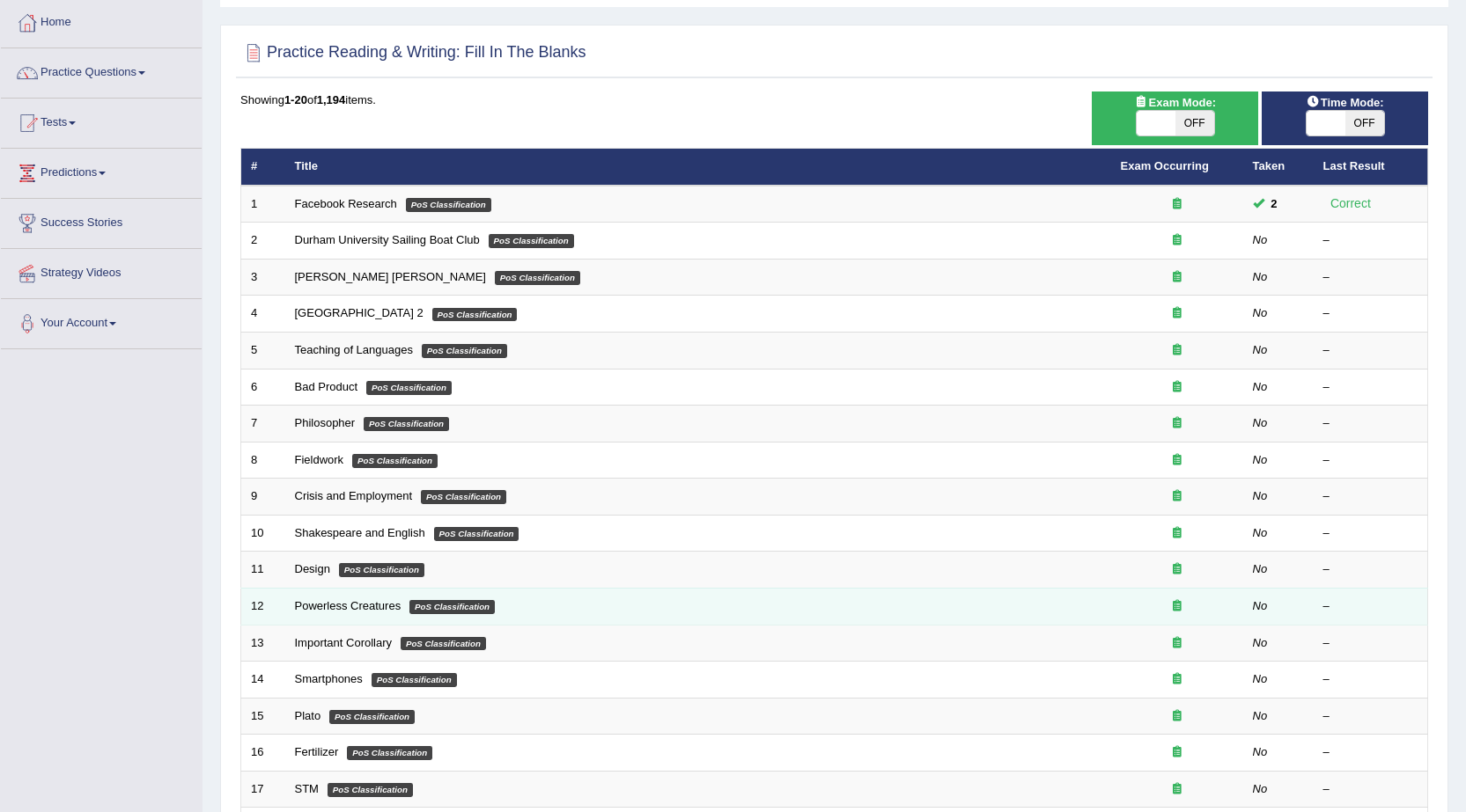
scroll to position [1, 0]
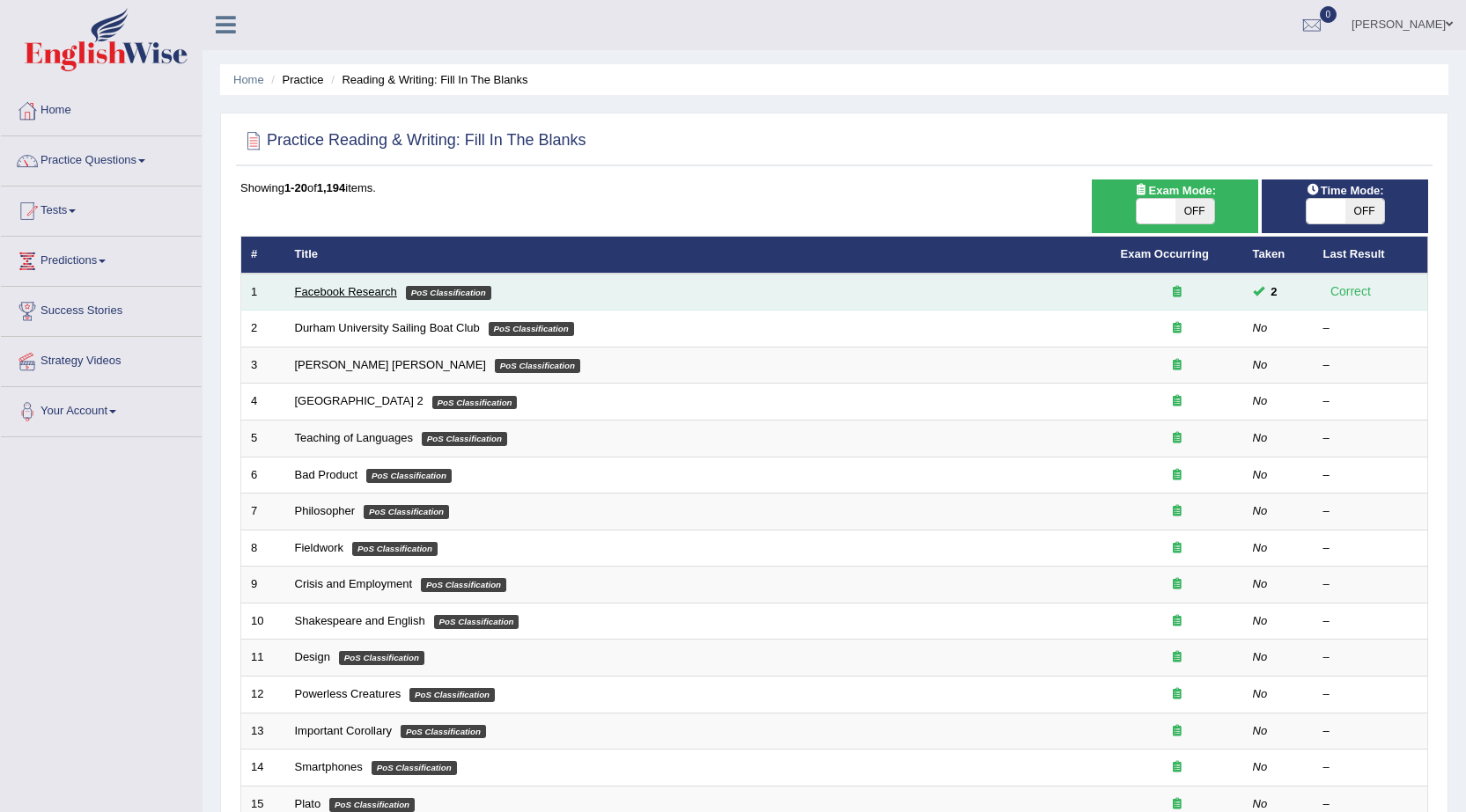
click at [339, 295] on link "Facebook Research" at bounding box center [345, 292] width 102 height 13
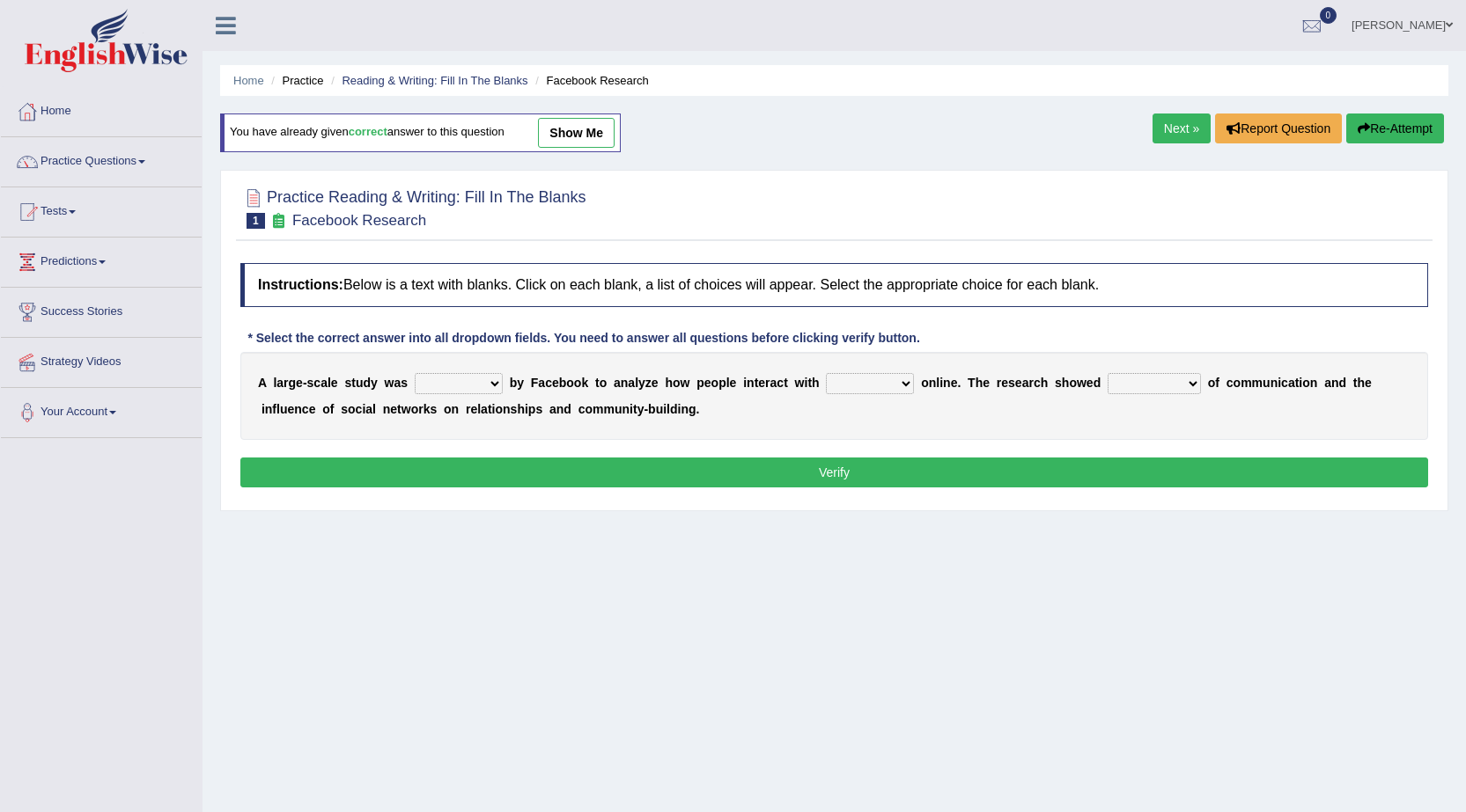
click at [437, 384] on select "surveyed had asked made" at bounding box center [458, 384] width 88 height 21
select select "made"
click at [414, 373] on select "surveyed had asked made" at bounding box center [458, 384] width 88 height 21
click at [874, 389] on select "together all each other another" at bounding box center [869, 384] width 88 height 21
select select "each other"
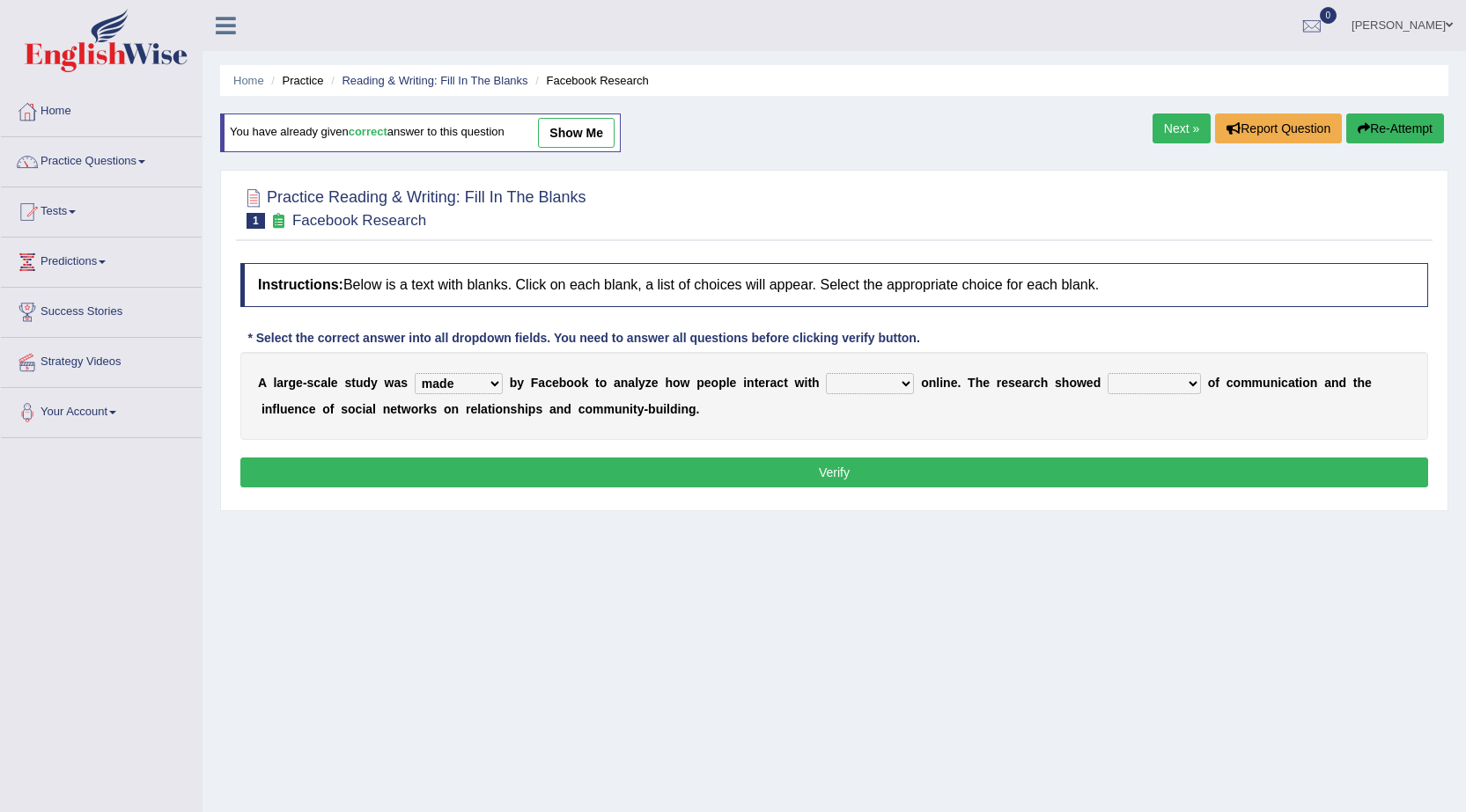
click at [826, 373] on select "together all each other another" at bounding box center [869, 384] width 88 height 21
click at [1132, 379] on select "advantages standards fellowships patterns" at bounding box center [1154, 384] width 93 height 21
select select "advantages"
click at [1108, 373] on select "advantages standards fellowships patterns" at bounding box center [1154, 384] width 93 height 21
click at [1126, 458] on button "Verify" at bounding box center [834, 473] width 1188 height 30
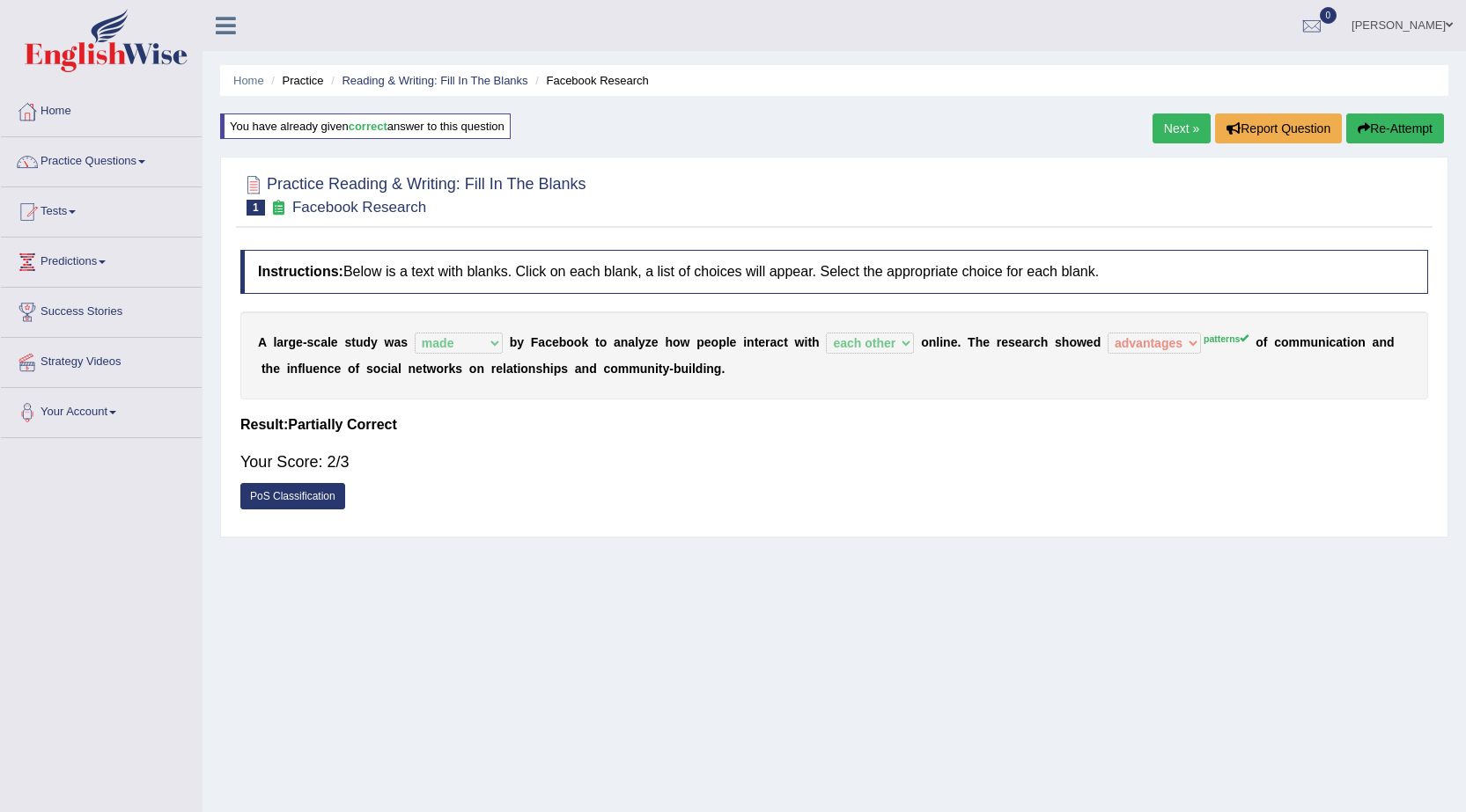
click at [254, 496] on link "PoS Classification" at bounding box center [293, 497] width 105 height 27
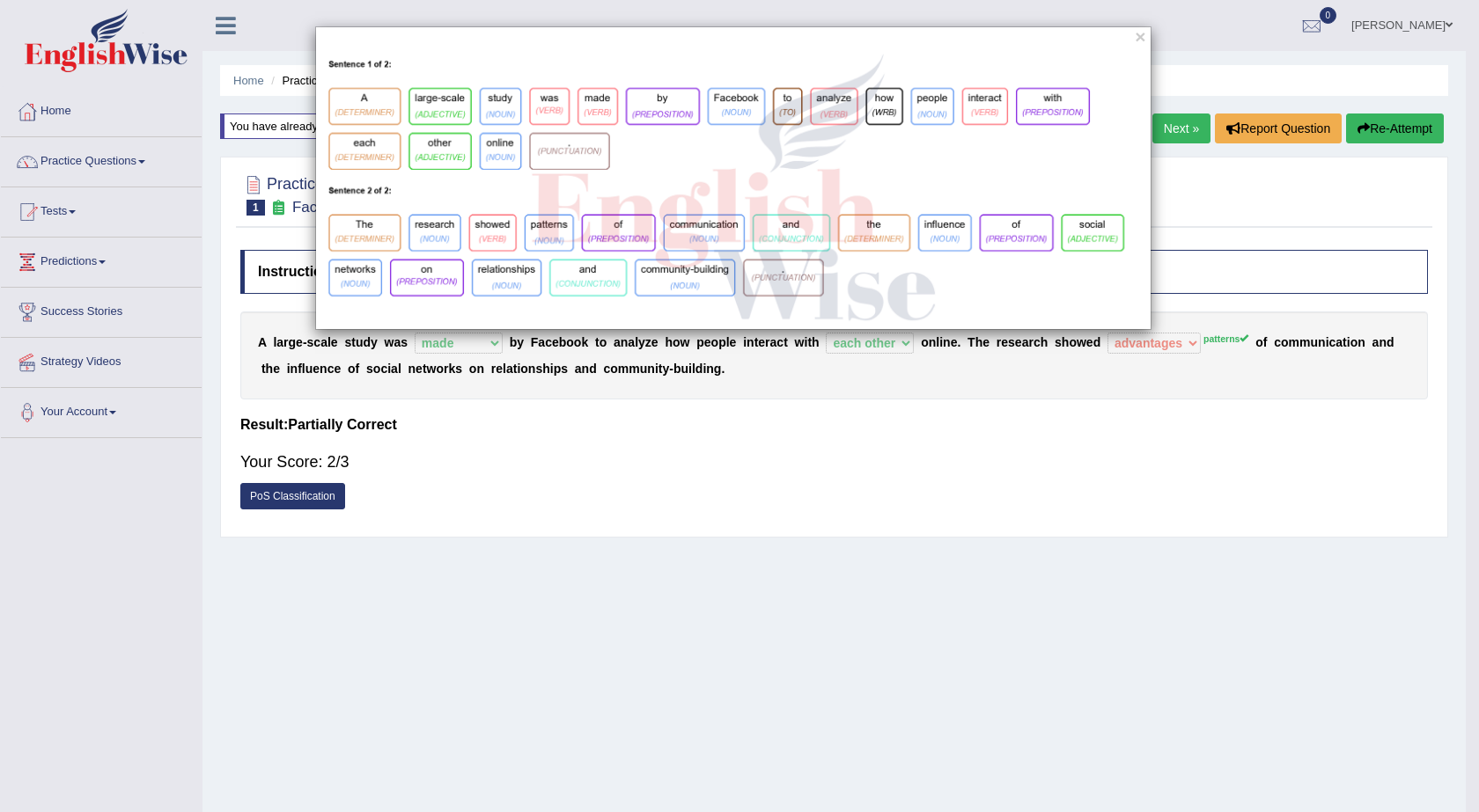
click at [481, 555] on div "×" at bounding box center [739, 406] width 1479 height 812
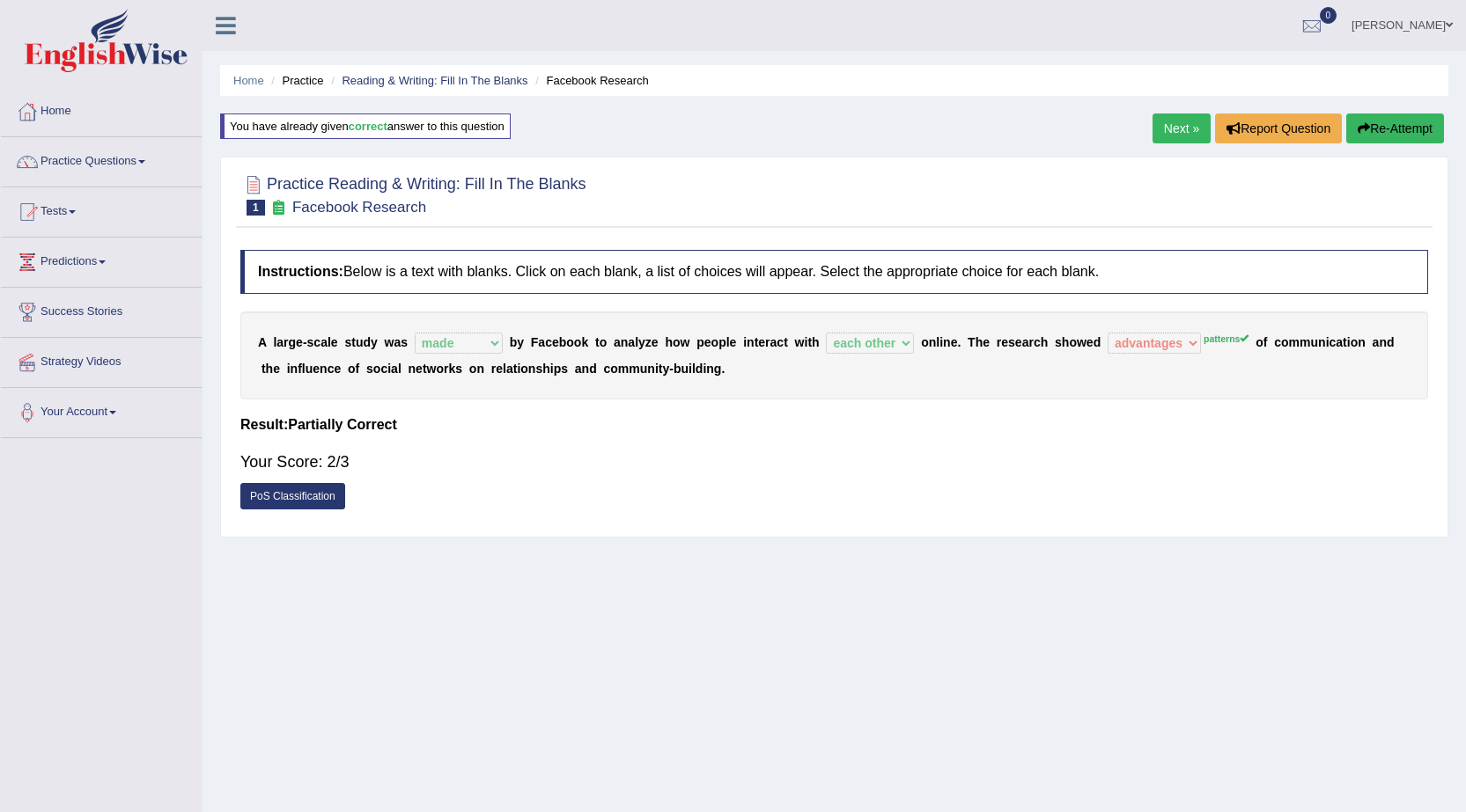
click at [1171, 119] on link "Next »" at bounding box center [1181, 129] width 58 height 30
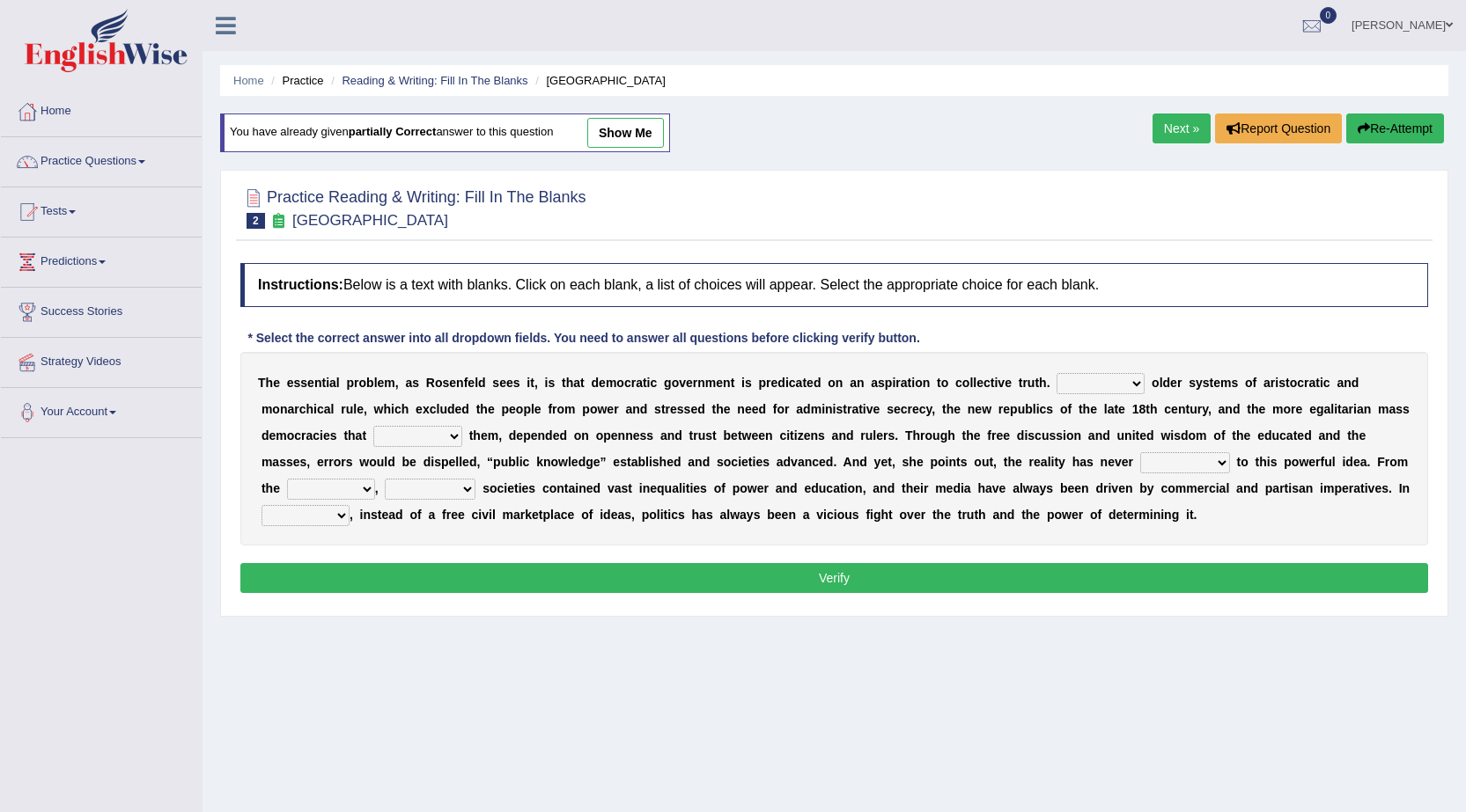
click at [1076, 381] on select "Like Unlike Likely Safely" at bounding box center [1100, 384] width 88 height 21
select select "Like"
click at [1057, 373] on select "Like Unlike Likely Safely" at bounding box center [1100, 384] width 88 height 21
click at [406, 432] on select "readed grated succeeded printed" at bounding box center [418, 436] width 89 height 21
select select "succeeded"
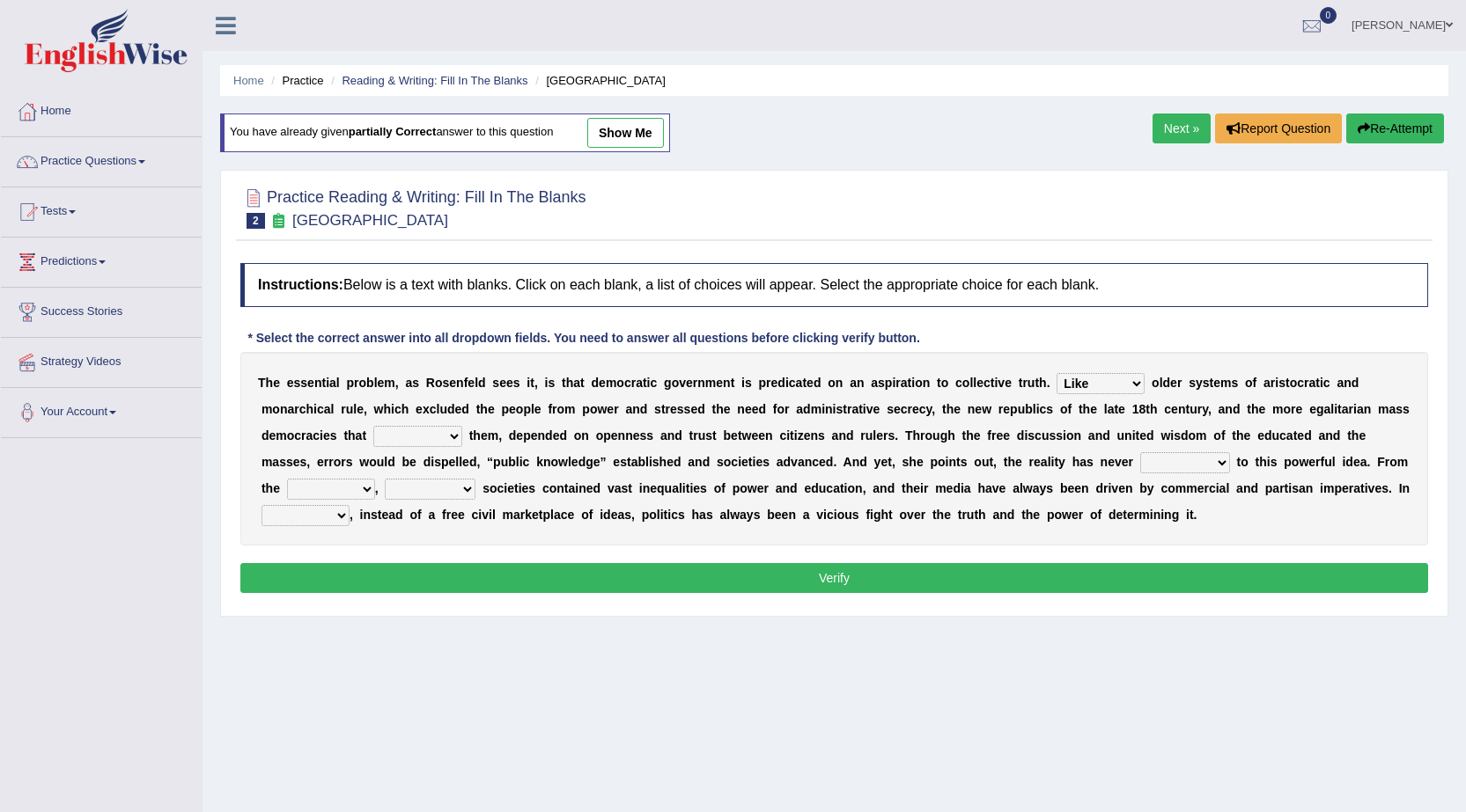
click at [373, 425] on select "readed grated succeeded printed" at bounding box center [418, 436] width 89 height 21
click at [1176, 461] on select "saved up stood up brought up lived up" at bounding box center [1185, 463] width 90 height 21
select select "brought up"
click at [1140, 452] on select "saved up stood up brought up lived up" at bounding box center [1185, 463] width 90 height 21
click at [337, 494] on select "outset ranged stood caught" at bounding box center [331, 489] width 88 height 21
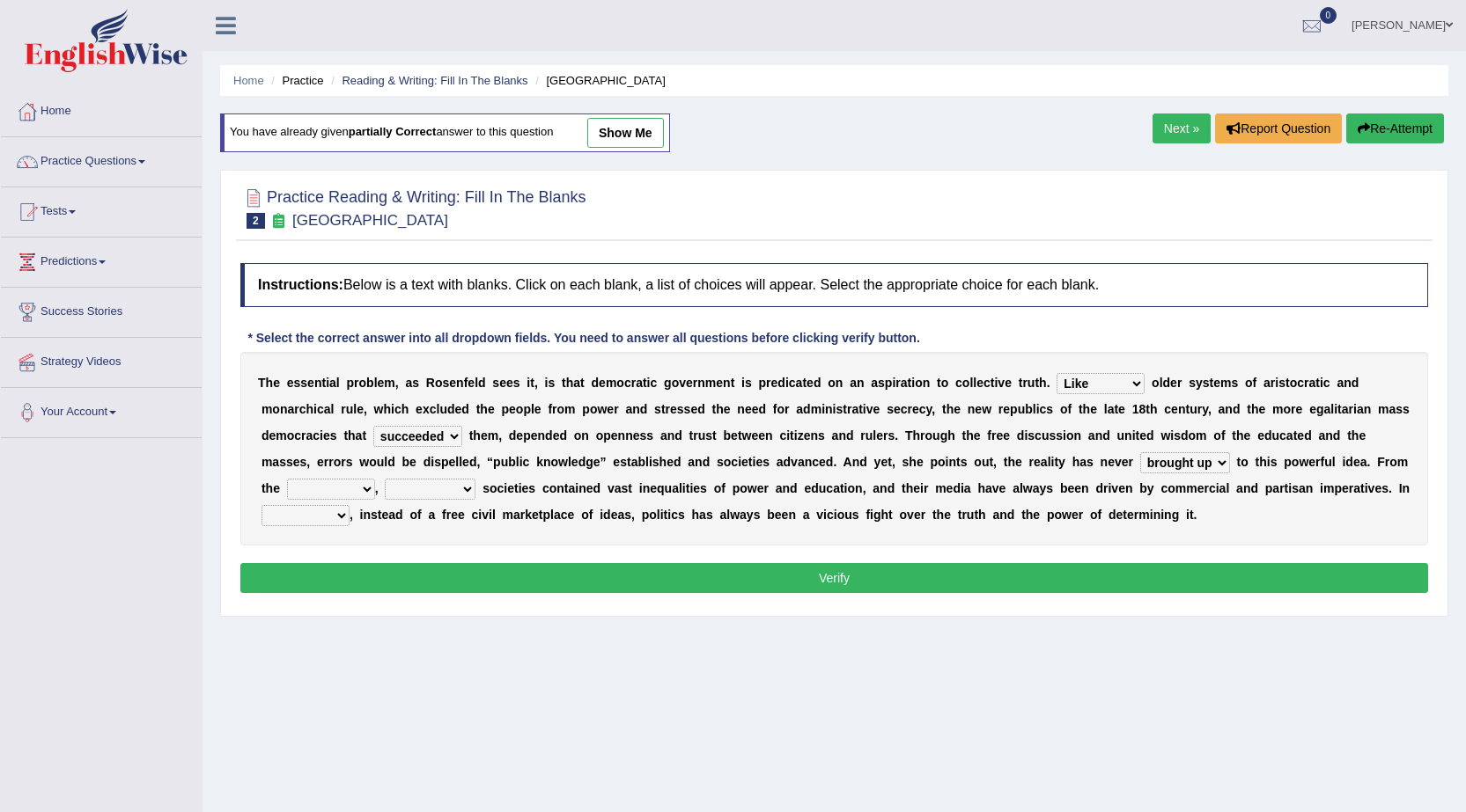
select select "outset"
click at [287, 479] on select "outset ranged stood caught" at bounding box center [331, 489] width 88 height 21
click at [437, 483] on select "freedom democratic media stilled" at bounding box center [429, 489] width 90 height 21
select select "democratic"
click at [385, 479] on select "freedom democratic media stilled" at bounding box center [429, 489] width 90 height 21
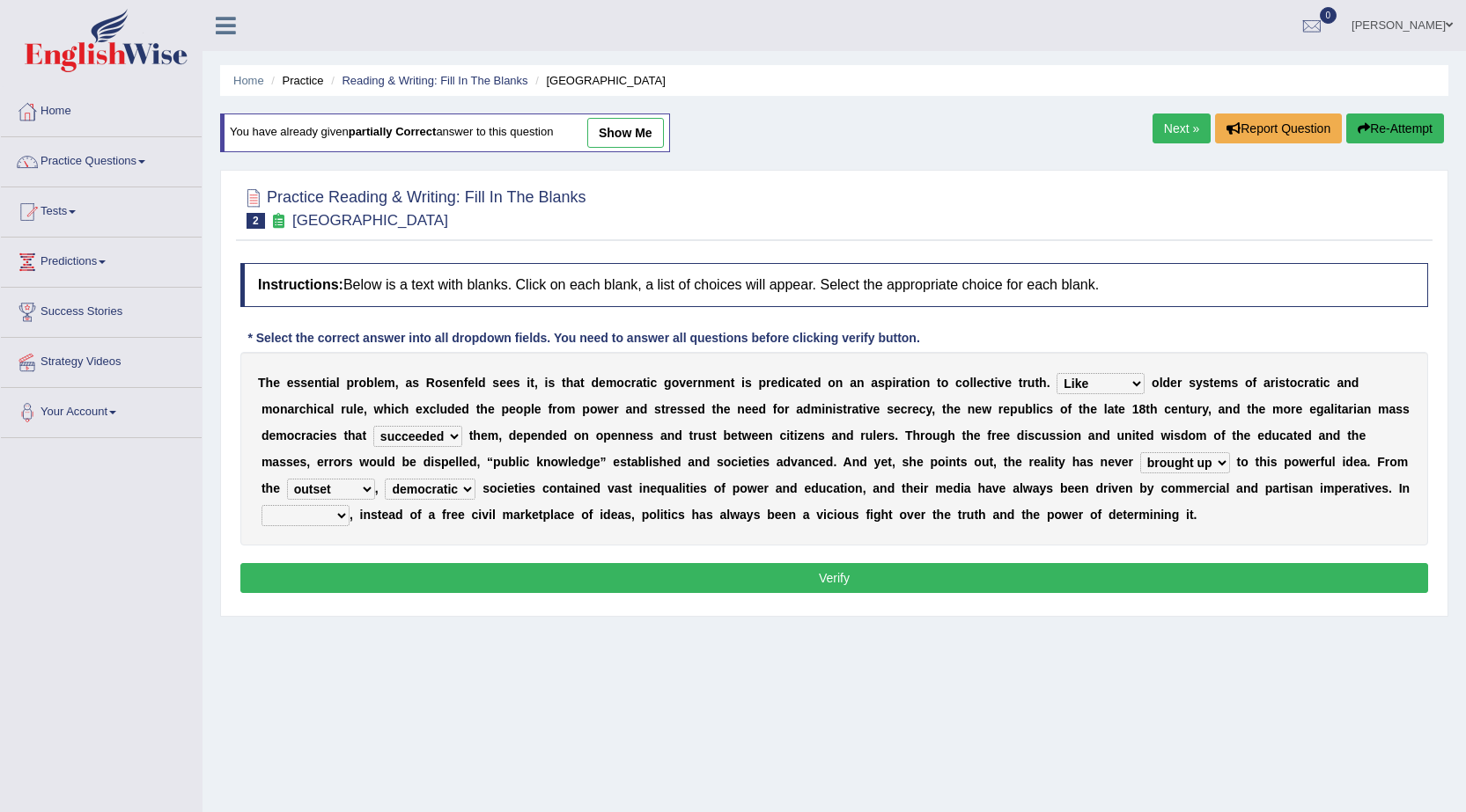
click at [287, 515] on select "power practice ideas fought" at bounding box center [305, 516] width 88 height 21
select select "ideas"
click at [261, 505] on select "power practice ideas fought" at bounding box center [305, 516] width 88 height 21
click at [469, 567] on button "Verify" at bounding box center [834, 578] width 1188 height 30
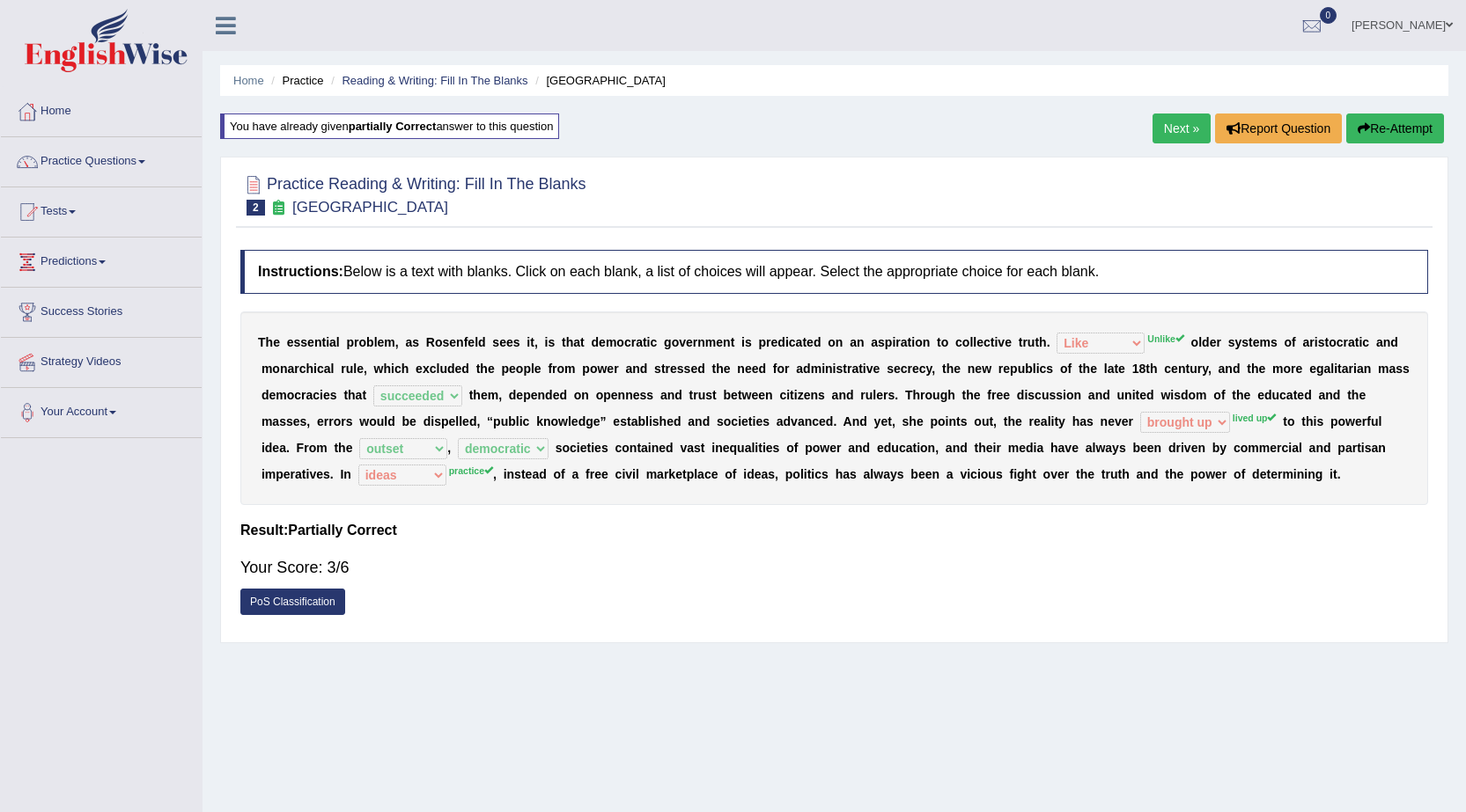
click at [303, 586] on div "Your Score: 3/6" at bounding box center [834, 567] width 1188 height 42
click at [303, 593] on link "PoS Classification" at bounding box center [293, 602] width 105 height 27
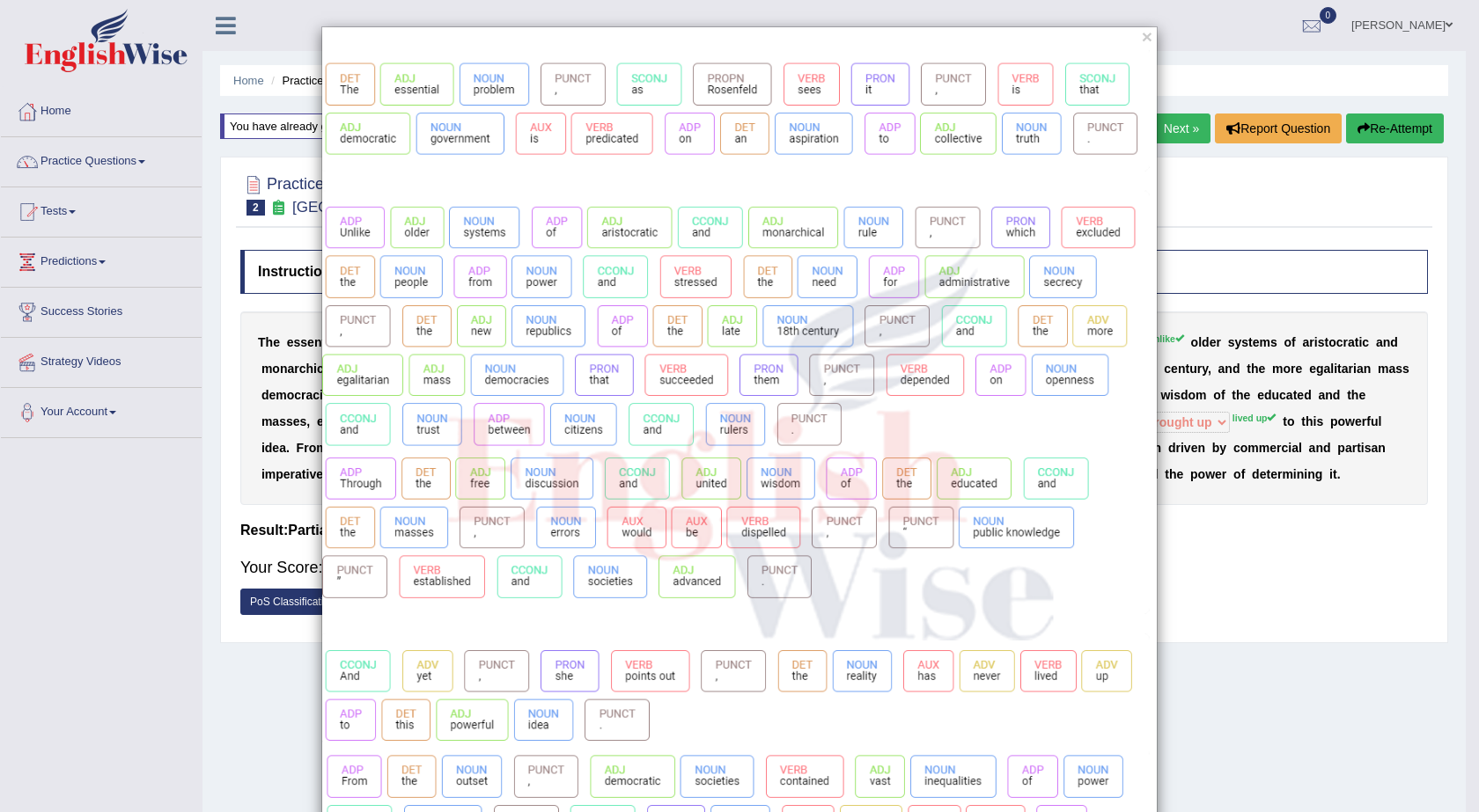
click at [282, 569] on div "×" at bounding box center [739, 561] width 1479 height 1070
click at [210, 689] on div "×" at bounding box center [739, 561] width 1479 height 1070
click at [222, 689] on div "×" at bounding box center [739, 561] width 1479 height 1070
click at [1142, 40] on button "×" at bounding box center [1147, 36] width 10 height 18
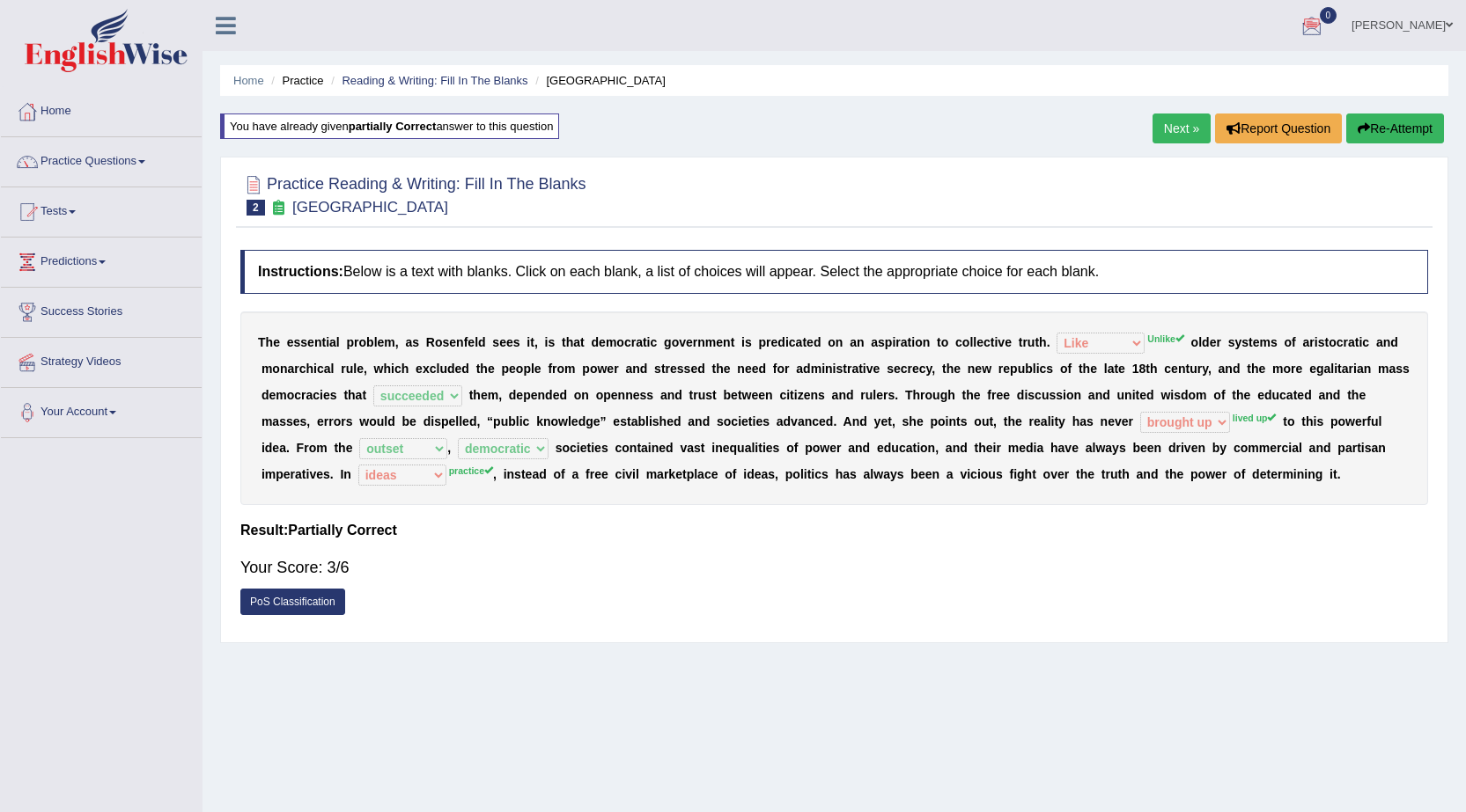
click at [1191, 116] on link "Next »" at bounding box center [1181, 129] width 58 height 30
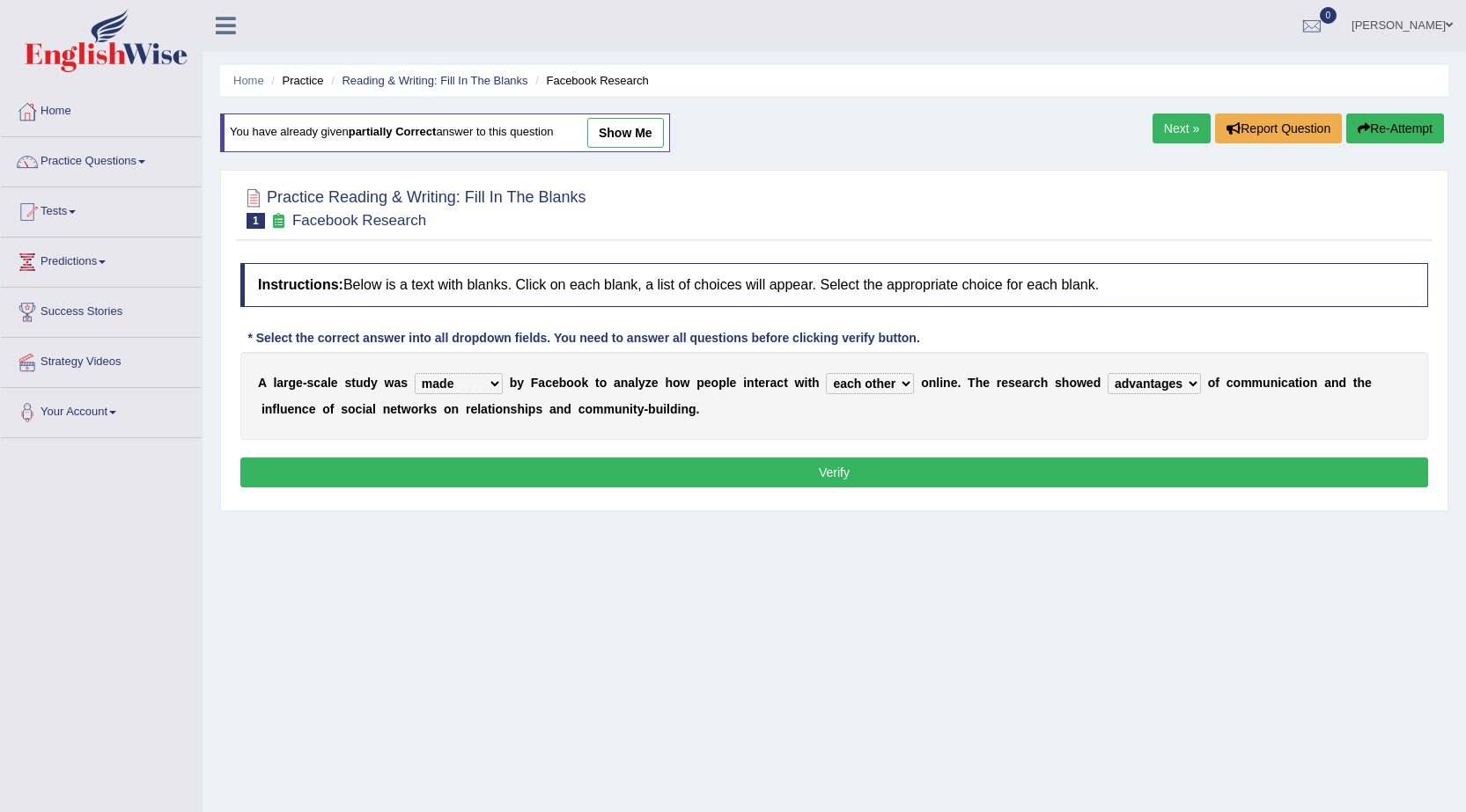
select select "made"
select select "each other"
select select "advantages"
click at [135, 153] on link "Practice Questions" at bounding box center [101, 160] width 200 height 44
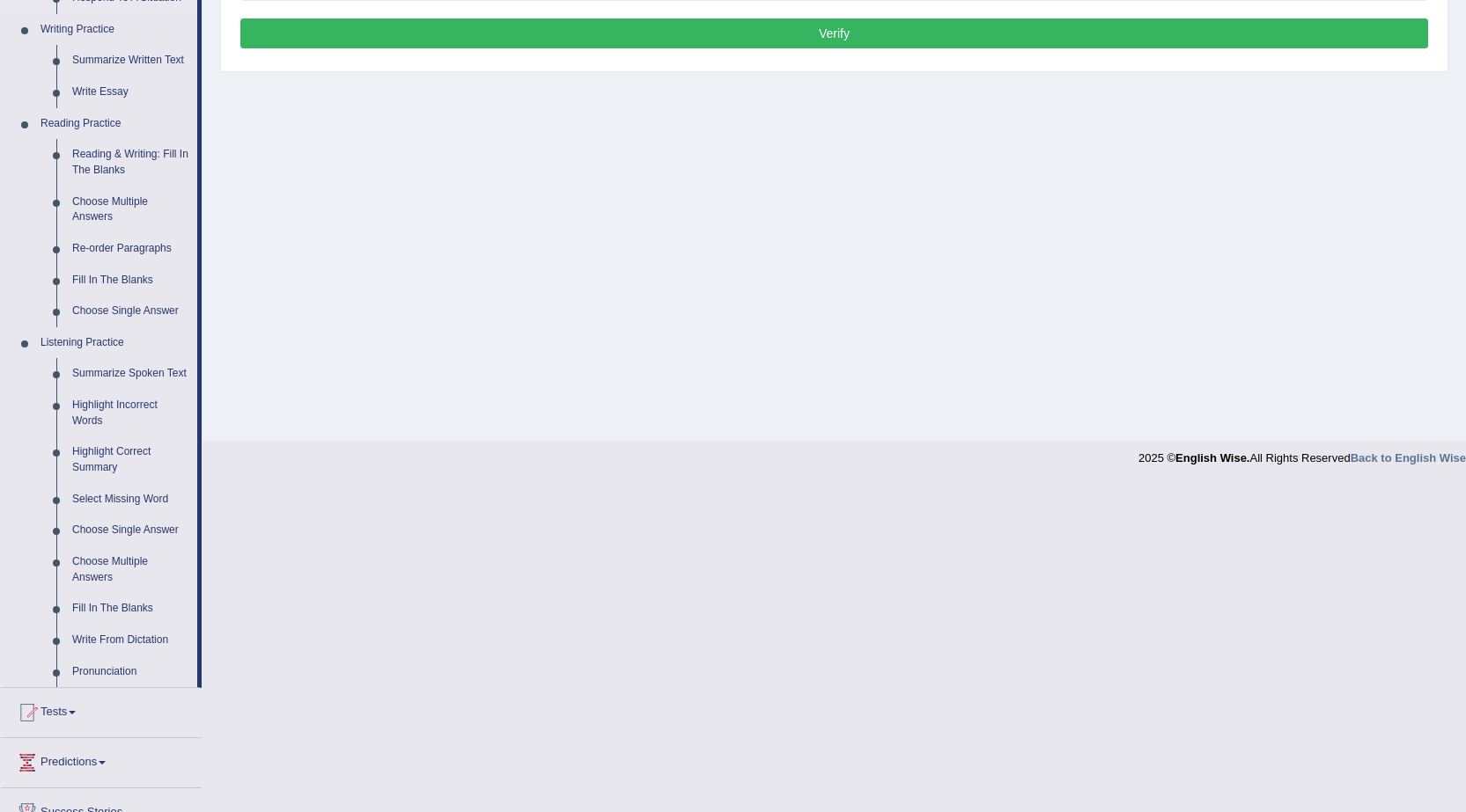
scroll to position [440, 0]
click at [130, 202] on link "Choose Multiple Answers" at bounding box center [131, 208] width 133 height 47
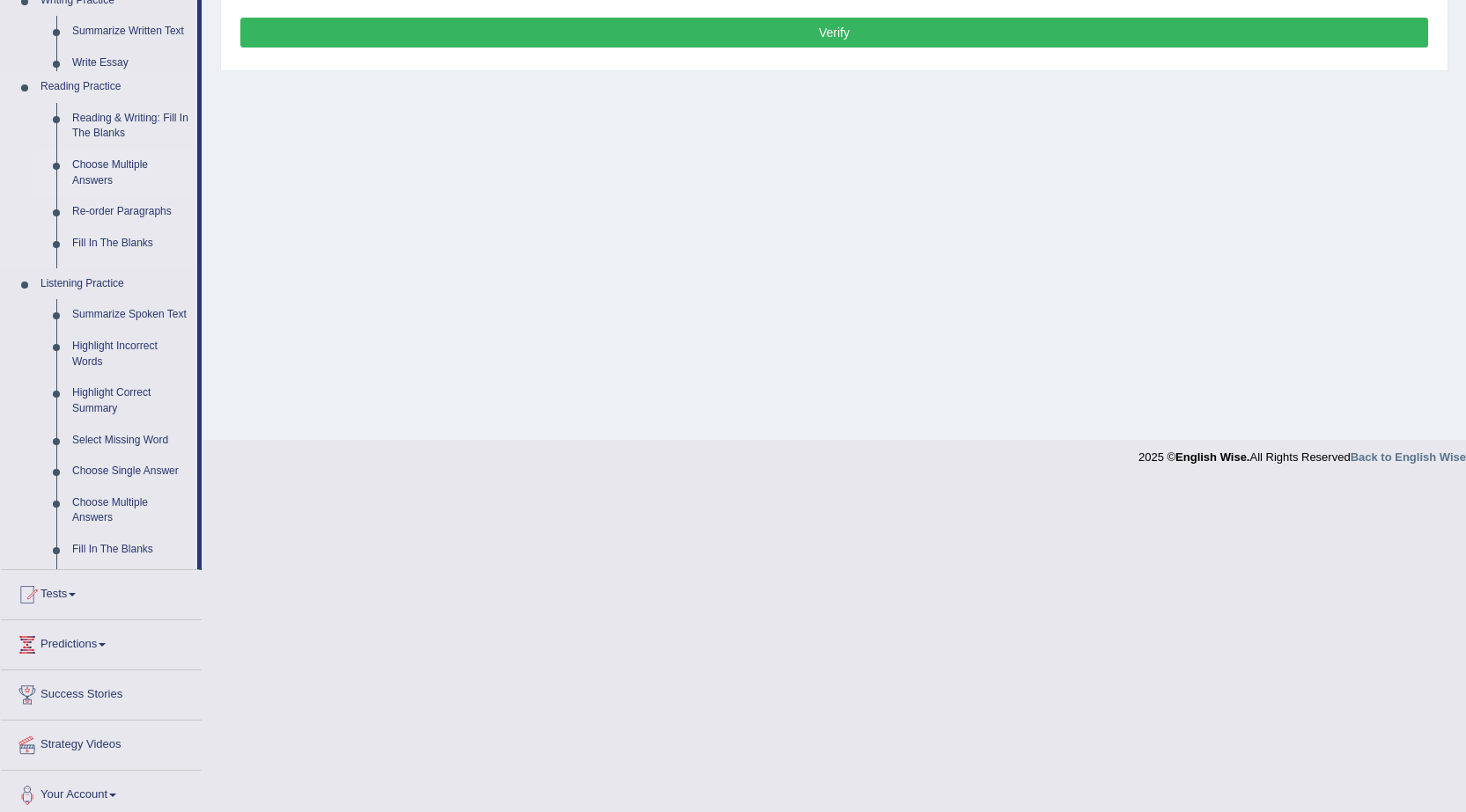
scroll to position [296, 0]
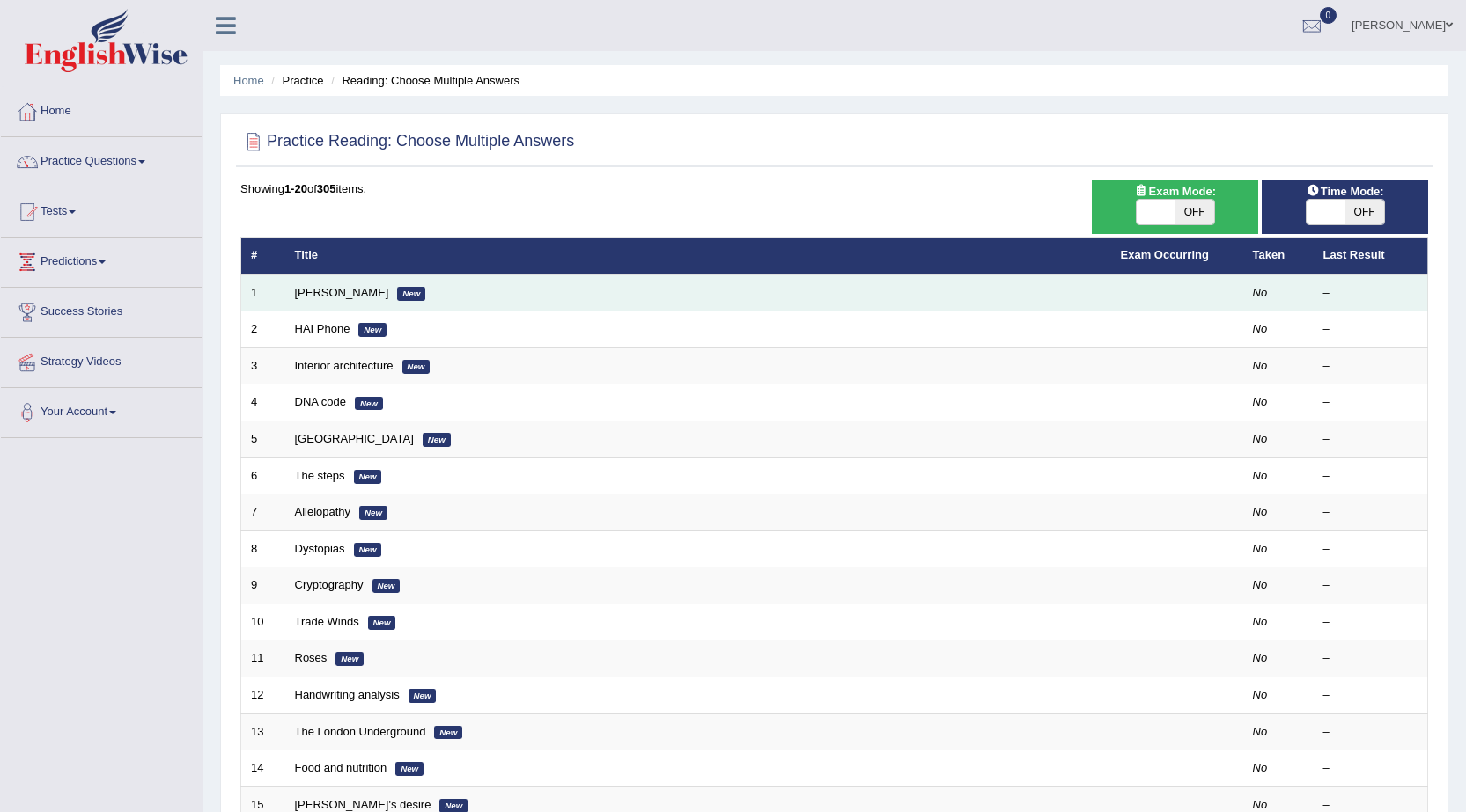
click at [371, 283] on td "Damian Scarf New" at bounding box center [697, 293] width 826 height 37
click at [342, 292] on link "Damian Scarf" at bounding box center [341, 293] width 94 height 13
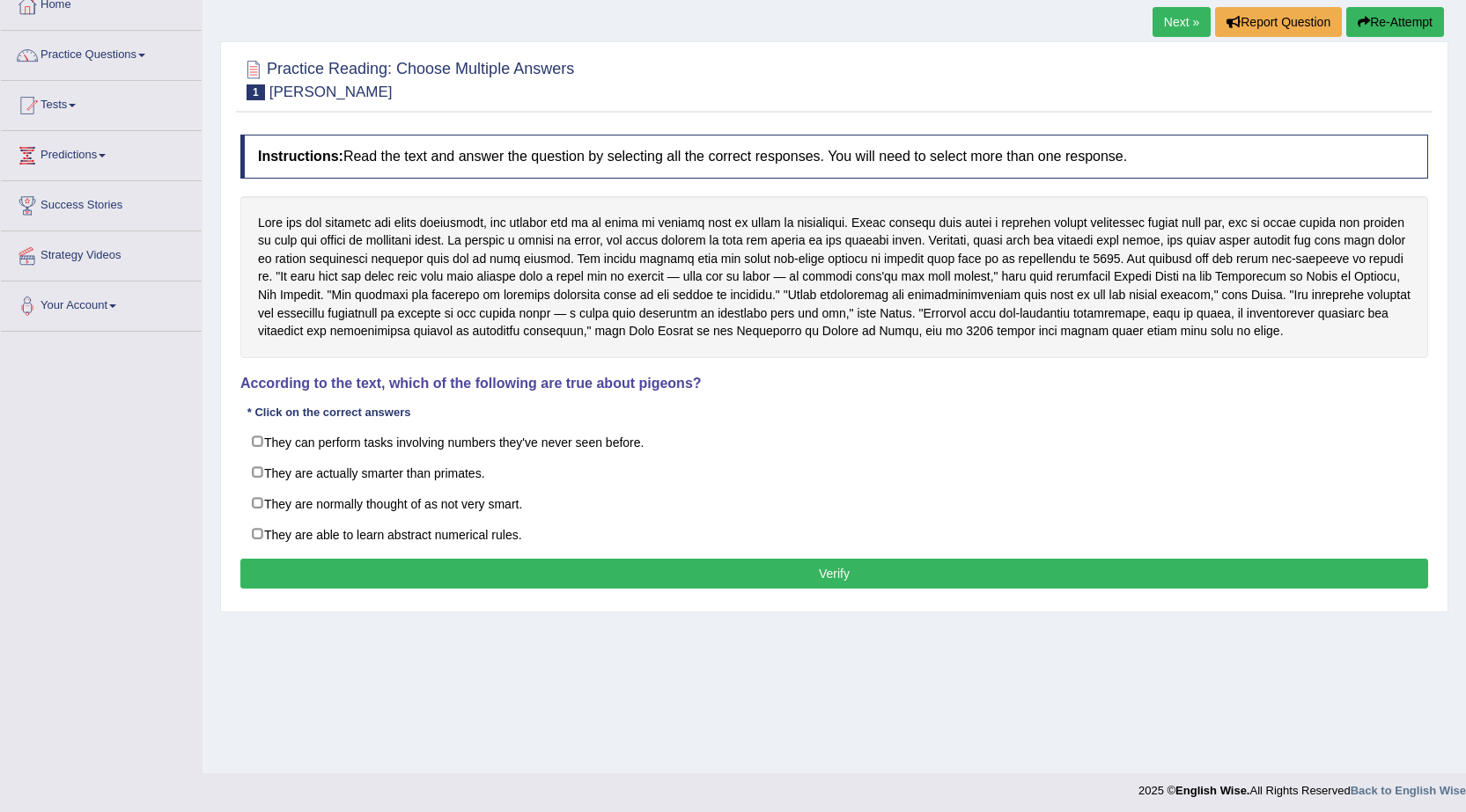
scroll to position [112, 0]
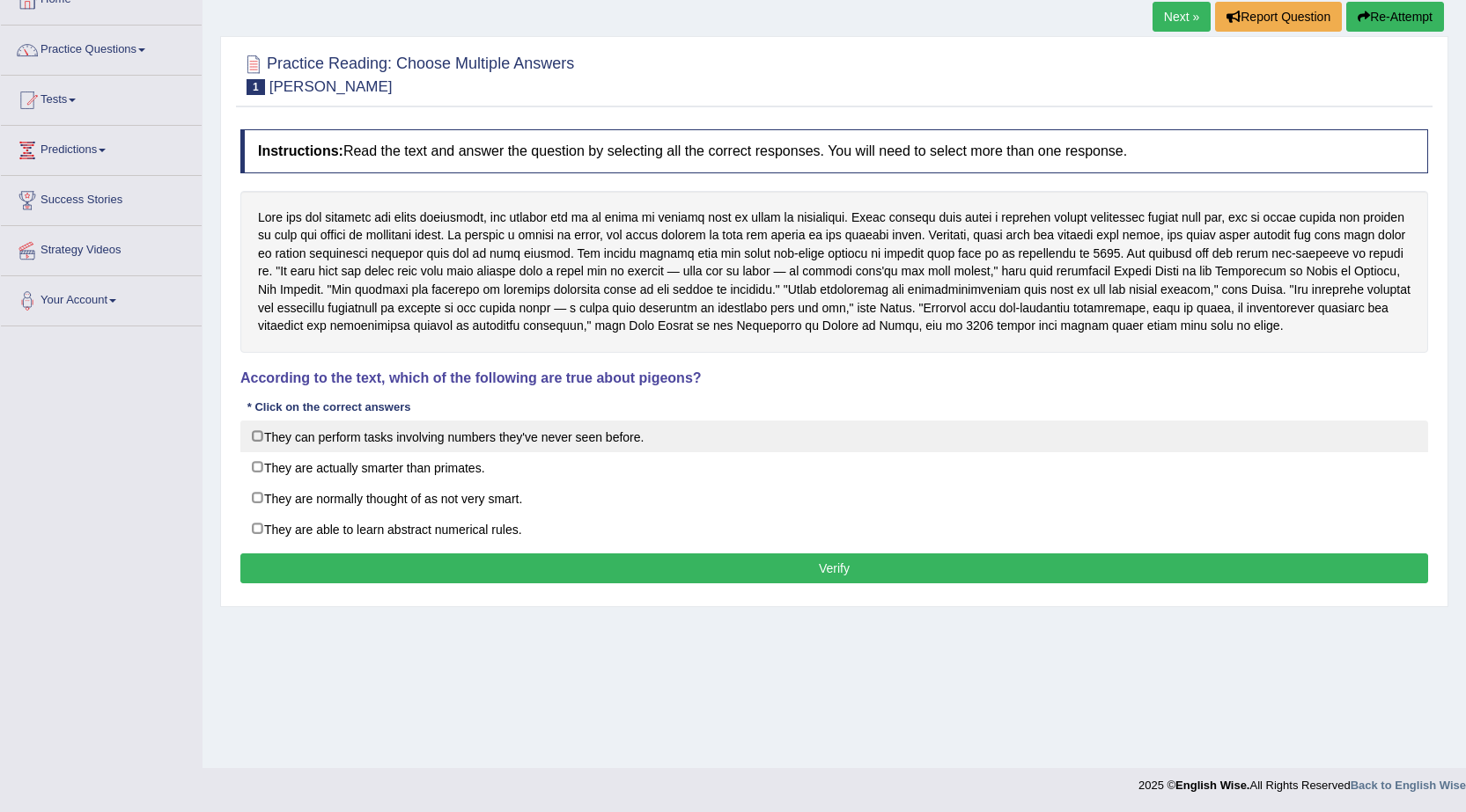
click at [512, 445] on label "They can perform tasks involving numbers they've never seen before." at bounding box center [834, 436] width 1188 height 31
click at [466, 434] on label "They can perform tasks involving numbers they've never seen before." at bounding box center [834, 436] width 1188 height 31
click at [594, 445] on label "They can perform tasks involving numbers they've never seen before." at bounding box center [834, 436] width 1188 height 31
checkbox input "true"
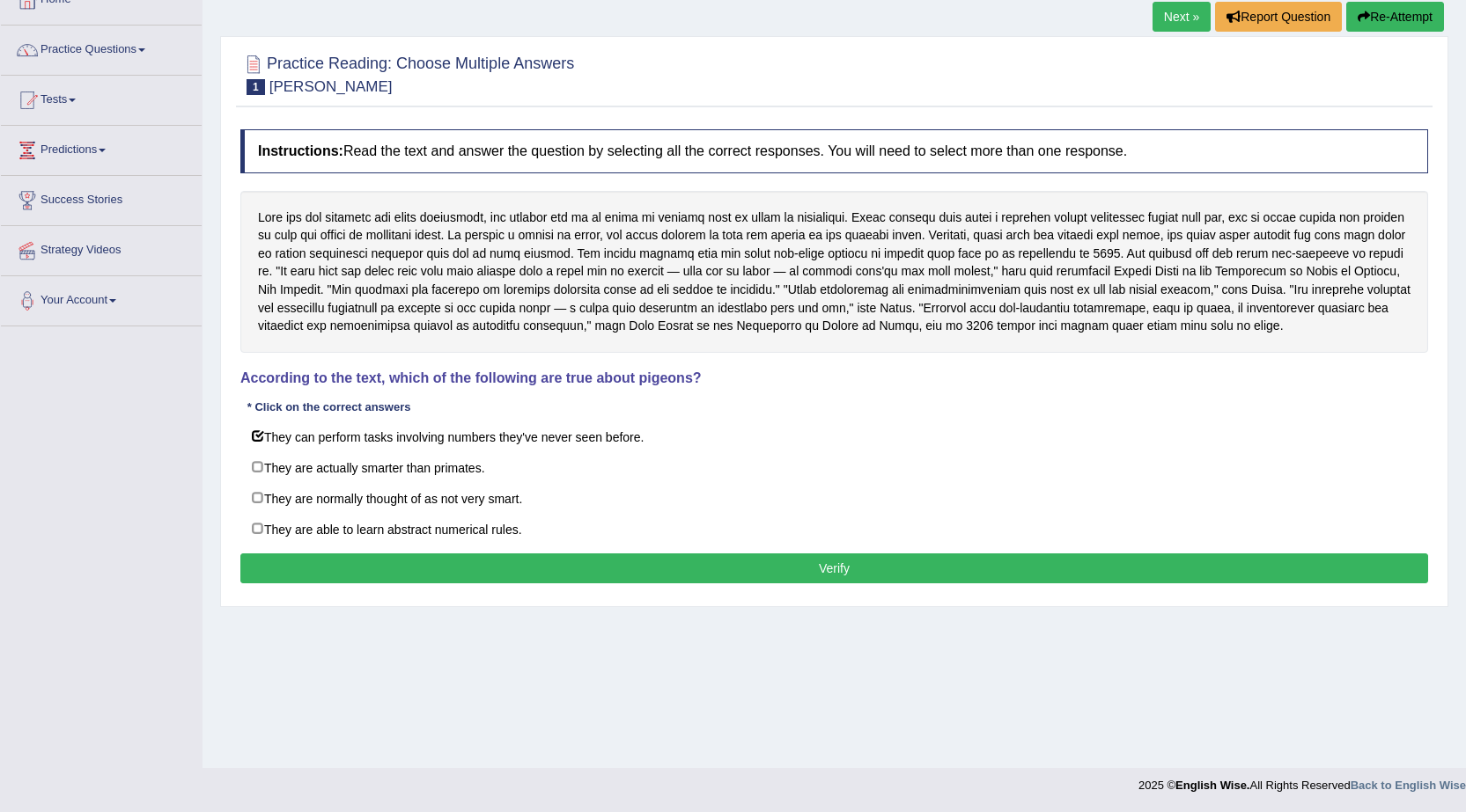
click at [548, 564] on button "Verify" at bounding box center [834, 569] width 1188 height 30
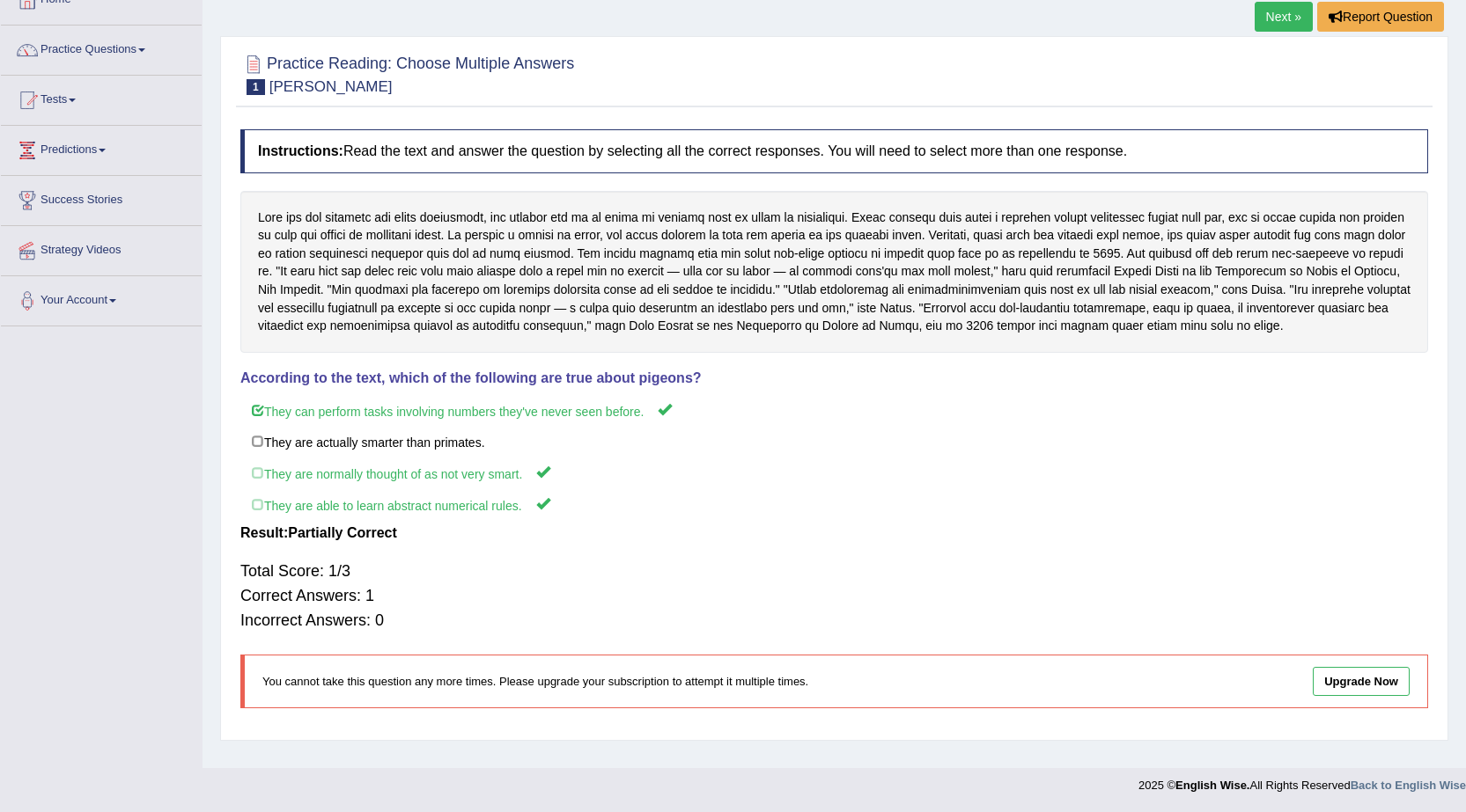
click at [1266, 25] on link "Next »" at bounding box center [1283, 17] width 58 height 30
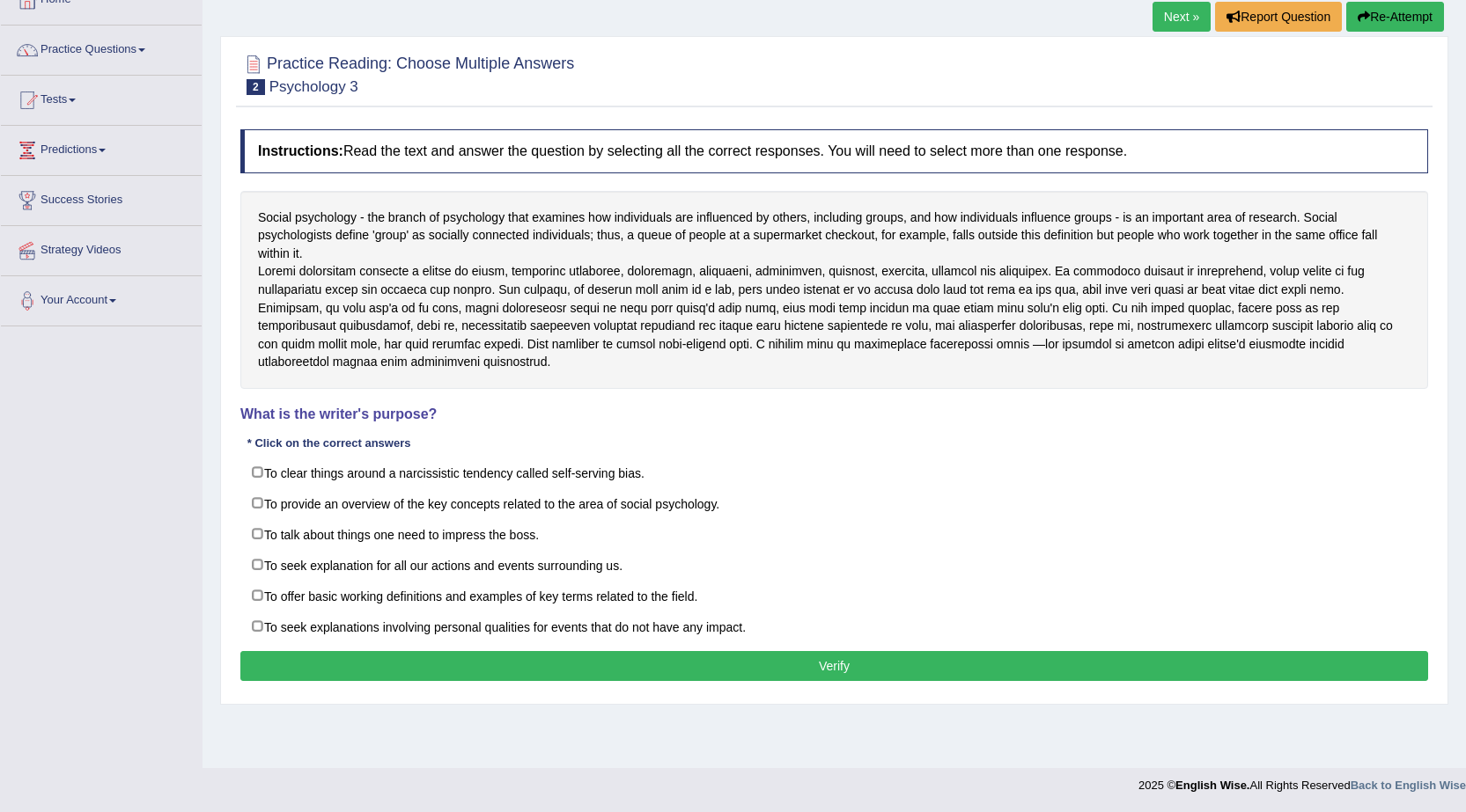
click at [8, 174] on li "Predictions Latest Predictions" at bounding box center [101, 150] width 200 height 50
click at [75, 631] on div "Toggle navigation Home Practice Questions Speaking Practice Read Aloud Repeat S…" at bounding box center [733, 346] width 1466 height 916
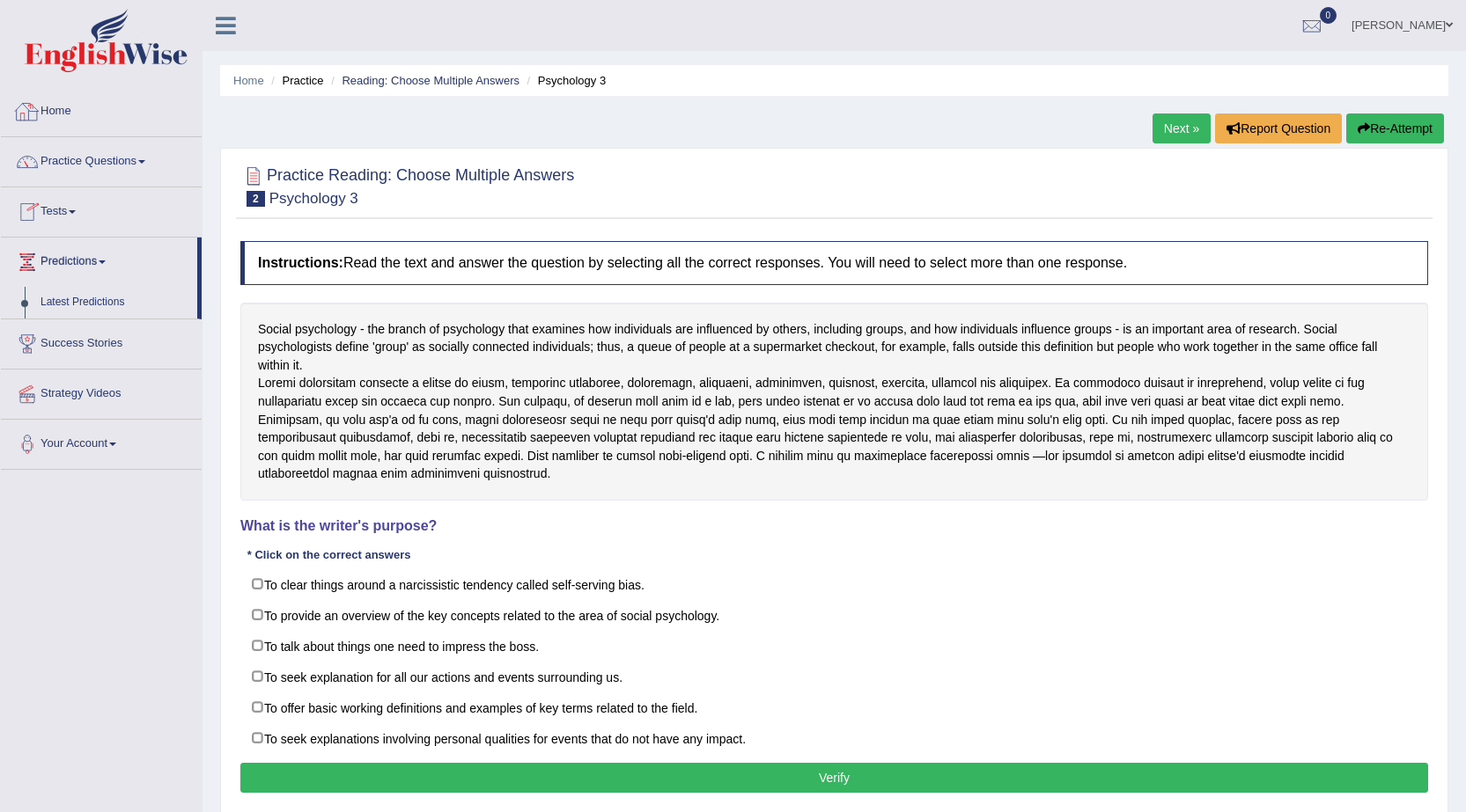
click at [94, 129] on link "Home" at bounding box center [101, 109] width 200 height 44
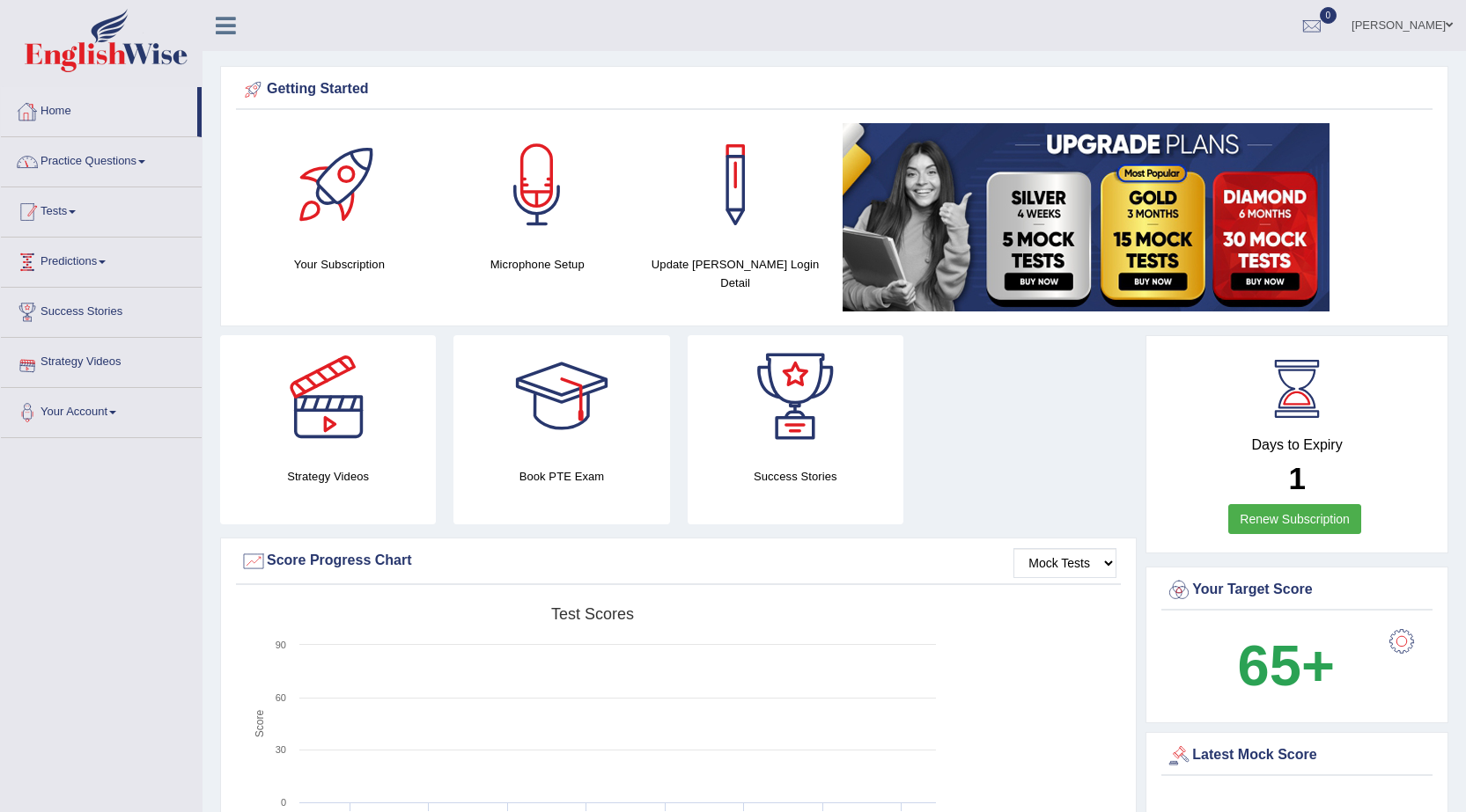
click at [127, 161] on link "Practice Questions" at bounding box center [101, 160] width 200 height 44
click at [139, 160] on link "Practice Questions" at bounding box center [101, 160] width 200 height 44
click at [87, 162] on link "Practice Questions" at bounding box center [101, 160] width 200 height 44
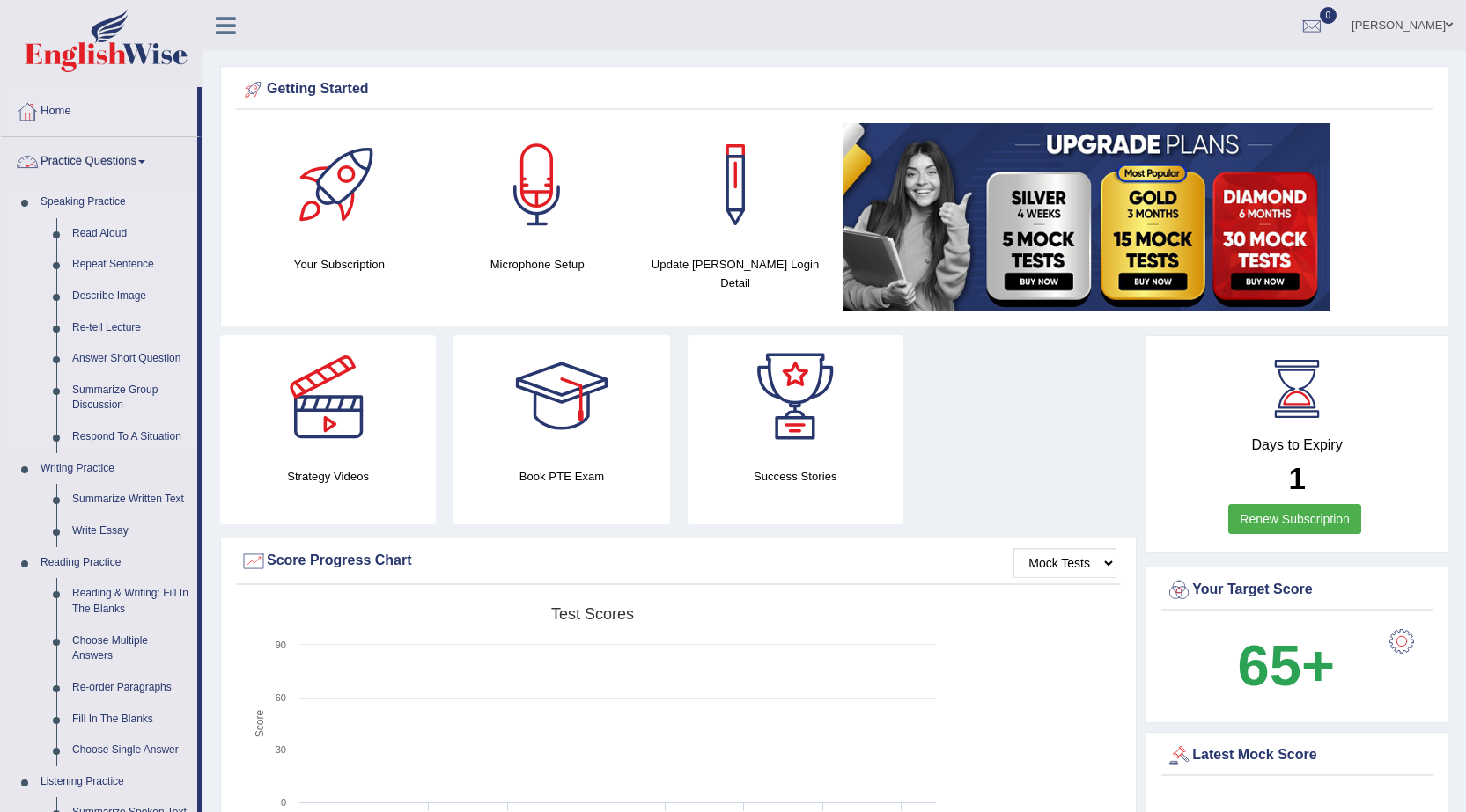
click at [113, 221] on link "Read Aloud" at bounding box center [131, 234] width 133 height 31
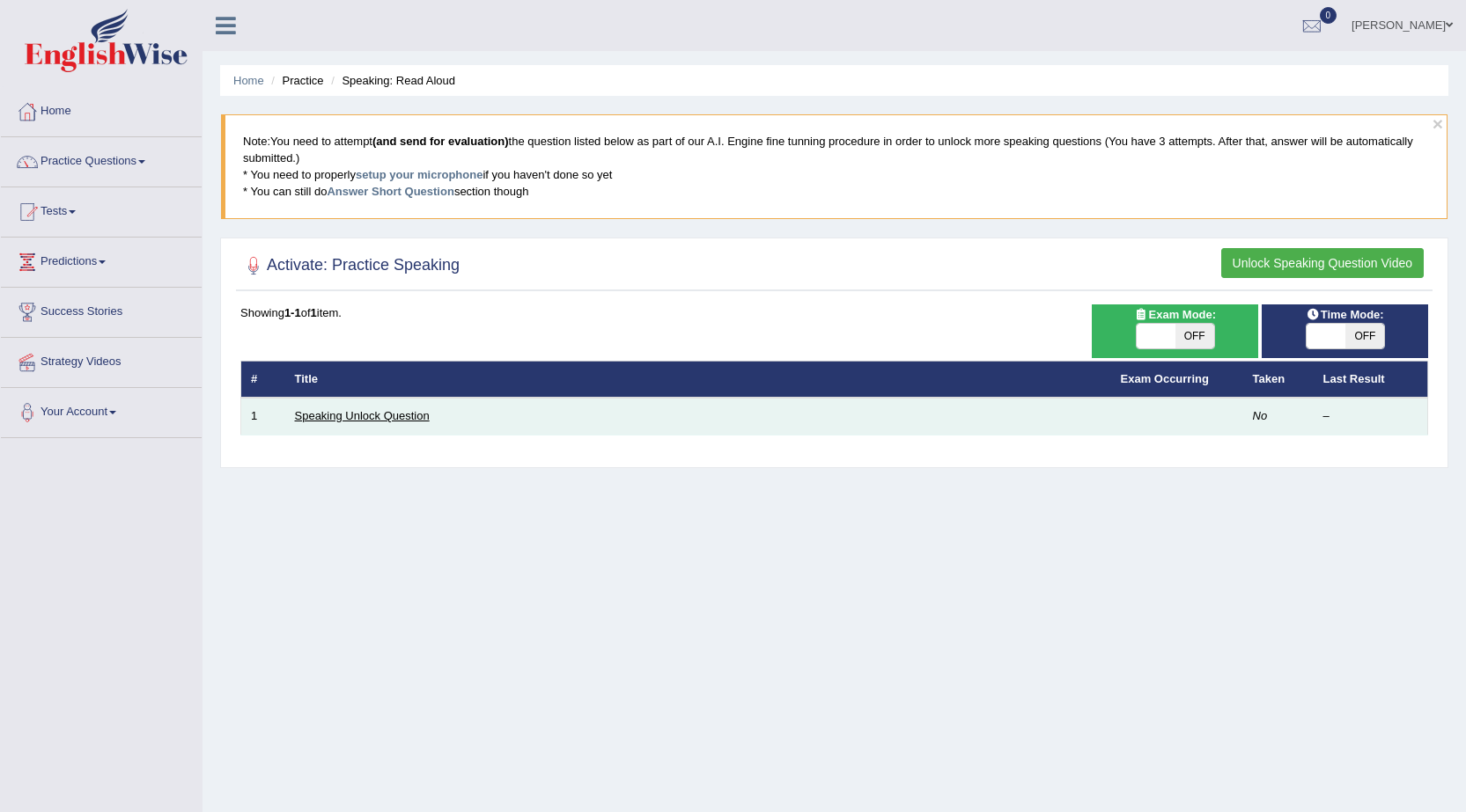
click at [382, 414] on link "Speaking Unlock Question" at bounding box center [362, 416] width 135 height 13
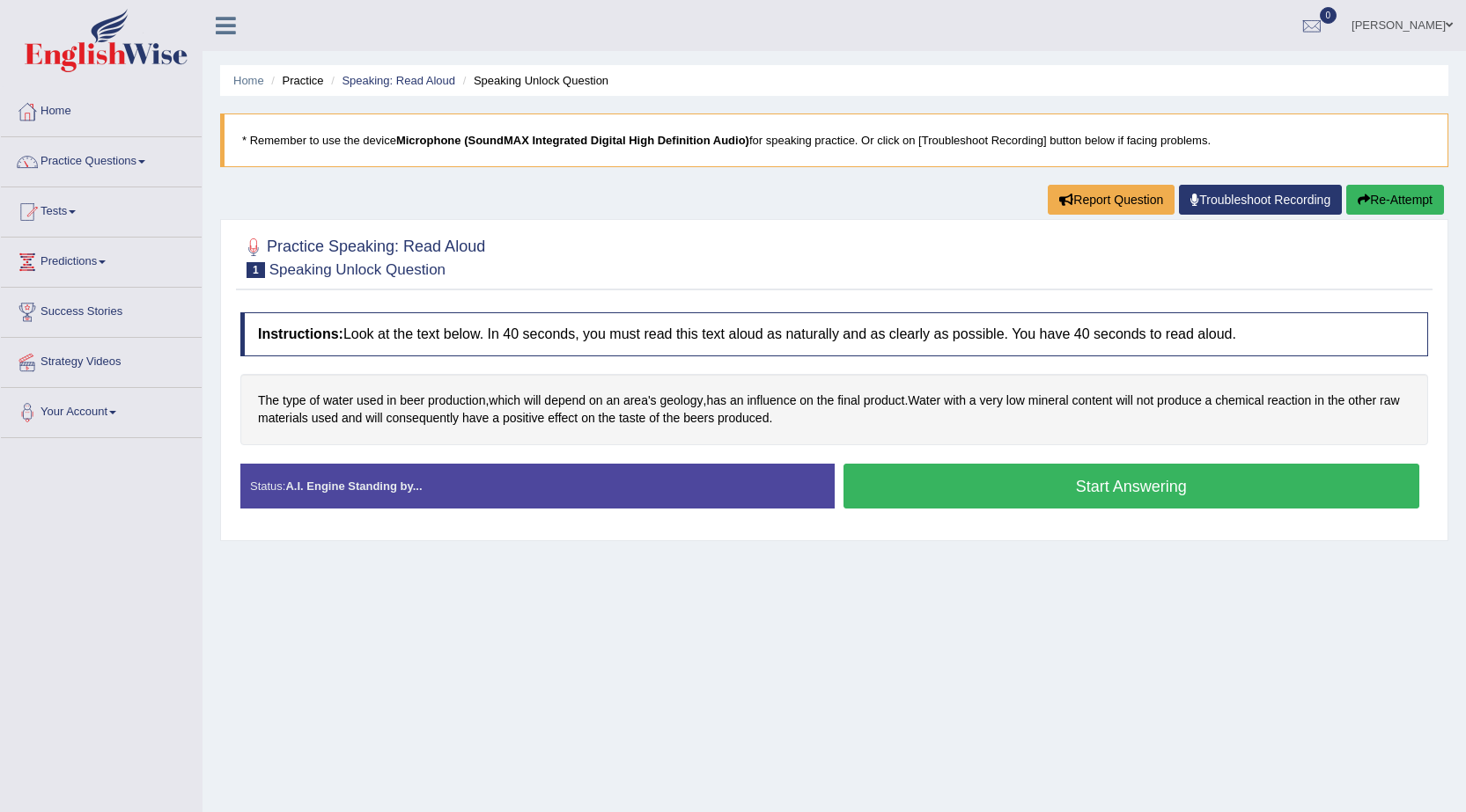
click at [1104, 489] on button "Start Answering" at bounding box center [1132, 485] width 577 height 45
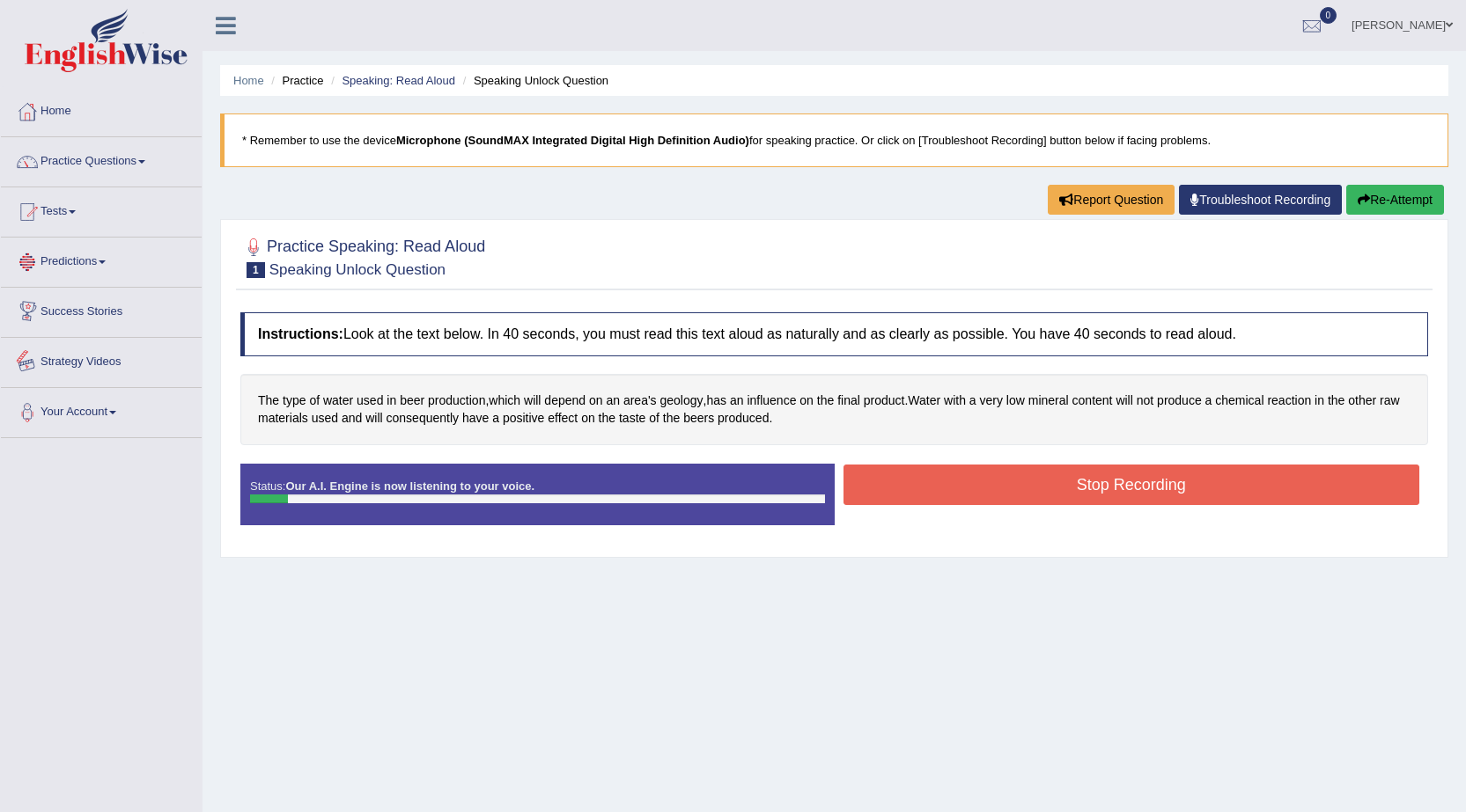
click at [482, 365] on div "Instructions: Look at the text below. In 40 seconds, you must read this text al…" at bounding box center [833, 426] width 1196 height 245
click at [562, 504] on div "Status: Our A.I. Engine is now listening to your voice." at bounding box center [537, 494] width 594 height 62
click at [939, 506] on div "Stop Recording" at bounding box center [1131, 486] width 594 height 45
click at [939, 497] on button "Stop Recording" at bounding box center [1132, 484] width 577 height 41
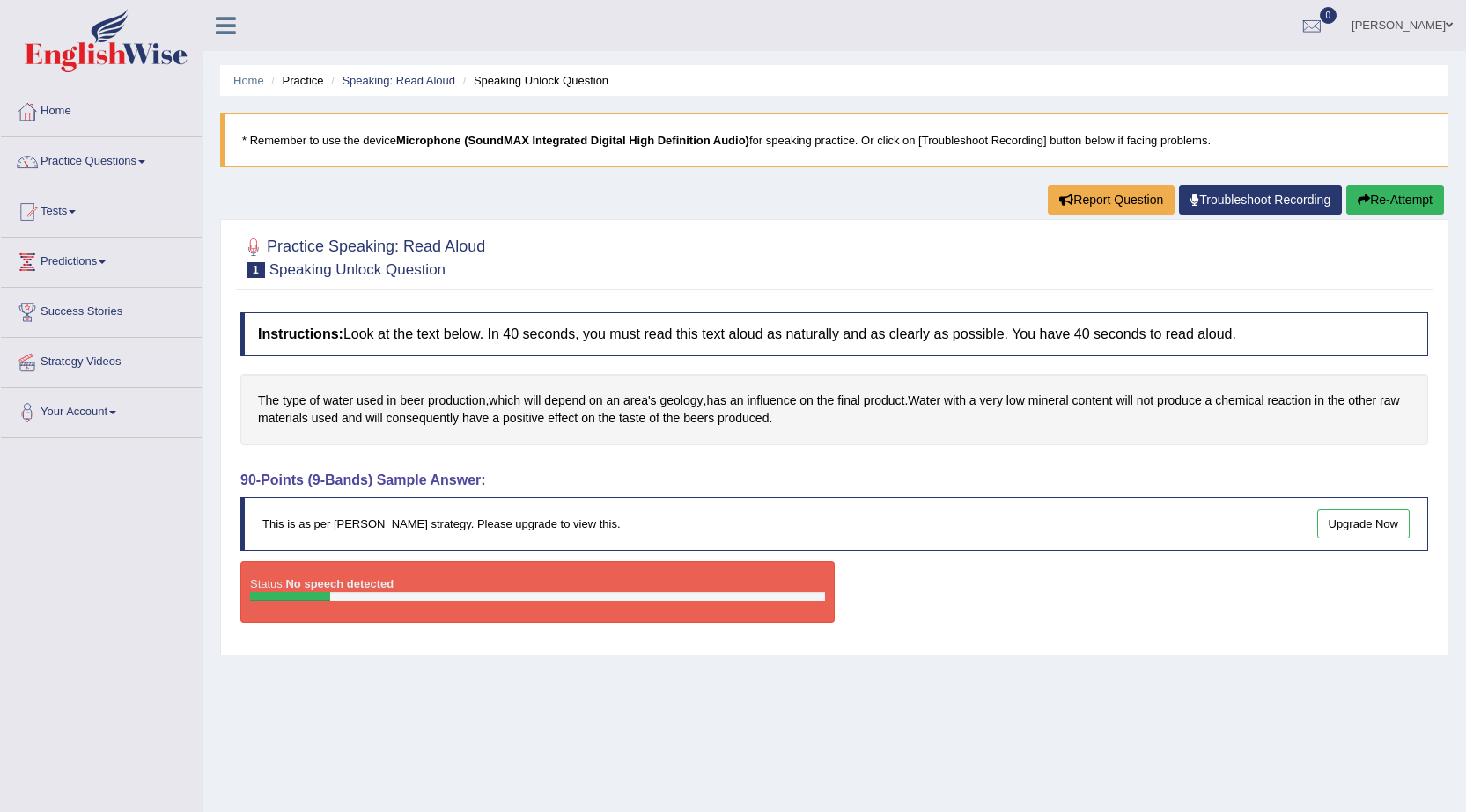
click at [1426, 190] on button "Re-Attempt" at bounding box center [1395, 200] width 98 height 30
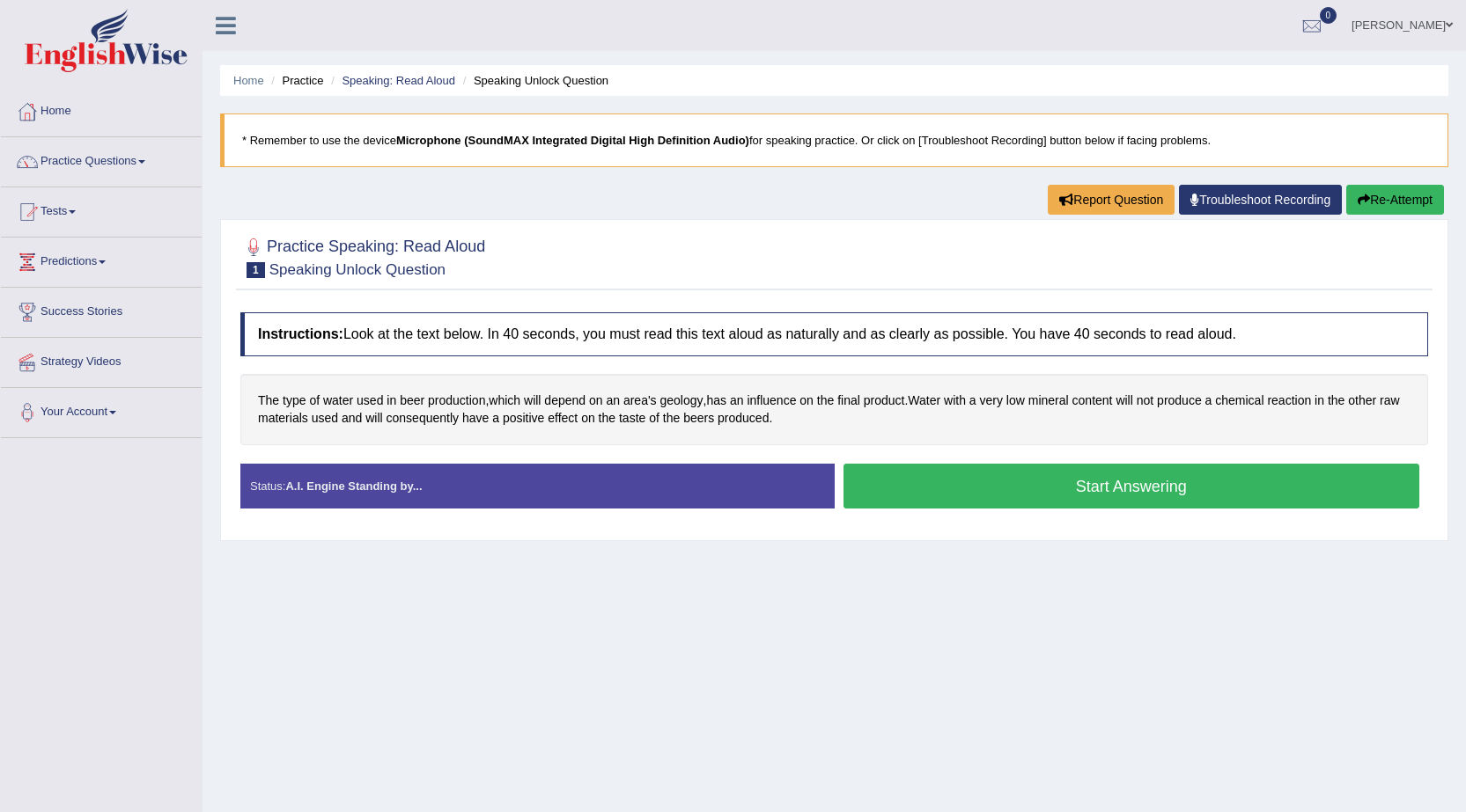
click at [451, 134] on b "Microphone (SoundMAX Integrated Digital High Definition Audio)" at bounding box center [573, 141] width 353 height 13
click at [83, 161] on link "Practice Questions" at bounding box center [101, 160] width 200 height 44
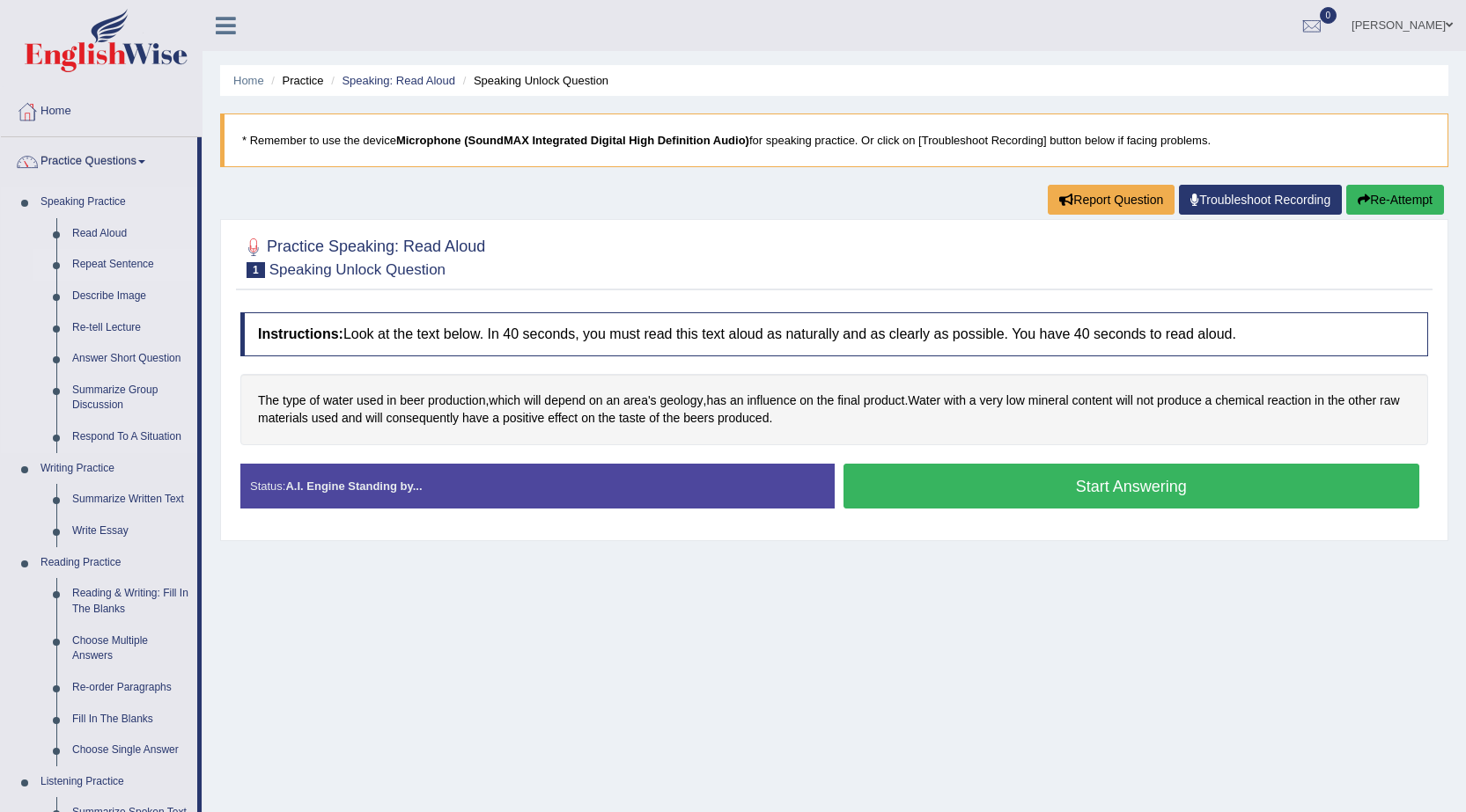
click at [117, 260] on link "Repeat Sentence" at bounding box center [131, 264] width 133 height 31
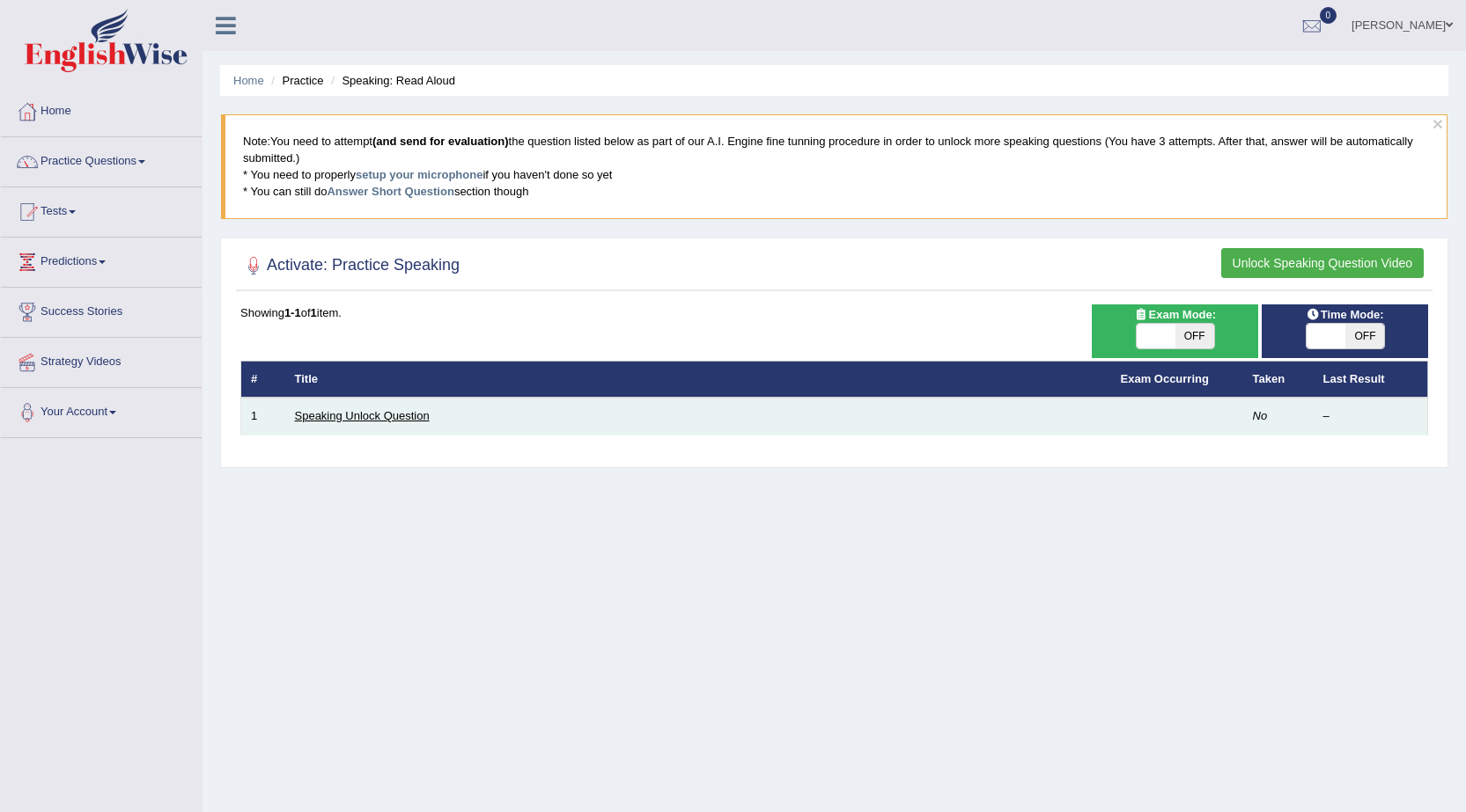
click at [381, 422] on link "Speaking Unlock Question" at bounding box center [362, 416] width 135 height 13
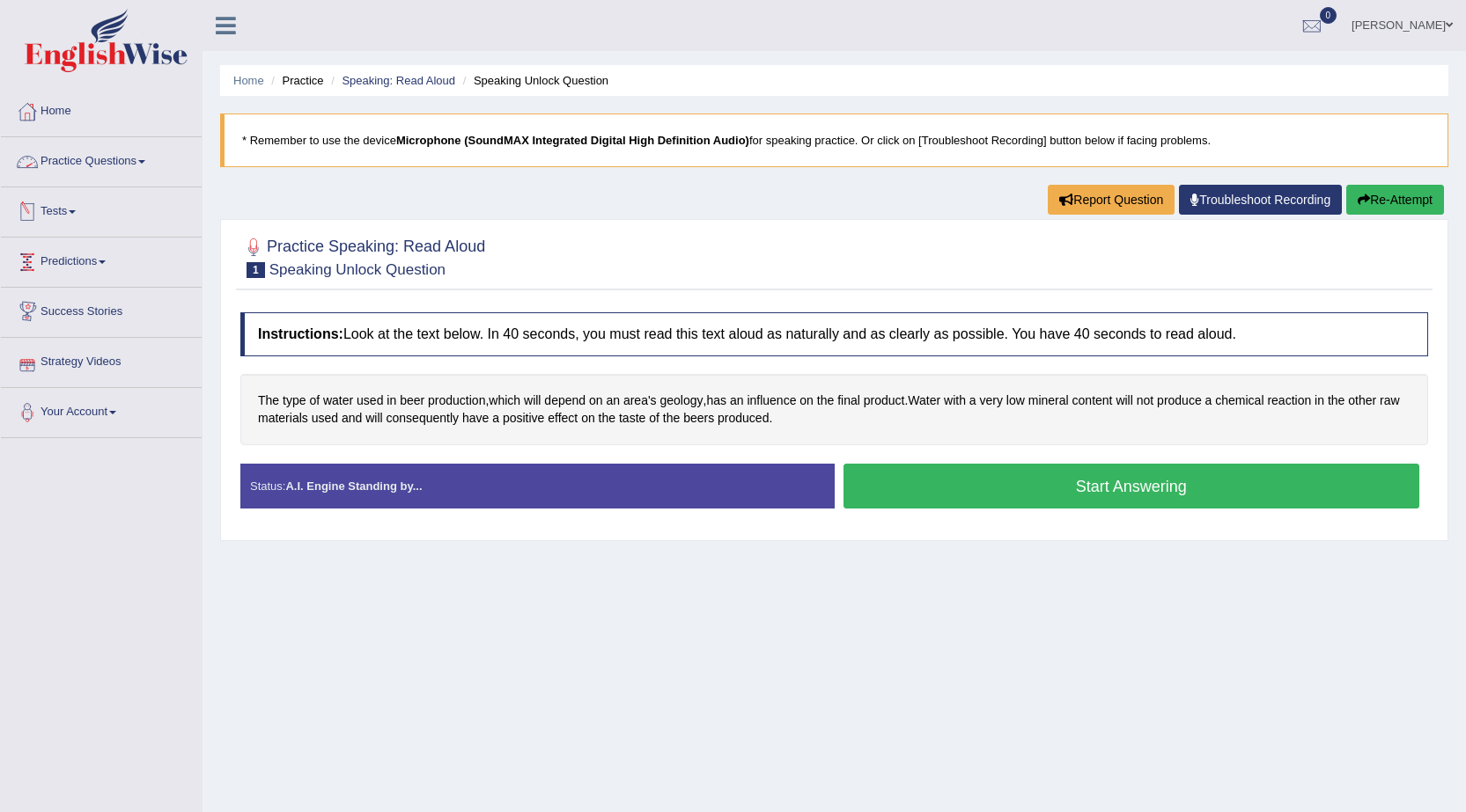
click at [140, 162] on link "Practice Questions" at bounding box center [101, 160] width 200 height 44
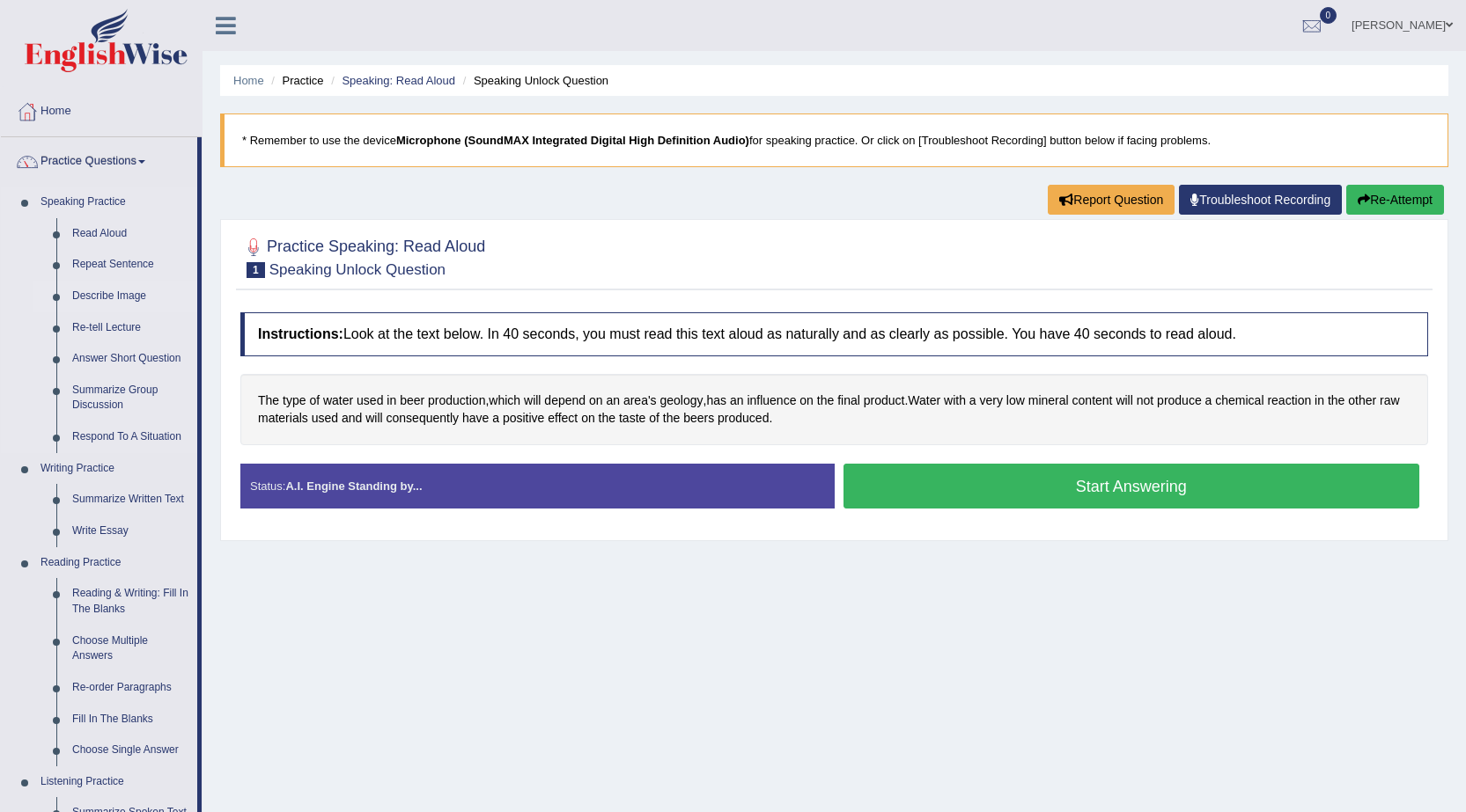
click at [90, 298] on link "Describe Image" at bounding box center [131, 296] width 133 height 31
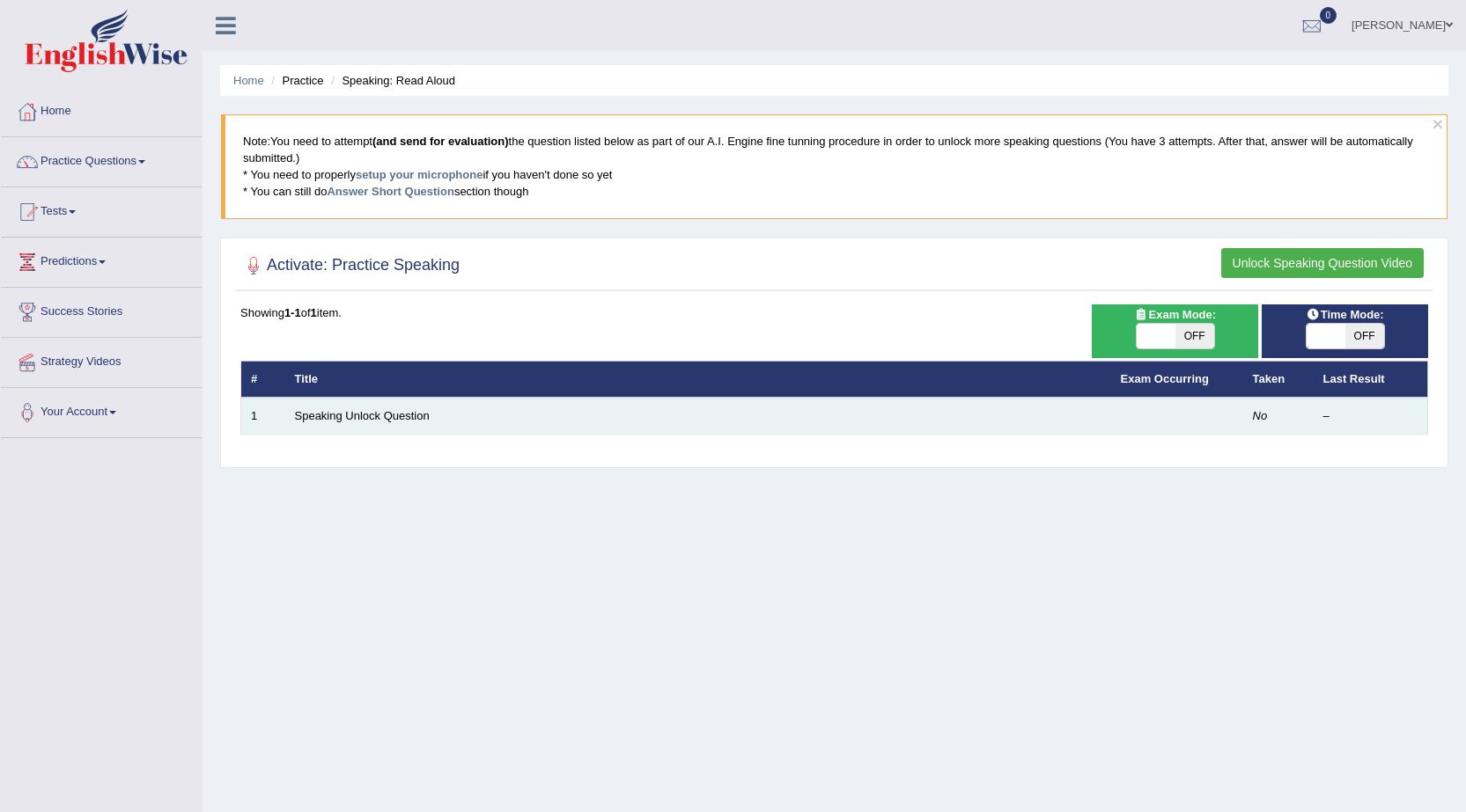
click at [285, 424] on td "Speaking Unlock Question" at bounding box center [697, 416] width 826 height 37
click at [330, 410] on link "Speaking Unlock Question" at bounding box center [362, 416] width 135 height 13
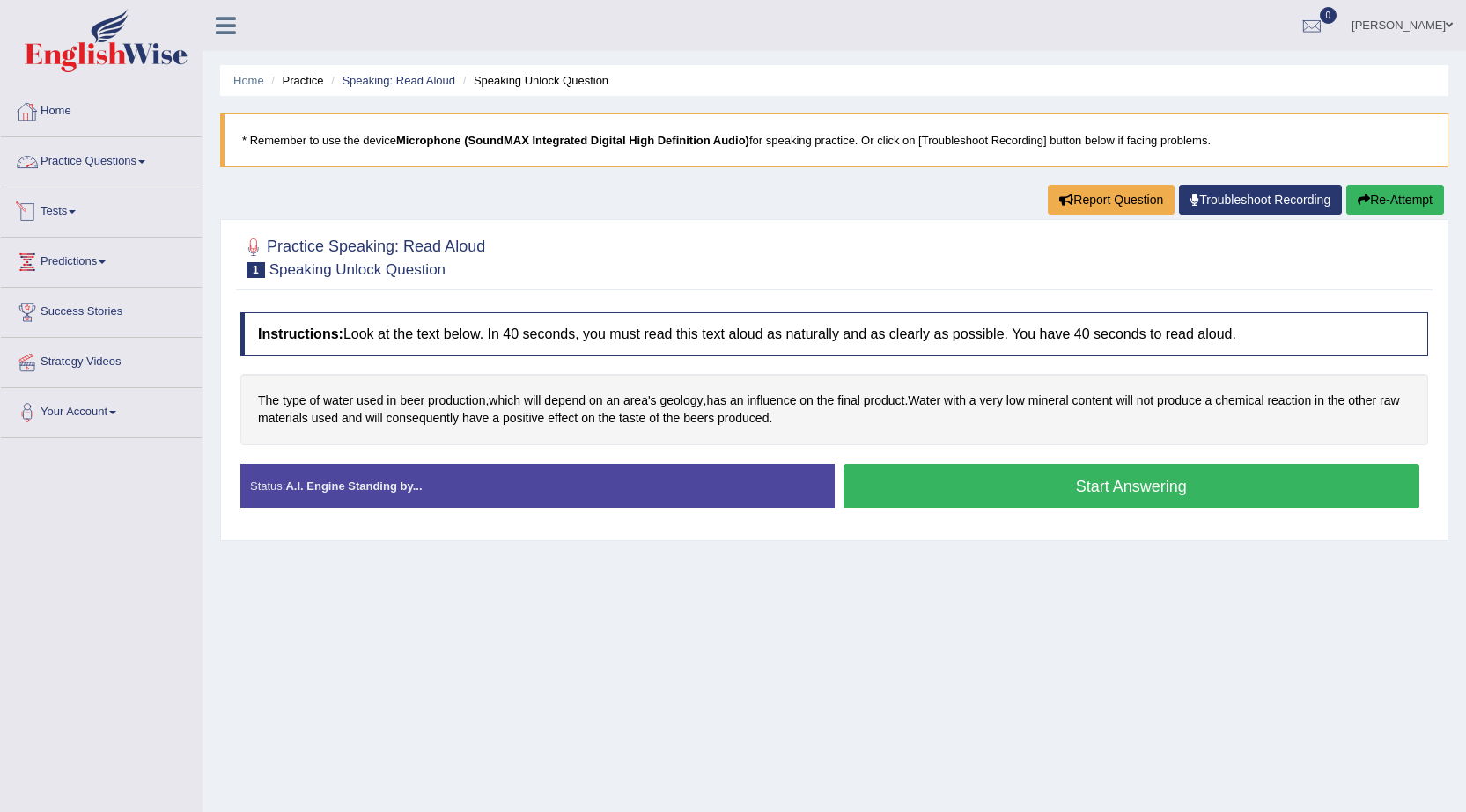
click at [111, 150] on link "Practice Questions" at bounding box center [101, 160] width 200 height 44
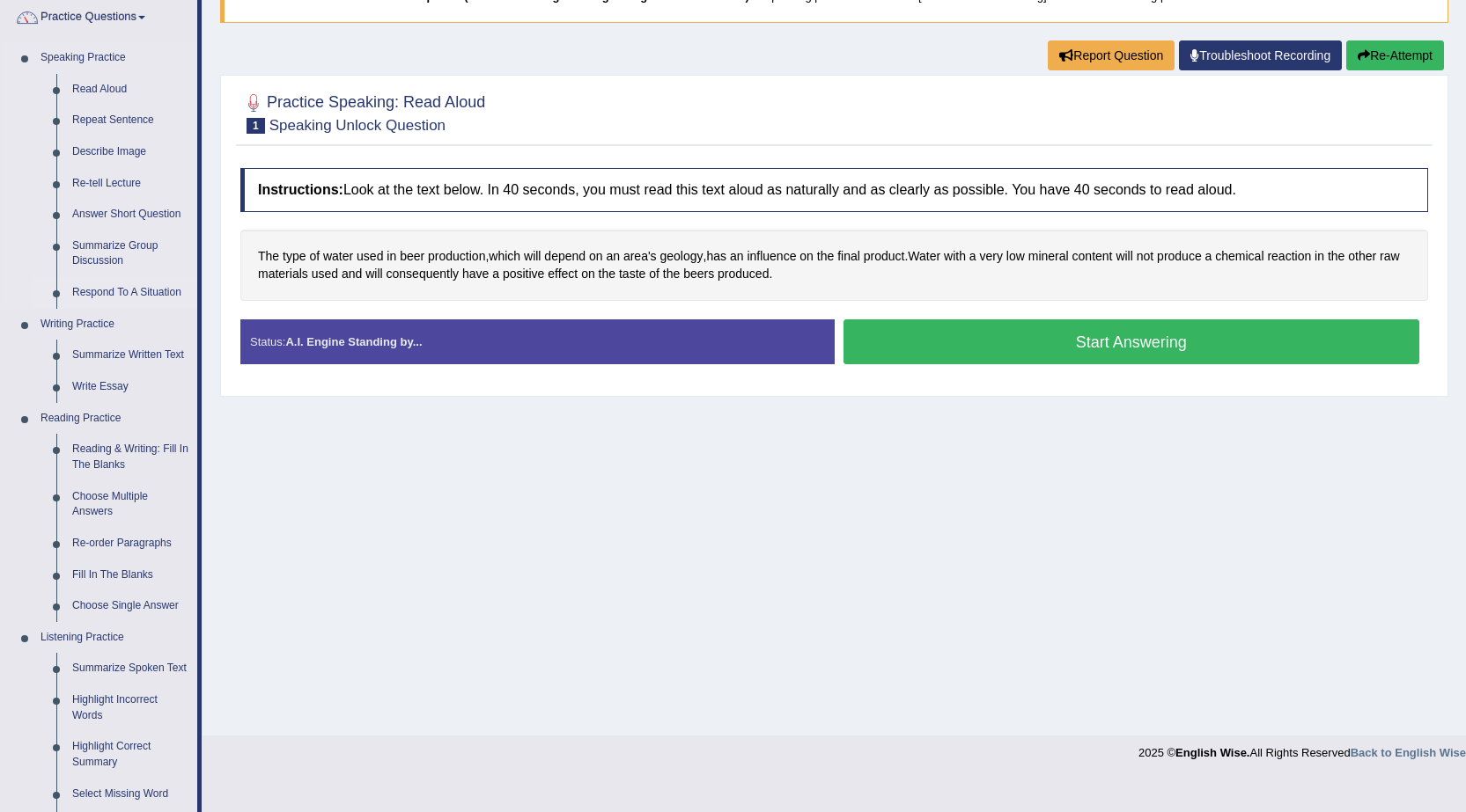
scroll to position [176, 0]
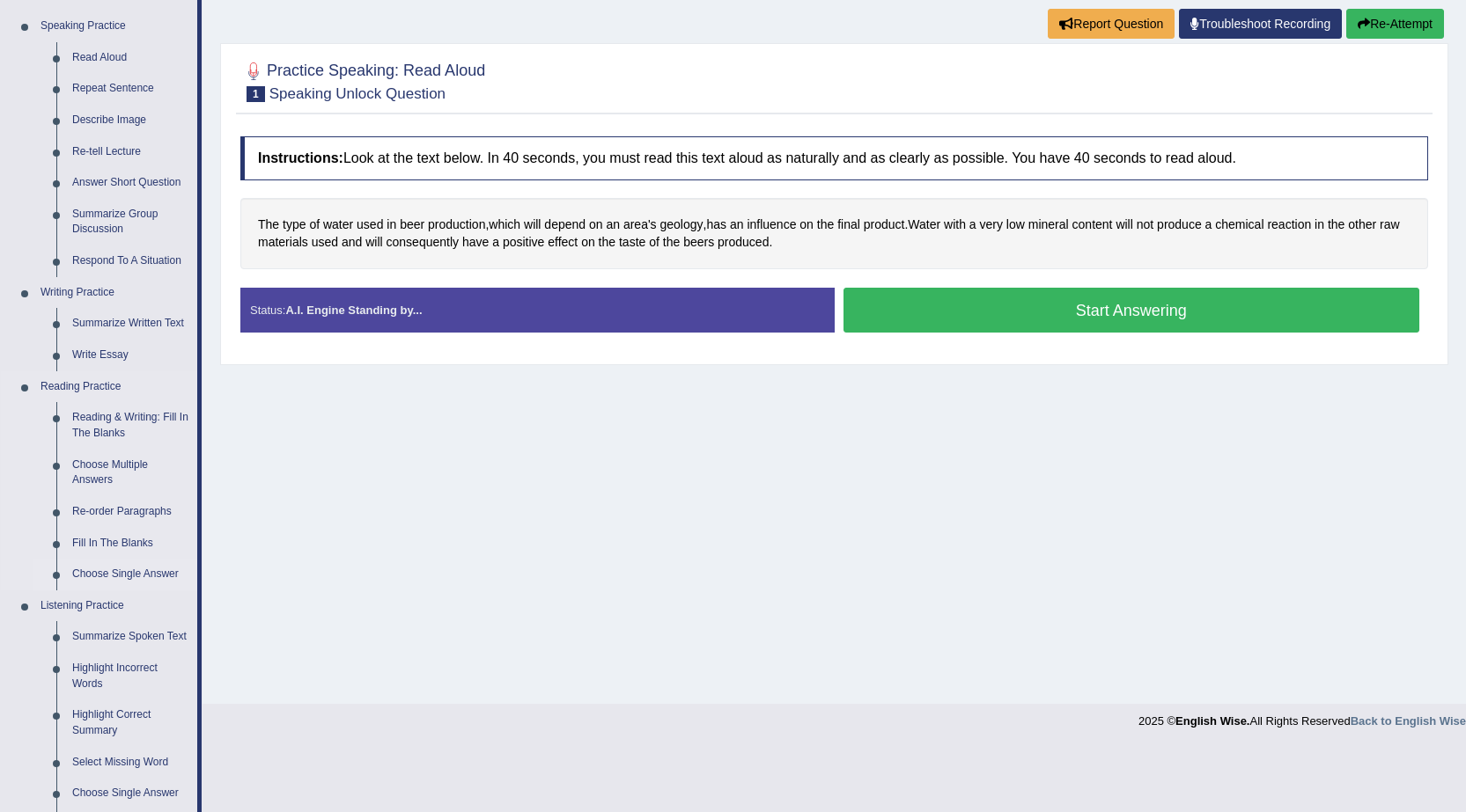
click at [161, 577] on link "Choose Single Answer" at bounding box center [131, 574] width 133 height 31
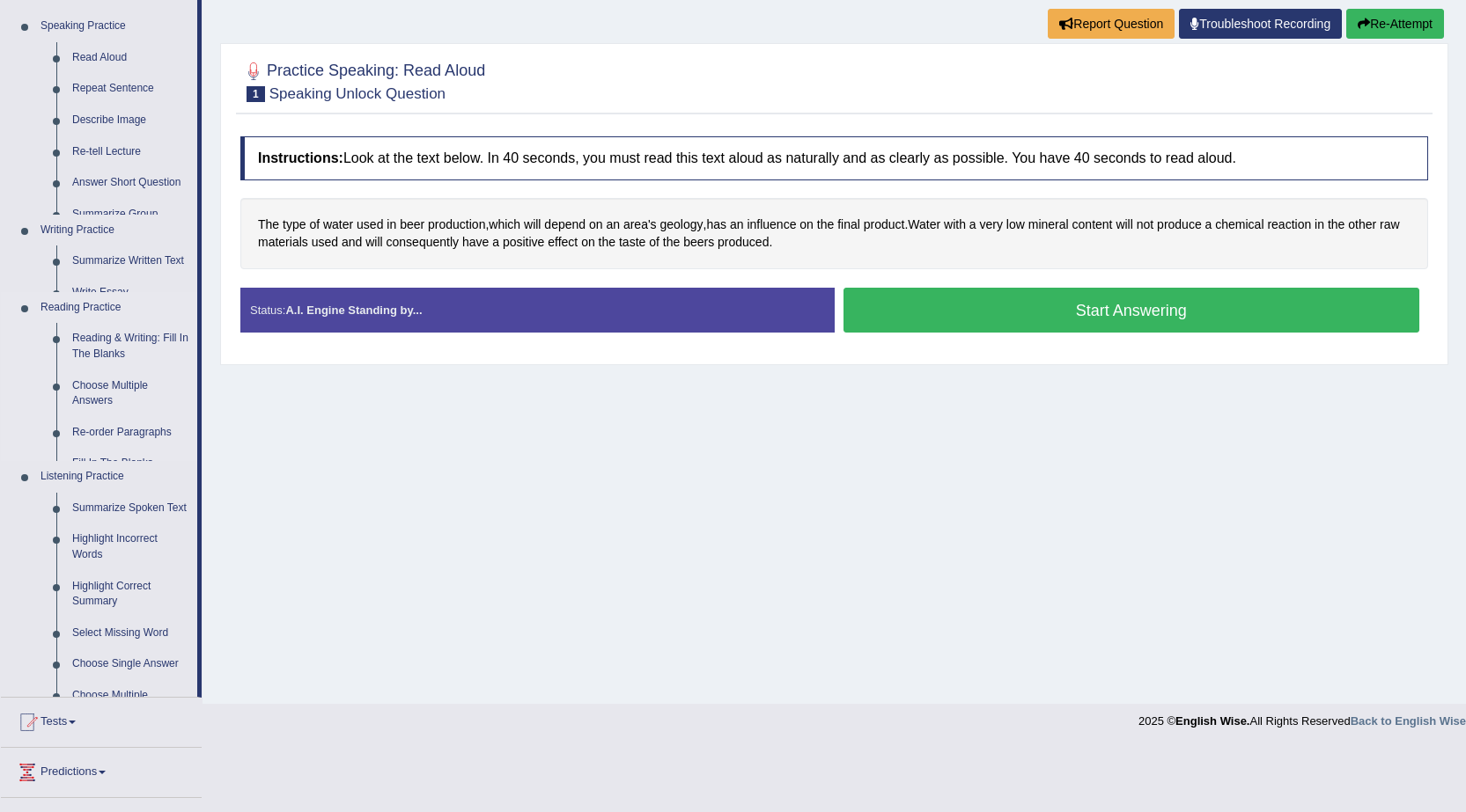
scroll to position [112, 0]
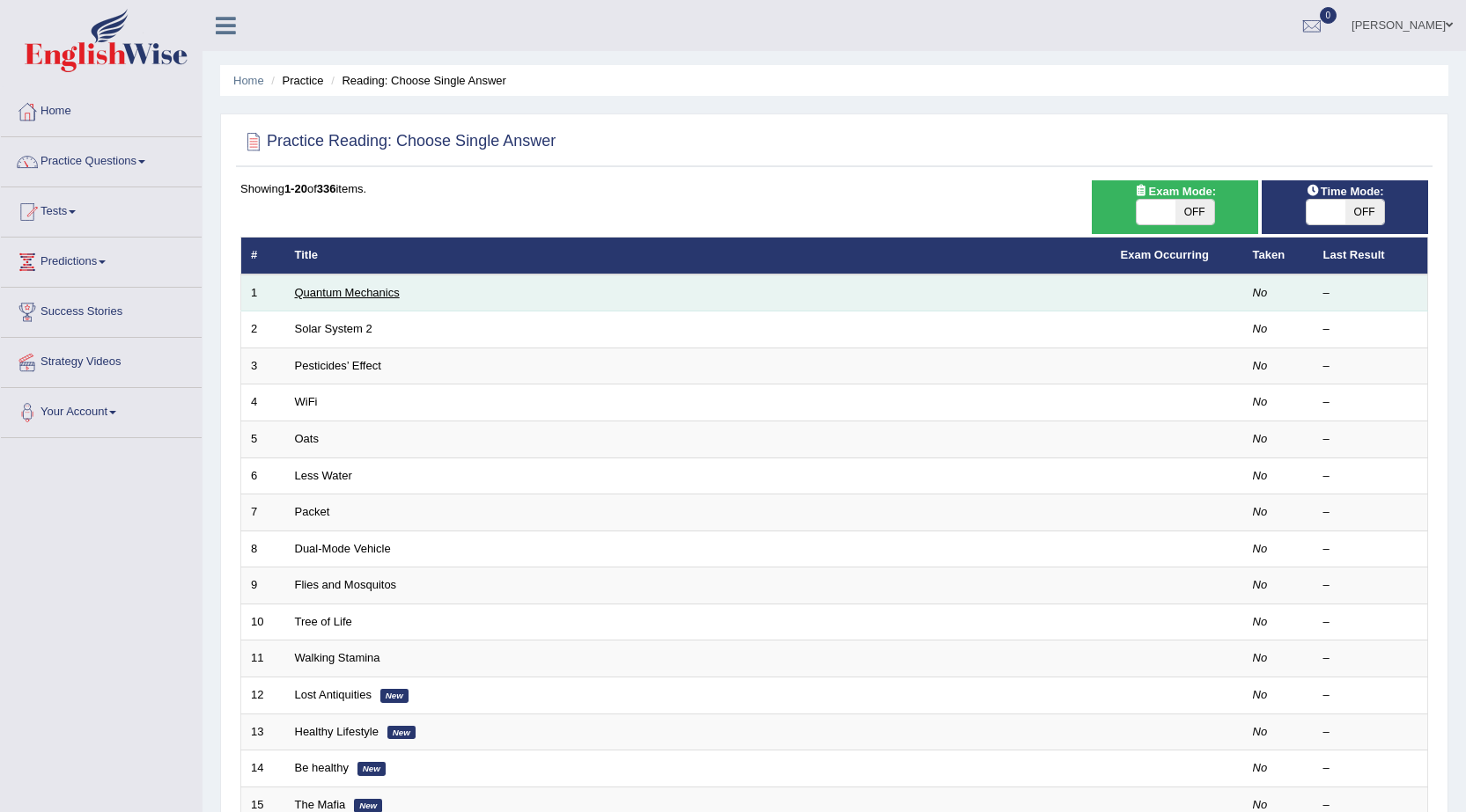
click at [336, 287] on link "Quantum Mechanics" at bounding box center [347, 293] width 105 height 13
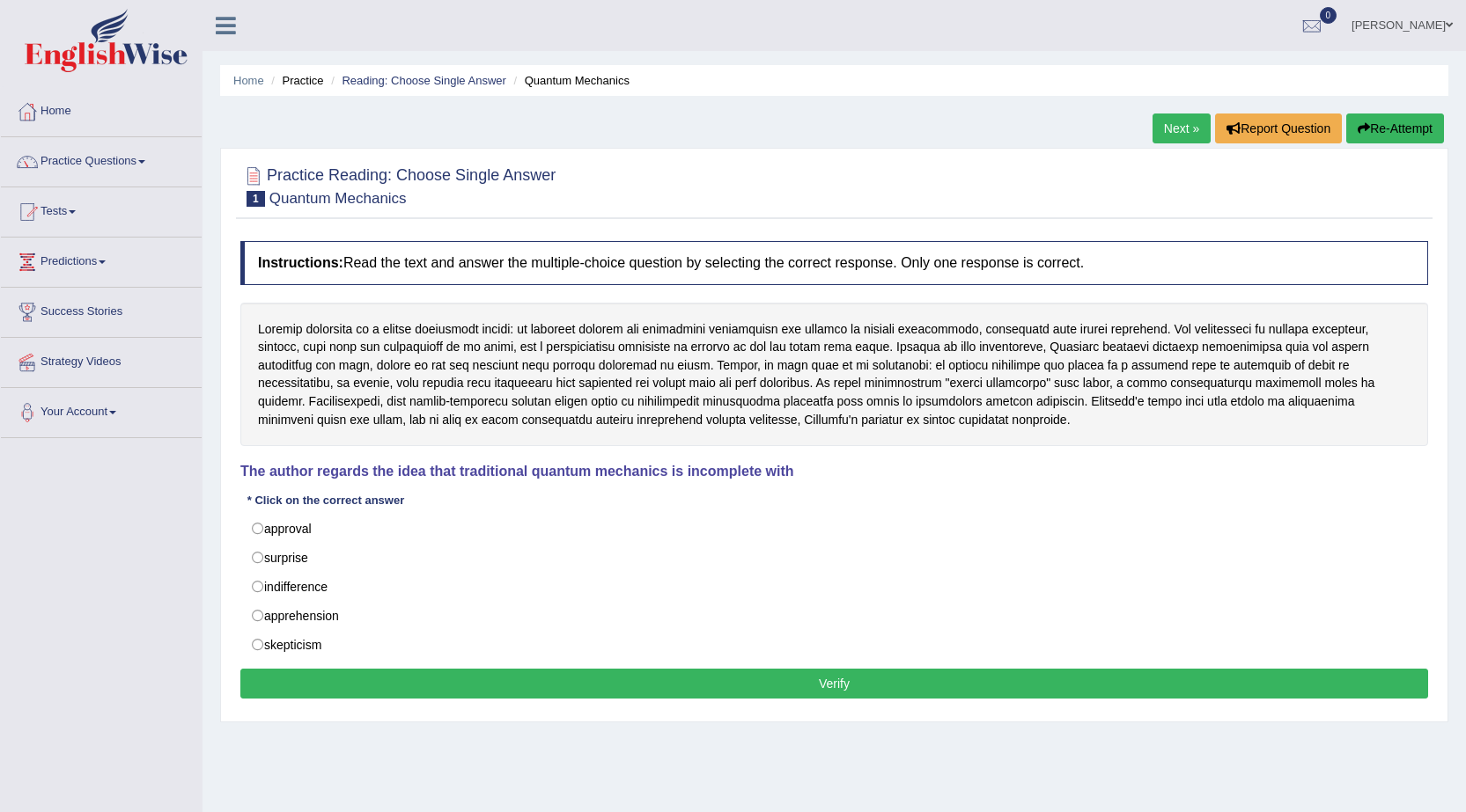
click at [952, 110] on div "Home Practice Reading: Choose Single Answer Quantum Mechanics Next » Report Que…" at bounding box center [834, 440] width 1264 height 880
click at [944, 137] on div "Home Practice Reading: Choose Single Answer Quantum Mechanics Next » Report Que…" at bounding box center [834, 440] width 1264 height 880
click at [998, 136] on div "Home Practice Reading: Choose Single Answer Quantum Mechanics Next » Report Que…" at bounding box center [834, 440] width 1264 height 880
click at [1001, 136] on div "Home Practice Reading: Choose Single Answer Quantum Mechanics Next » Report Que…" at bounding box center [834, 440] width 1264 height 880
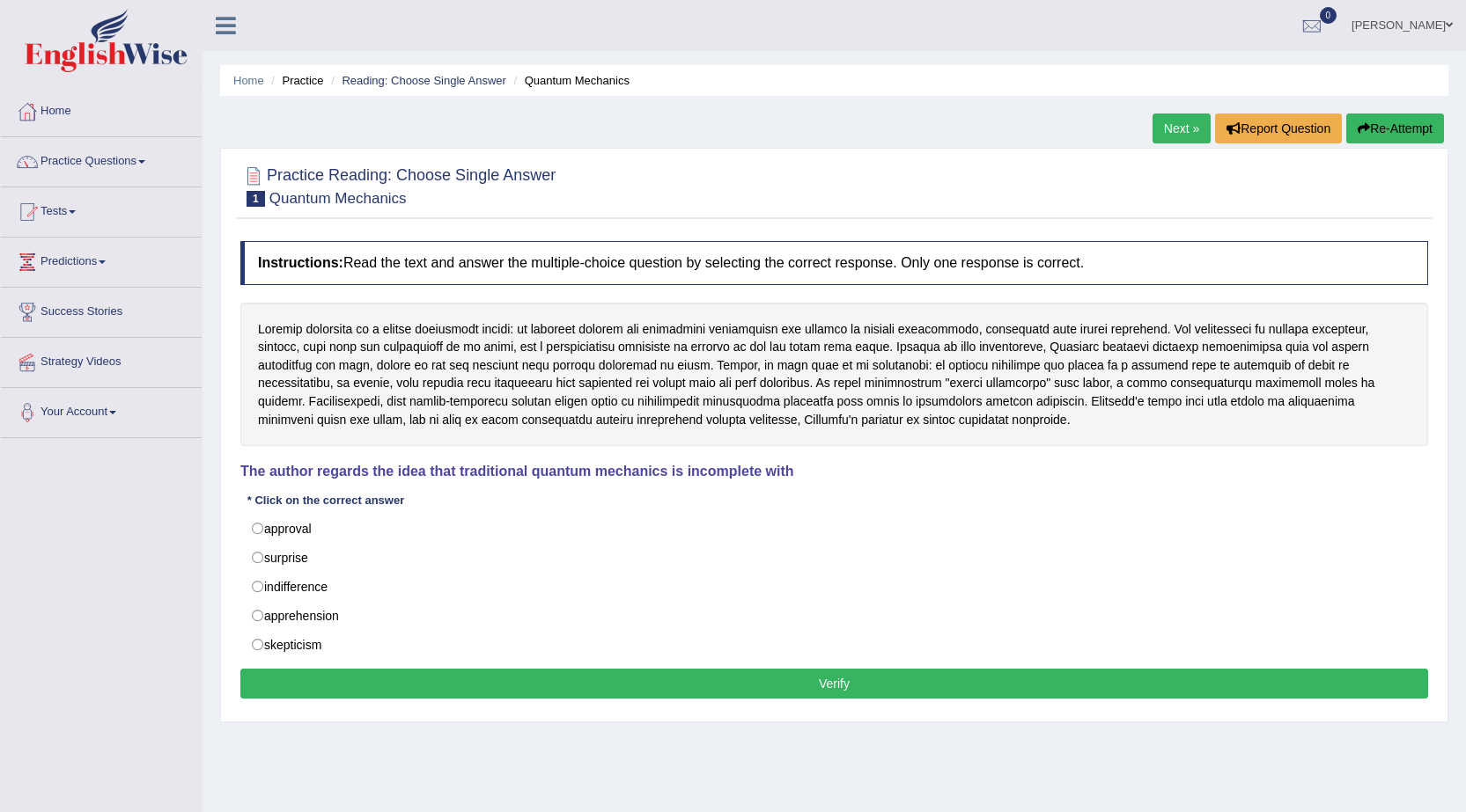
click at [1001, 136] on div "Home Practice Reading: Choose Single Answer Quantum Mechanics Next » Report Que…" at bounding box center [834, 440] width 1264 height 880
click at [48, 155] on link "Practice Questions" at bounding box center [101, 160] width 200 height 44
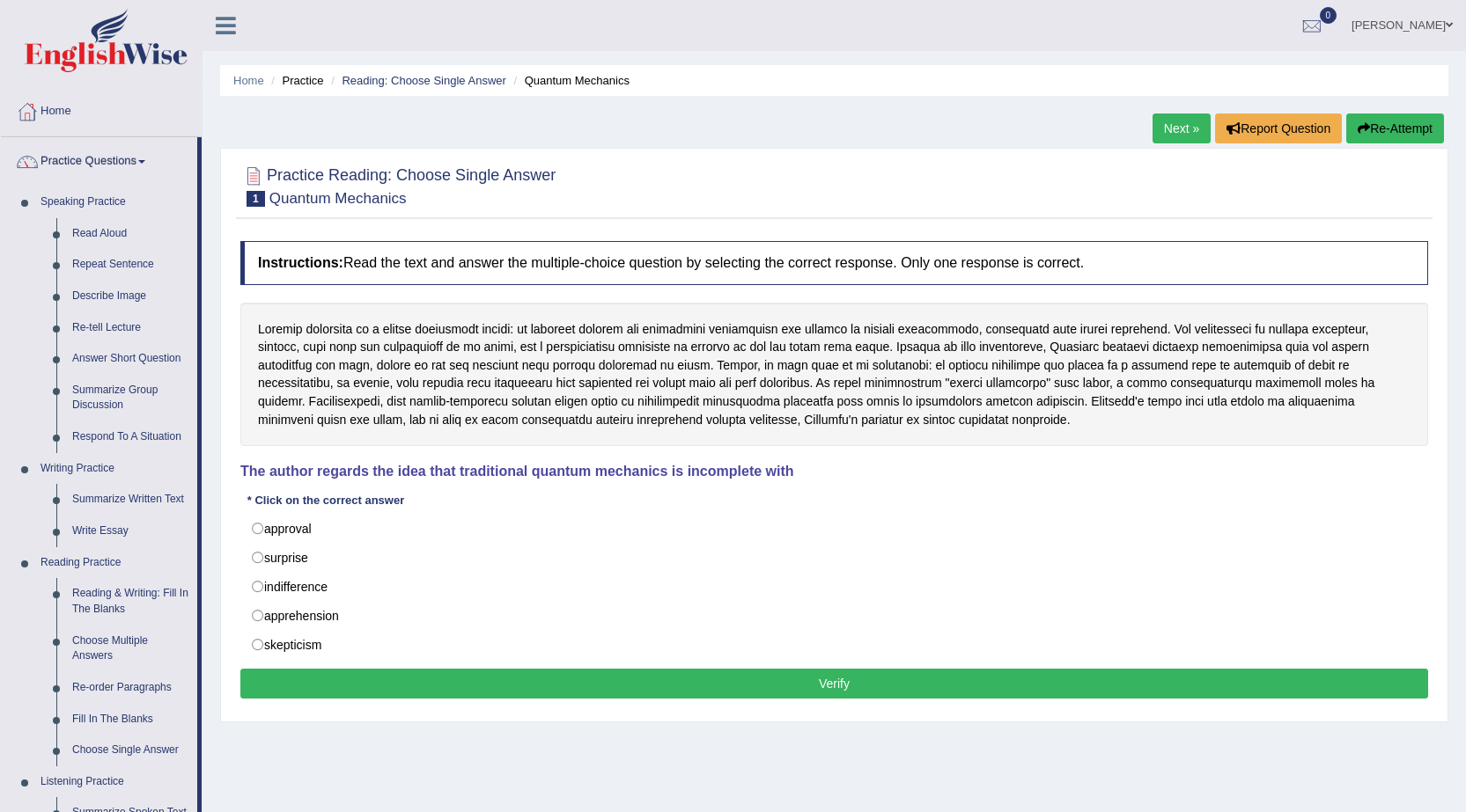
click at [12, 149] on link "Practice Questions" at bounding box center [99, 160] width 197 height 44
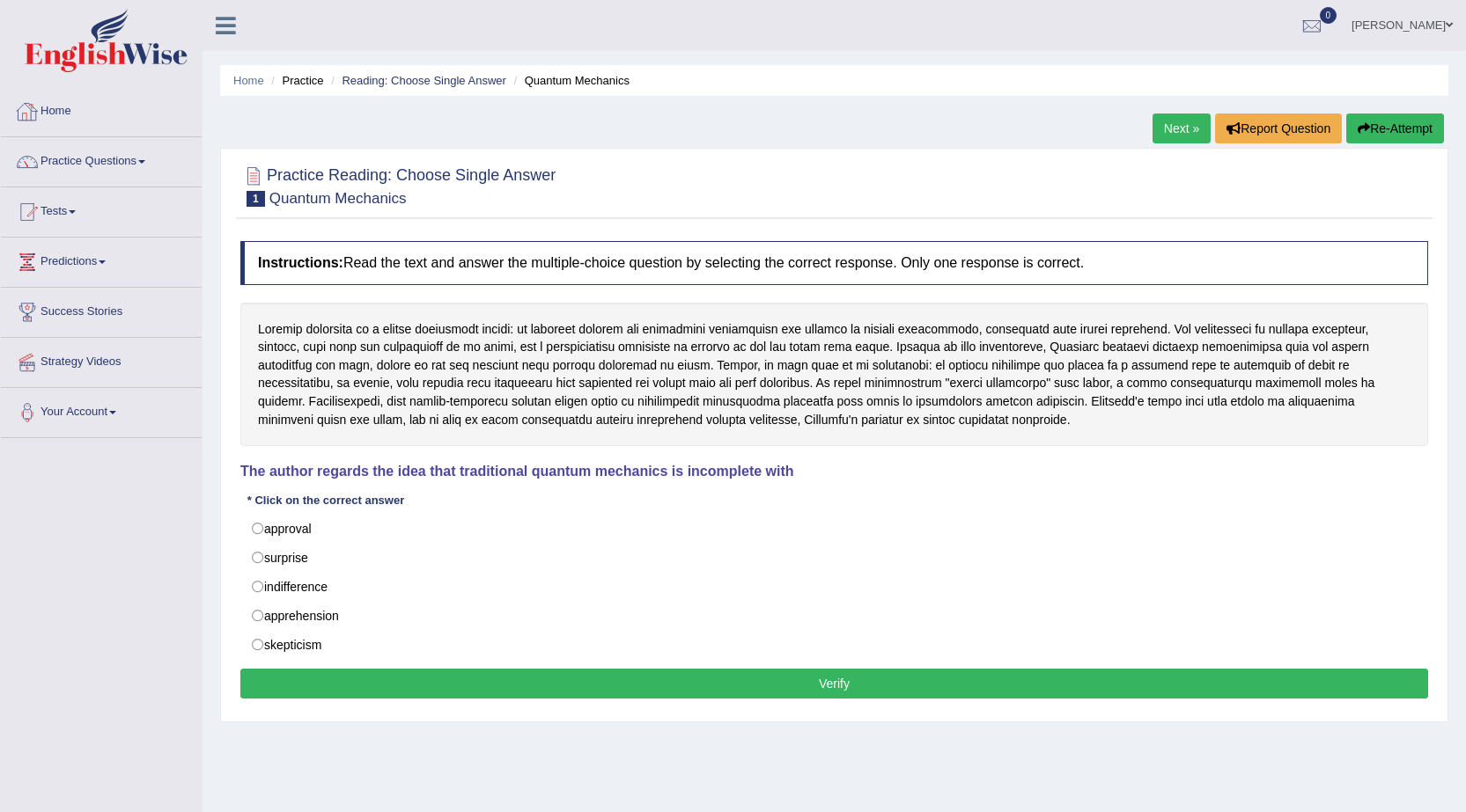
click at [33, 104] on div at bounding box center [28, 112] width 27 height 27
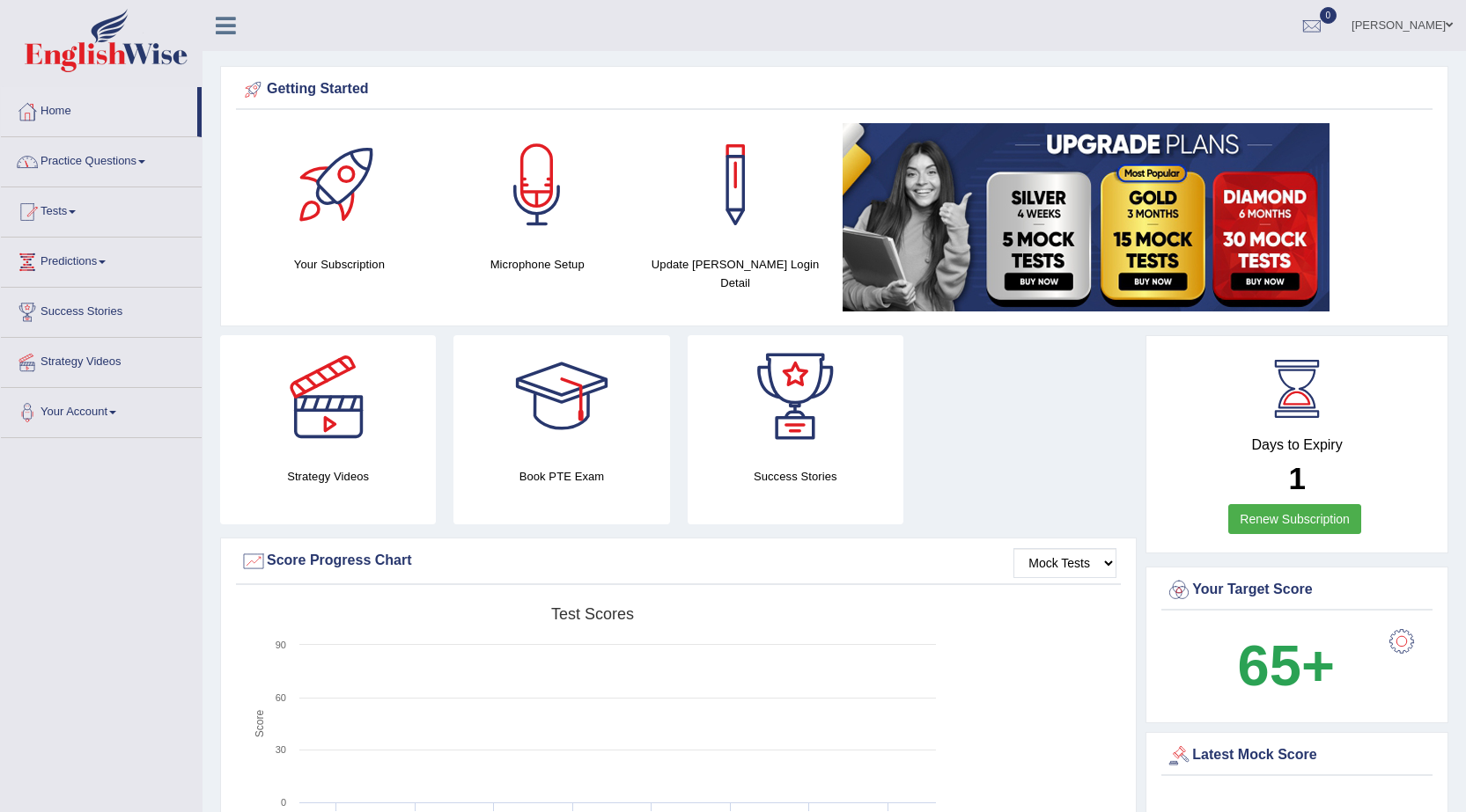
click at [424, 44] on div "[PERSON_NAME] Toggle navigation Username: 0401536725 Access Type: Online Subscr…" at bounding box center [834, 26] width 1264 height 51
click at [424, 44] on div "Shyam Italiya Toggle navigation Username: 0401536725 Access Type: Online Subscr…" at bounding box center [834, 26] width 1264 height 51
drag, startPoint x: 525, startPoint y: 91, endPoint x: 513, endPoint y: 42, distance: 50.4
drag, startPoint x: 563, startPoint y: 74, endPoint x: 554, endPoint y: 45, distance: 30.4
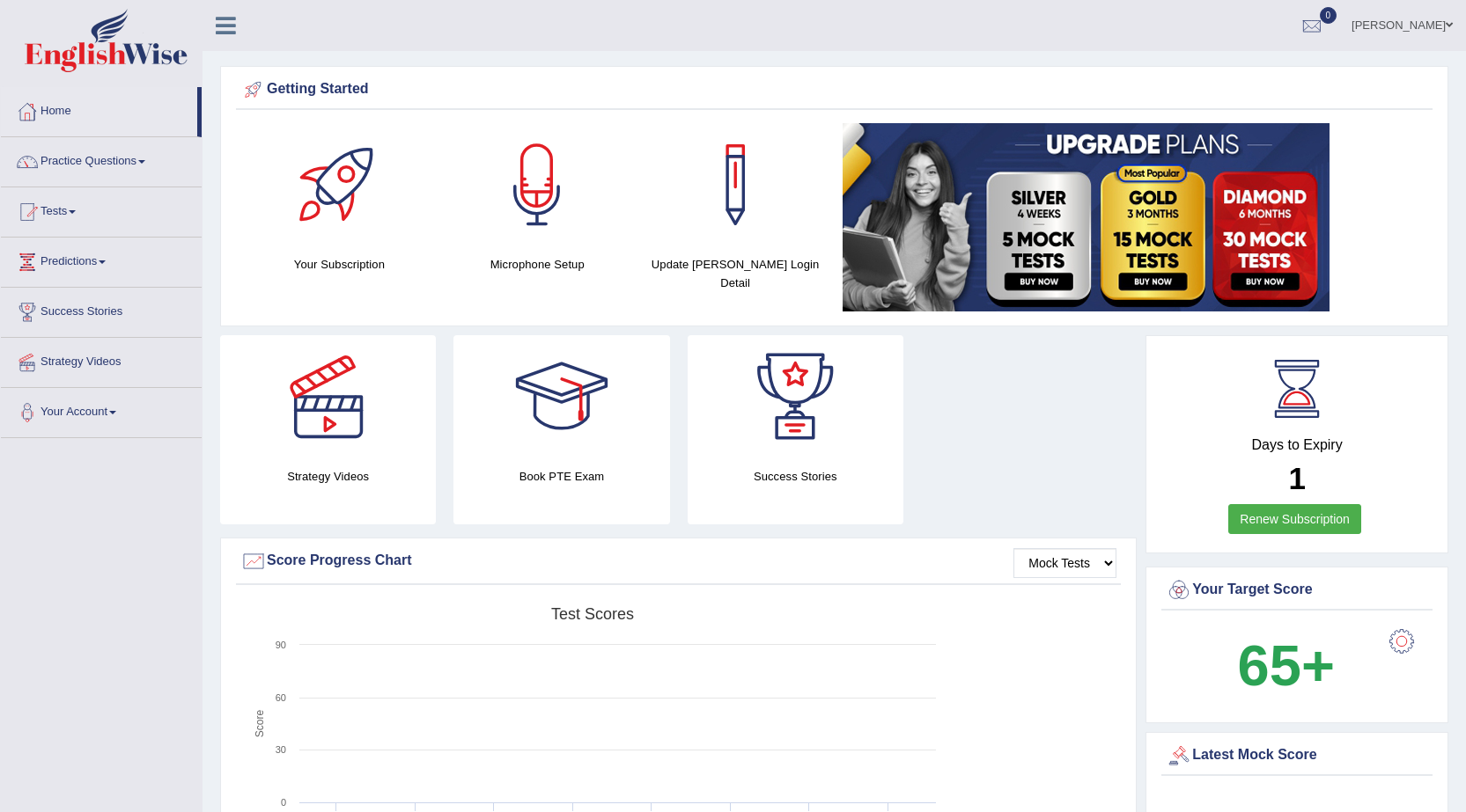
click at [92, 107] on link "Home" at bounding box center [99, 109] width 197 height 44
click at [146, 159] on link "Practice Questions" at bounding box center [101, 160] width 200 height 44
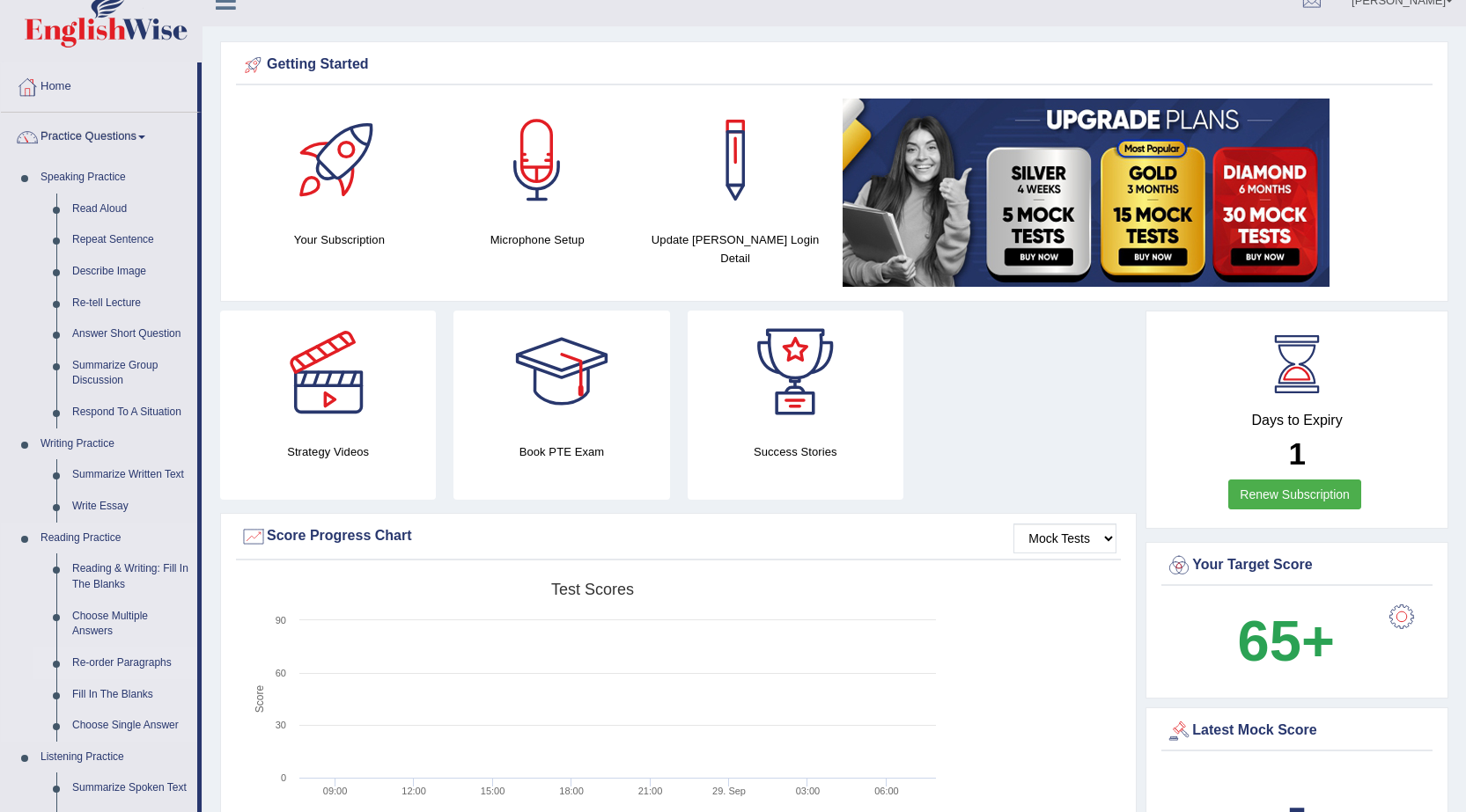
scroll to position [24, 0]
drag, startPoint x: 121, startPoint y: 302, endPoint x: 133, endPoint y: 308, distance: 13.4
click at [122, 303] on link "Re-tell Lecture" at bounding box center [131, 304] width 133 height 31
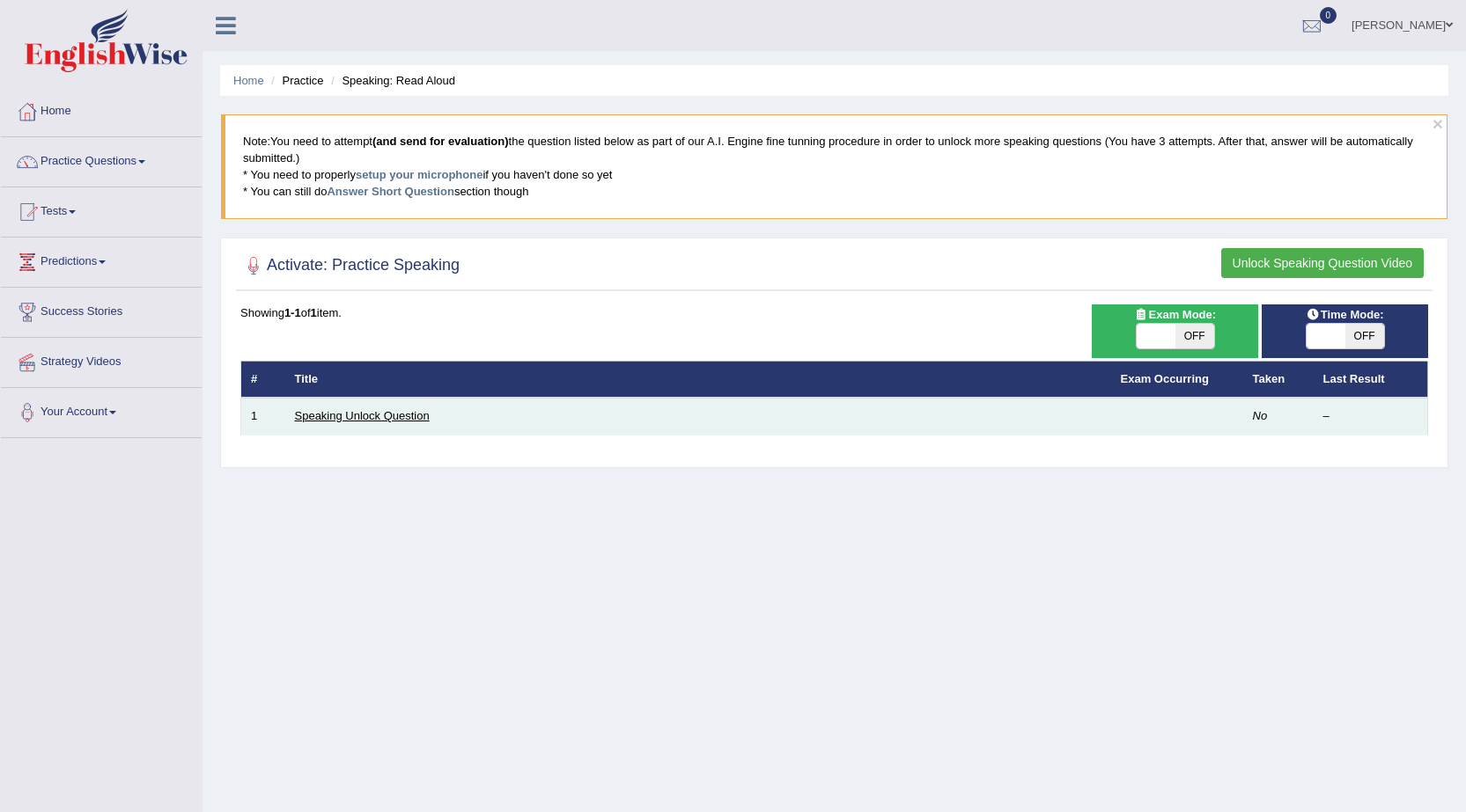
click at [368, 410] on link "Speaking Unlock Question" at bounding box center [362, 416] width 135 height 13
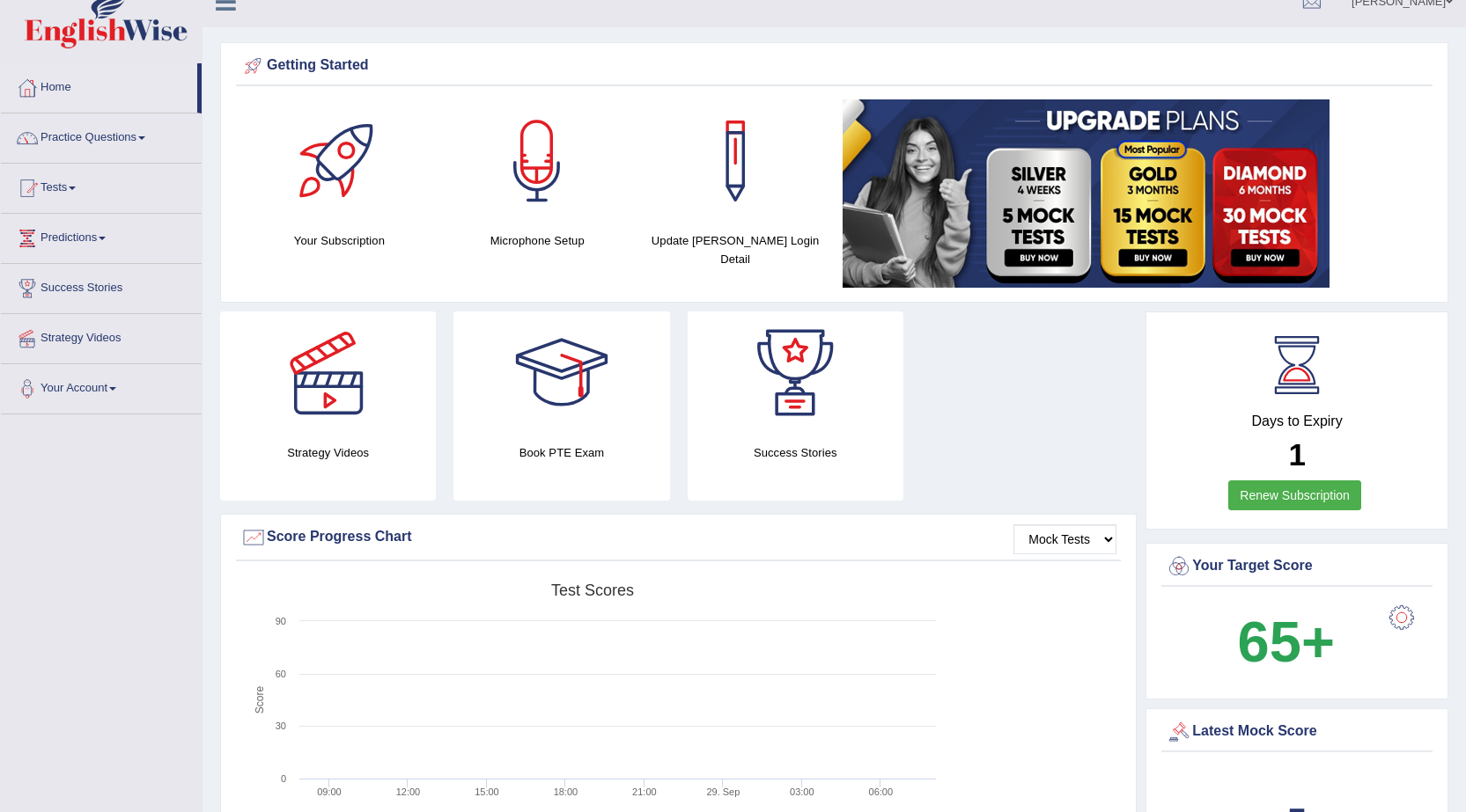
click at [0, 3] on div at bounding box center [101, 19] width 202 height 86
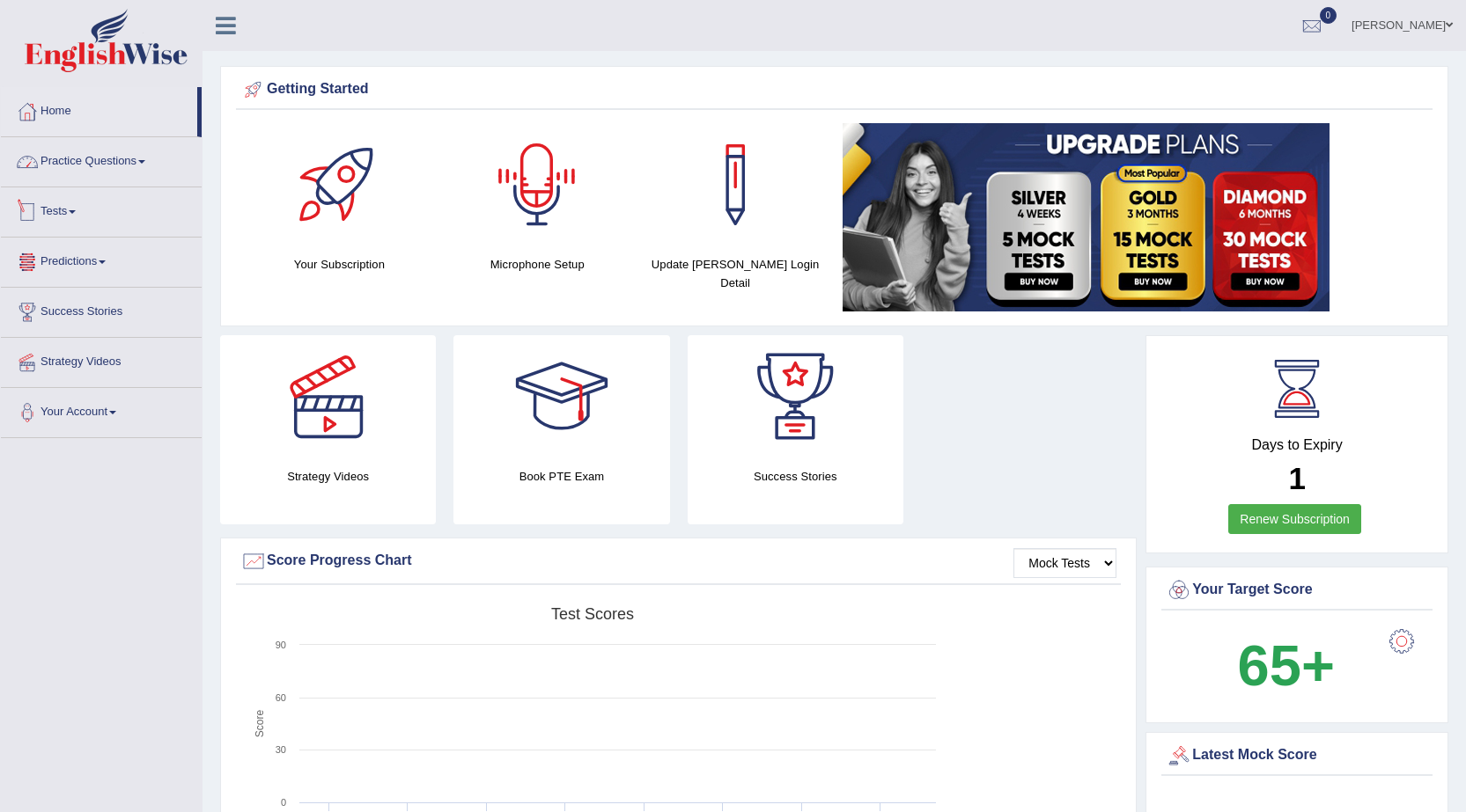
click at [72, 161] on link "Practice Questions" at bounding box center [101, 160] width 200 height 44
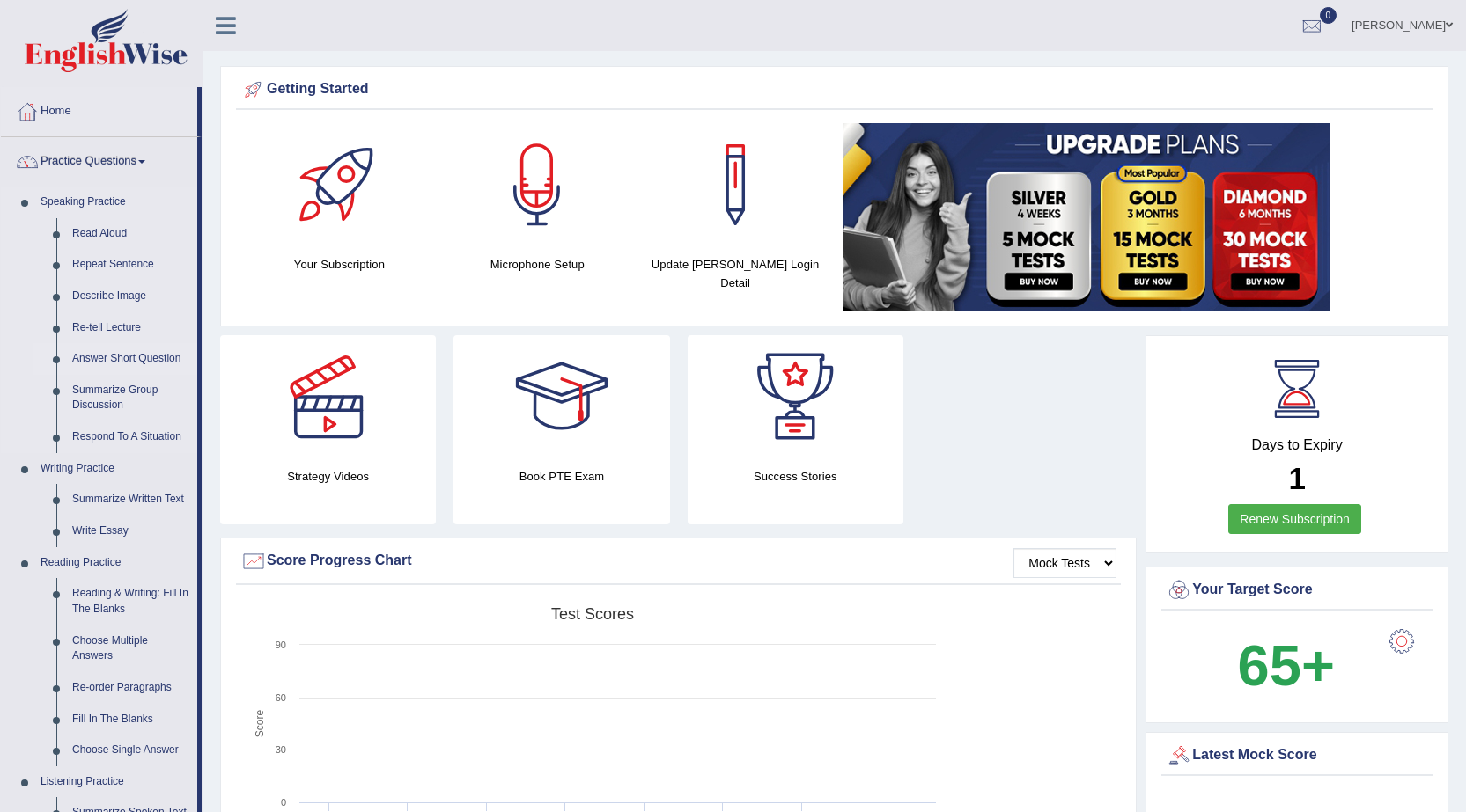
click at [119, 343] on link "Answer Short Question" at bounding box center [131, 358] width 133 height 31
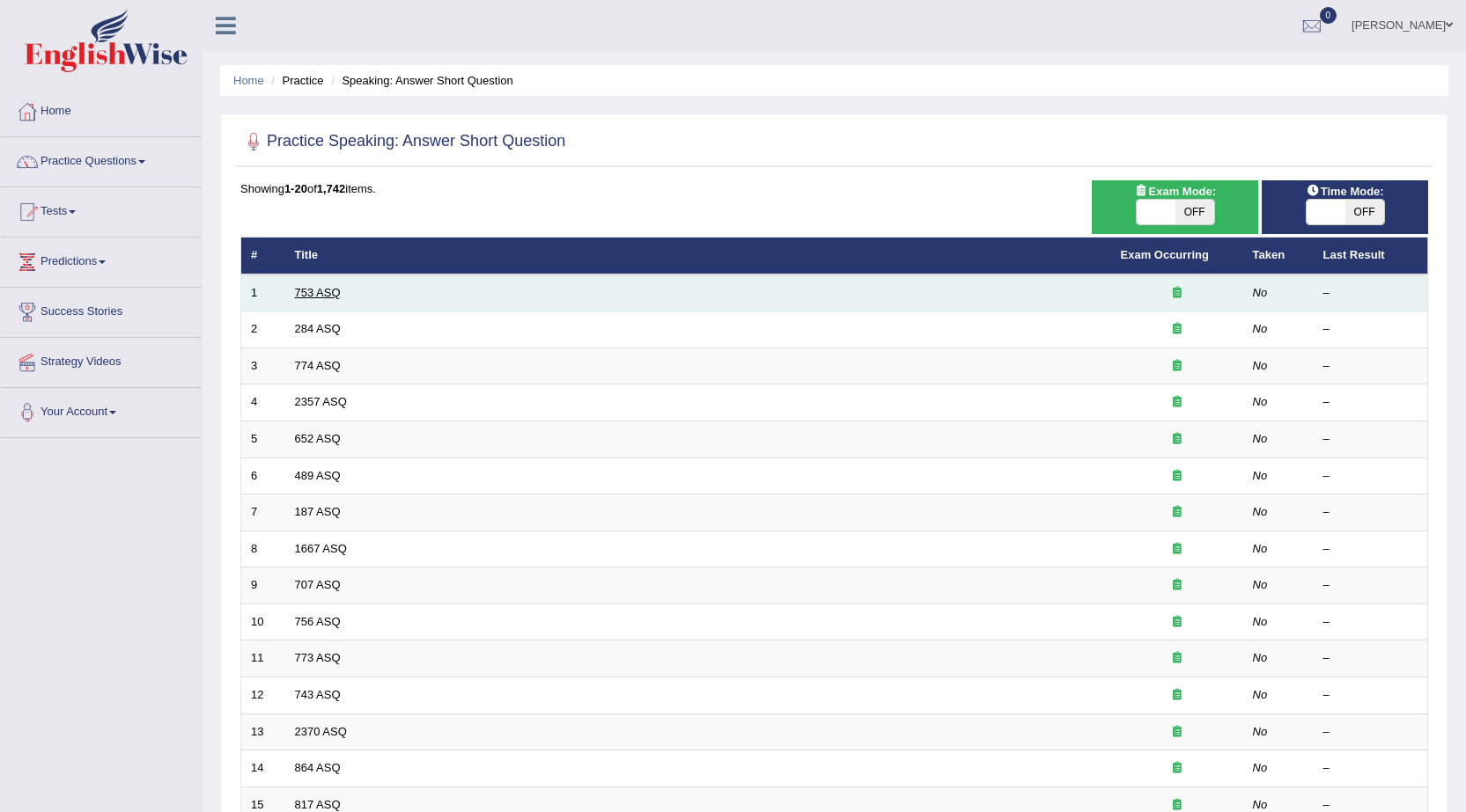
click at [323, 293] on link "753 ASQ" at bounding box center [317, 293] width 46 height 13
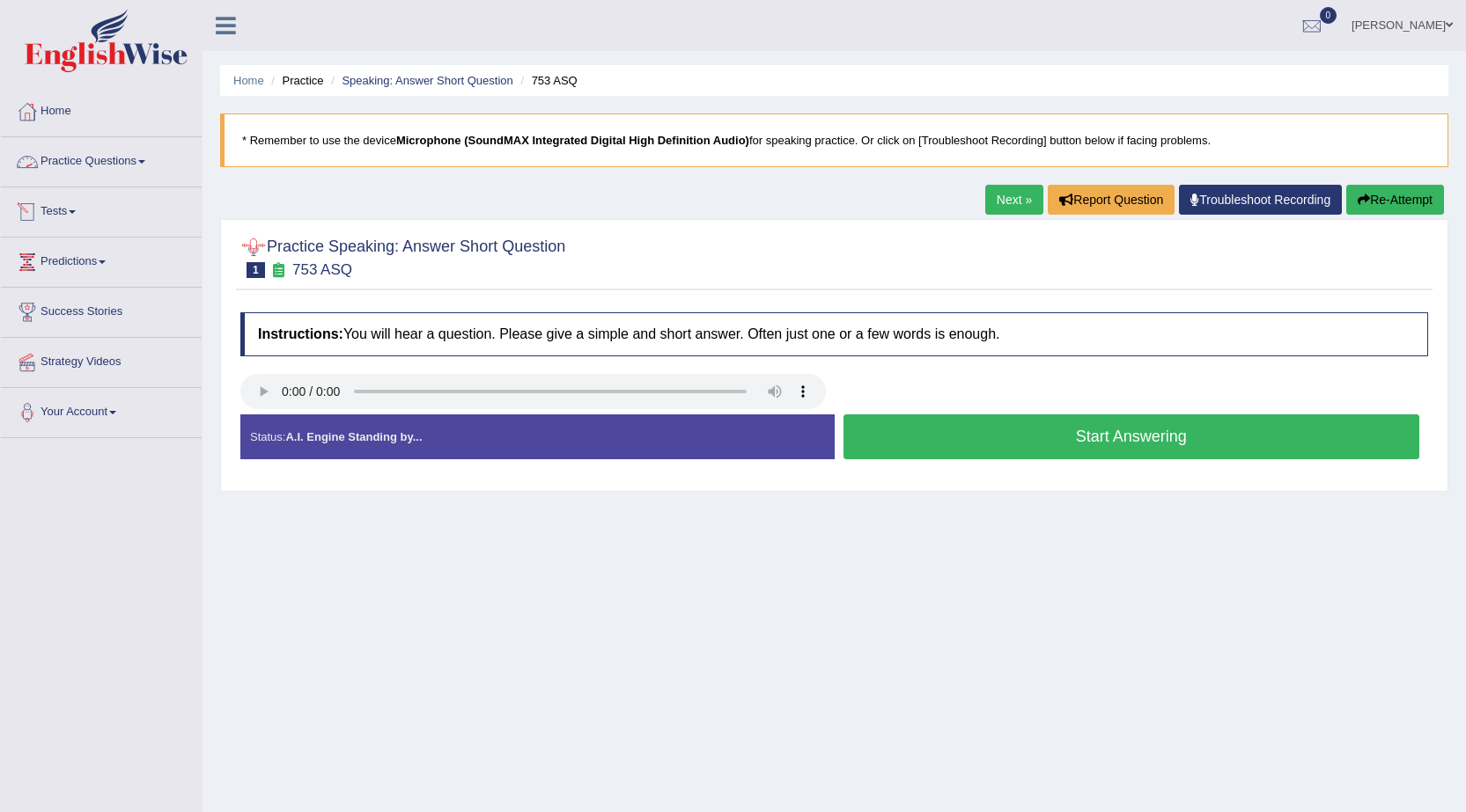
click at [135, 163] on link "Practice Questions" at bounding box center [101, 160] width 200 height 44
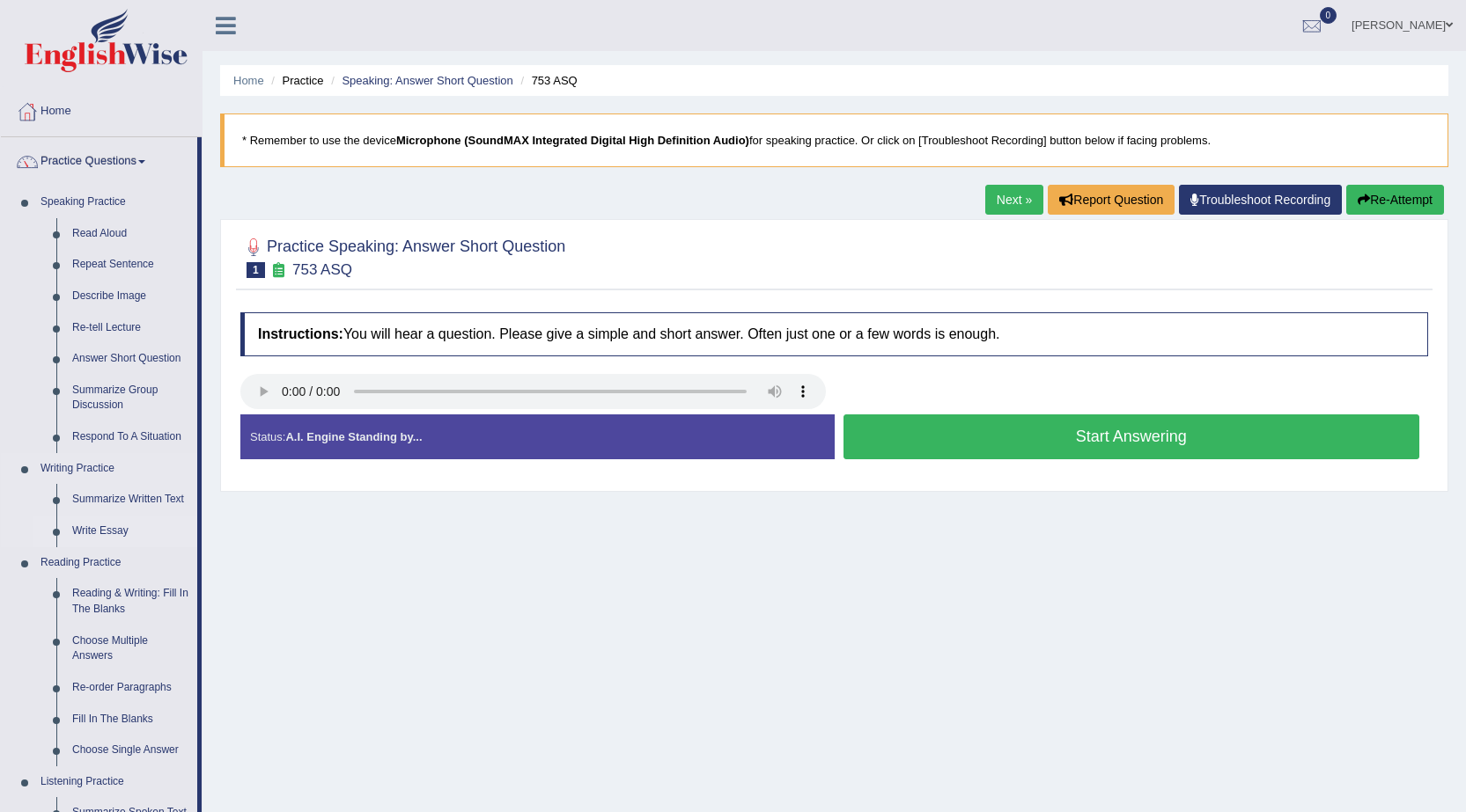
click at [111, 533] on link "Write Essay" at bounding box center [131, 531] width 133 height 31
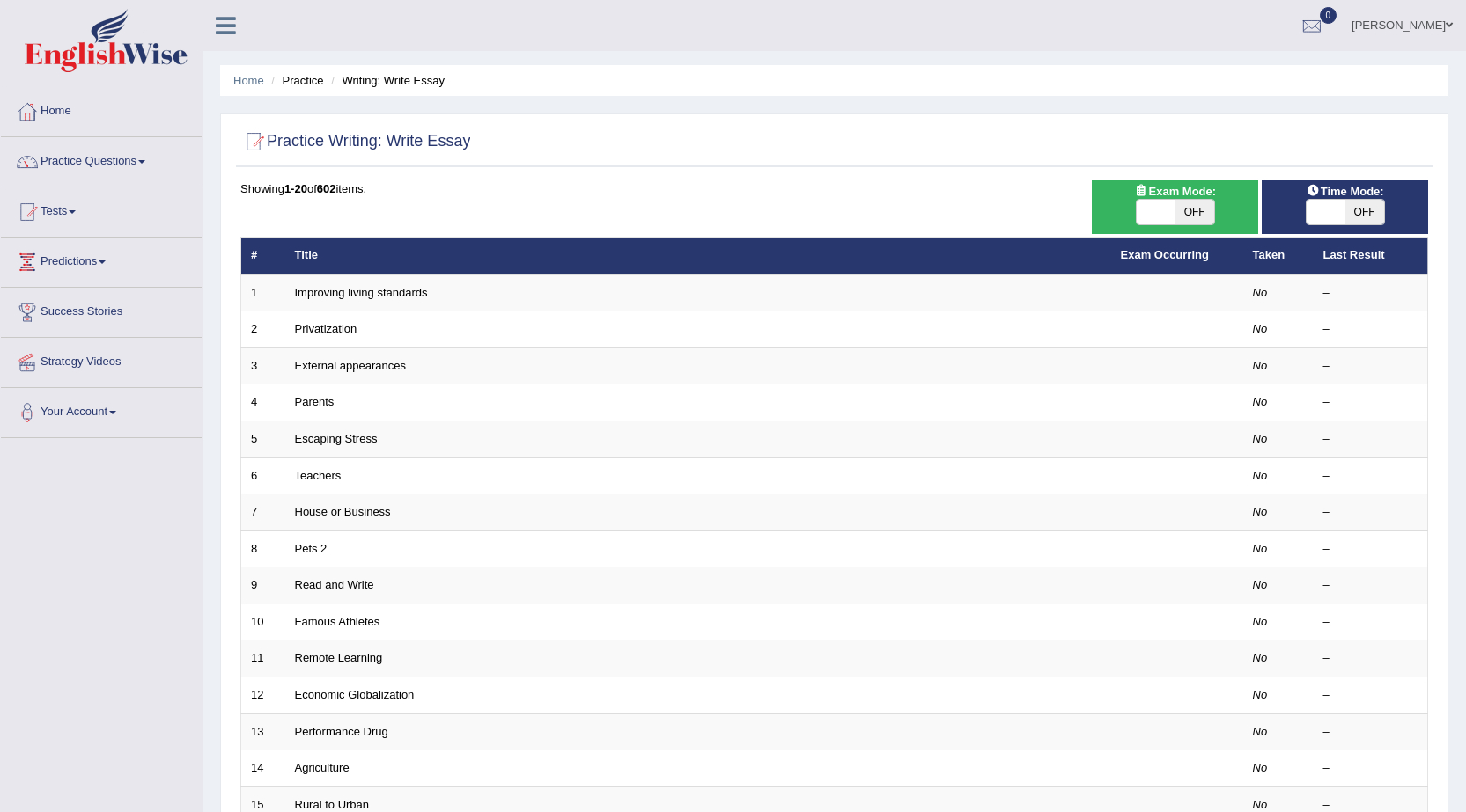
click at [424, 281] on td "Improving living standards" at bounding box center [697, 293] width 826 height 37
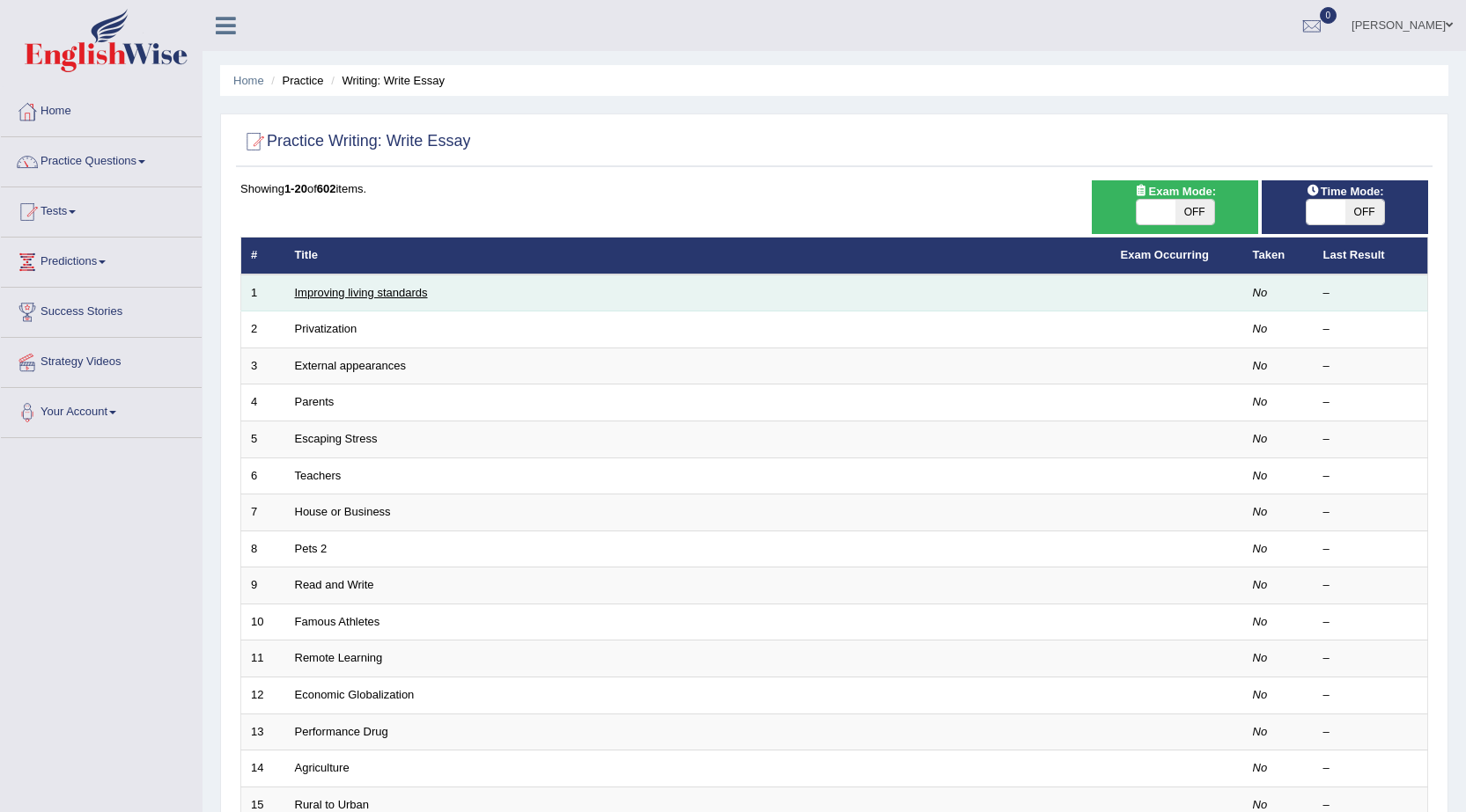
click at [419, 287] on link "Improving living standards" at bounding box center [361, 293] width 133 height 13
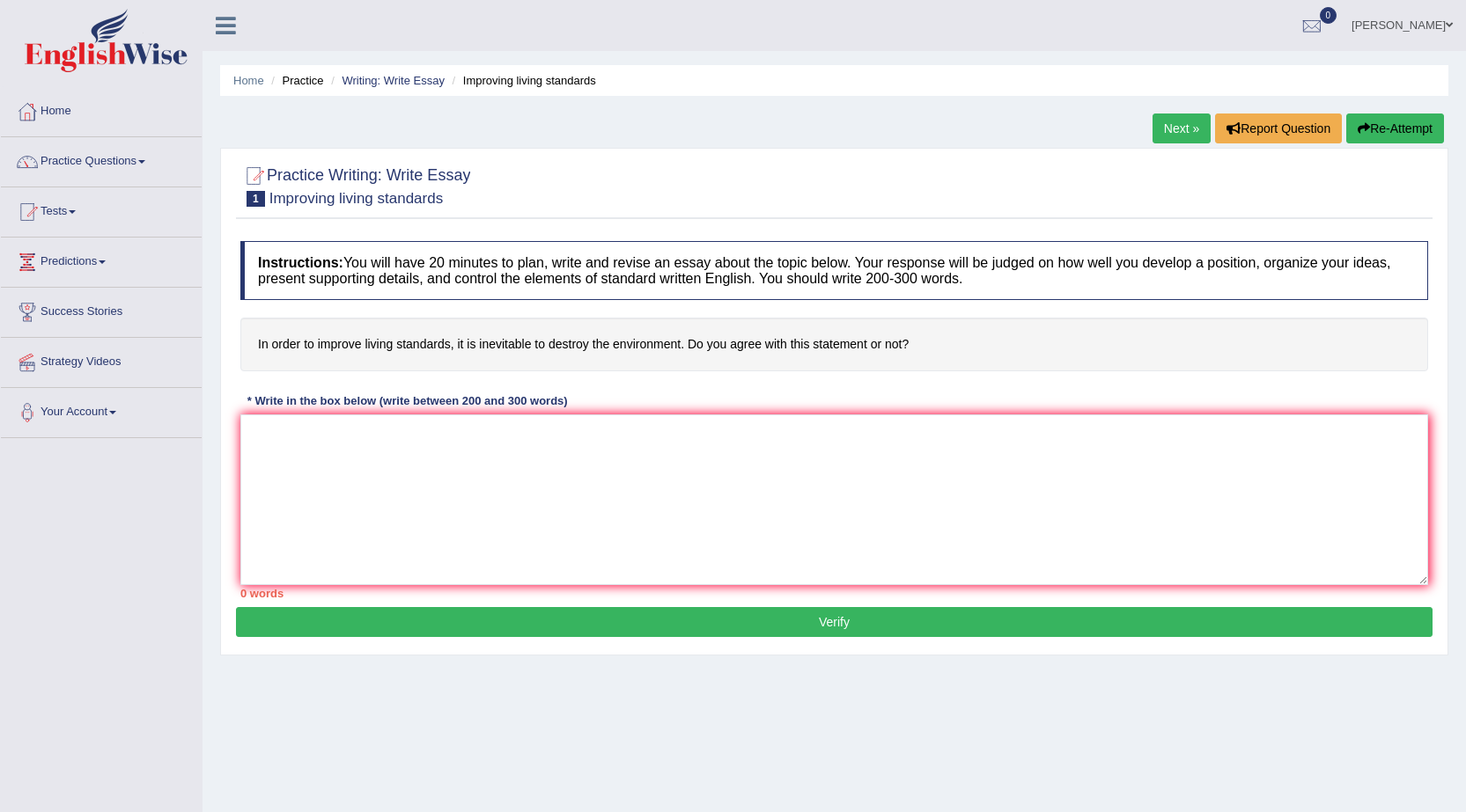
scroll to position [112, 0]
